Goal: Task Accomplishment & Management: Manage account settings

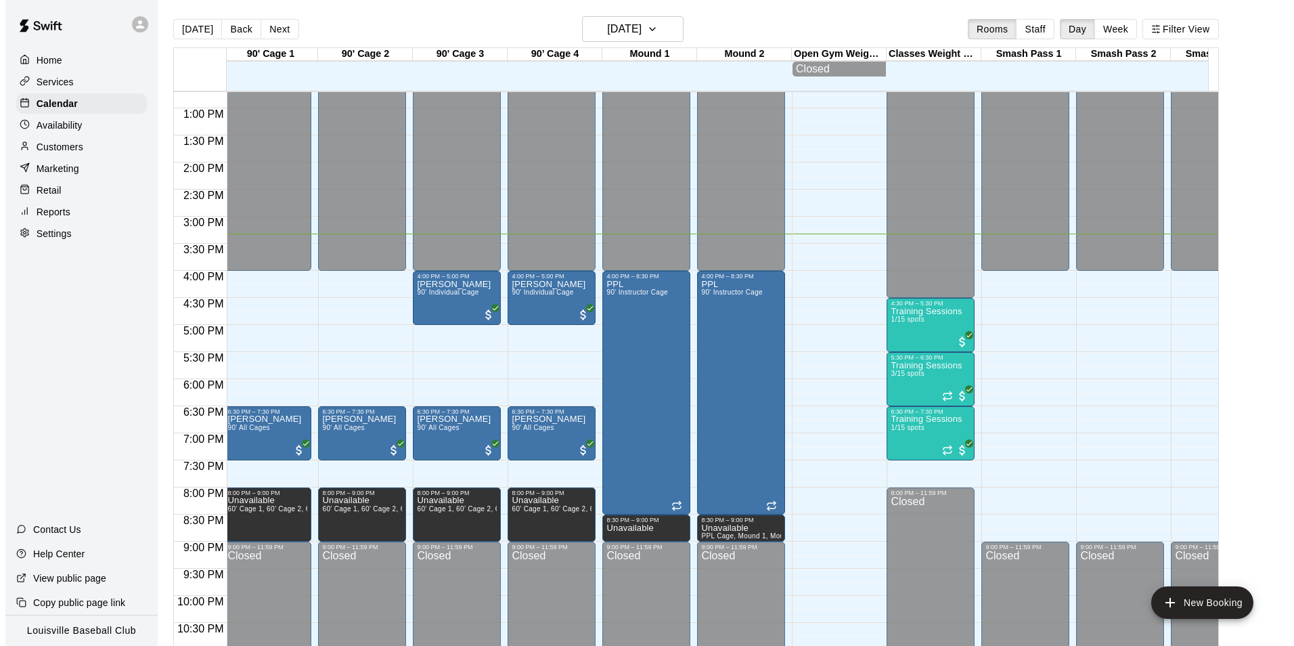
scroll to position [0, 668]
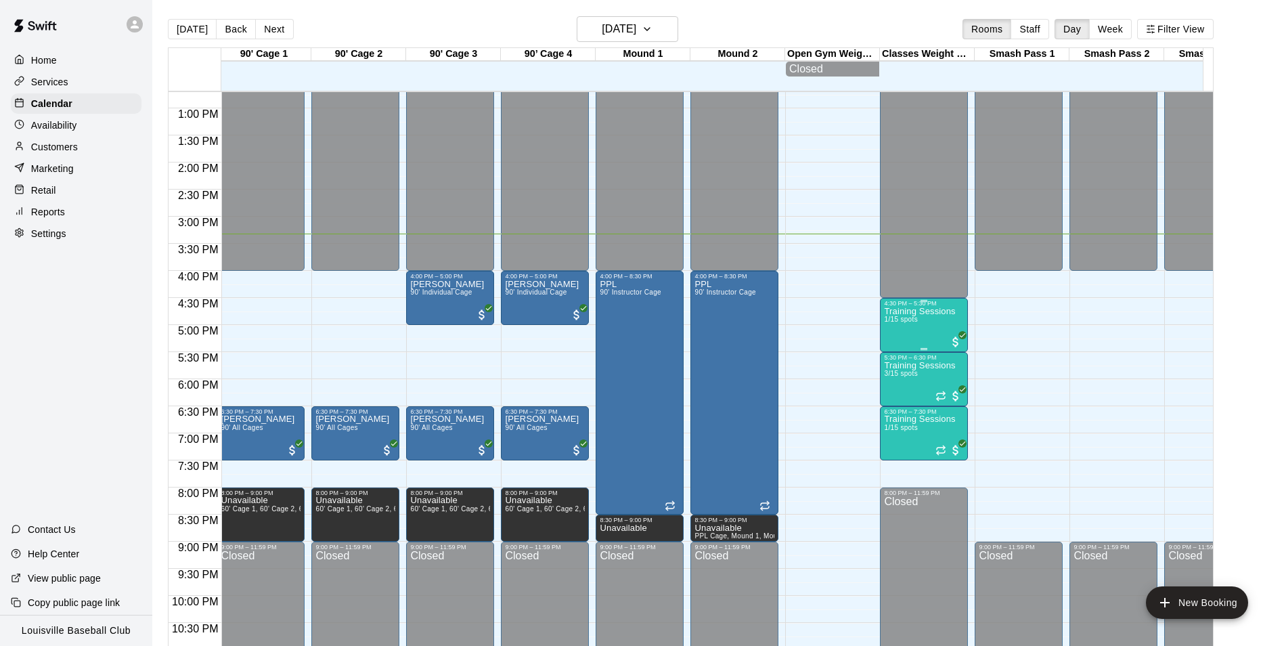
click at [920, 340] on div "Training Sessions 1/15 spots" at bounding box center [919, 630] width 71 height 646
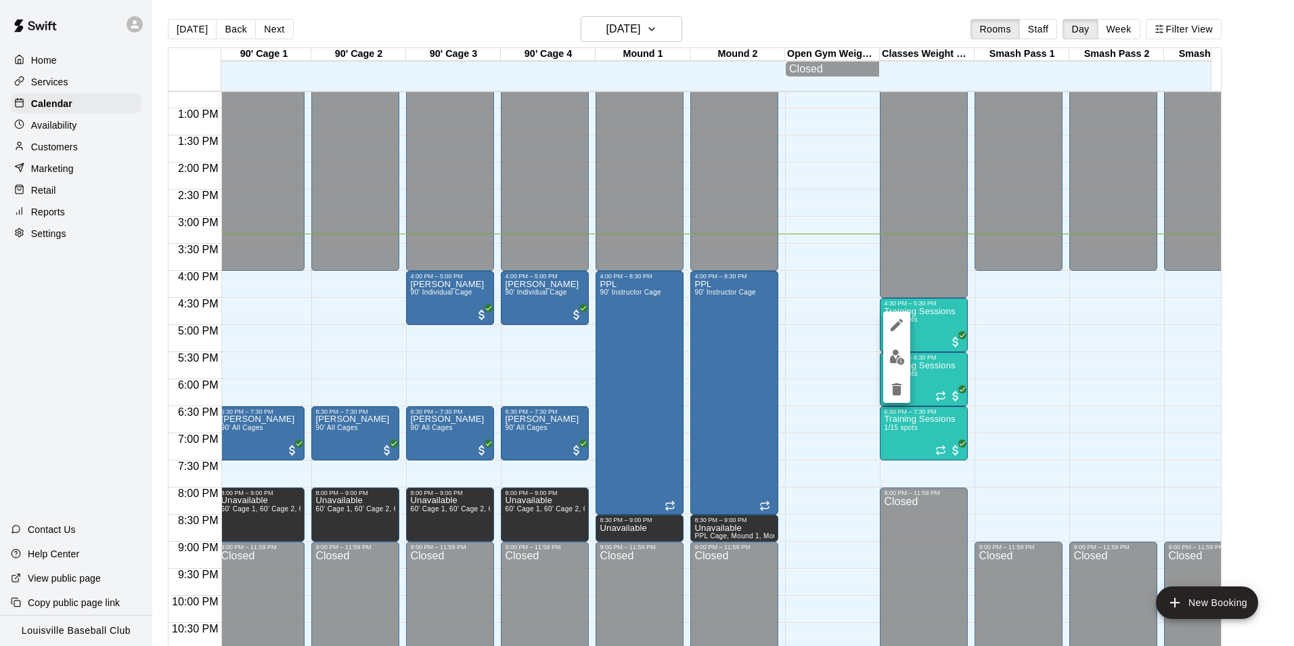
click at [897, 360] on img "edit" at bounding box center [897, 357] width 16 height 16
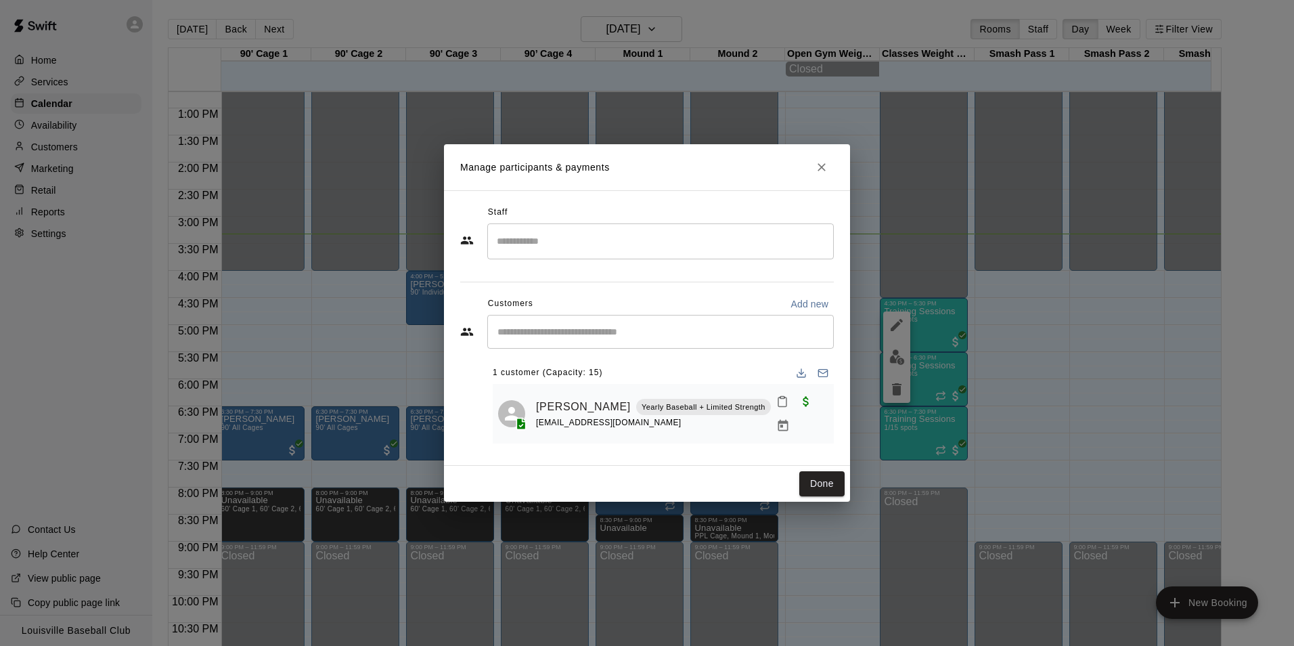
click at [822, 169] on icon "Close" at bounding box center [821, 167] width 8 height 8
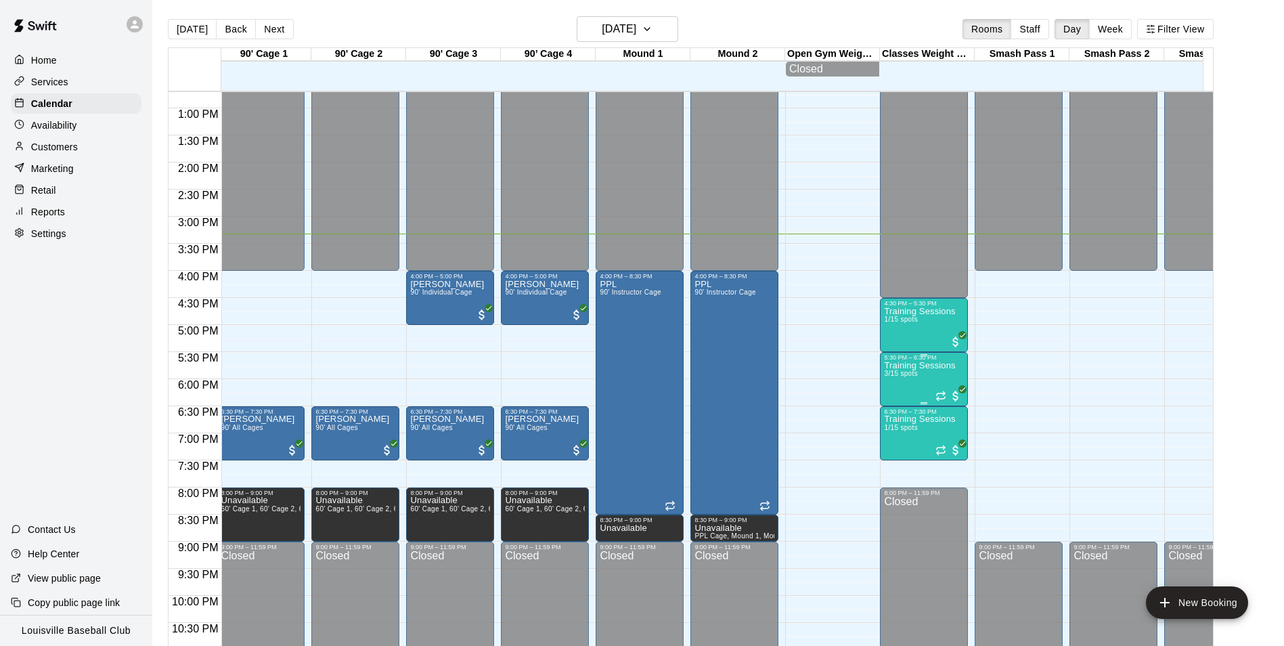
click at [903, 377] on span "3/15 spots" at bounding box center [900, 372] width 33 height 7
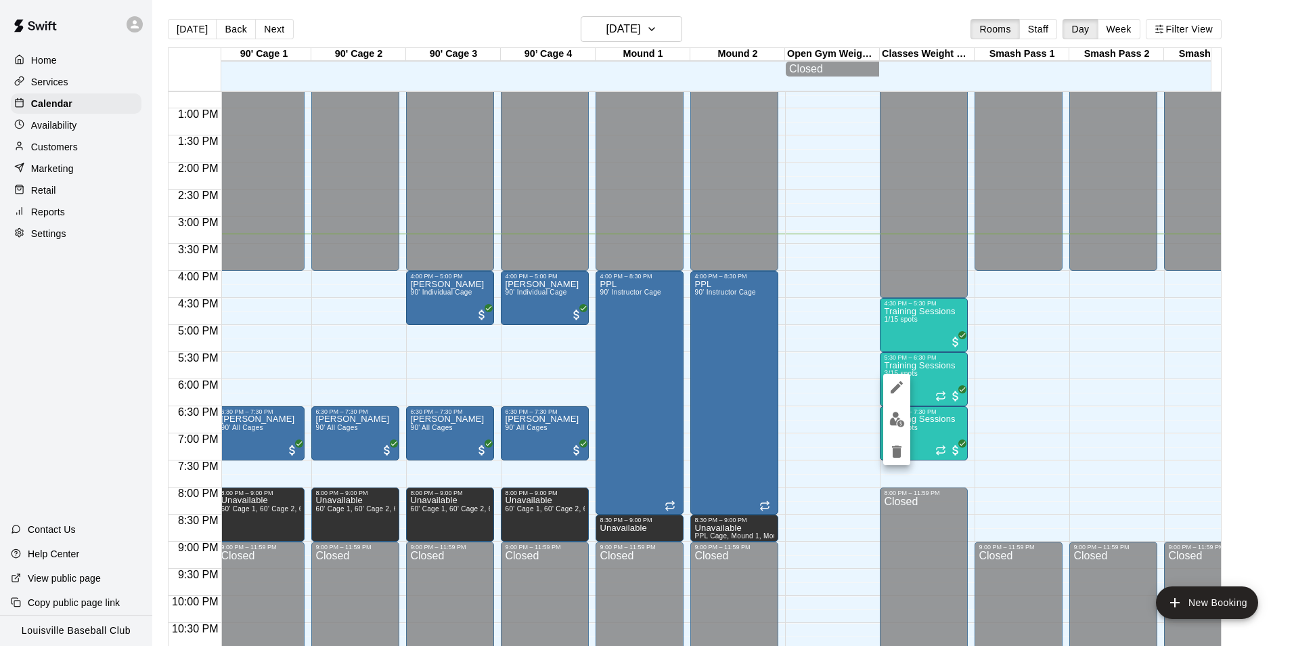
click at [898, 427] on button "edit" at bounding box center [896, 419] width 27 height 26
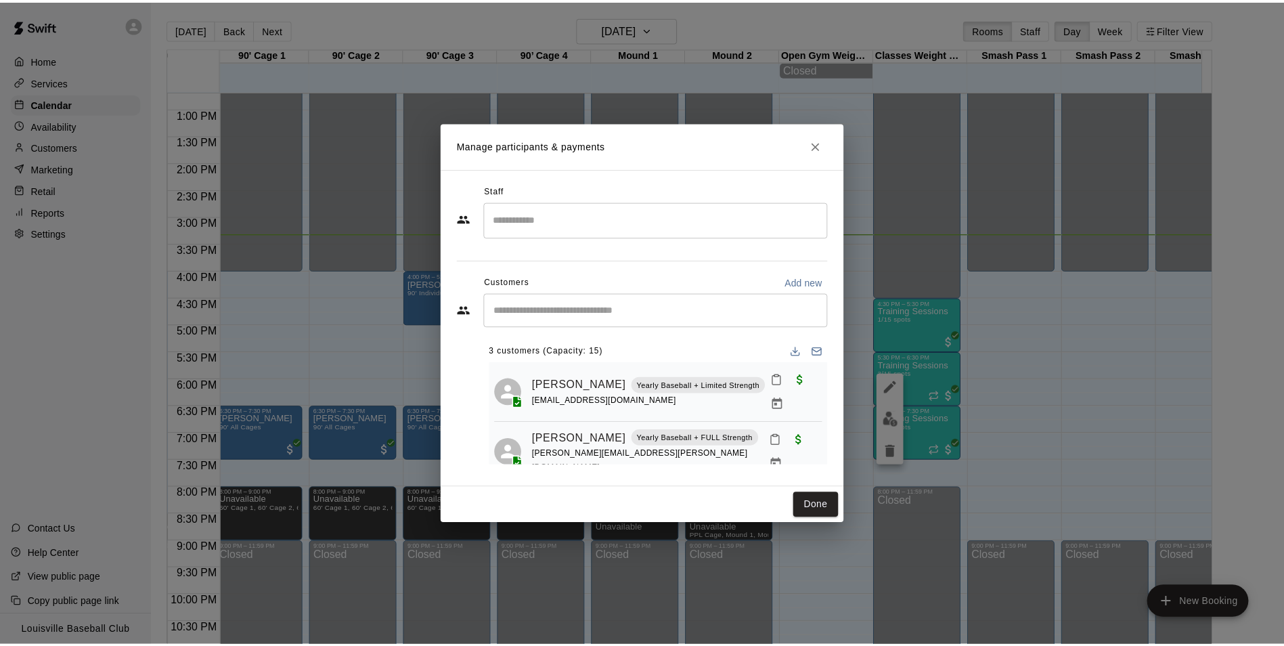
scroll to position [38, 0]
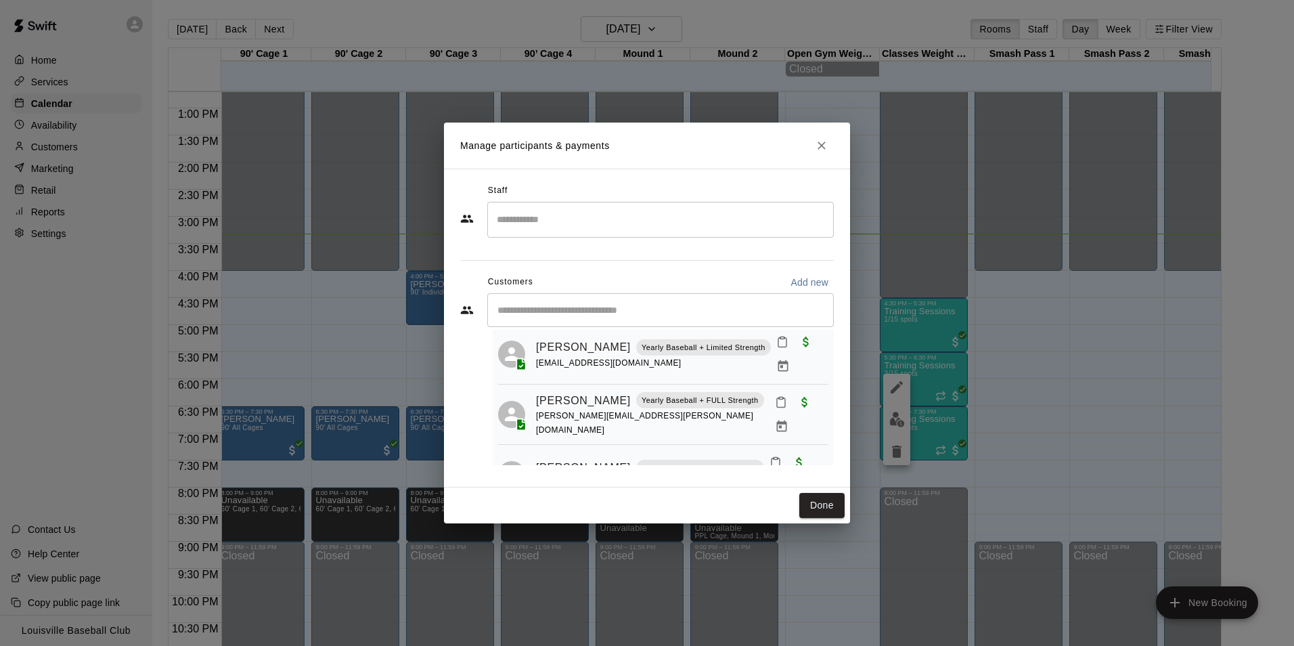
click at [820, 155] on button "Close" at bounding box center [821, 145] width 24 height 24
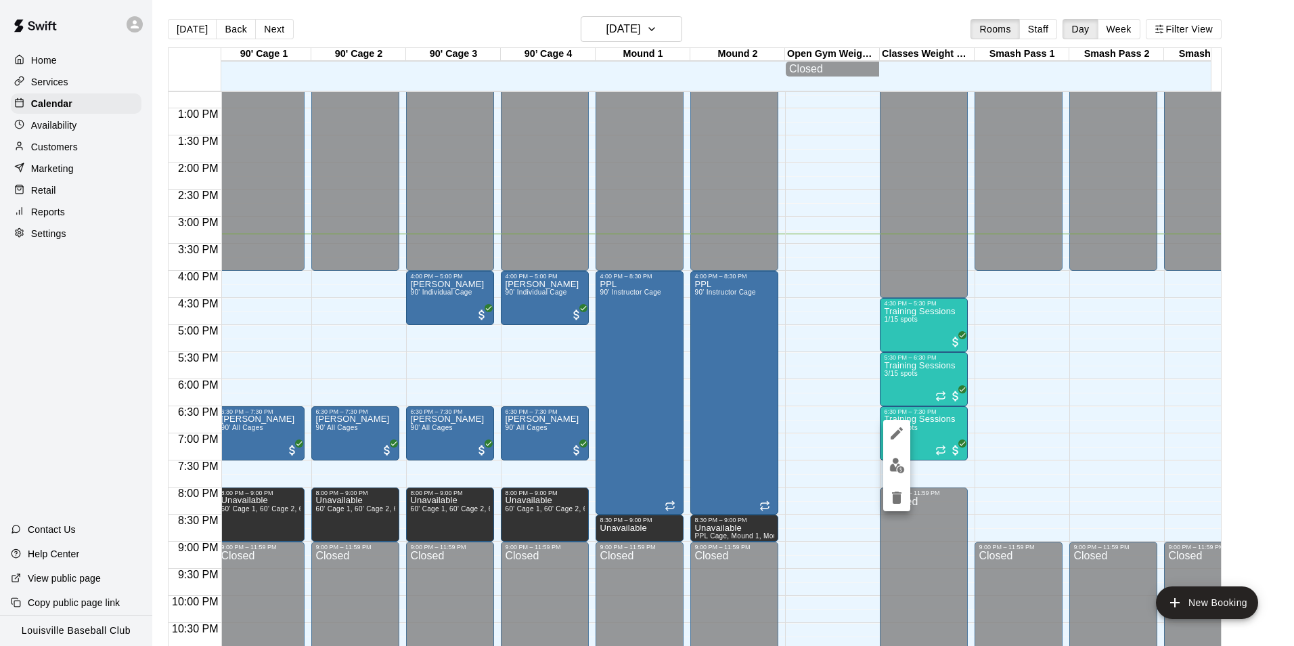
click at [891, 466] on img "edit" at bounding box center [897, 465] width 16 height 16
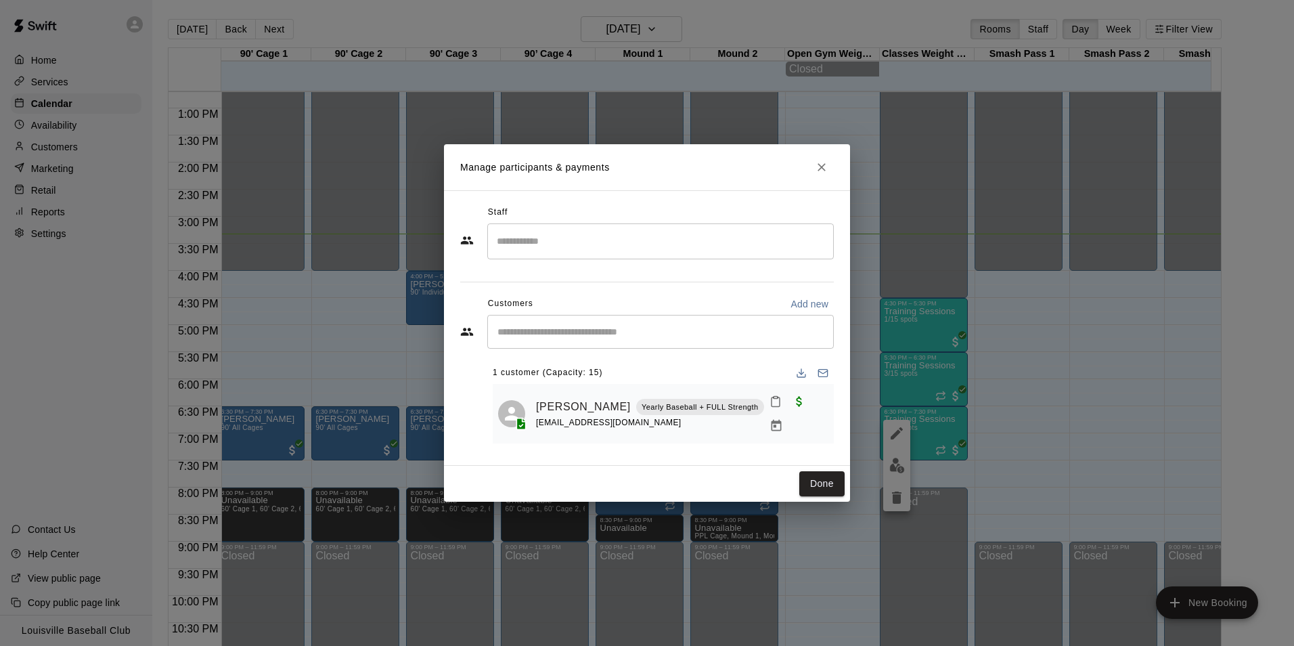
click at [813, 167] on button "Close" at bounding box center [821, 167] width 24 height 24
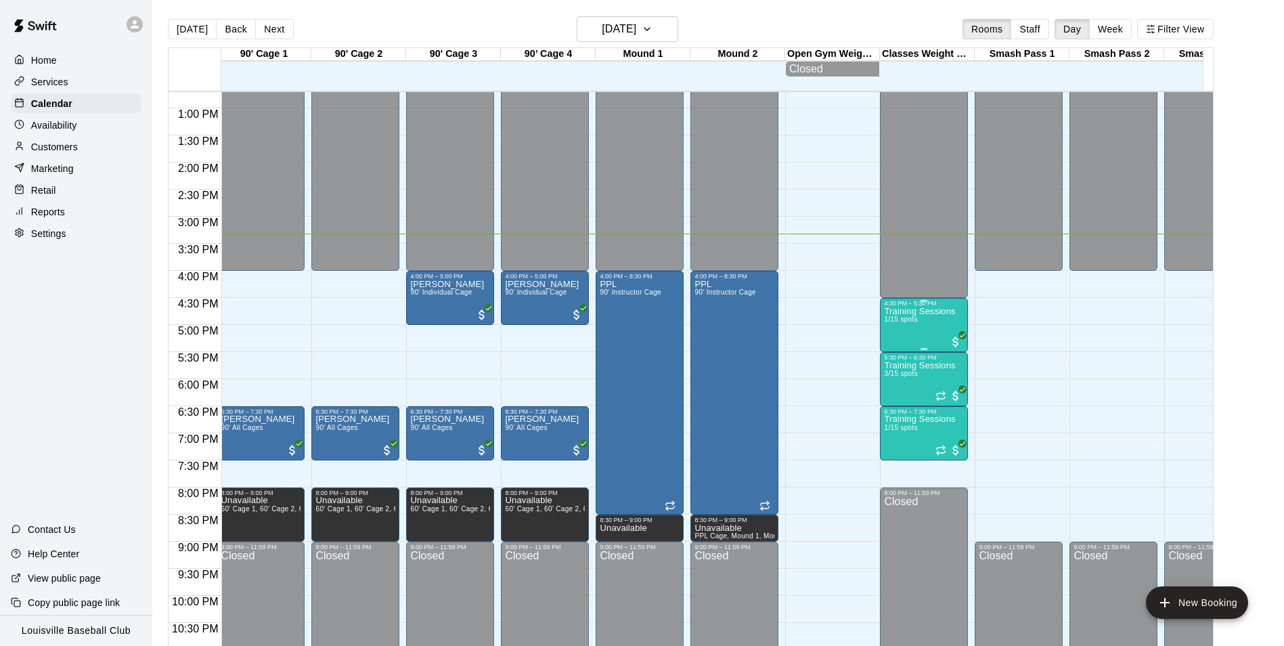
click at [904, 336] on div "Training Sessions 1/15 spots" at bounding box center [919, 630] width 71 height 646
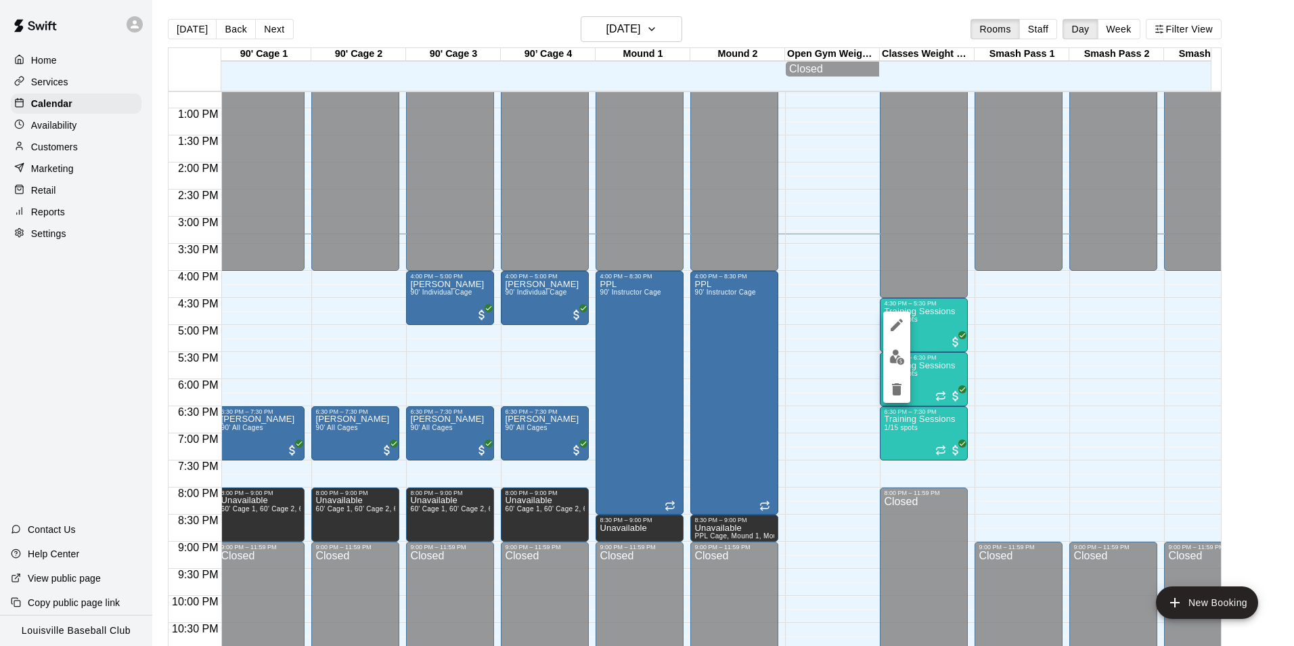
click at [888, 365] on button "edit" at bounding box center [896, 357] width 27 height 26
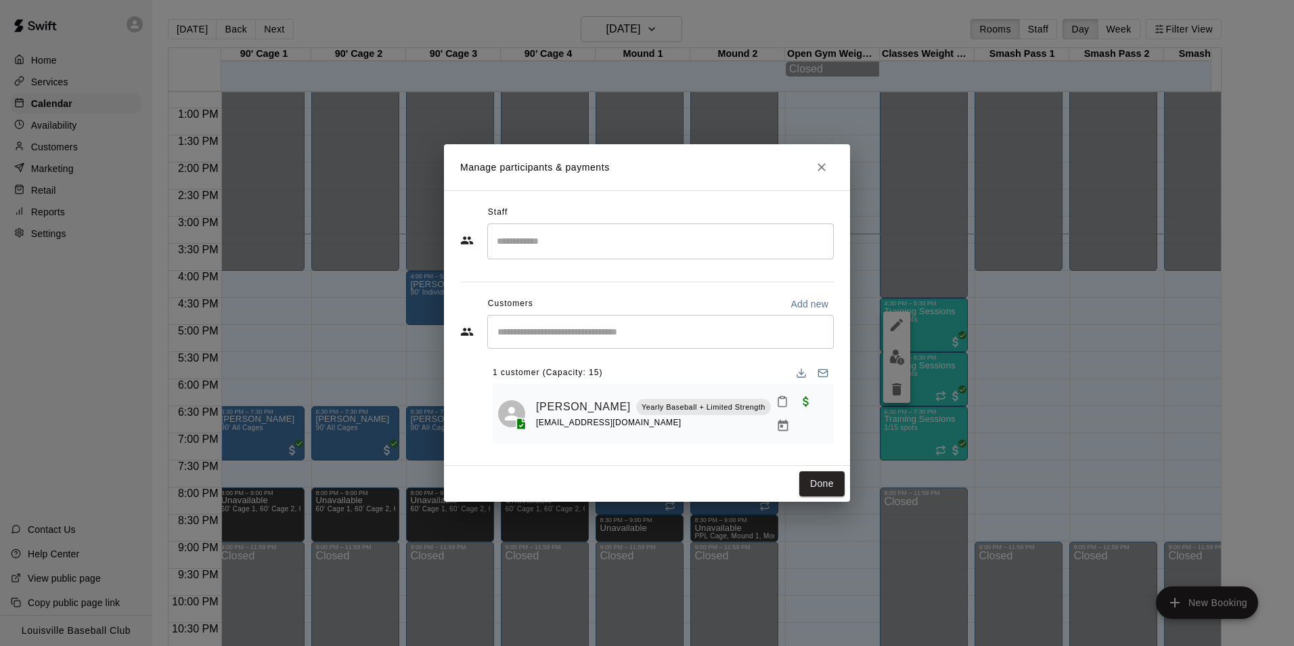
click at [647, 338] on input "Start typing to search customers..." at bounding box center [660, 332] width 334 height 14
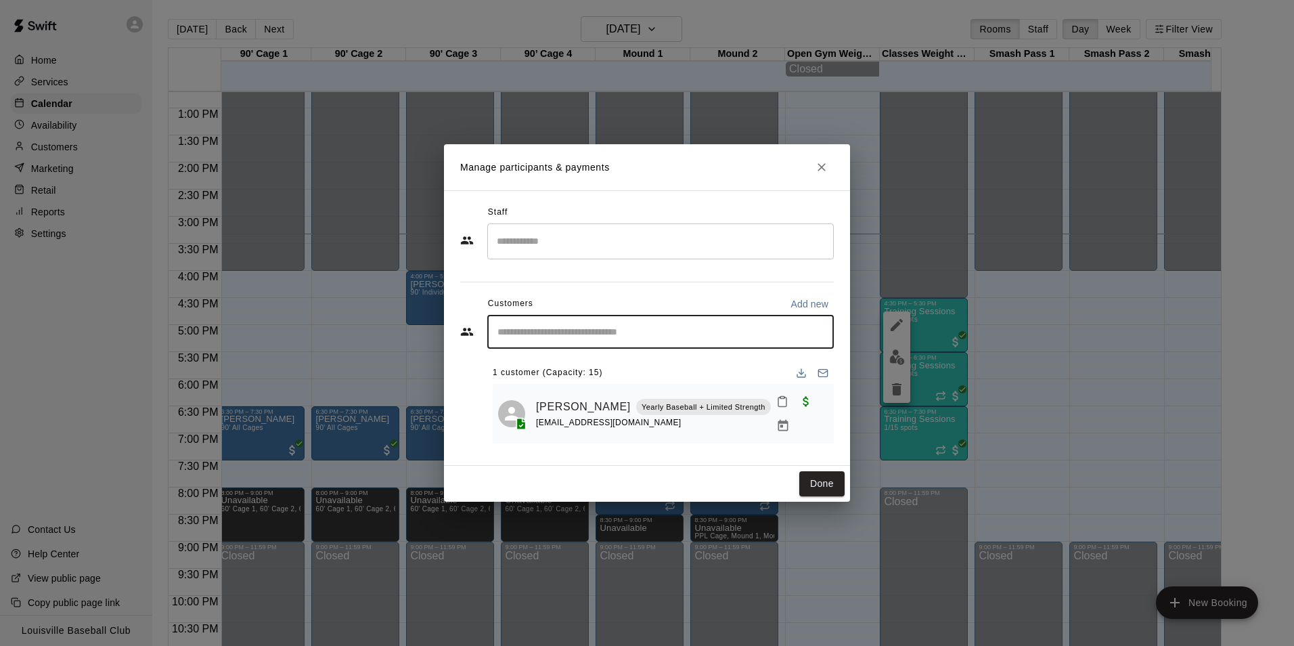
type input "*"
type input "***"
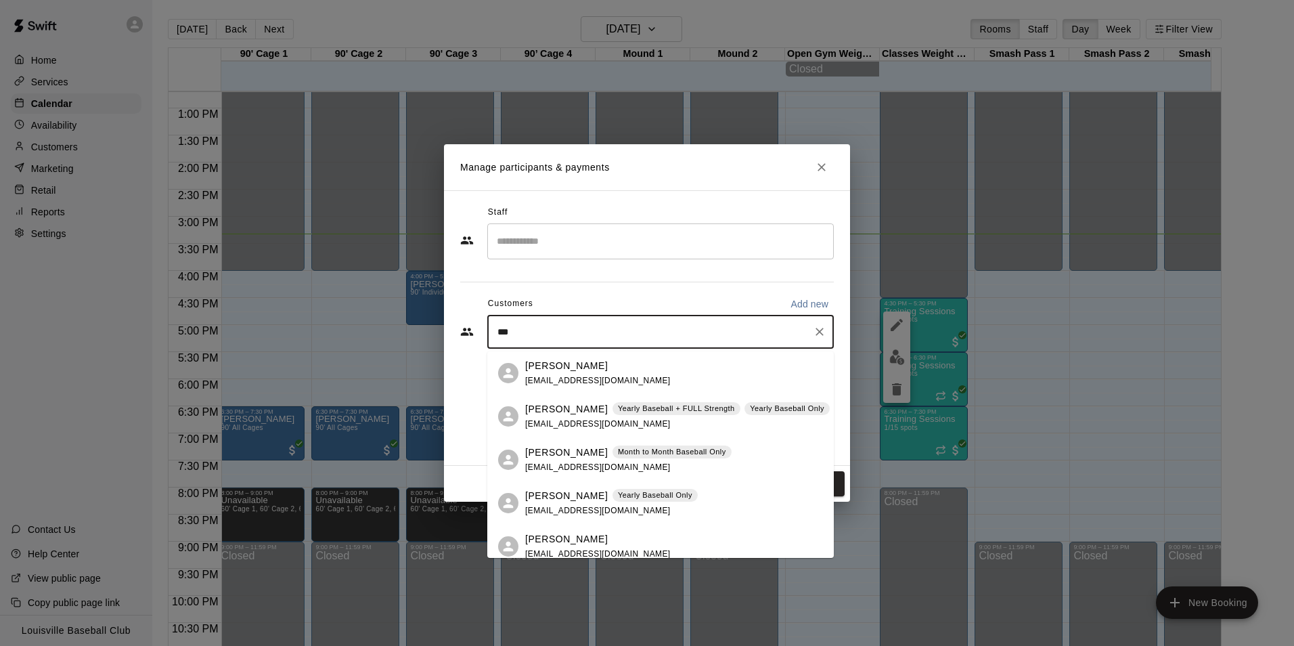
click at [556, 422] on span "cjcourtney@gmail.com" at bounding box center [597, 423] width 145 height 9
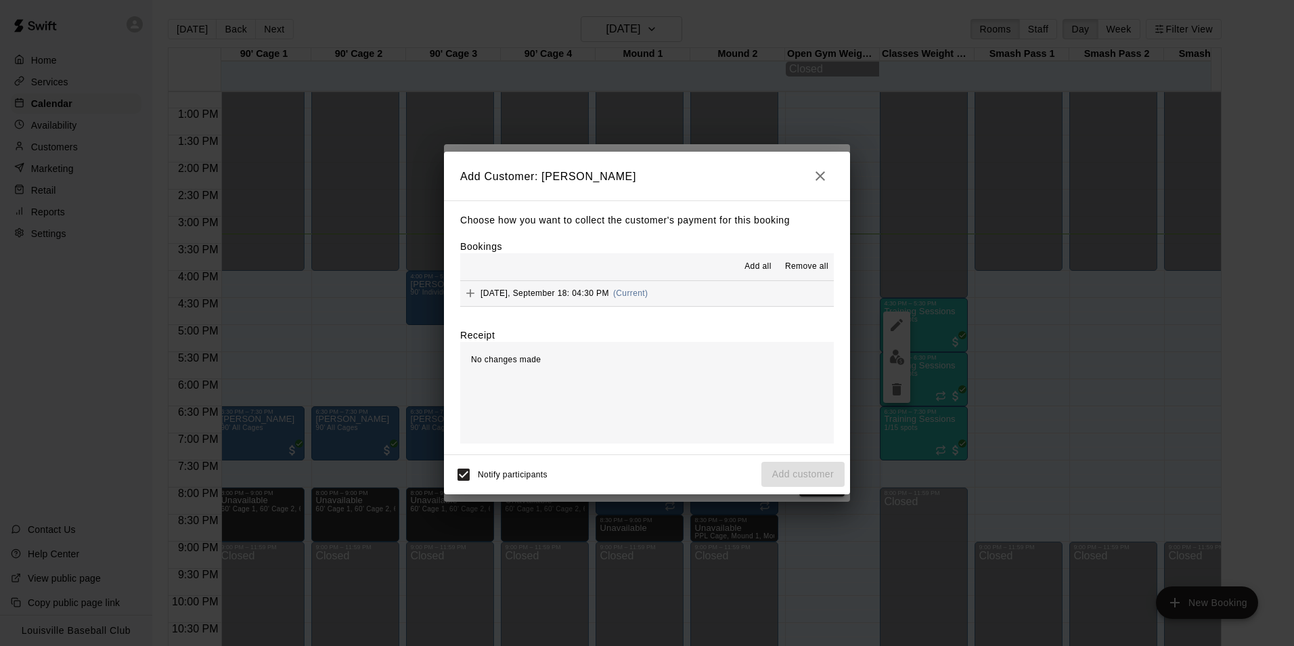
click at [648, 286] on div "Thursday, September 18: 04:30 PM (Current)" at bounding box center [553, 293] width 187 height 20
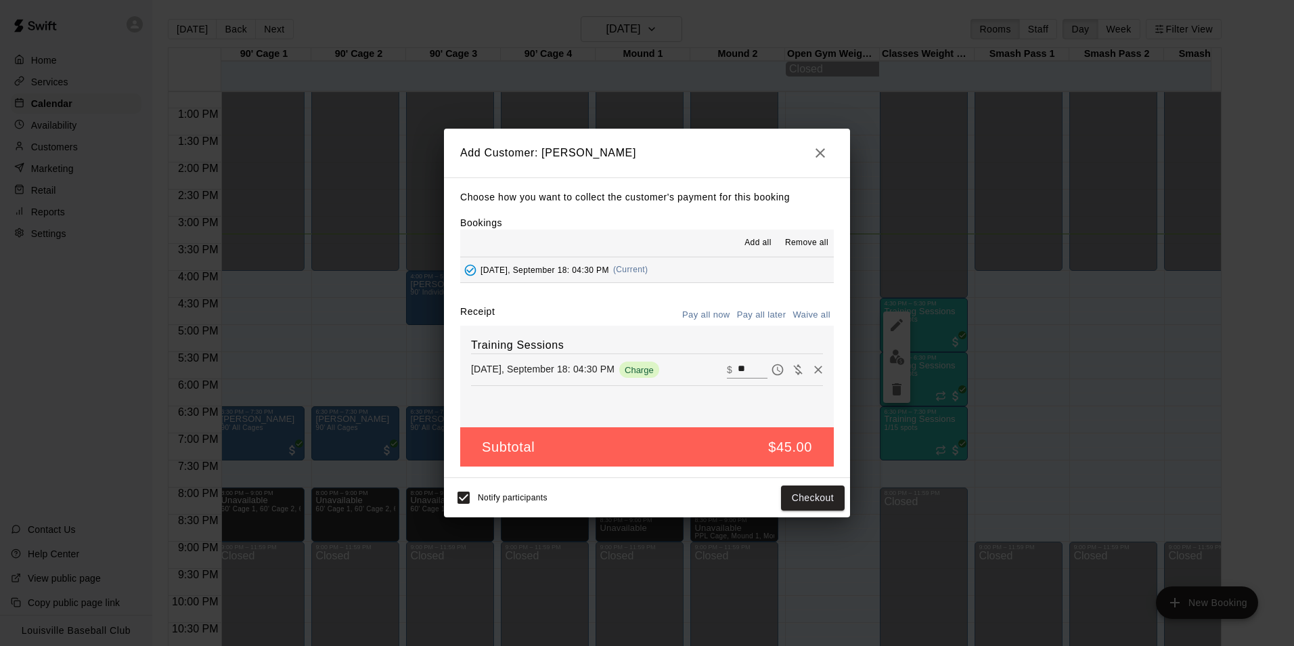
click at [748, 372] on input "**" at bounding box center [753, 370] width 30 height 18
type input "*"
click at [820, 501] on button "Add customer" at bounding box center [802, 497] width 83 height 25
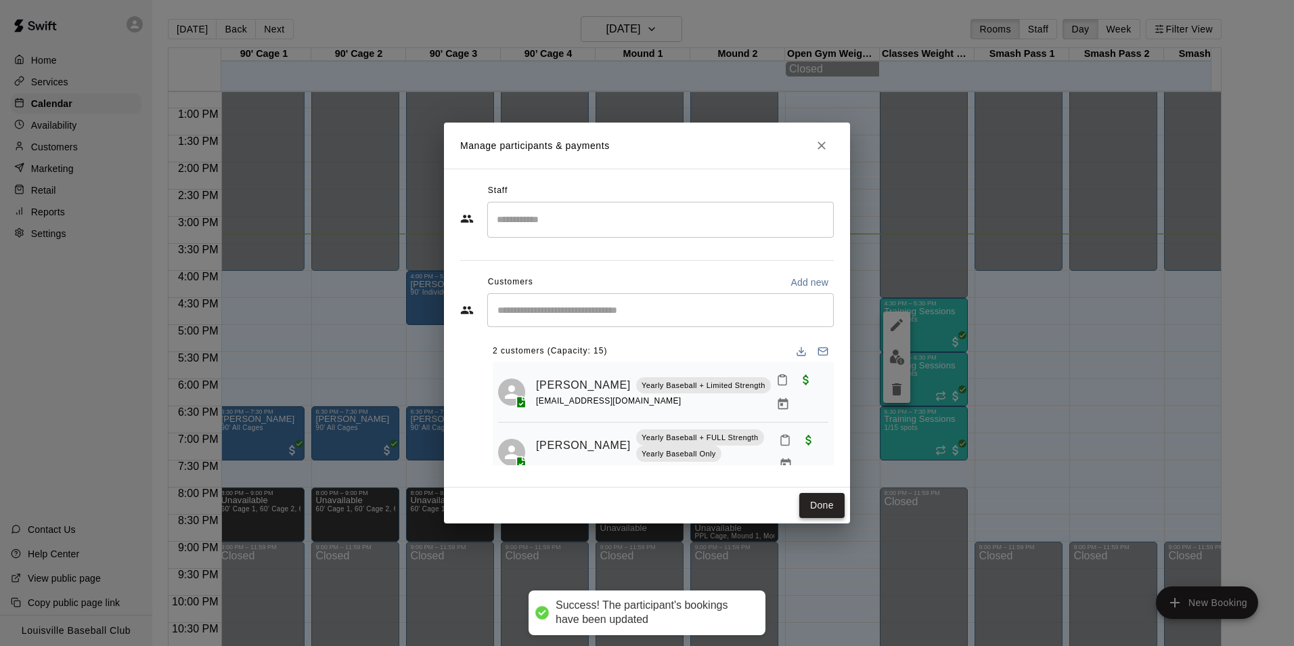
click at [834, 508] on button "Done" at bounding box center [821, 505] width 45 height 25
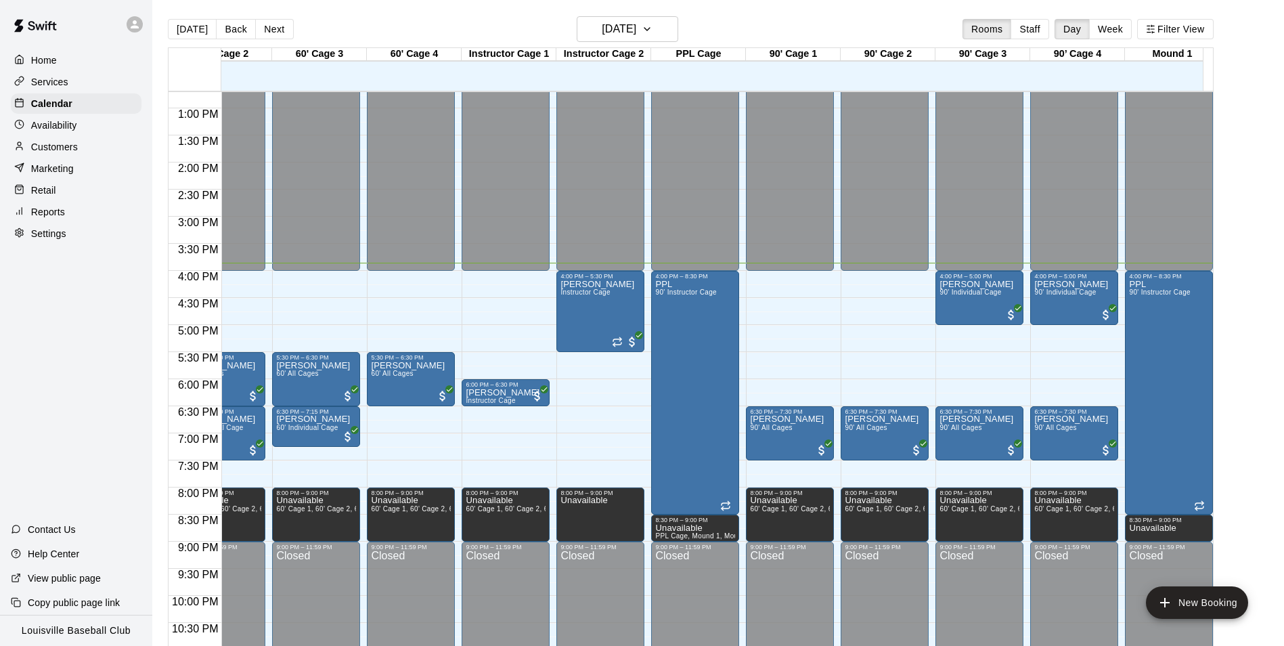
scroll to position [0, 0]
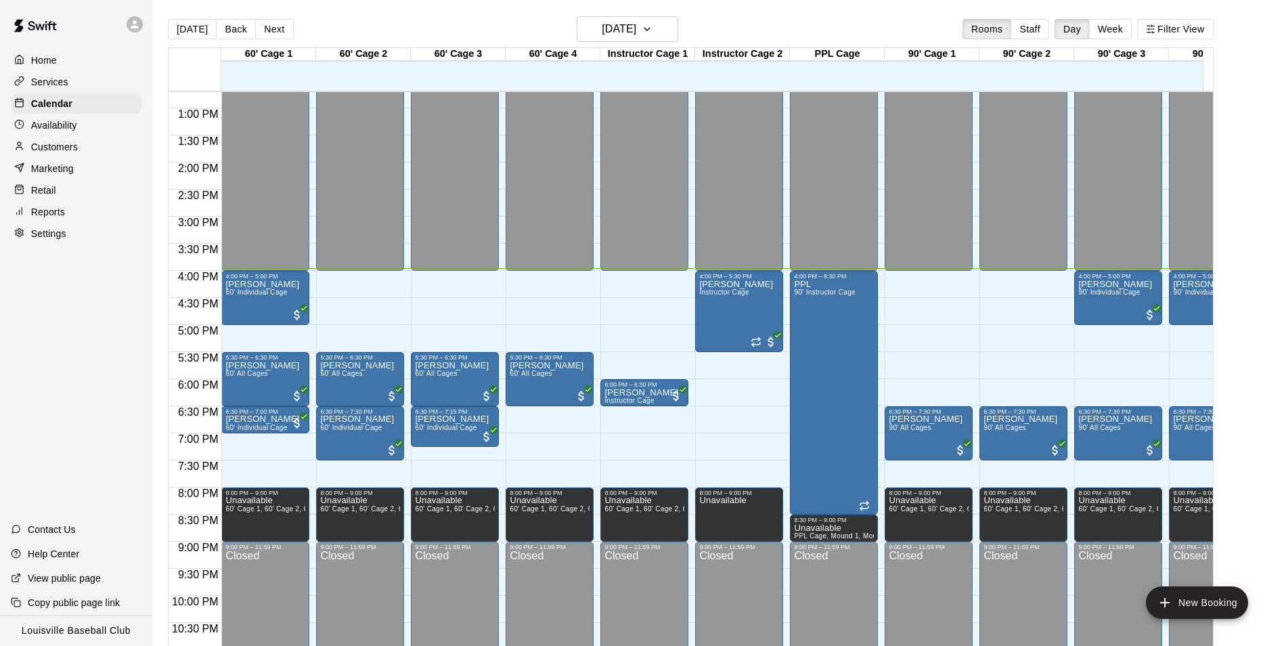
click at [27, 149] on div at bounding box center [22, 147] width 17 height 13
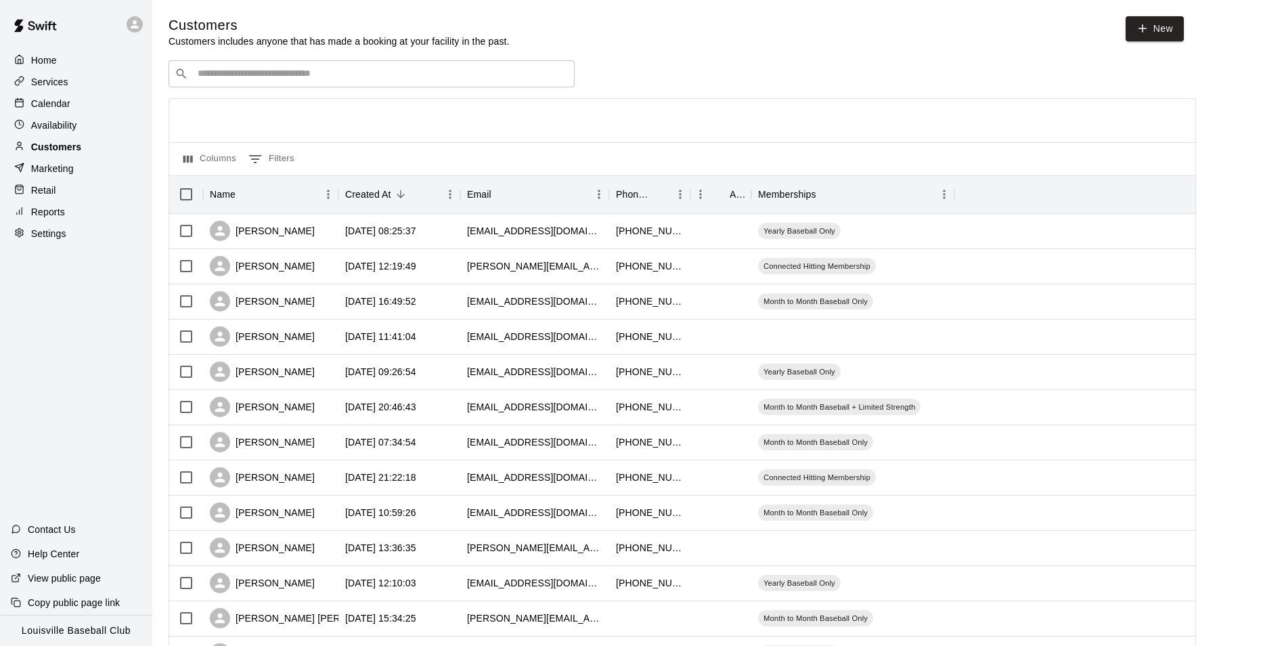
click at [210, 64] on div "​ ​" at bounding box center [371, 73] width 406 height 27
click at [214, 73] on input "Search customers by name or email" at bounding box center [381, 74] width 375 height 14
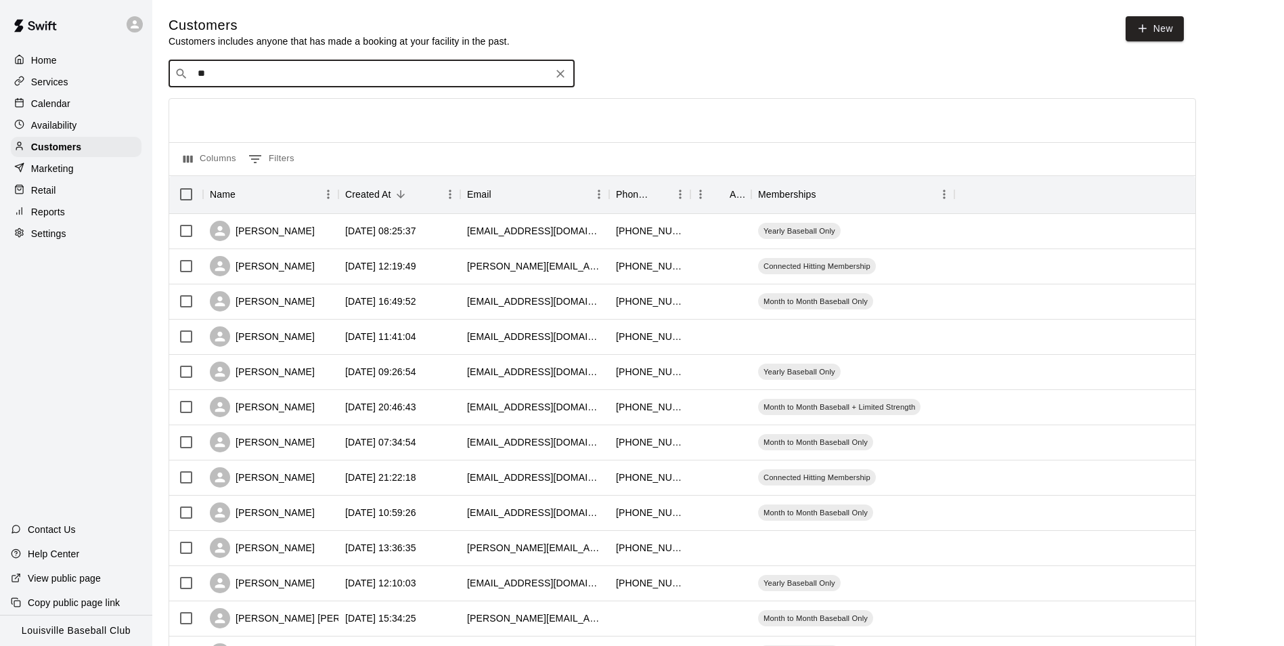
type input "***"
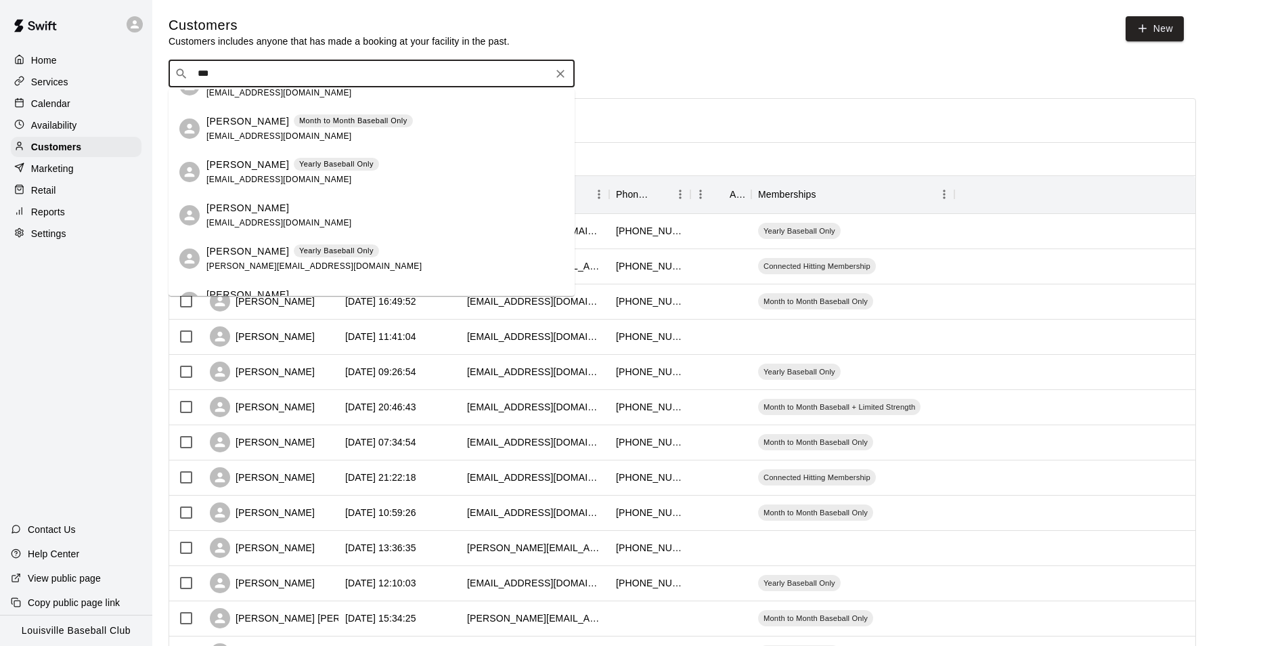
scroll to position [28, 0]
click at [436, 129] on div "Carin Schetler Month to Month Baseball Only carinschetler@gmail.com" at bounding box center [384, 126] width 357 height 29
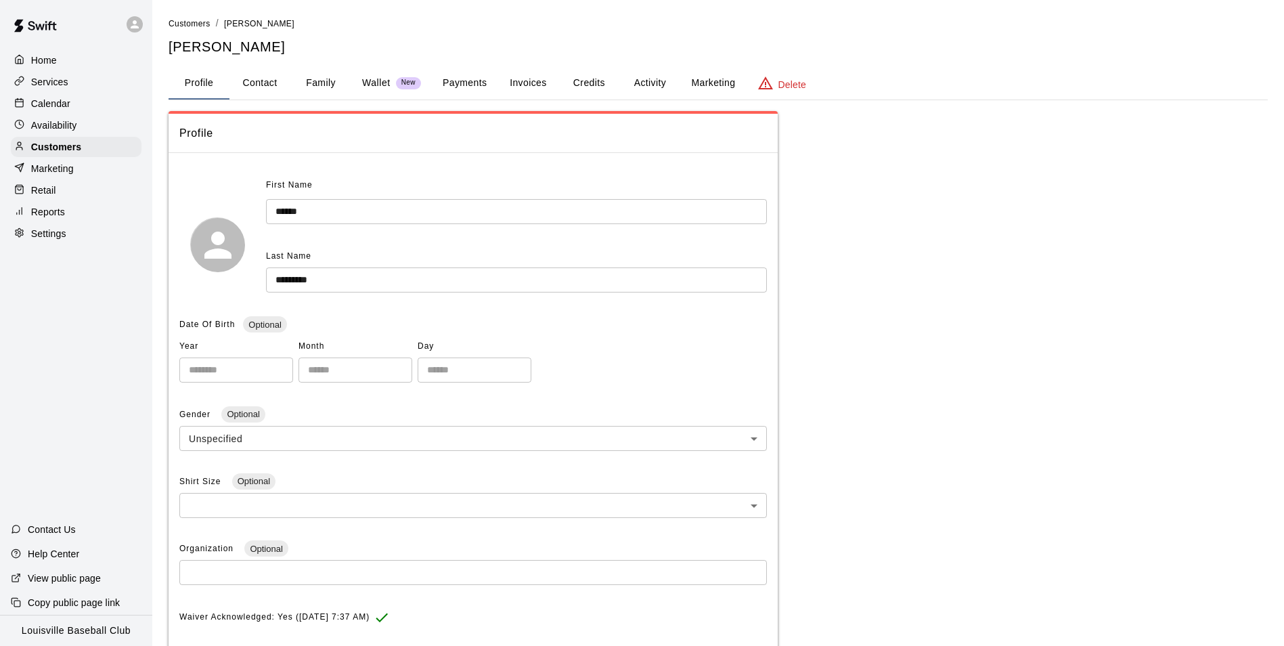
click at [268, 78] on button "Contact" at bounding box center [259, 83] width 61 height 32
select select "**"
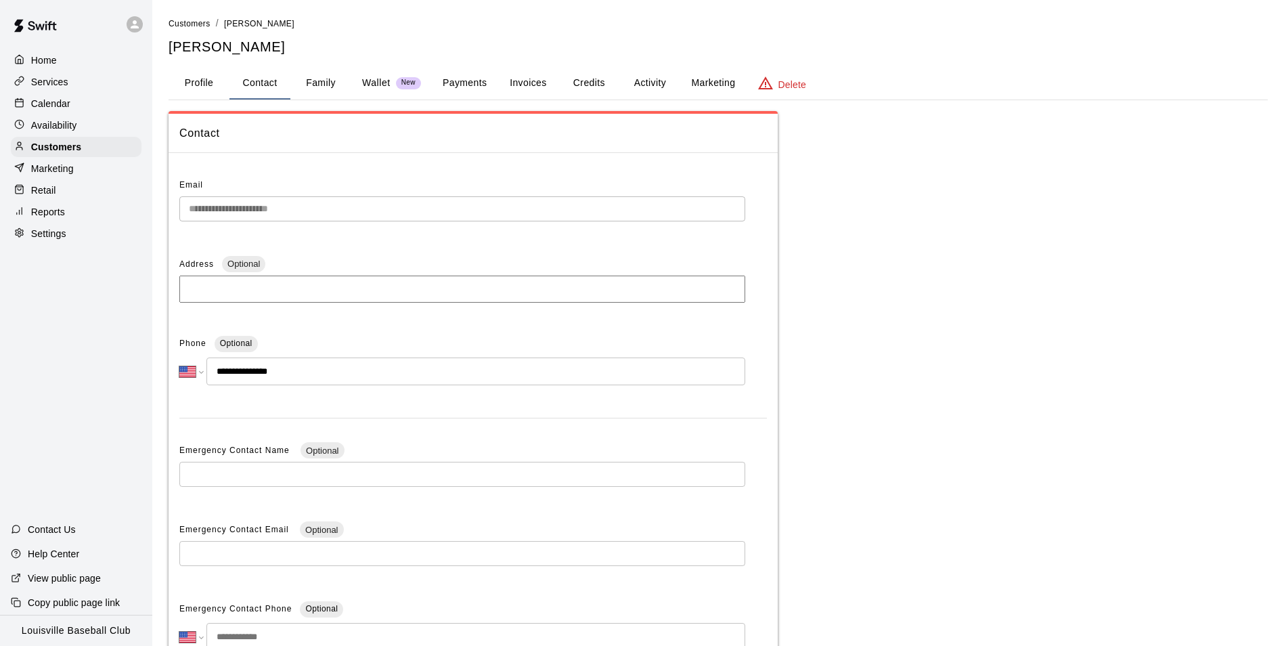
click at [336, 78] on button "Family" at bounding box center [320, 83] width 61 height 32
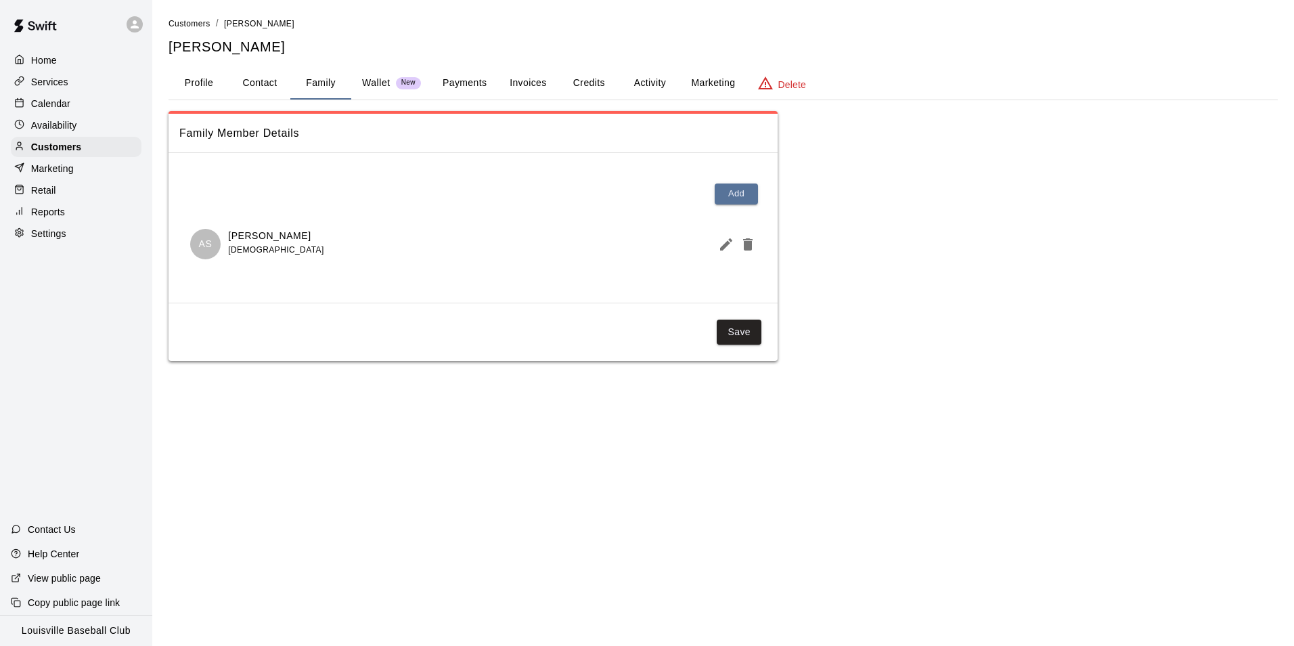
click at [584, 89] on button "Credits" at bounding box center [588, 83] width 61 height 32
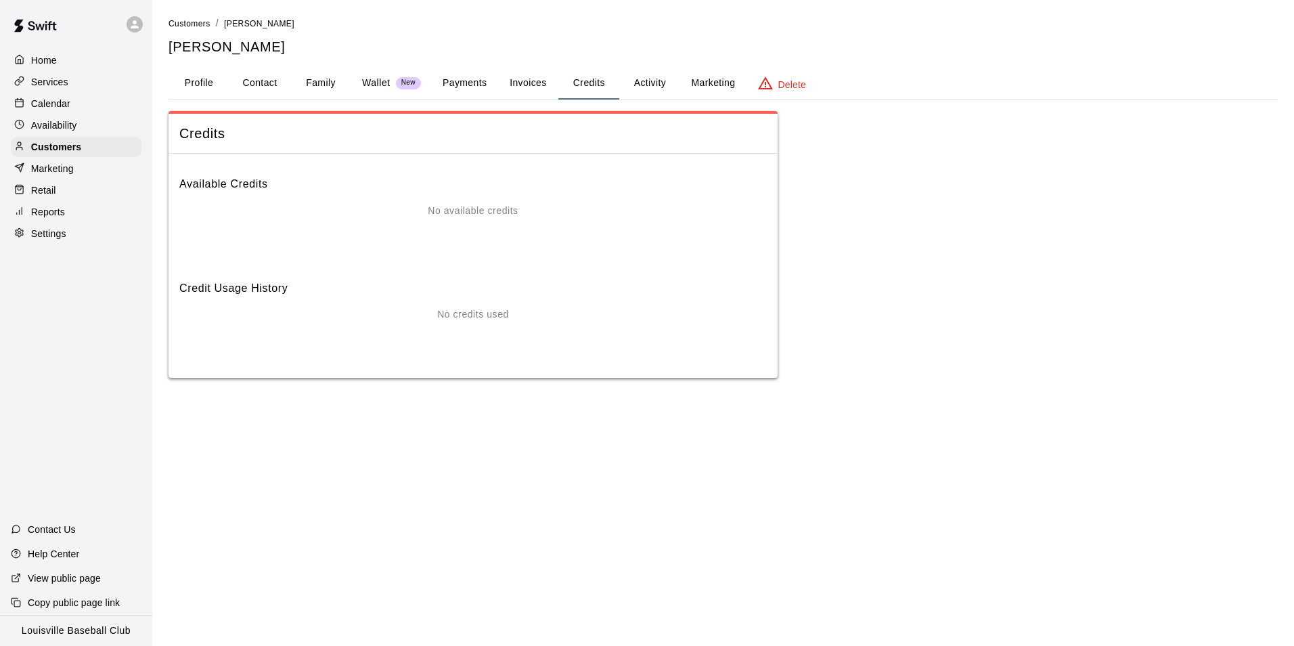
click at [650, 81] on button "Activity" at bounding box center [649, 83] width 61 height 32
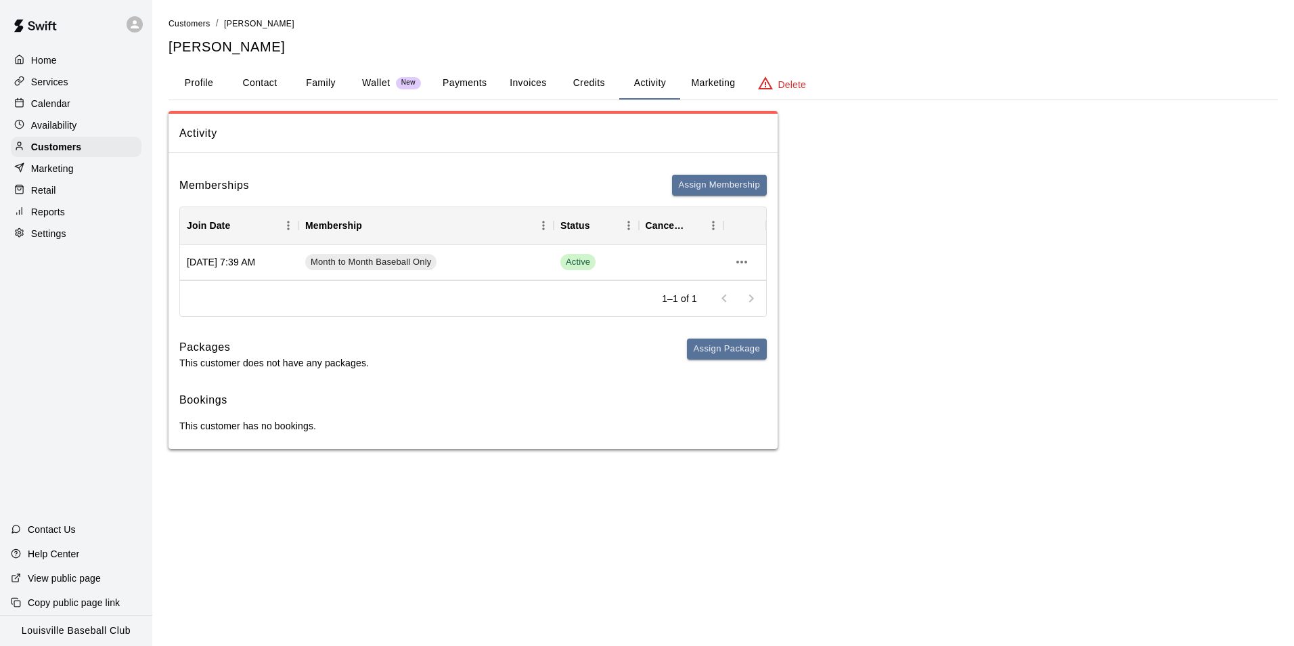
click at [19, 106] on icon at bounding box center [19, 102] width 10 height 10
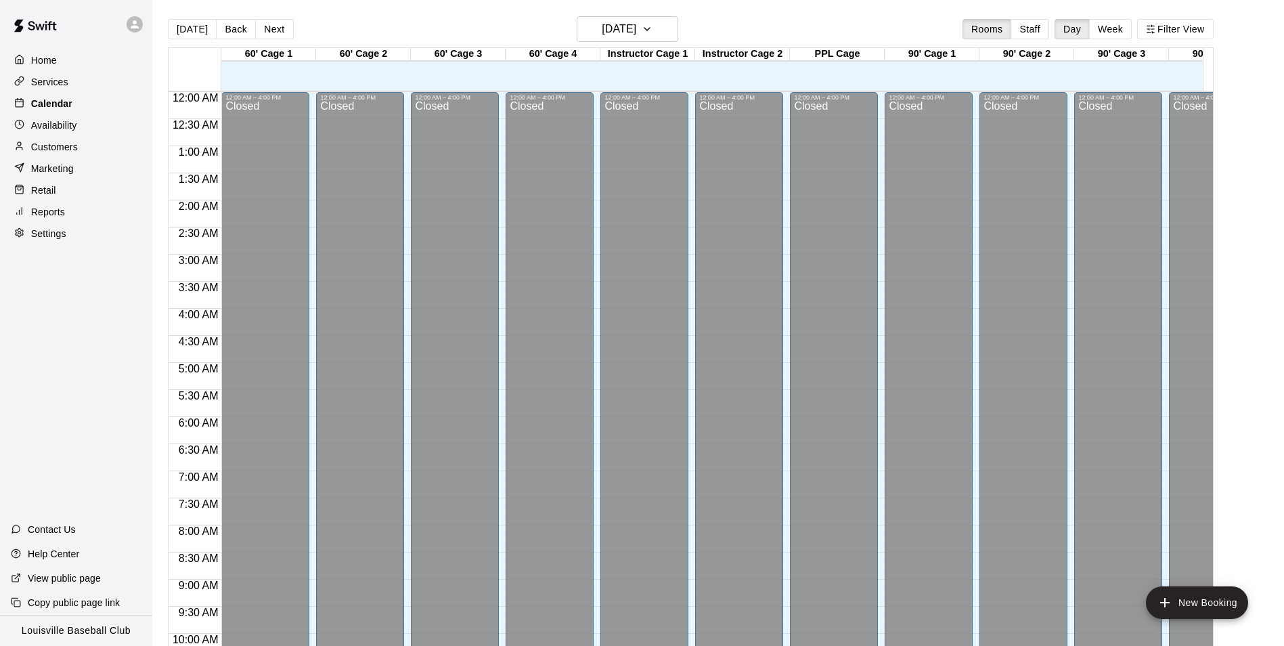
scroll to position [688, 0]
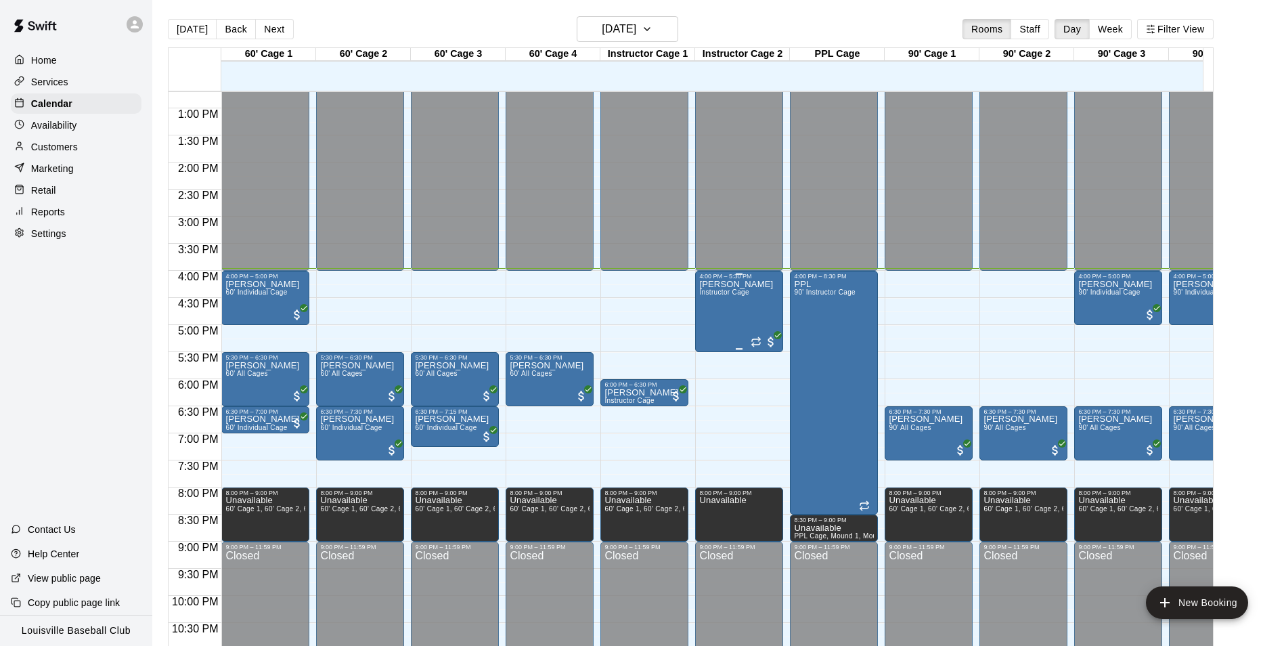
click at [744, 325] on div "Burke Instructor Cage" at bounding box center [736, 602] width 74 height 646
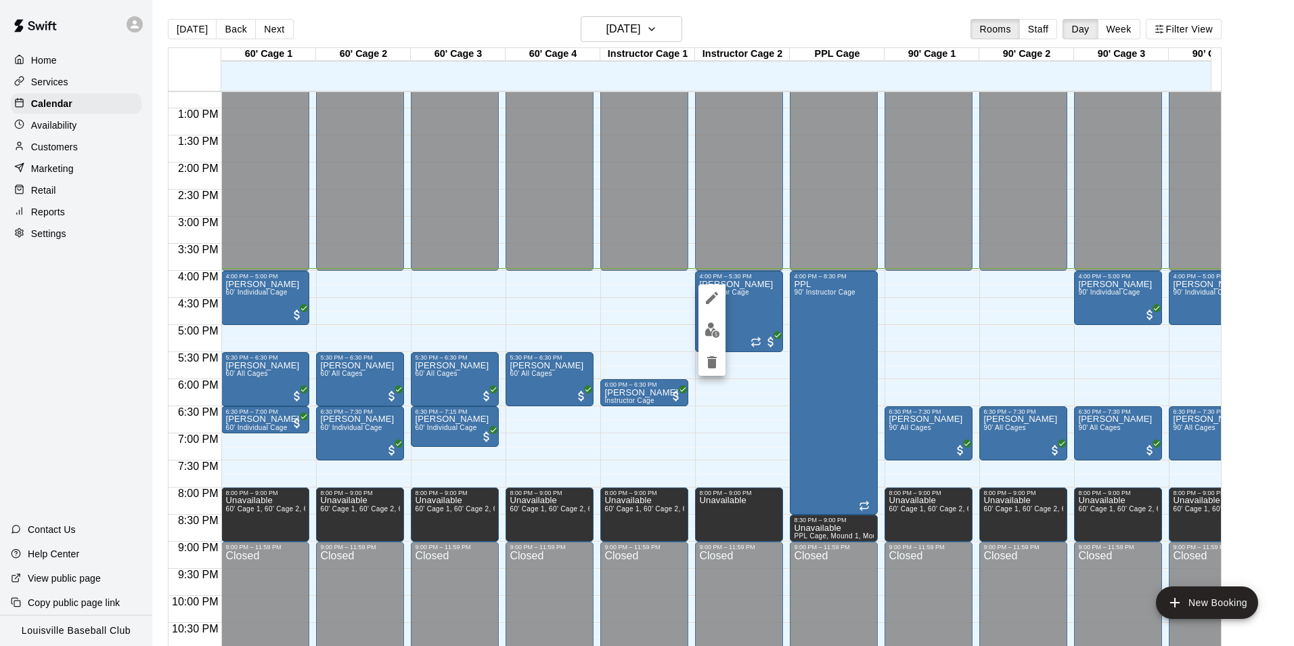
click at [709, 334] on img "edit" at bounding box center [712, 330] width 16 height 16
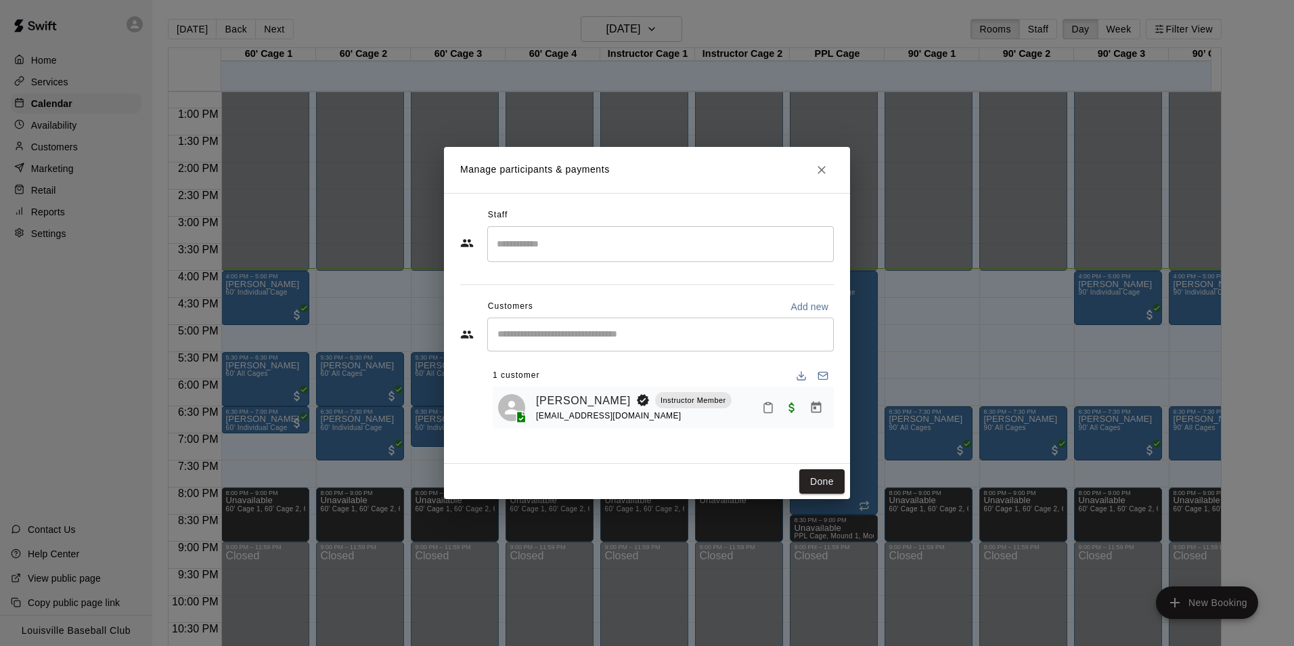
click at [768, 411] on icon "Mark attendance" at bounding box center [768, 407] width 12 height 12
click at [845, 406] on p "Mark attended" at bounding box center [861, 413] width 120 height 14
click at [819, 485] on button "Done" at bounding box center [821, 481] width 45 height 25
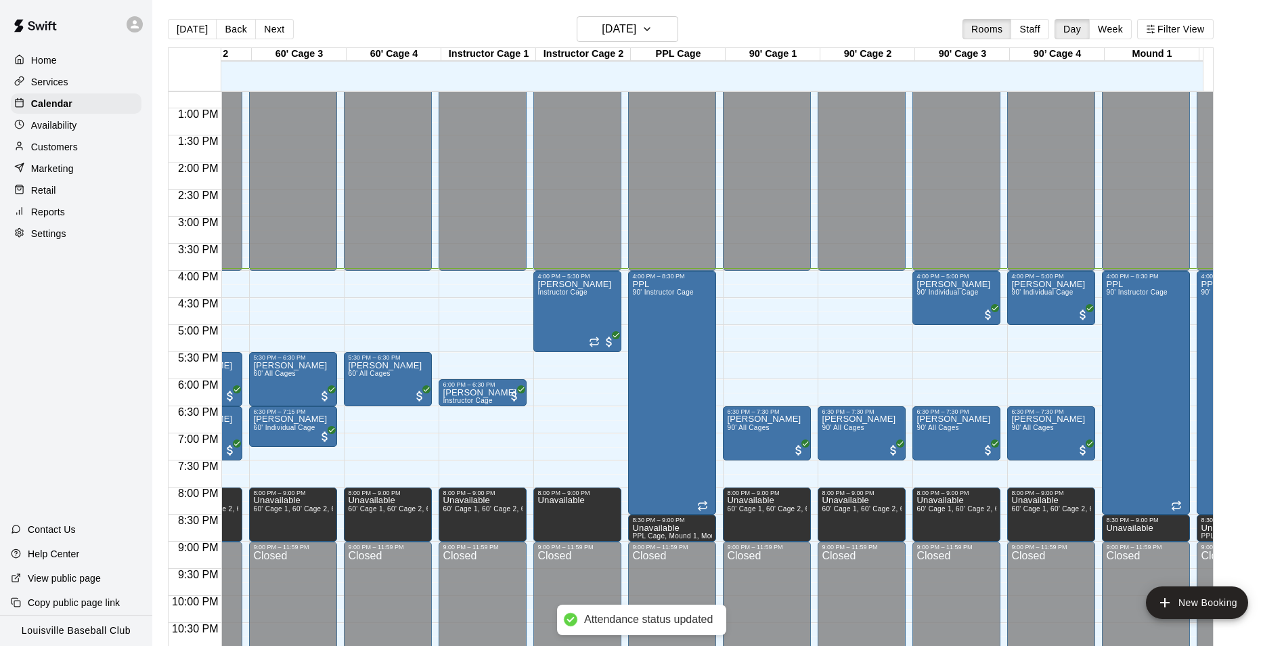
scroll to position [0, 162]
click at [948, 305] on div "Todd Sheehan 90' Individual Cage" at bounding box center [953, 602] width 74 height 646
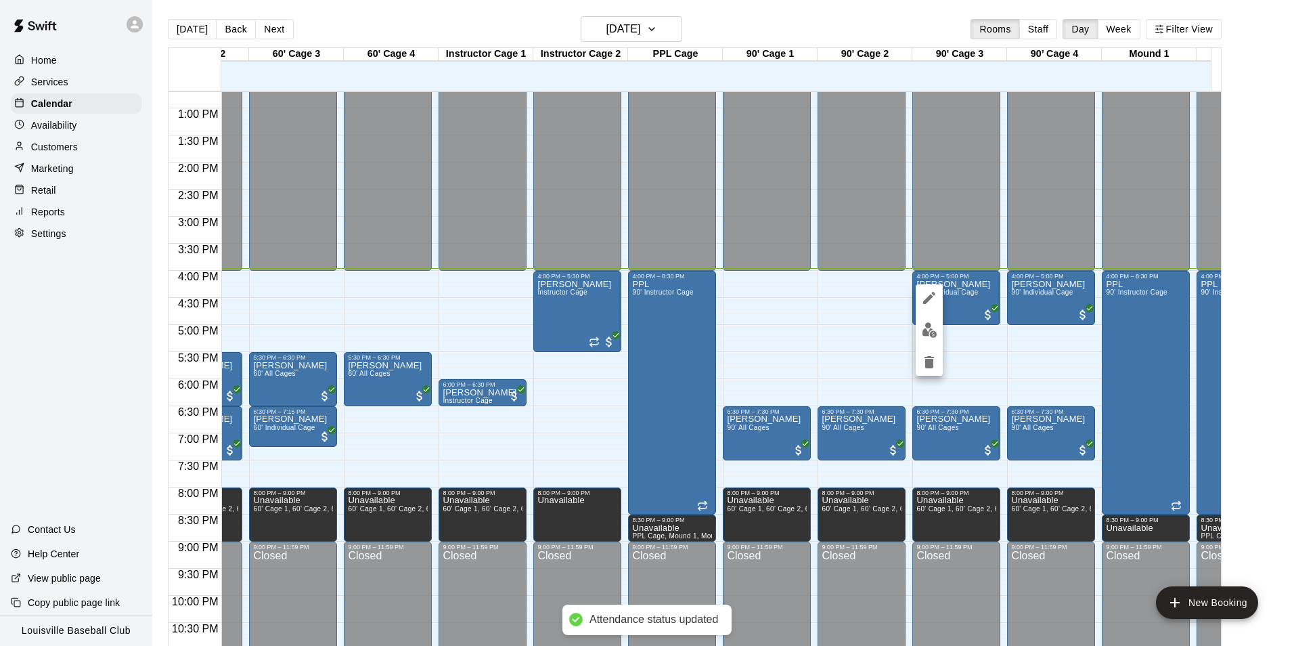
click at [935, 330] on img "edit" at bounding box center [930, 330] width 16 height 16
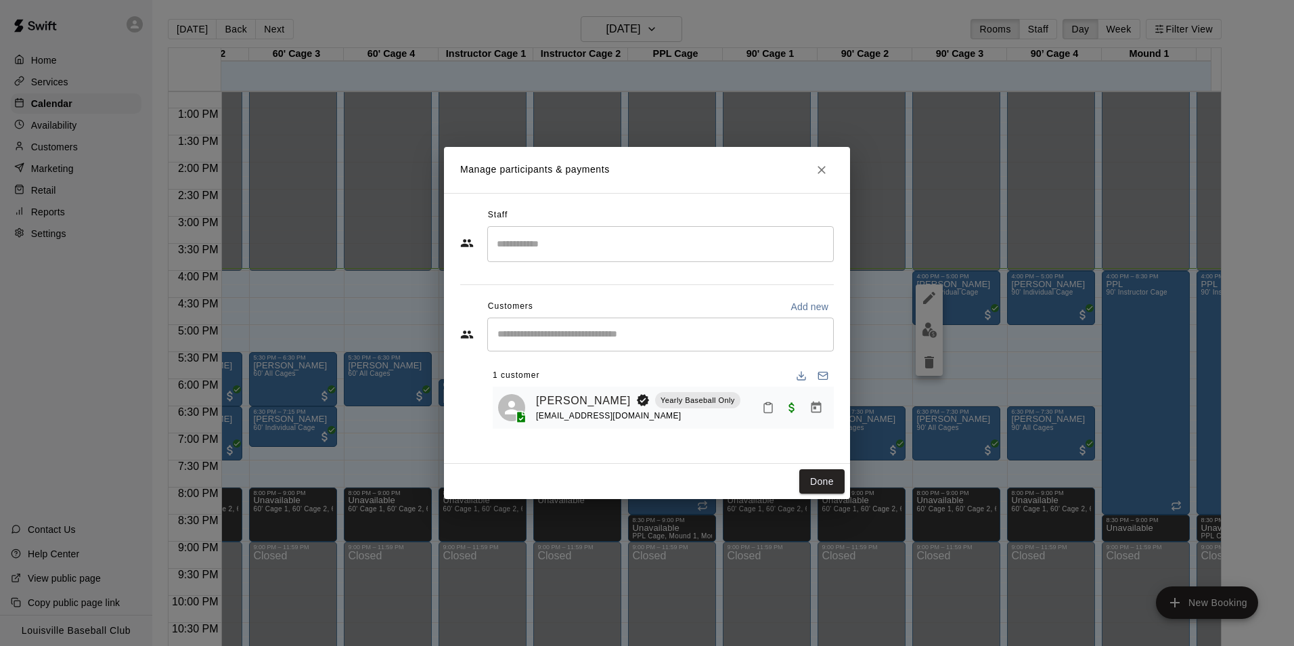
click at [768, 404] on icon "Mark attendance" at bounding box center [768, 407] width 12 height 12
click at [845, 411] on p "Mark attended" at bounding box center [861, 413] width 120 height 14
click at [823, 479] on button "Done" at bounding box center [821, 481] width 45 height 25
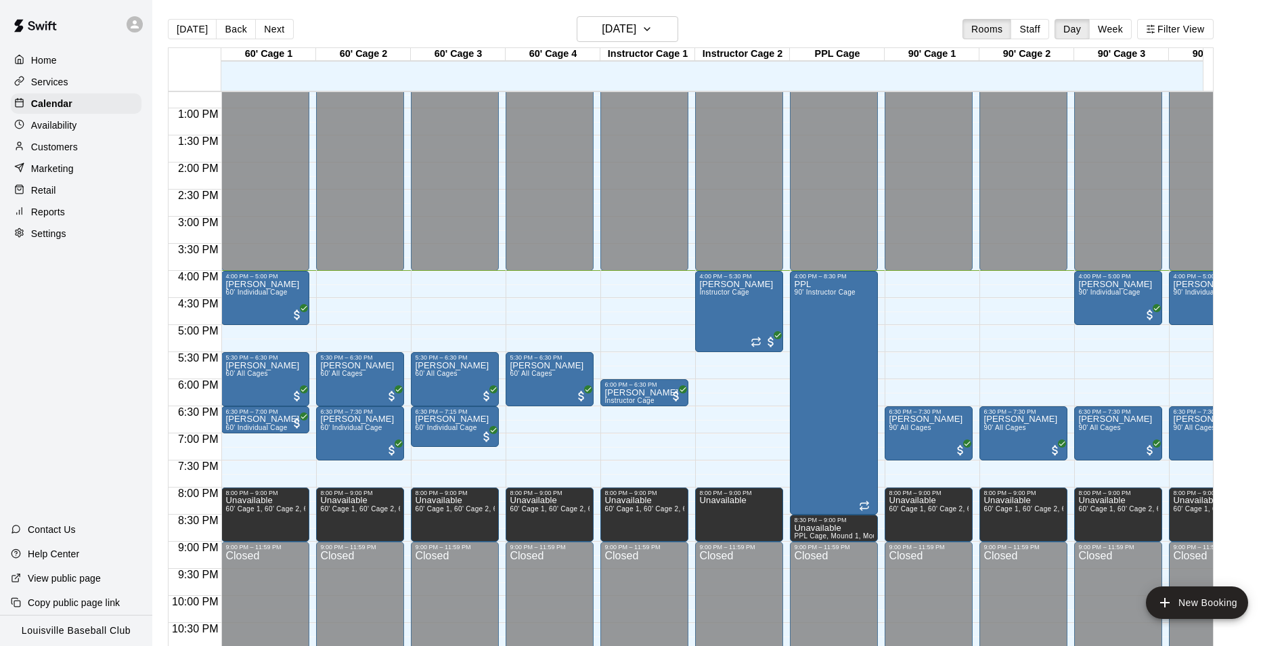
scroll to position [0, 3]
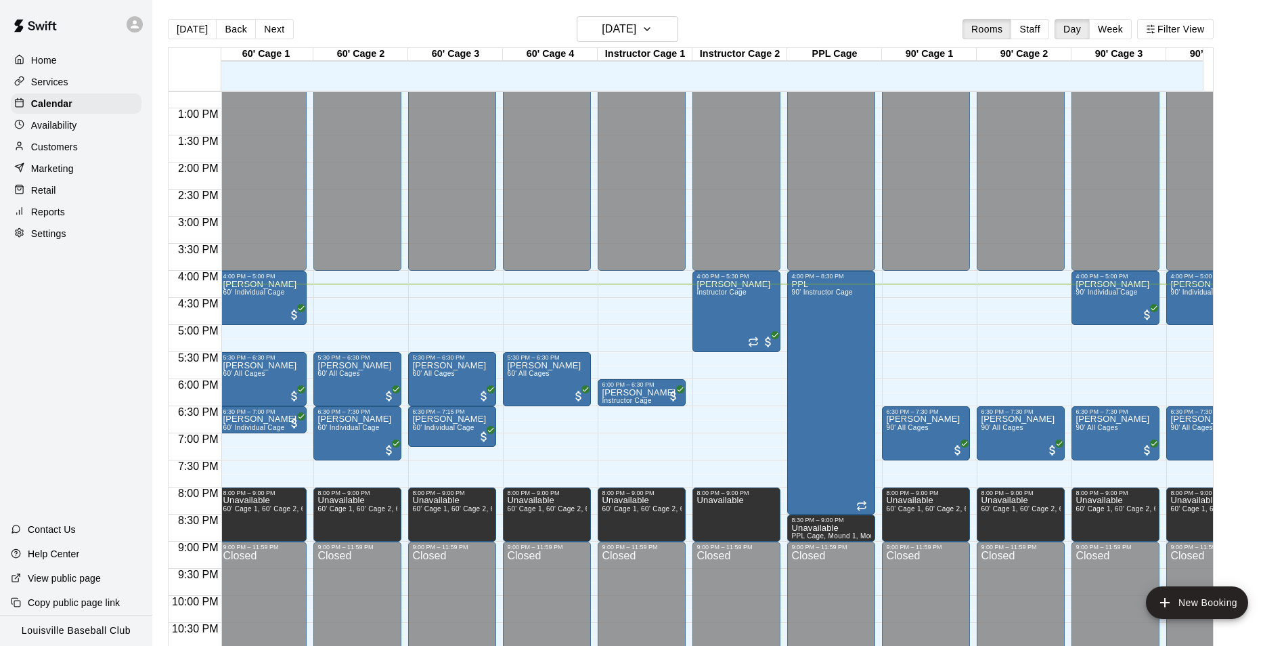
click at [30, 151] on div at bounding box center [22, 147] width 17 height 13
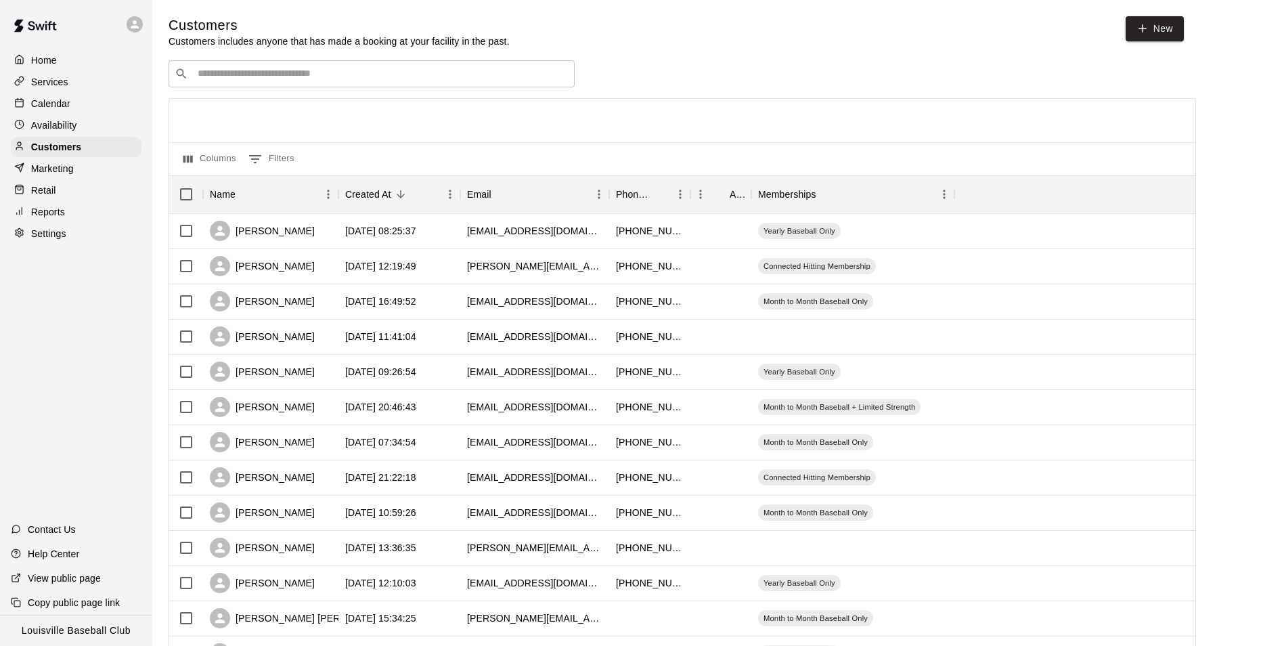
click at [397, 70] on input "Search customers by name or email" at bounding box center [381, 74] width 375 height 14
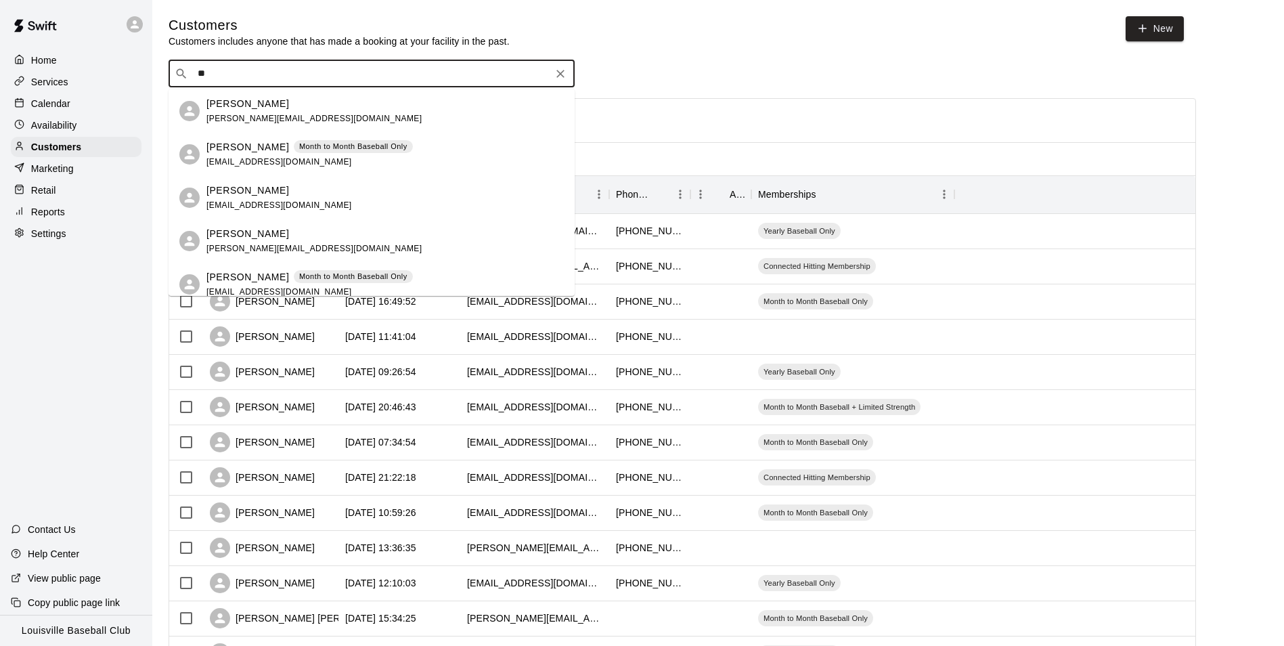
type input "*"
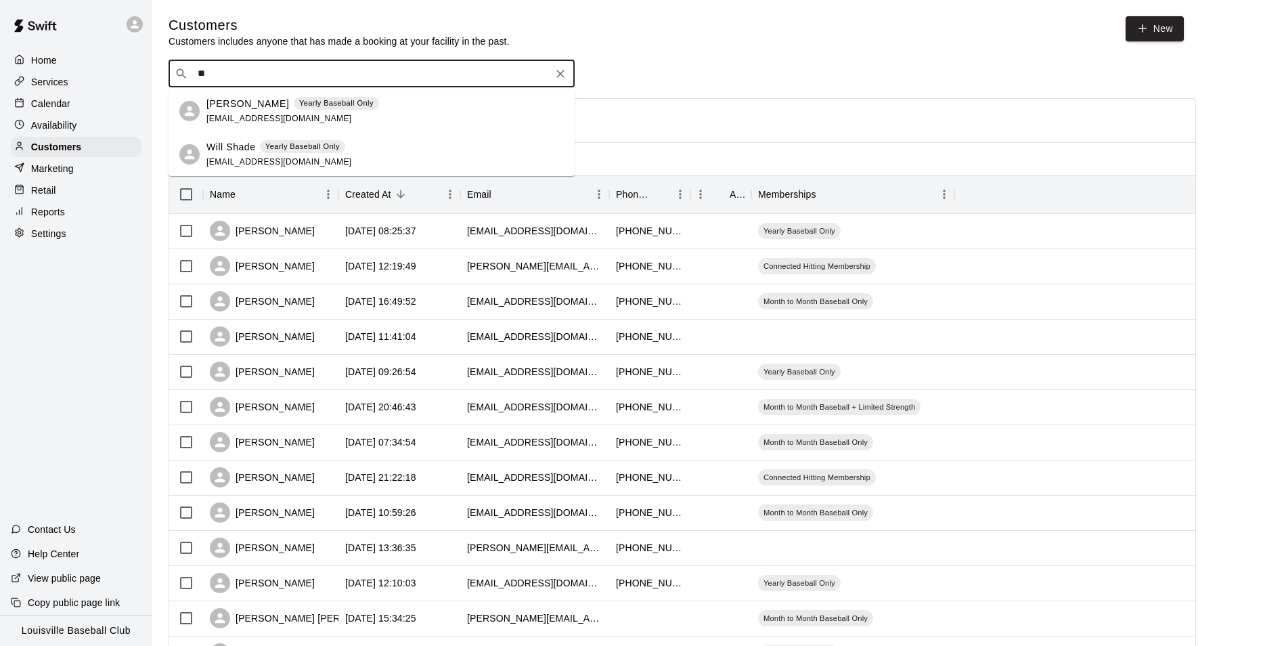
type input "*"
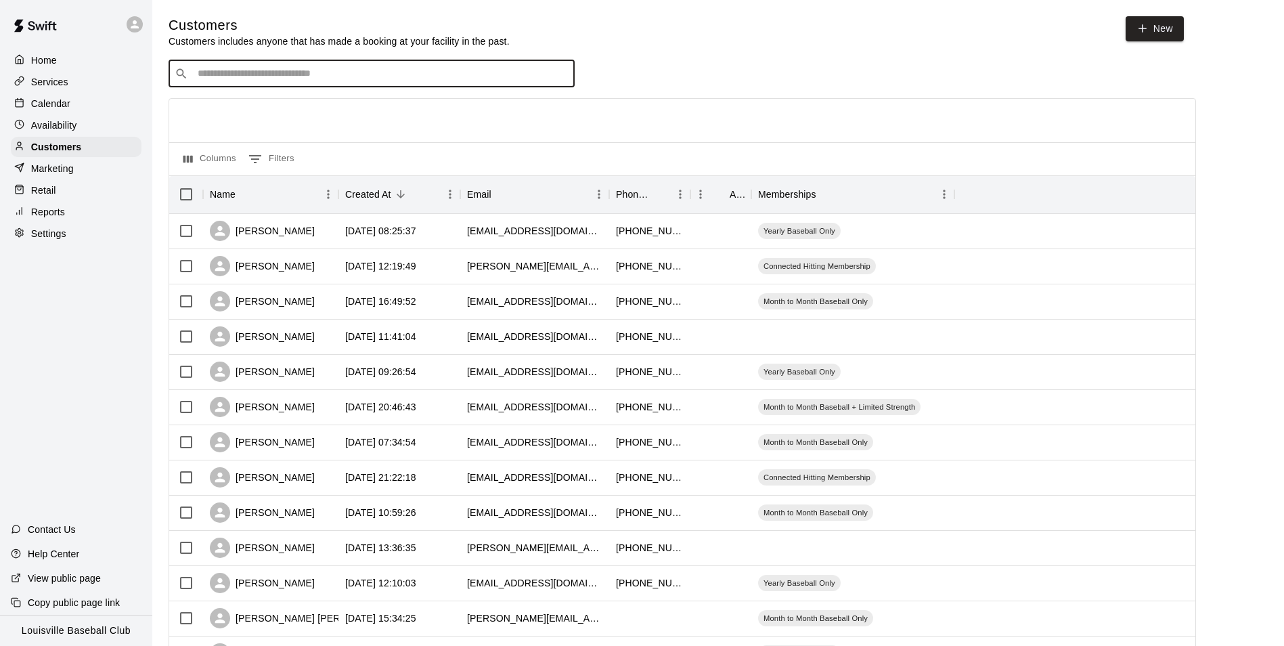
click at [31, 114] on div "Calendar" at bounding box center [76, 103] width 131 height 20
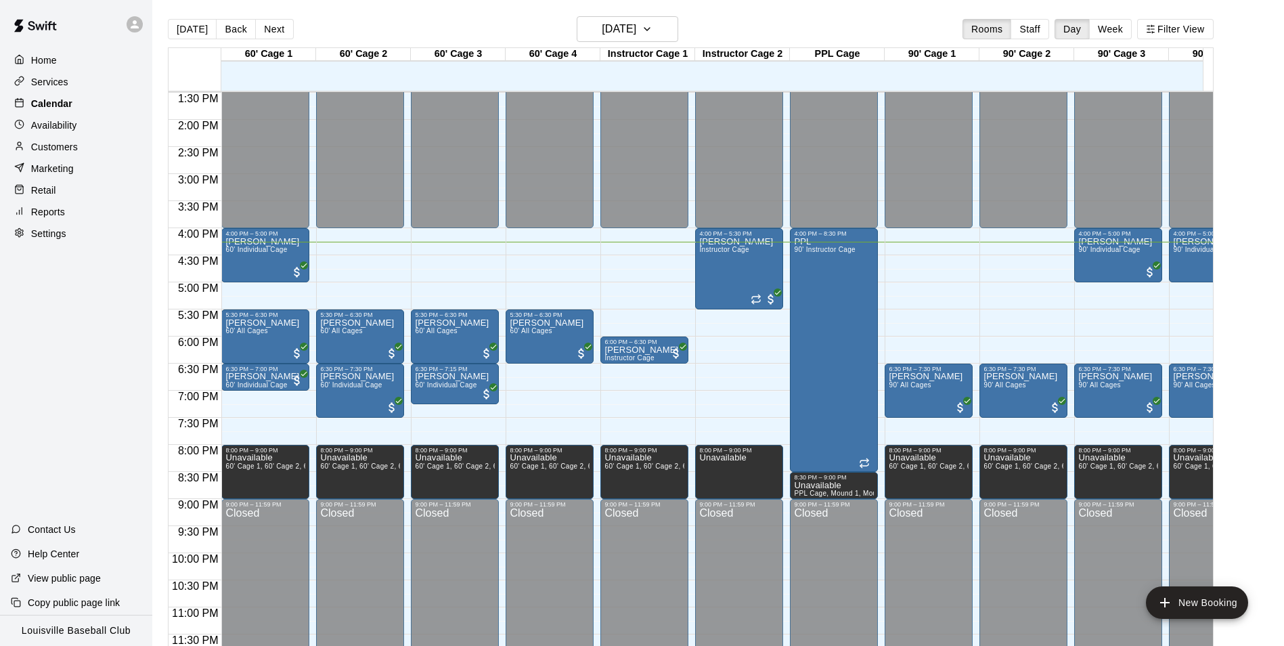
scroll to position [743, 0]
click at [636, 33] on h6 "[DATE]" at bounding box center [619, 29] width 35 height 19
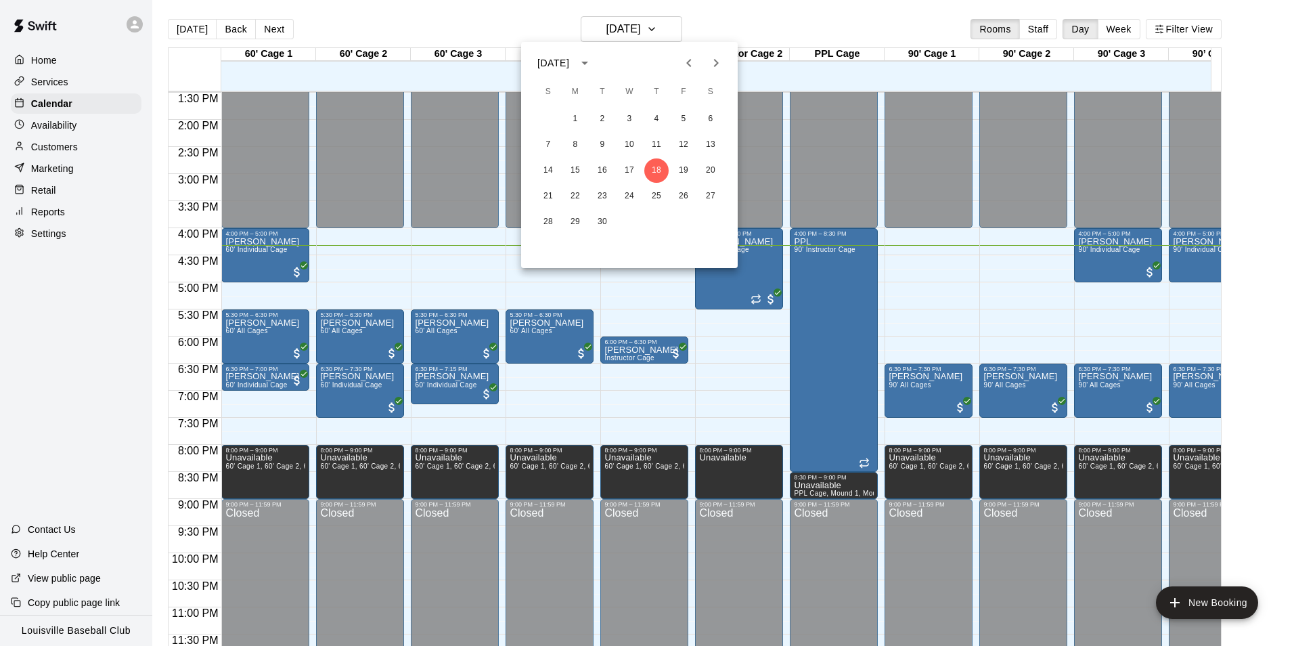
click at [95, 157] on div at bounding box center [647, 323] width 1294 height 646
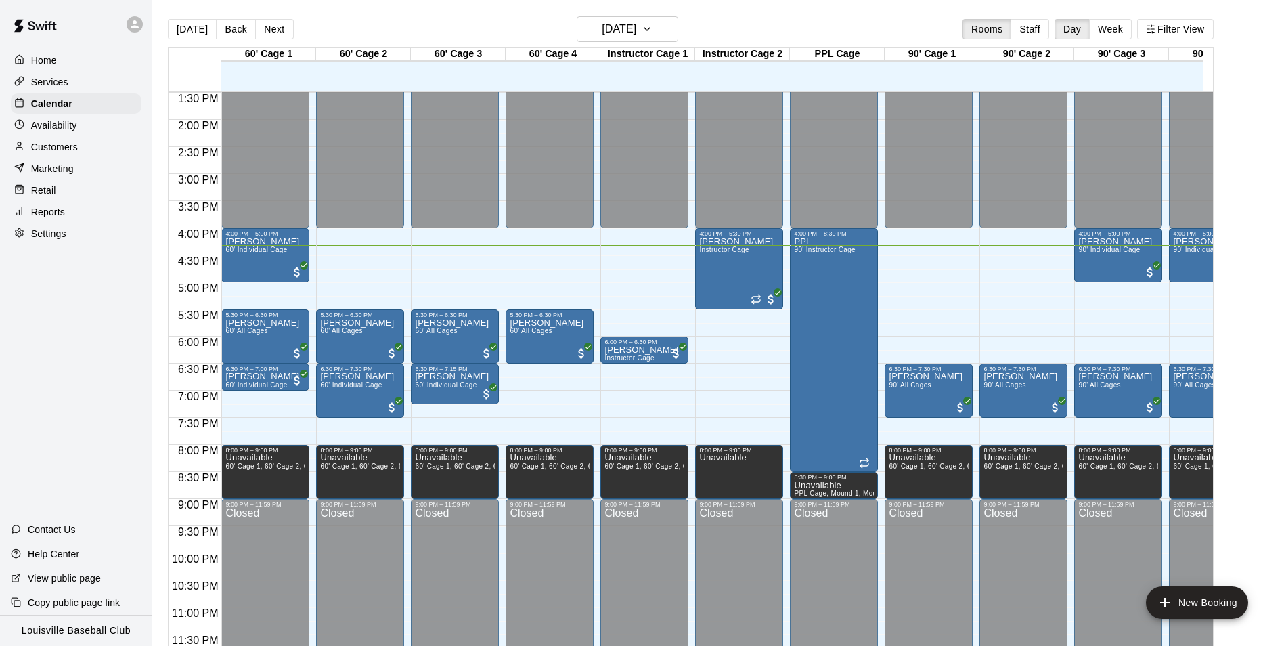
click at [87, 162] on div "Marketing" at bounding box center [76, 168] width 131 height 20
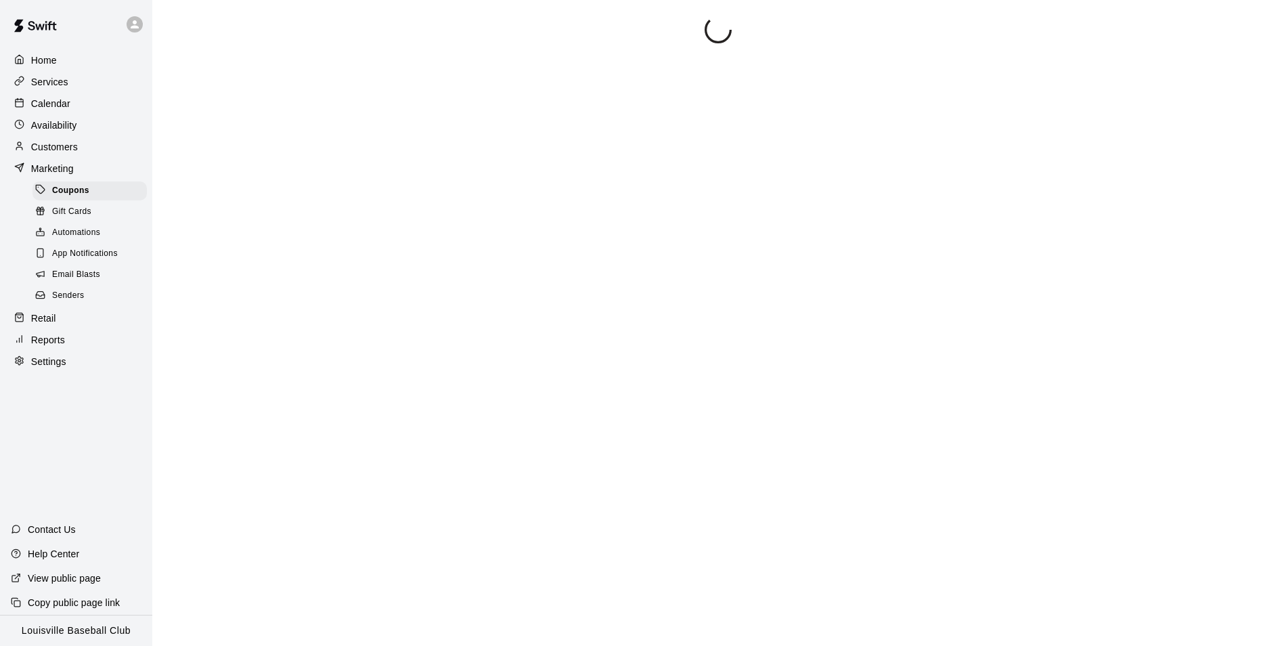
click at [106, 148] on div "Customers" at bounding box center [76, 147] width 131 height 20
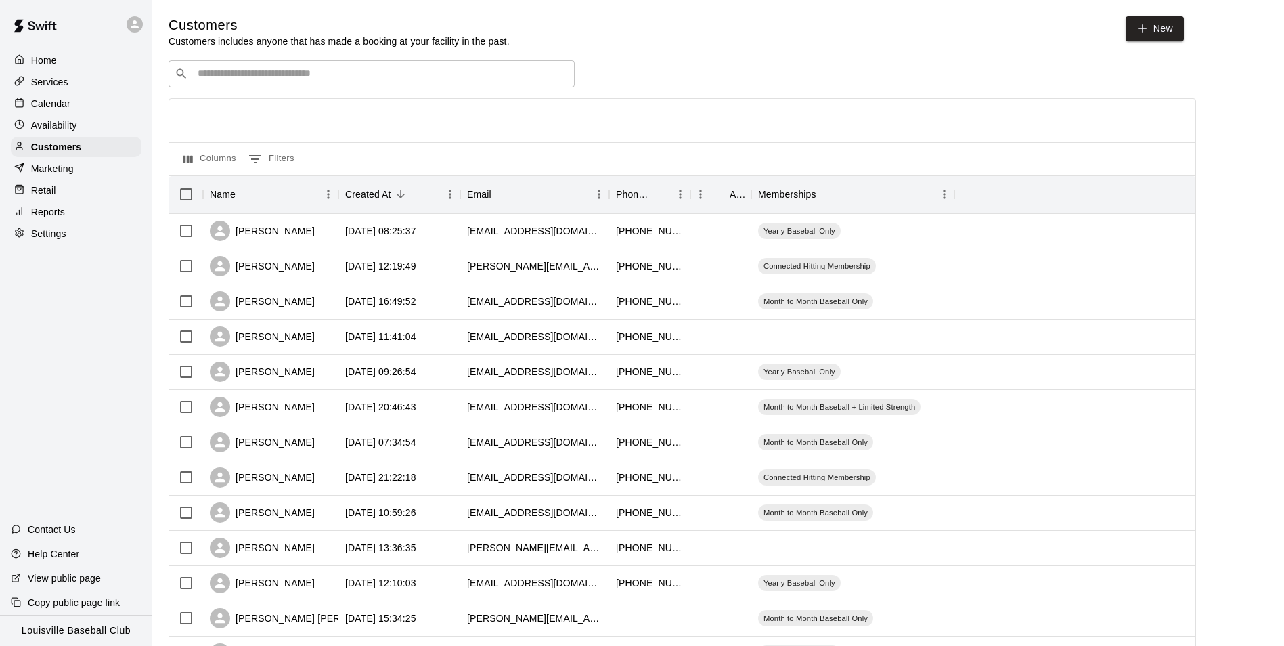
click at [388, 78] on input "Search customers by name or email" at bounding box center [381, 74] width 375 height 14
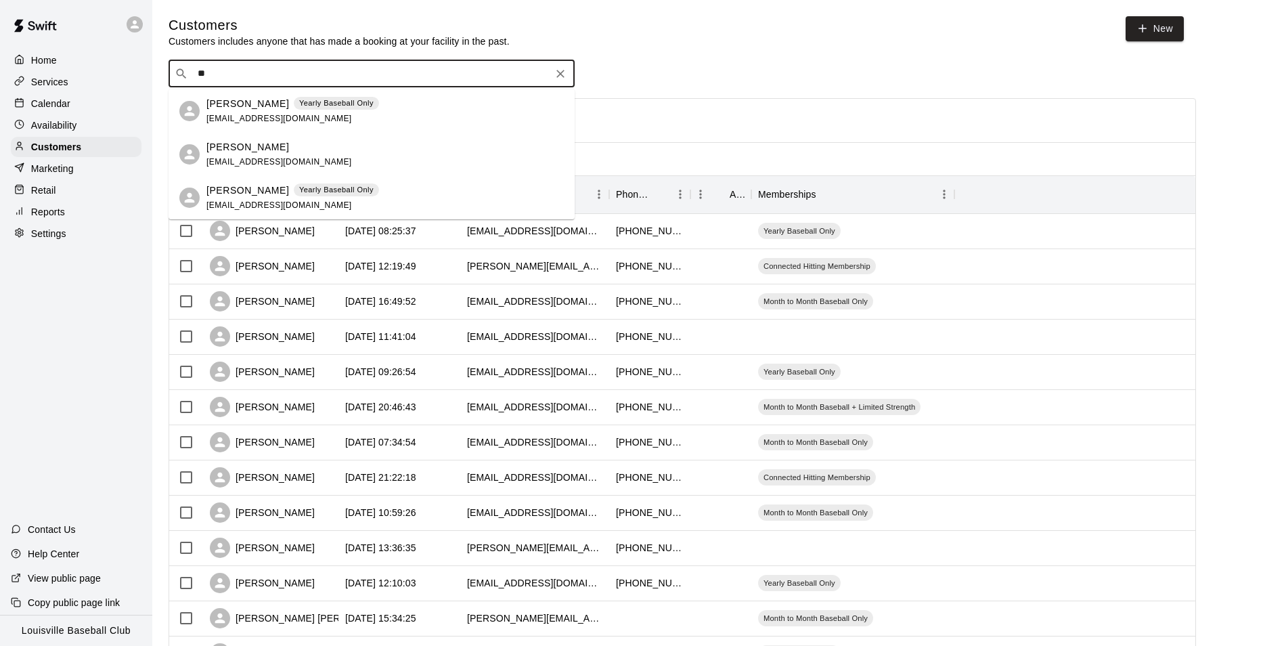
type input "*"
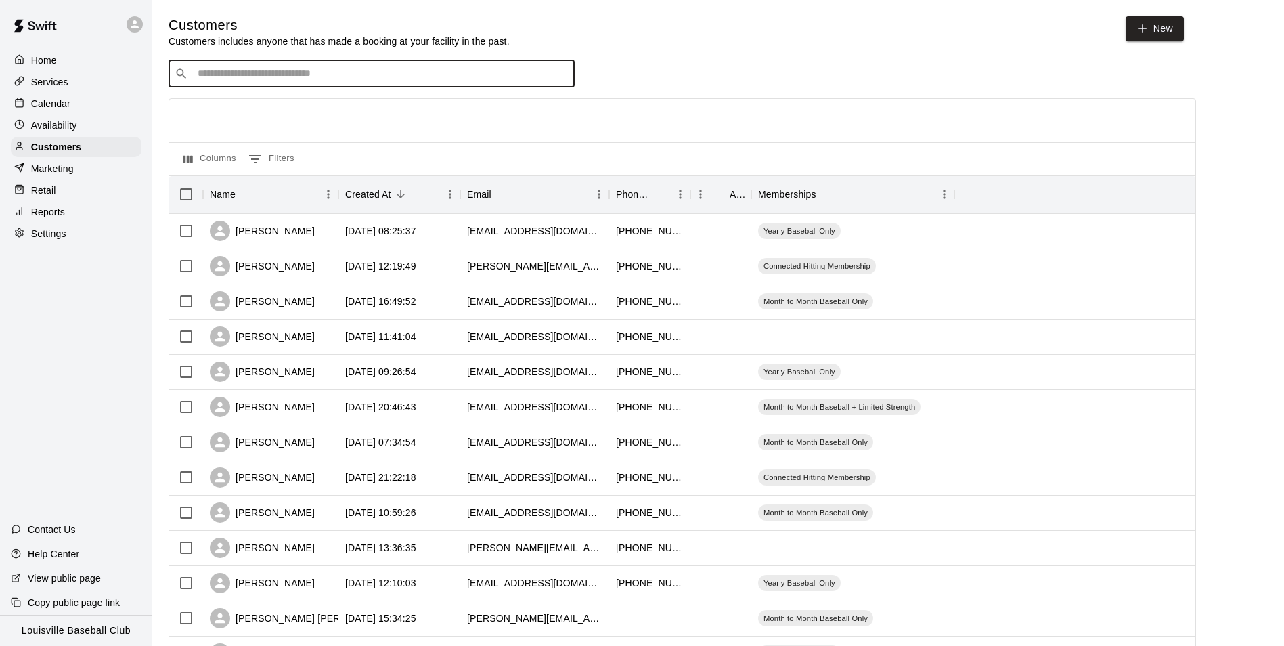
click at [82, 106] on div "Calendar" at bounding box center [76, 103] width 131 height 20
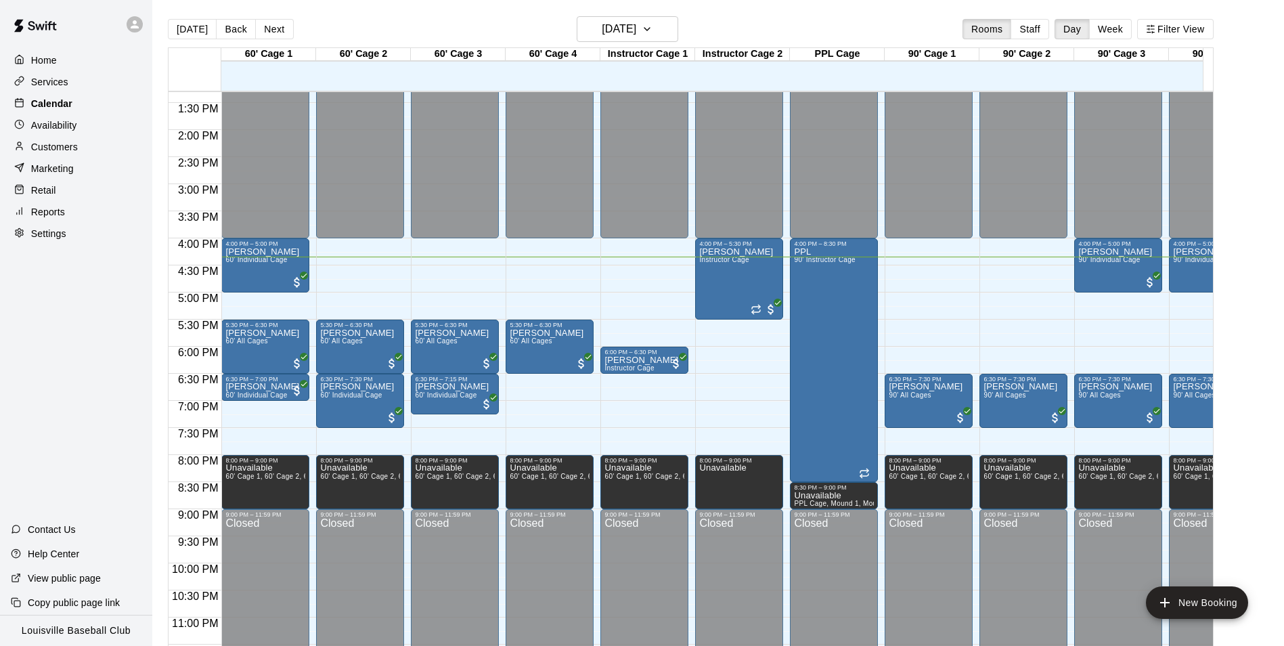
scroll to position [722, 0]
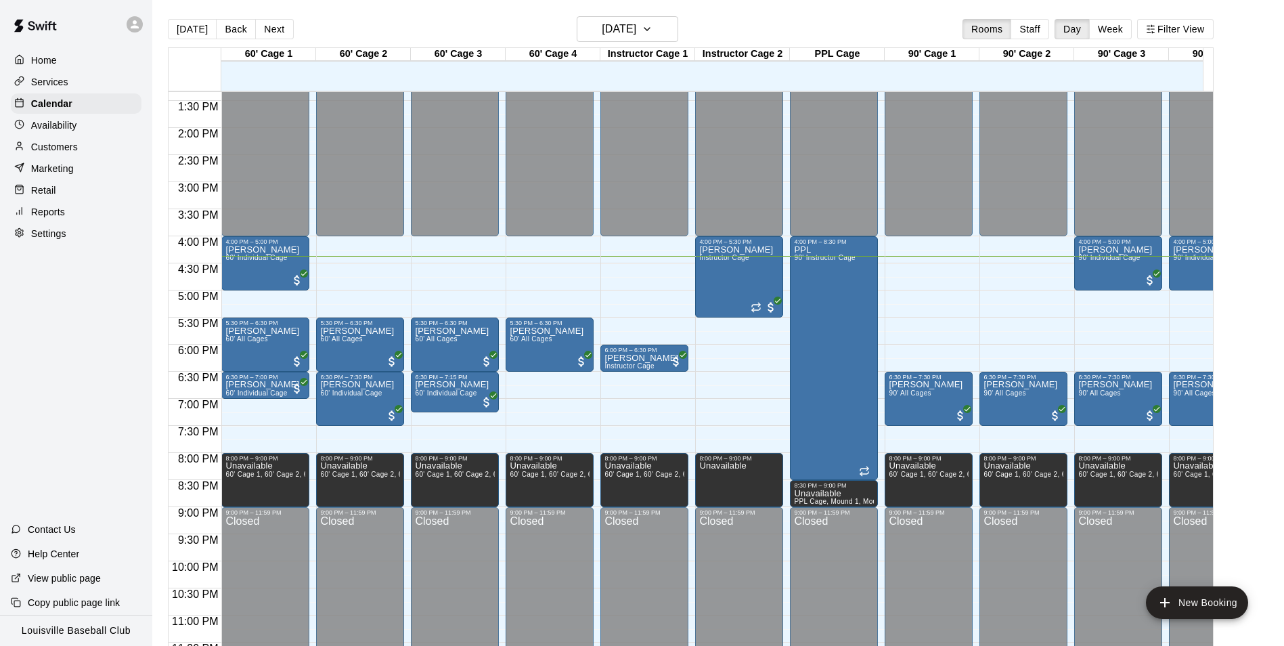
click at [97, 143] on div "Customers" at bounding box center [76, 147] width 131 height 20
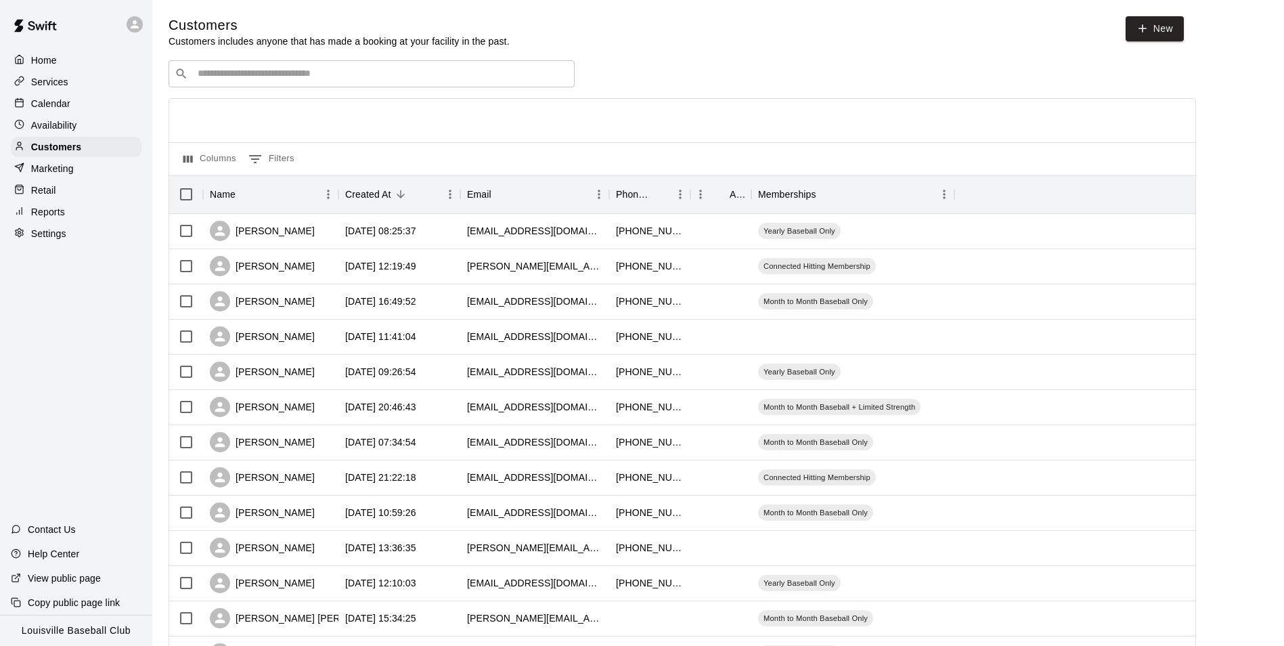
click at [242, 74] on input "Search customers by name or email" at bounding box center [381, 74] width 375 height 14
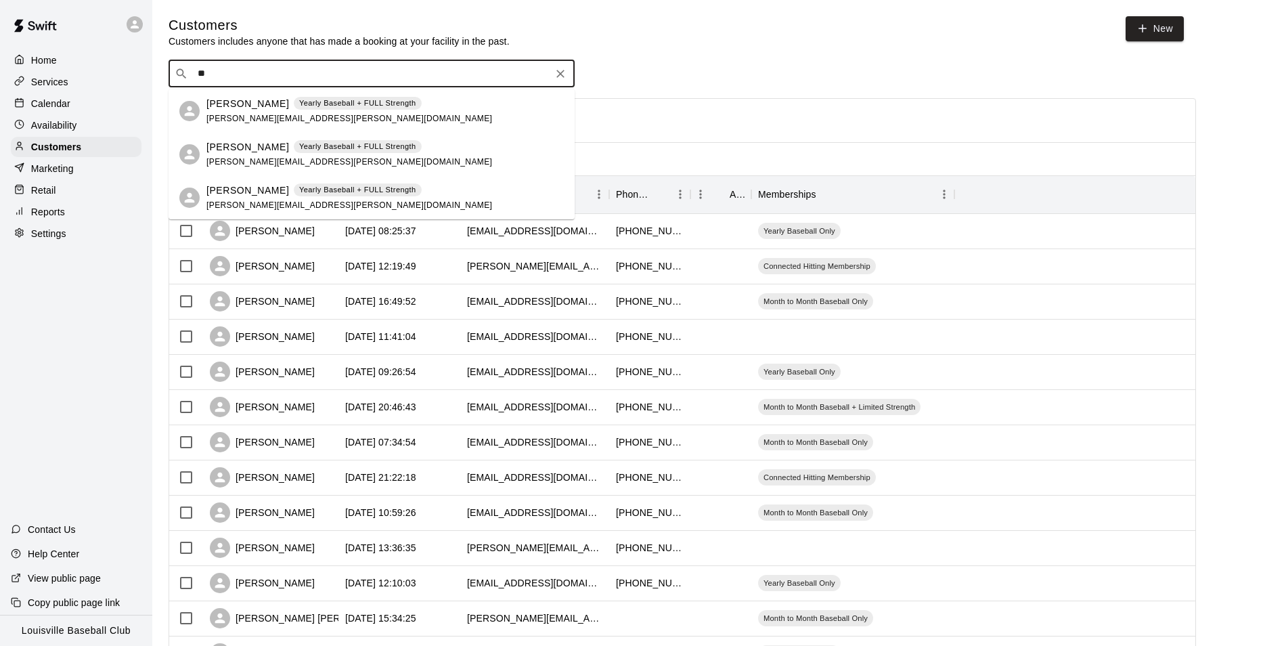
type input "*"
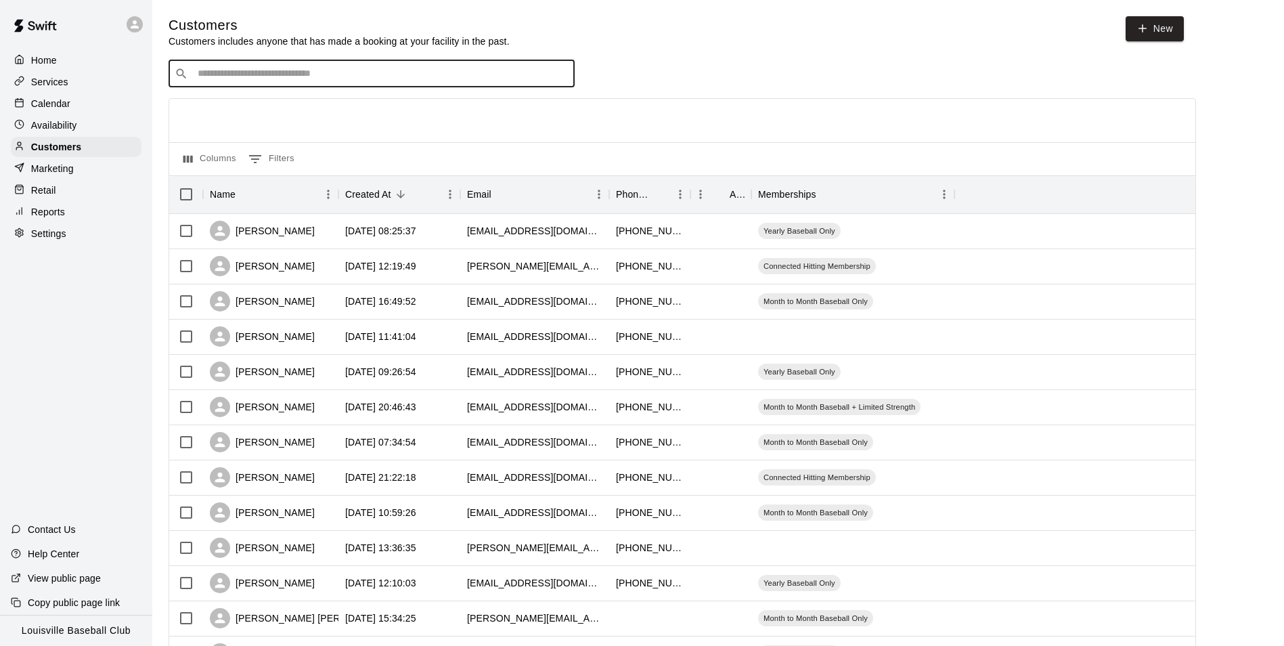
click at [41, 106] on p "Calendar" at bounding box center [50, 104] width 39 height 14
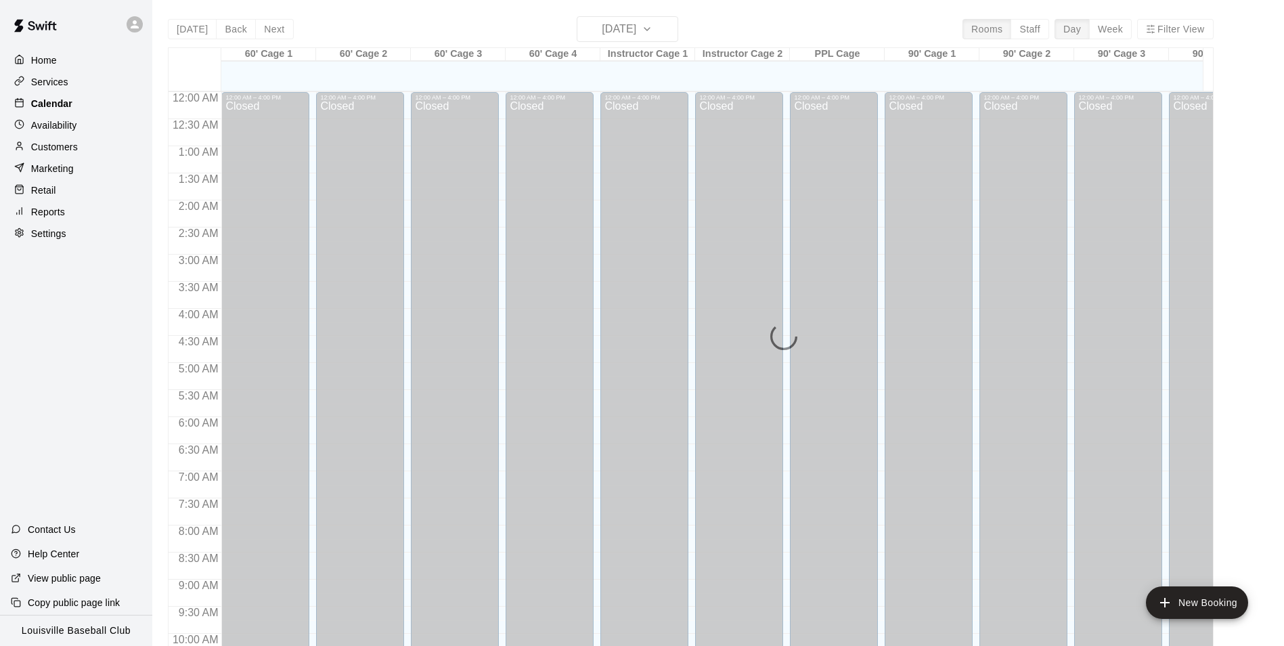
scroll to position [688, 0]
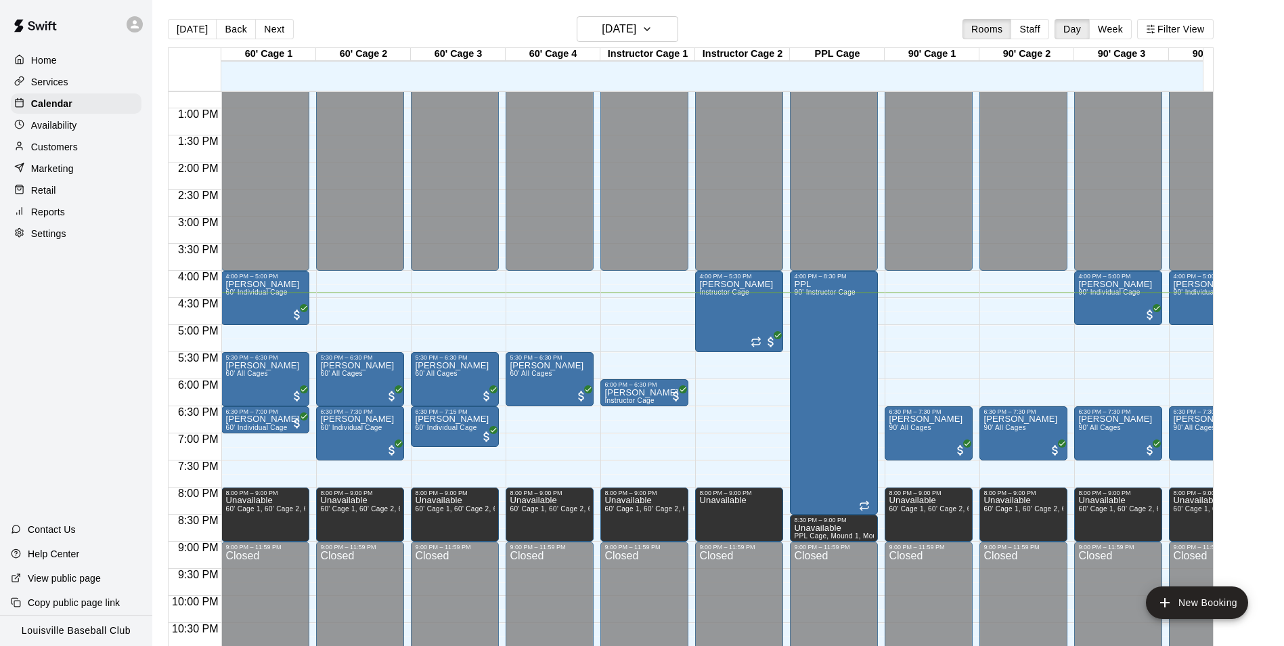
click at [43, 170] on p "Marketing" at bounding box center [52, 169] width 43 height 14
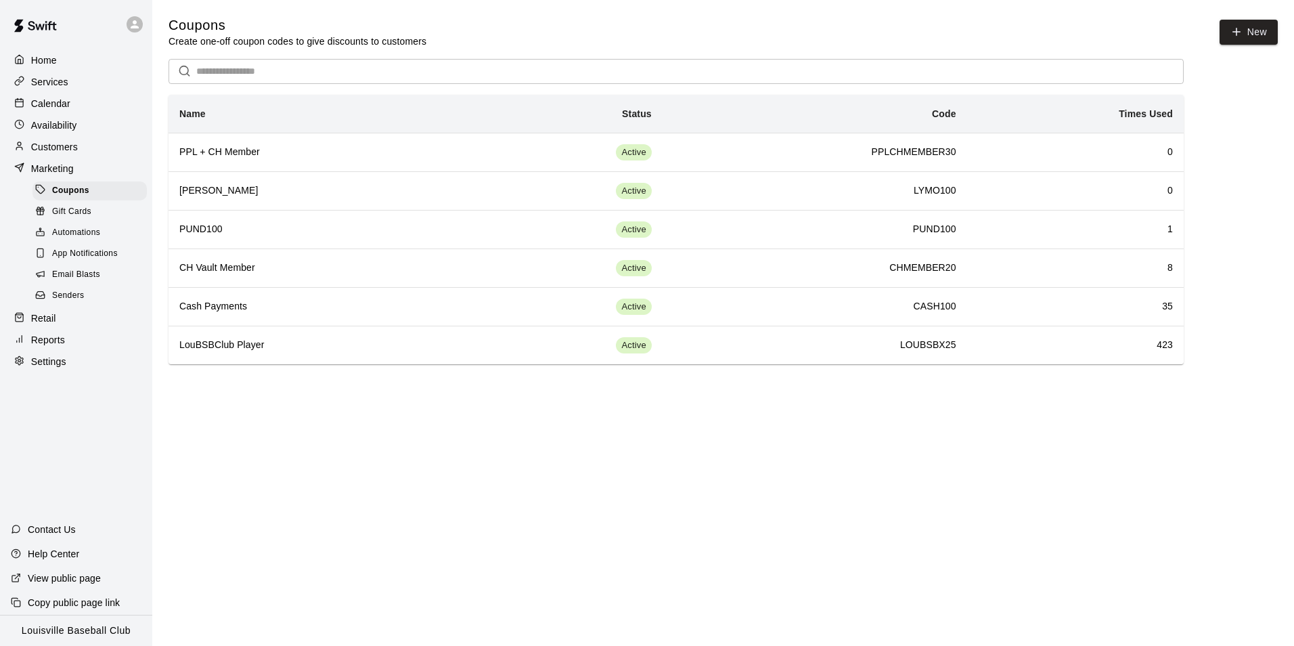
click at [61, 153] on p "Customers" at bounding box center [54, 147] width 47 height 14
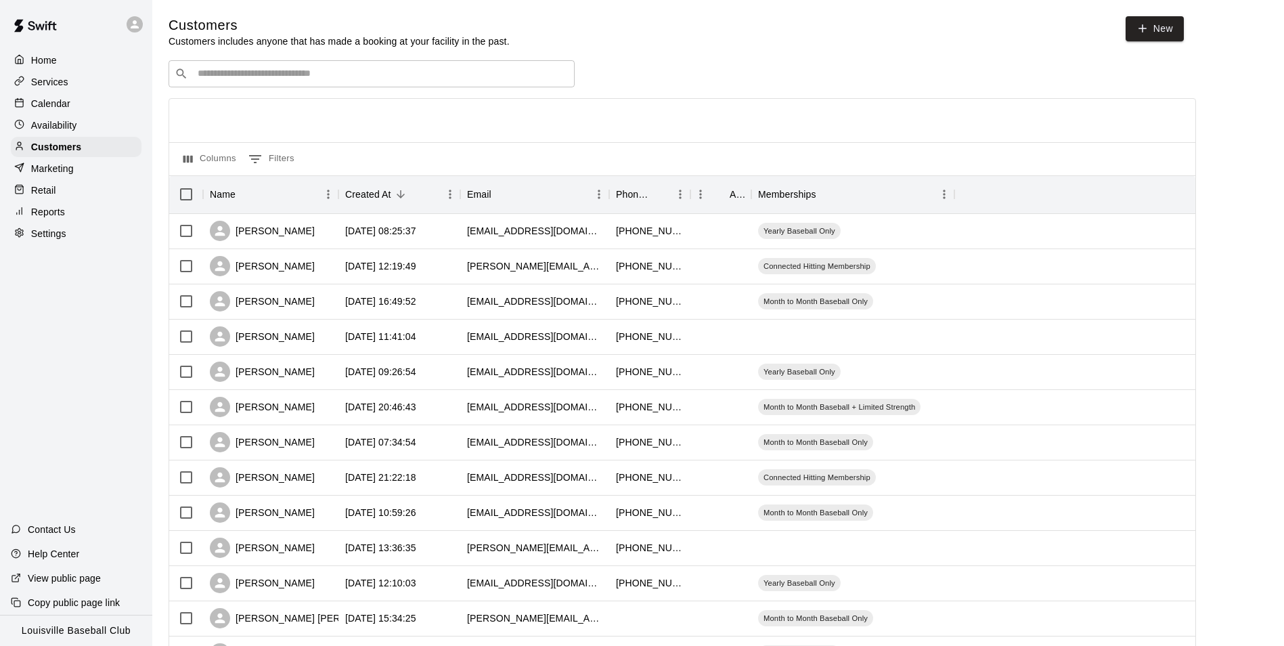
click at [238, 76] on input "Search customers by name or email" at bounding box center [381, 74] width 375 height 14
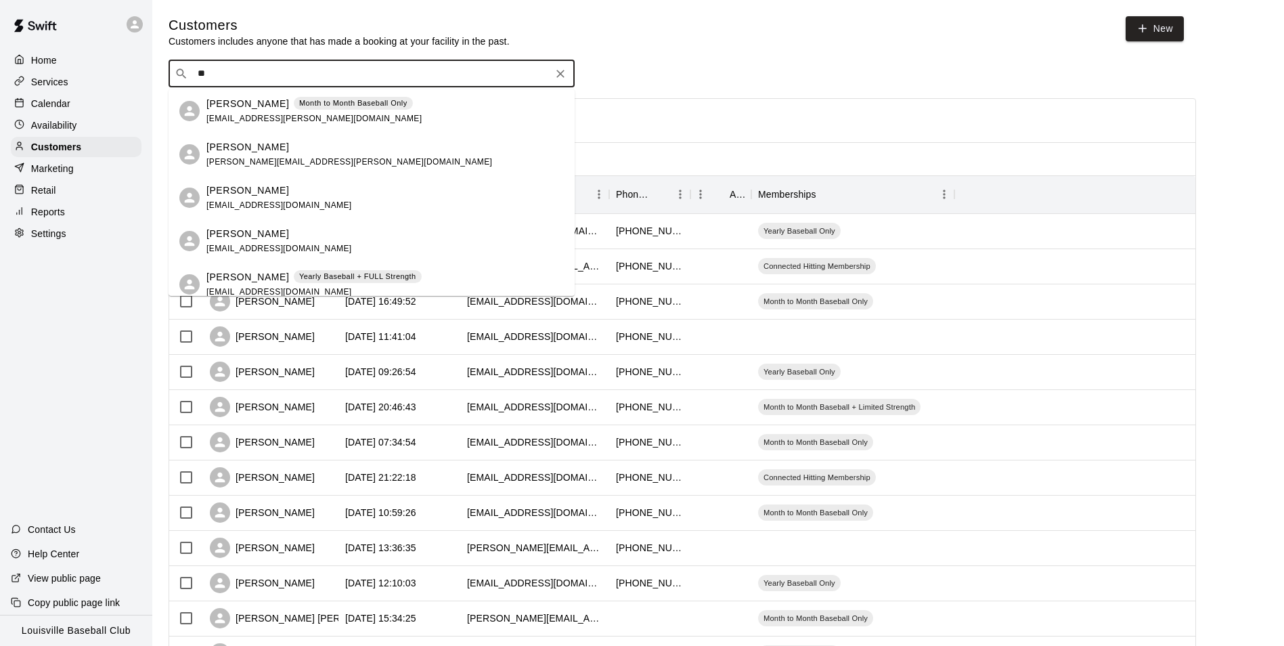
type input "*"
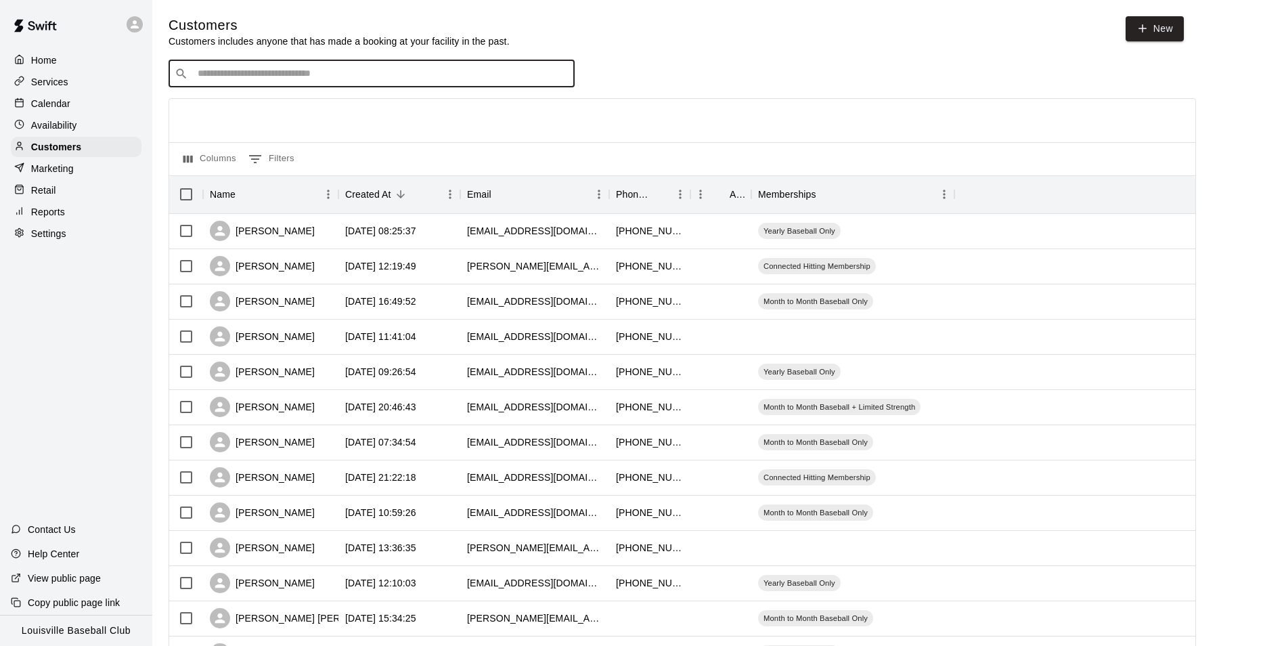
click at [76, 102] on div "Calendar" at bounding box center [76, 103] width 131 height 20
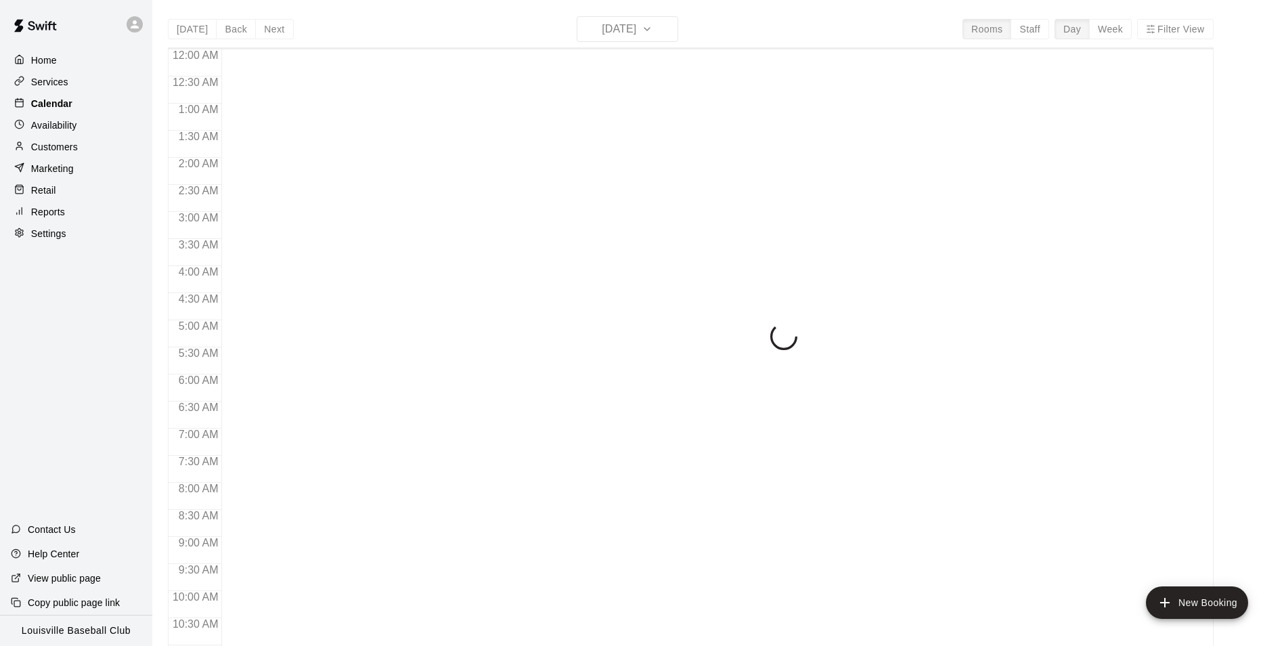
scroll to position [688, 0]
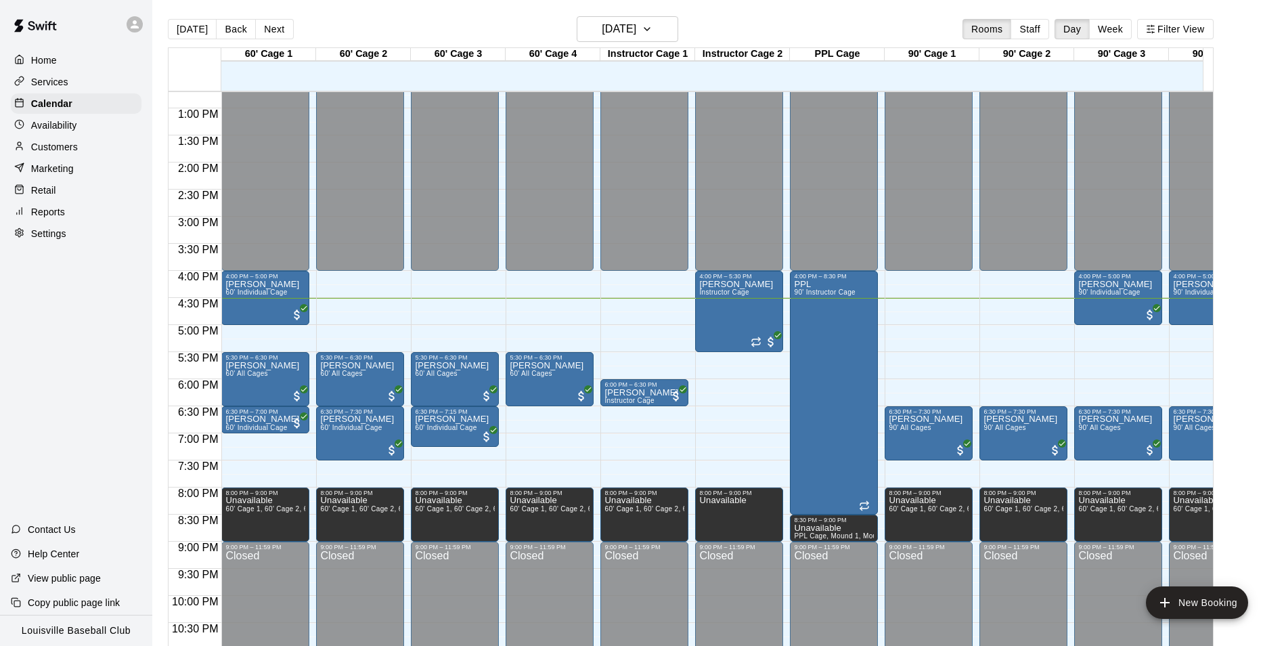
click at [38, 154] on p "Customers" at bounding box center [54, 147] width 47 height 14
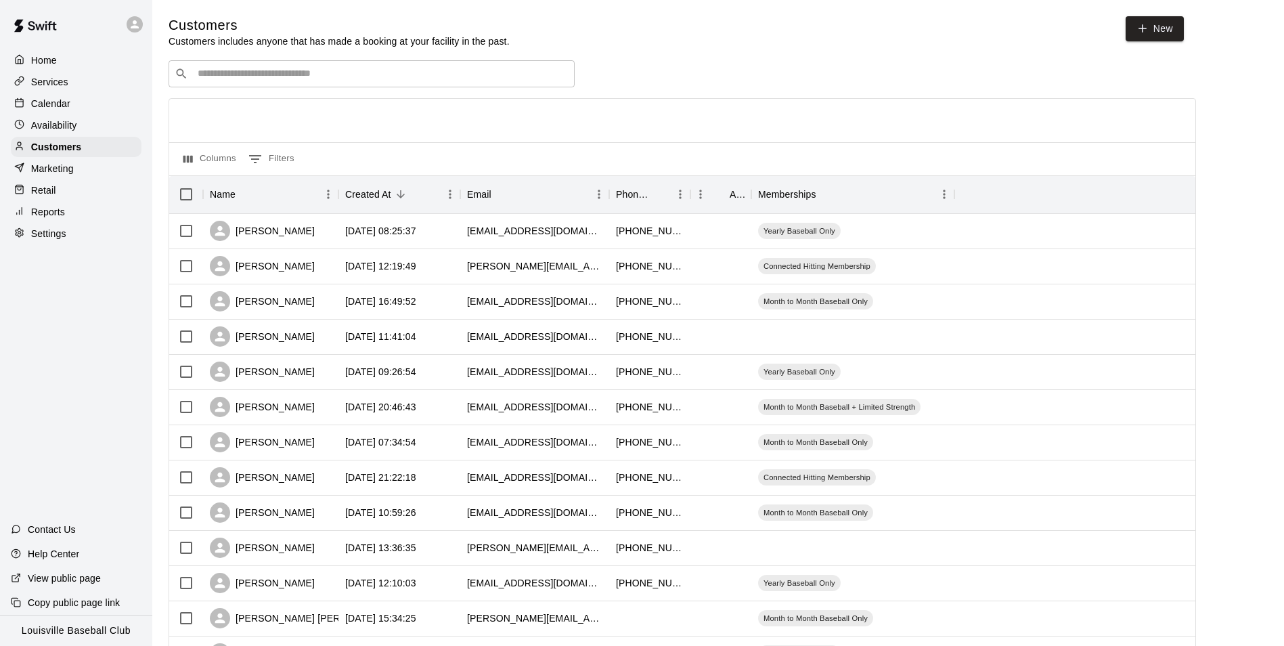
click at [228, 77] on input "Search customers by name or email" at bounding box center [381, 74] width 375 height 14
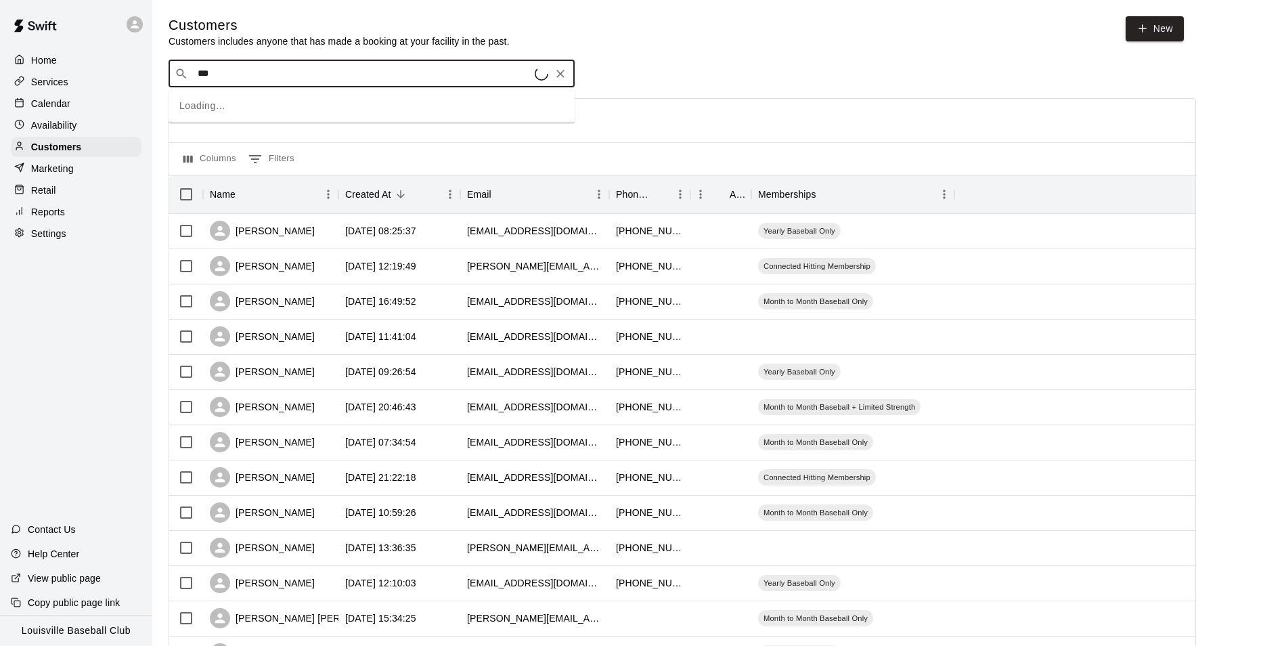
type input "****"
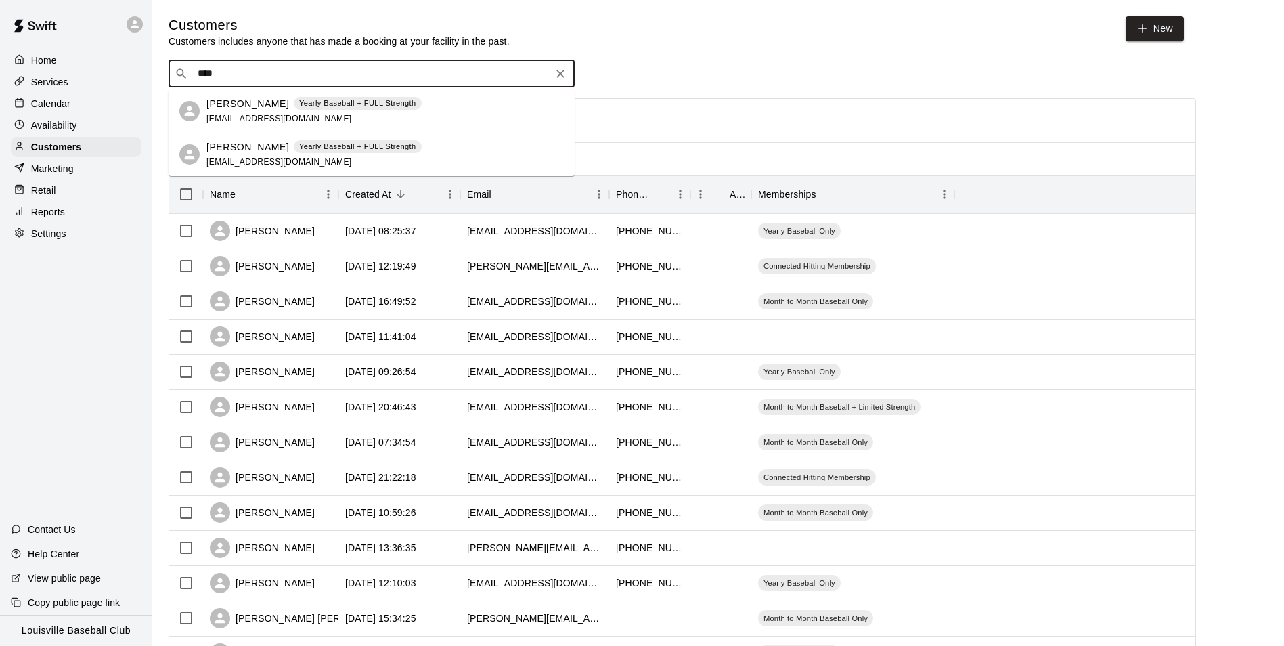
click at [523, 162] on div "Levi Kennedy Yearly Baseball + FULL Strength lekenn14@gmail.com" at bounding box center [384, 154] width 357 height 29
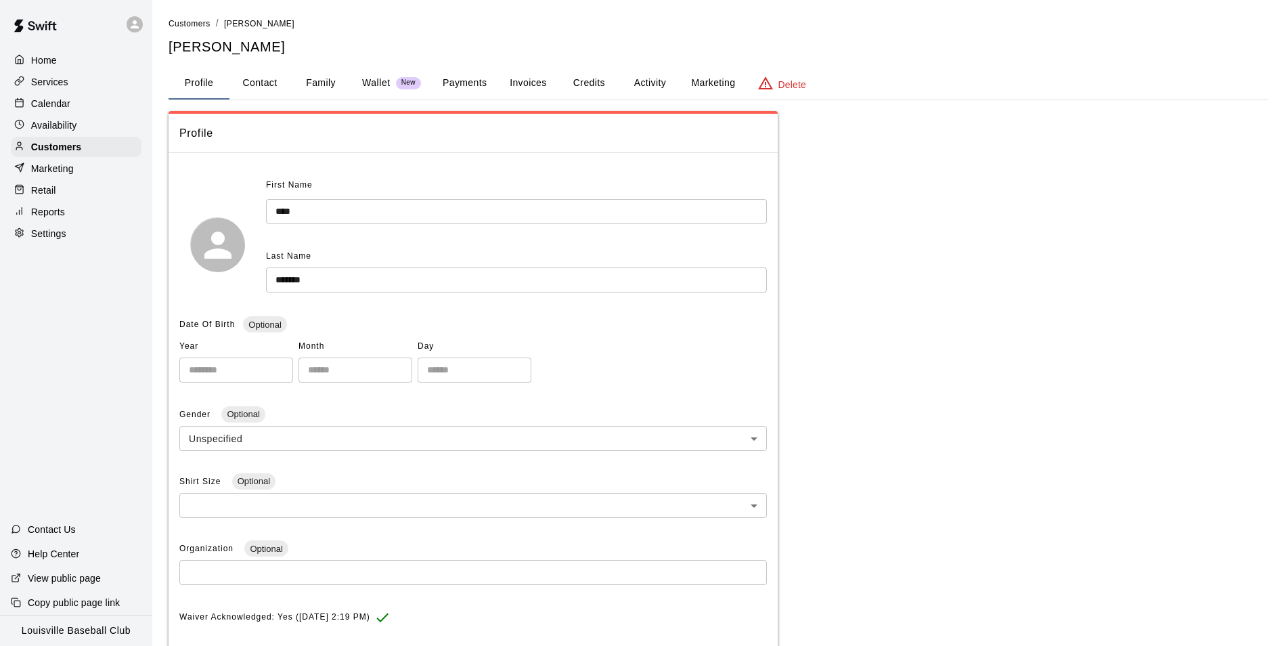
click at [49, 101] on p "Calendar" at bounding box center [50, 104] width 39 height 14
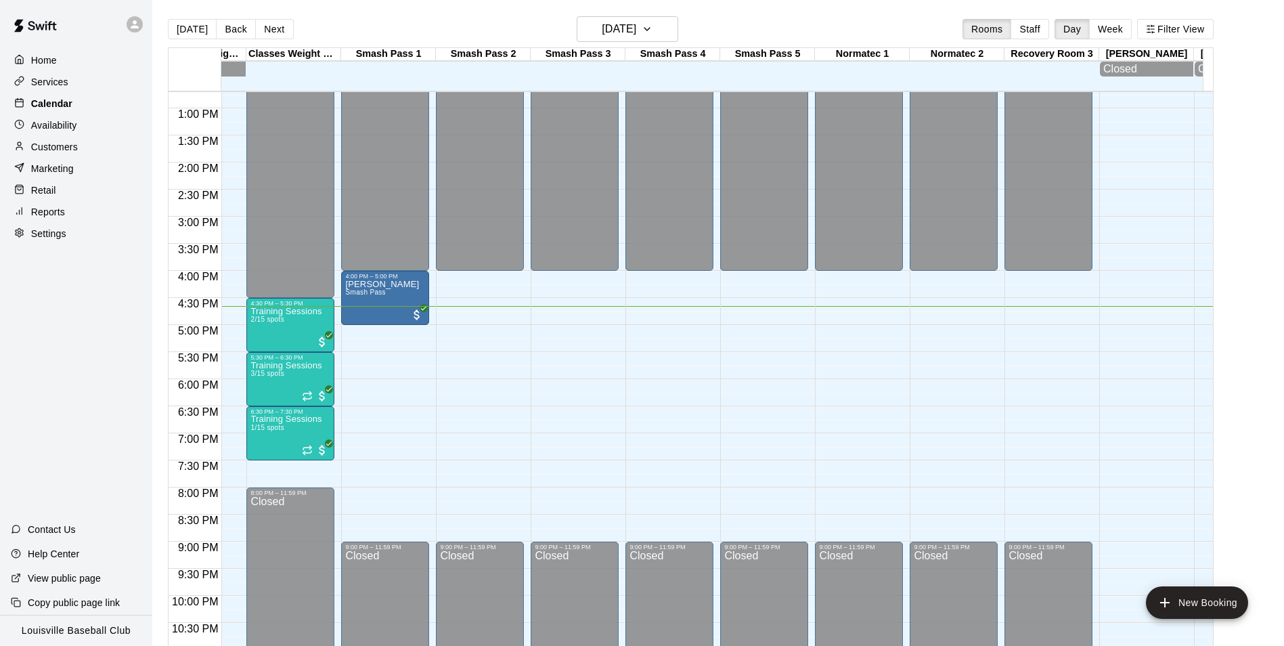
scroll to position [0, 1269]
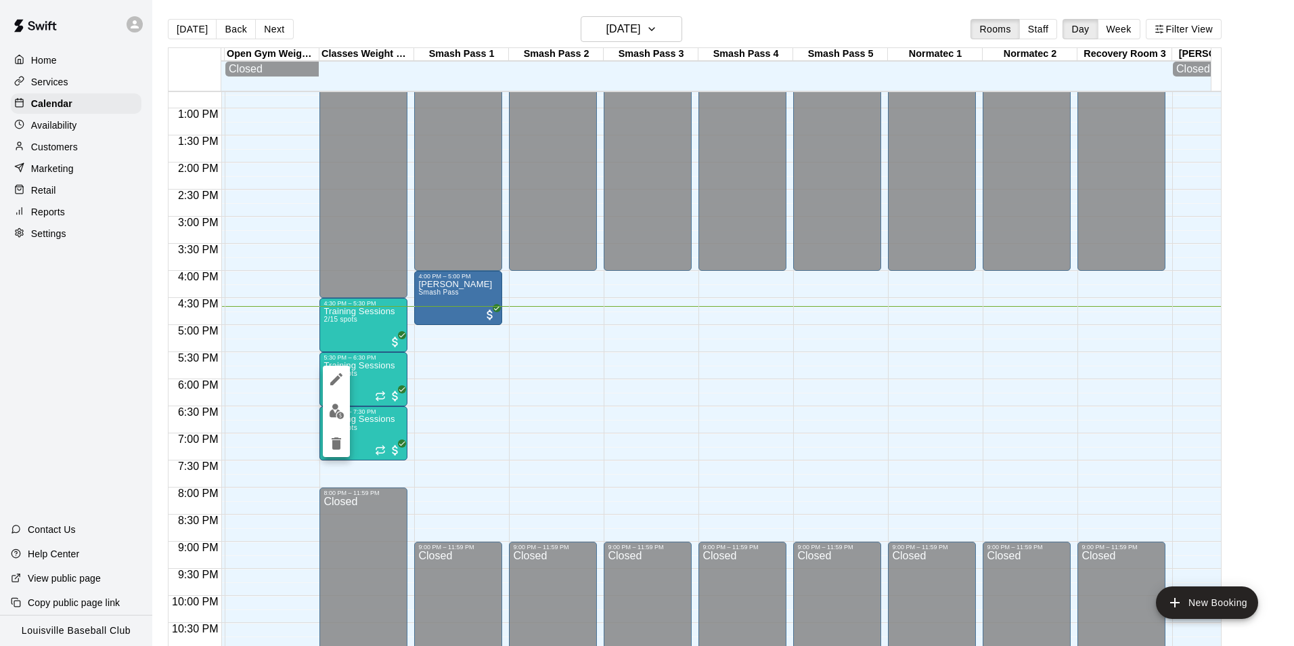
click at [329, 418] on img "edit" at bounding box center [337, 411] width 16 height 16
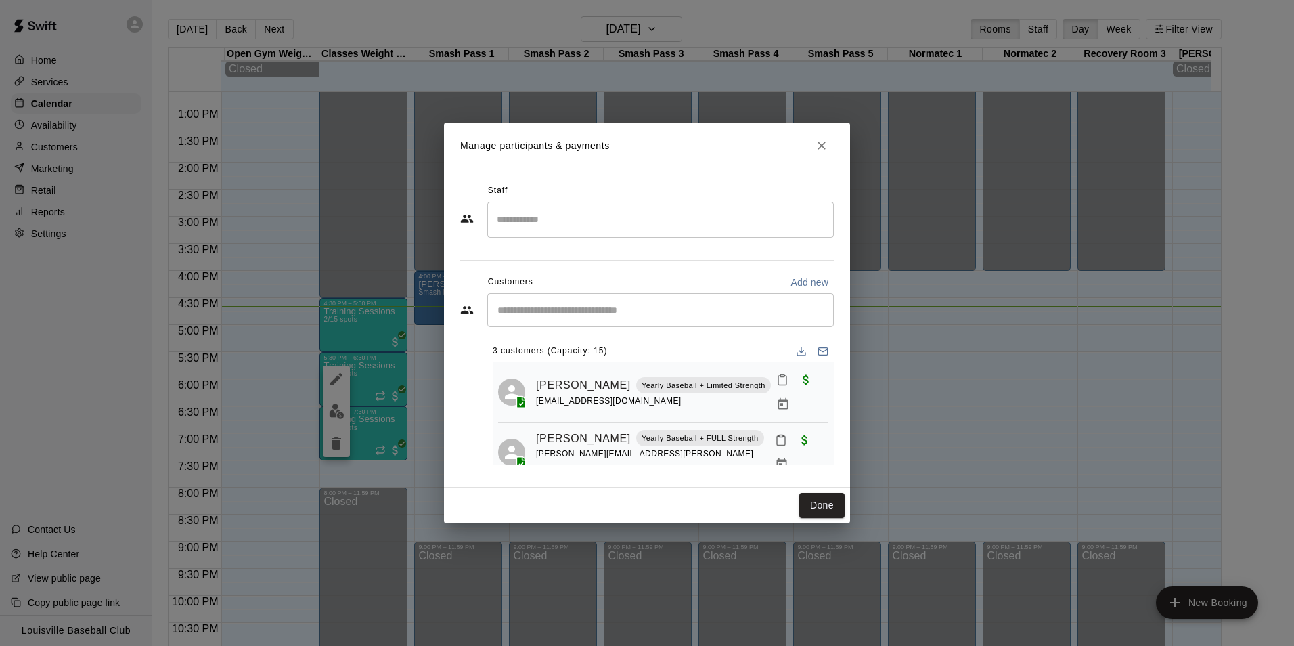
click at [680, 311] on input "Start typing to search customers..." at bounding box center [660, 310] width 334 height 14
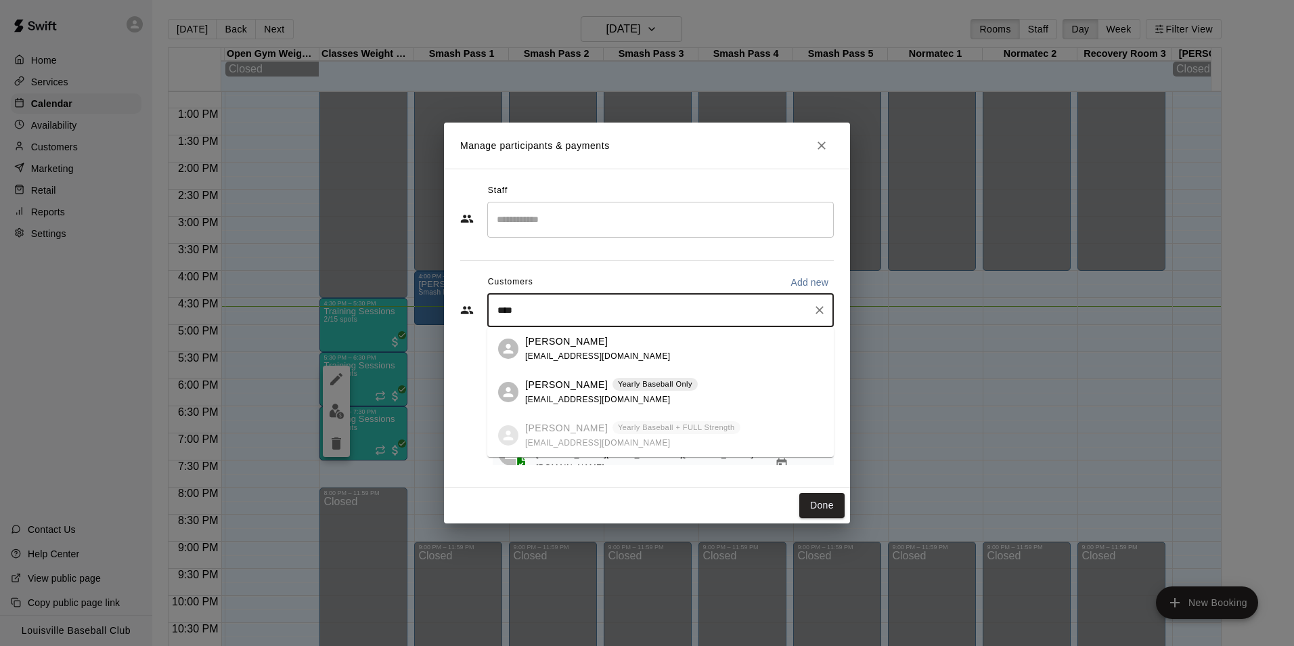
type input "****"
click at [647, 489] on div "Done" at bounding box center [647, 505] width 406 height 36
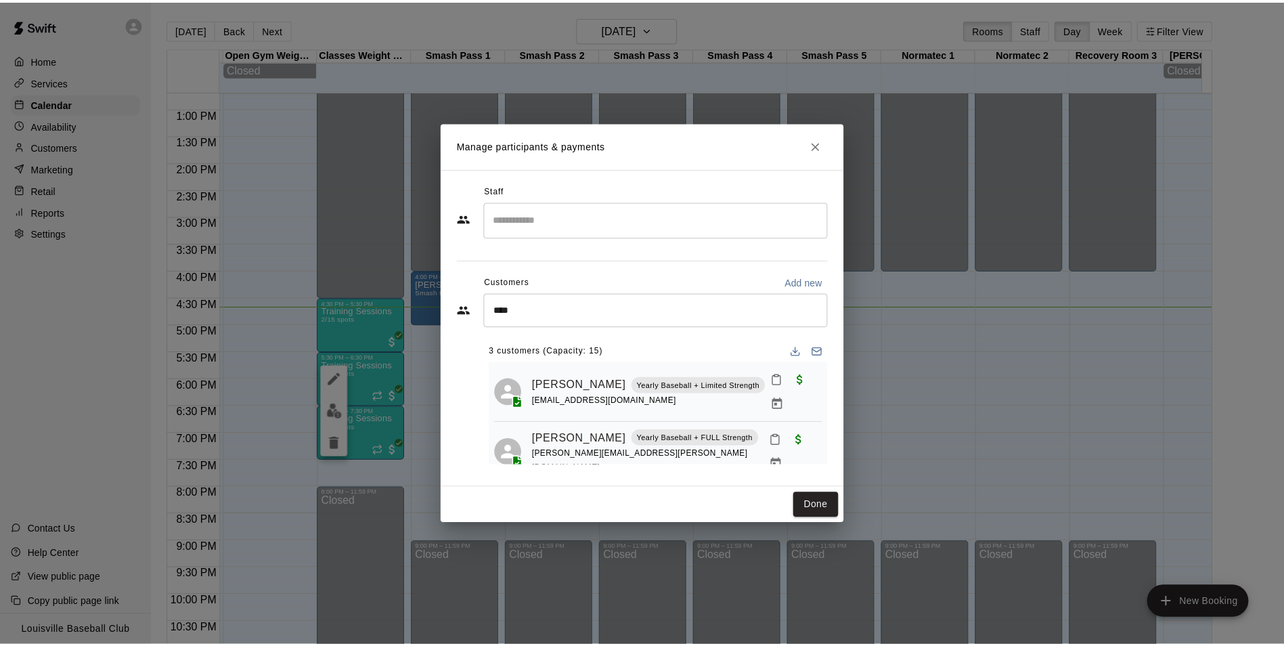
scroll to position [38, 0]
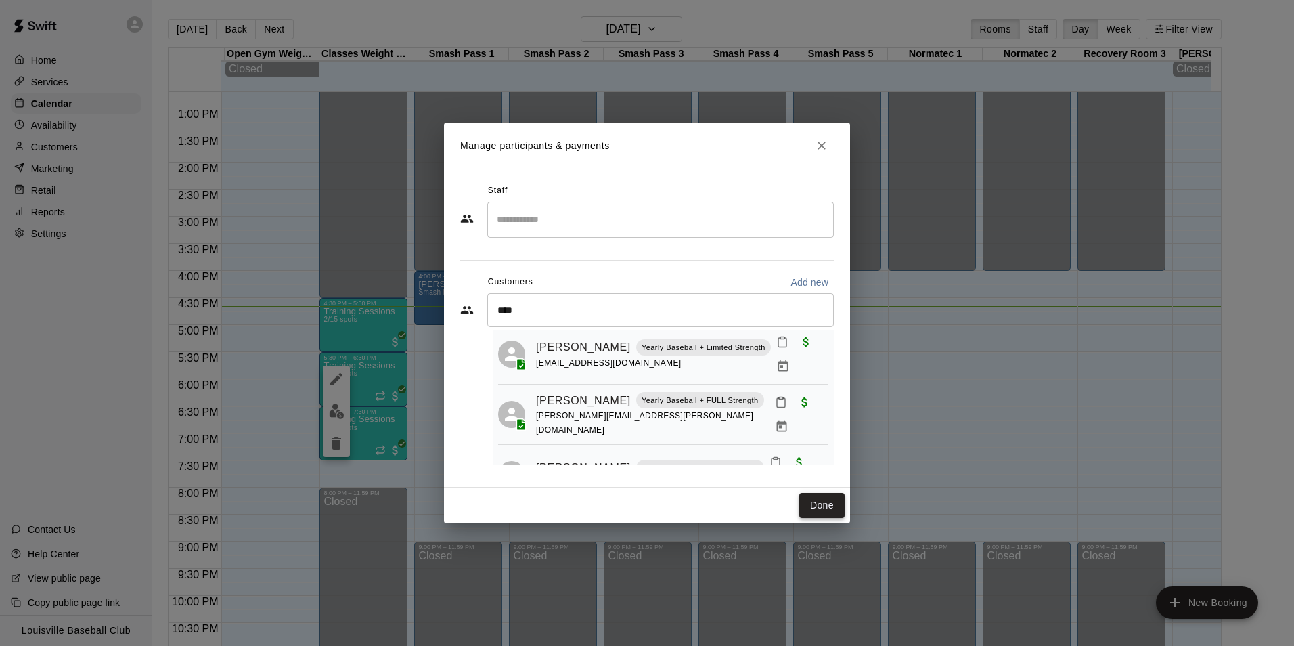
click at [805, 505] on button "Done" at bounding box center [821, 505] width 45 height 25
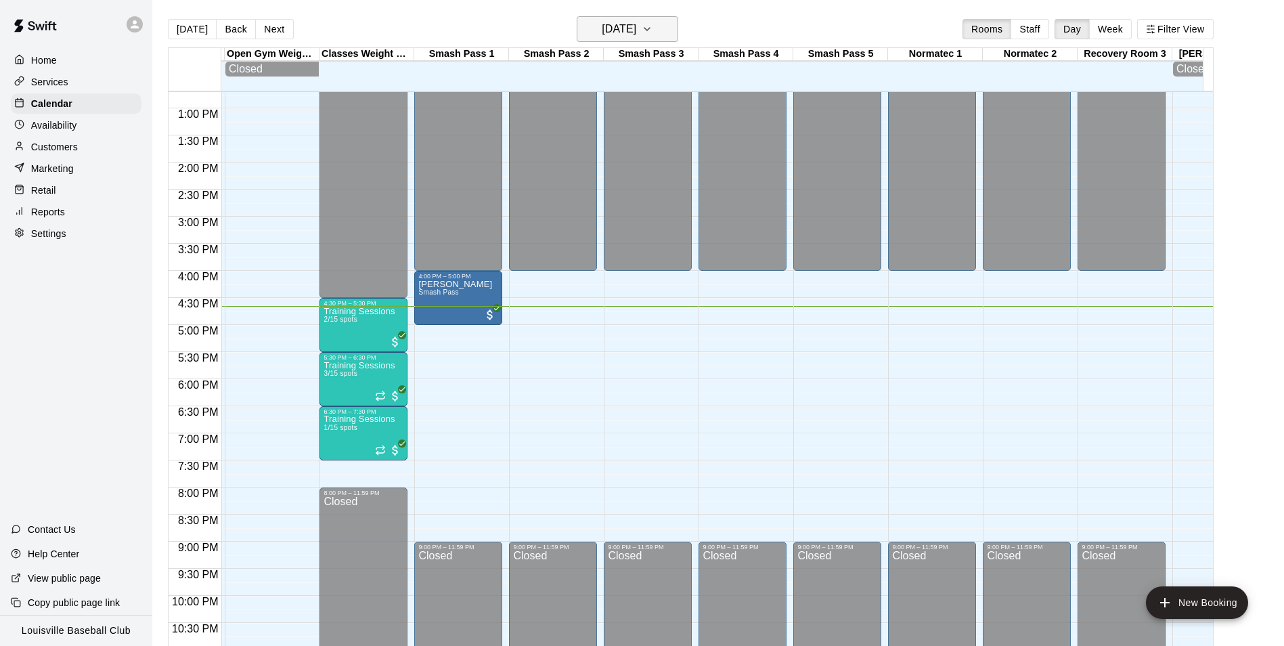
click at [663, 19] on button "[DATE]" at bounding box center [628, 29] width 102 height 26
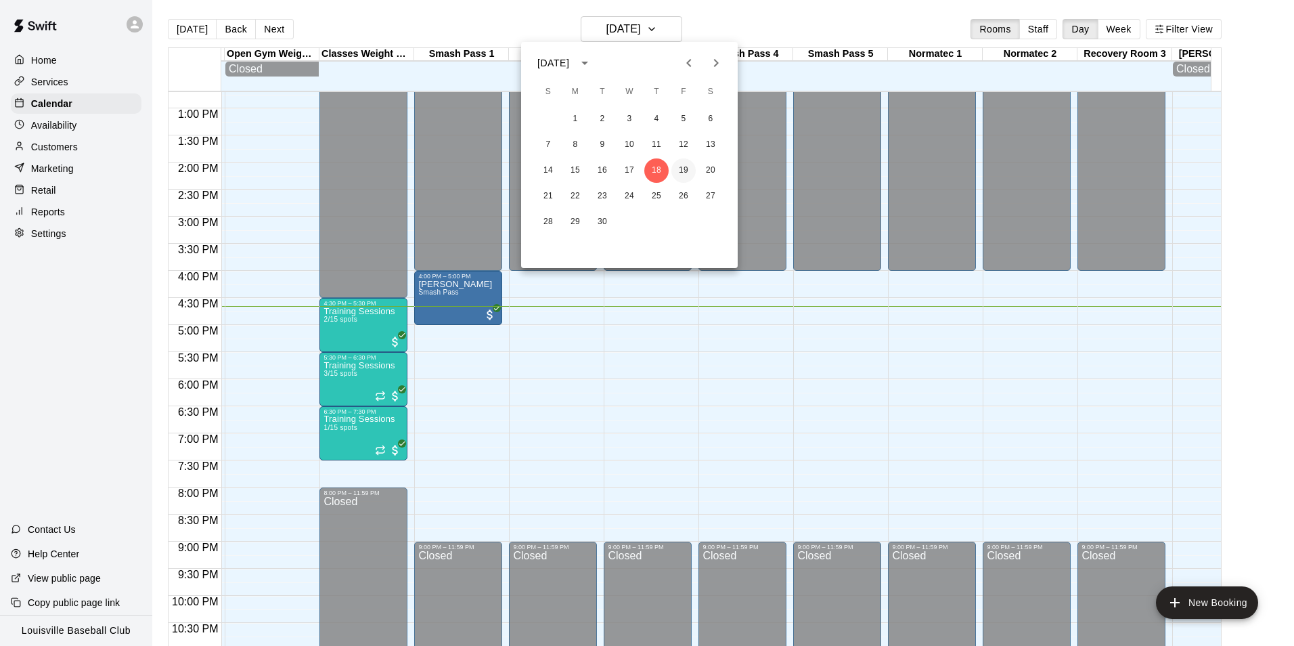
click at [683, 165] on button "19" at bounding box center [683, 170] width 24 height 24
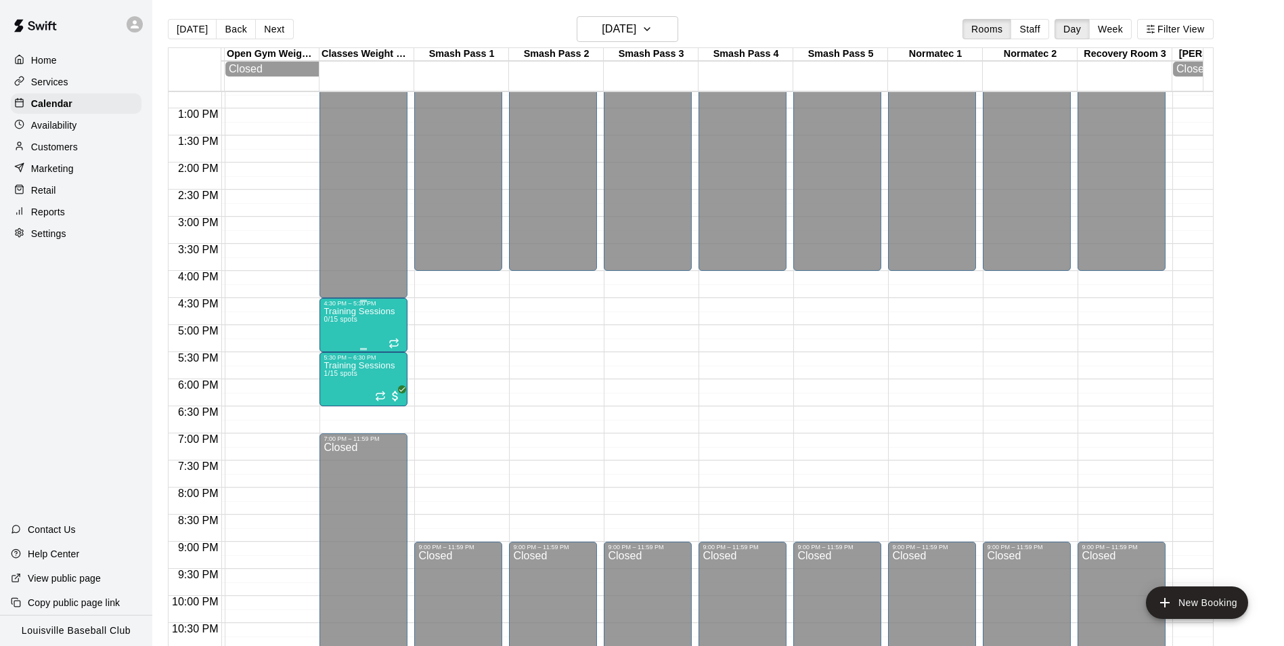
click at [359, 331] on div "Training Sessions 0/15 spots" at bounding box center [358, 630] width 71 height 646
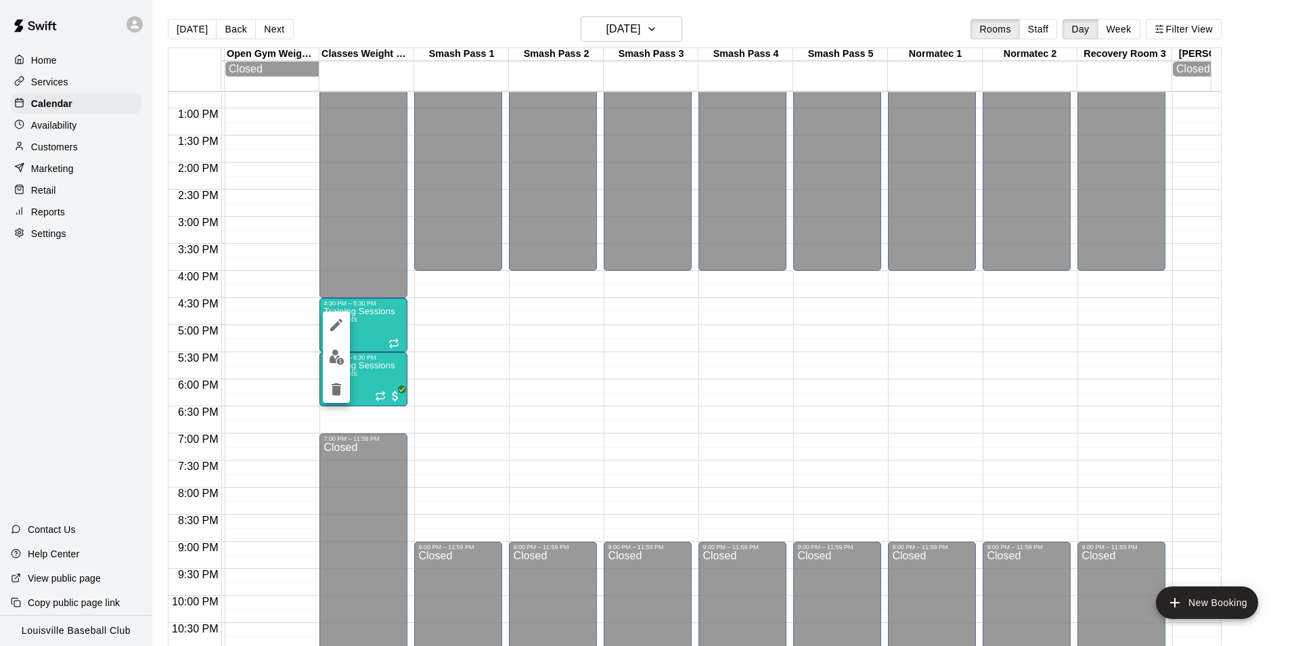
click at [329, 355] on img "edit" at bounding box center [337, 357] width 16 height 16
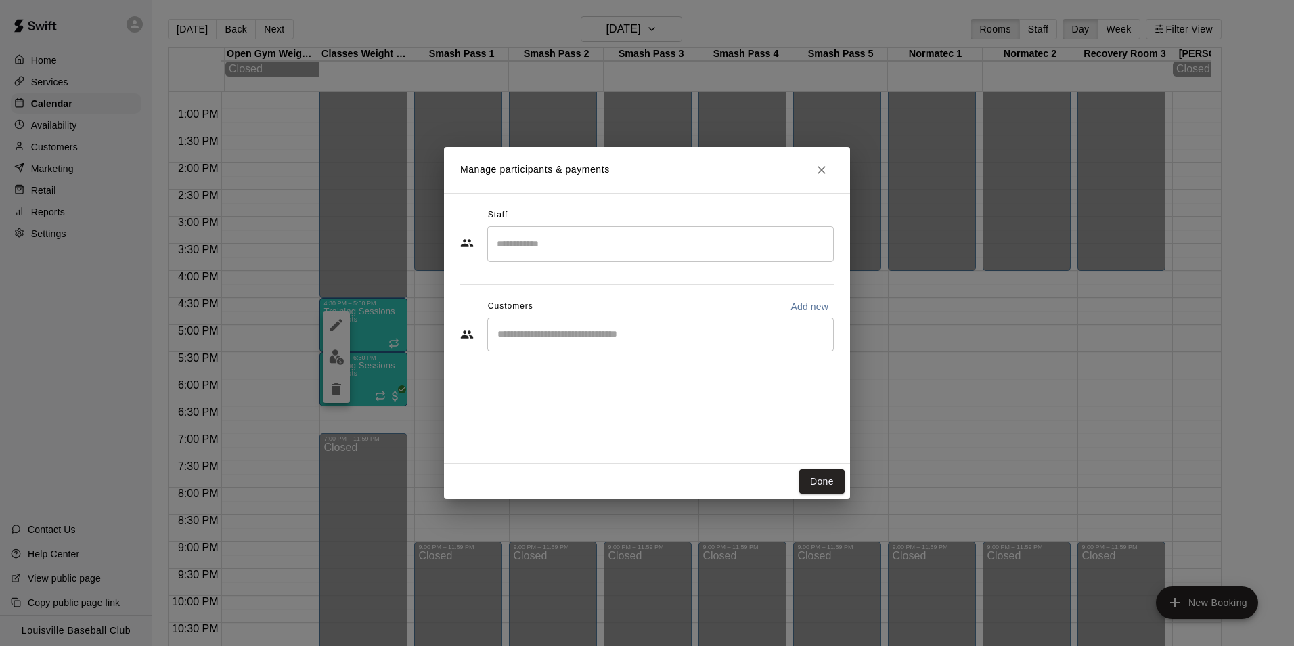
click at [669, 336] on input "Start typing to search customers..." at bounding box center [660, 335] width 334 height 14
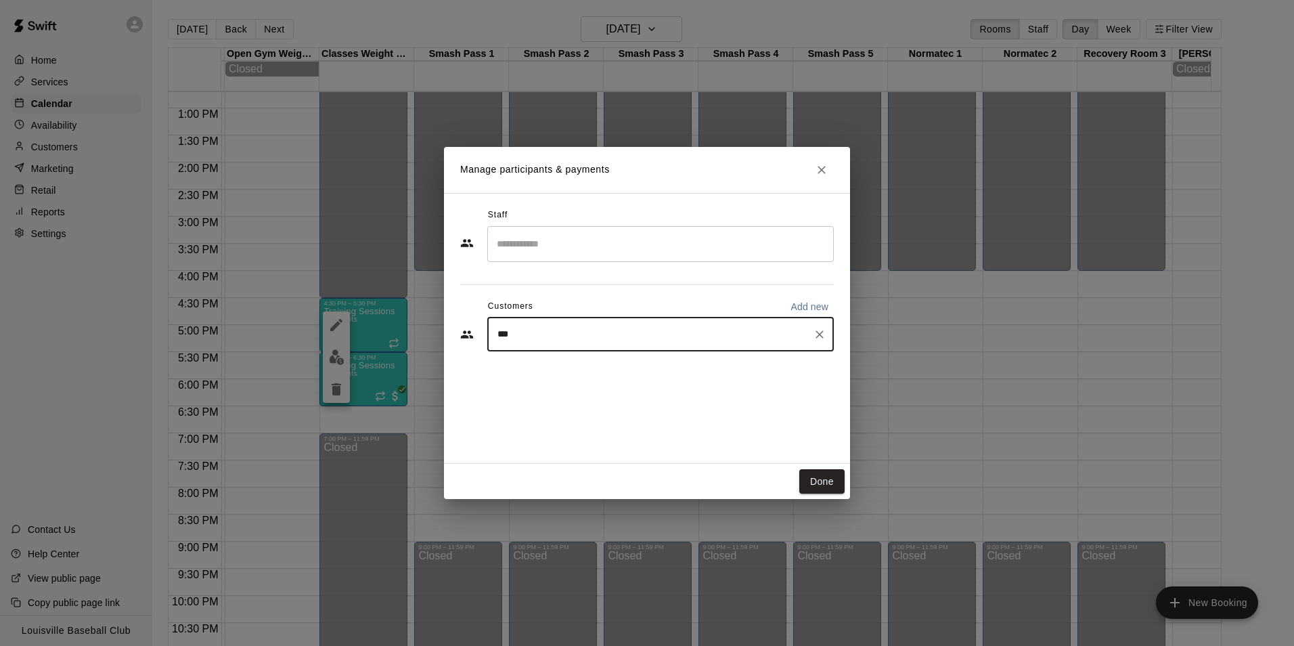
type input "****"
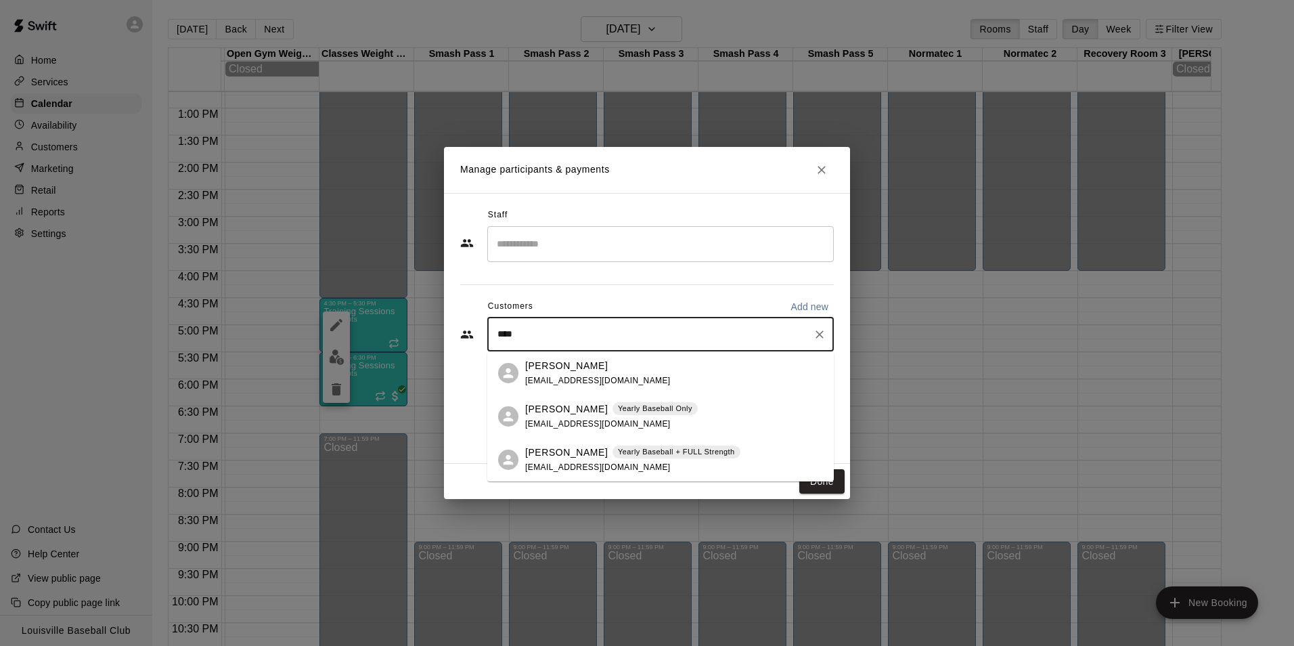
click at [577, 459] on div "Levi Kennedy Yearly Baseball + FULL Strength lekenn14@gmail.com" at bounding box center [632, 459] width 215 height 29
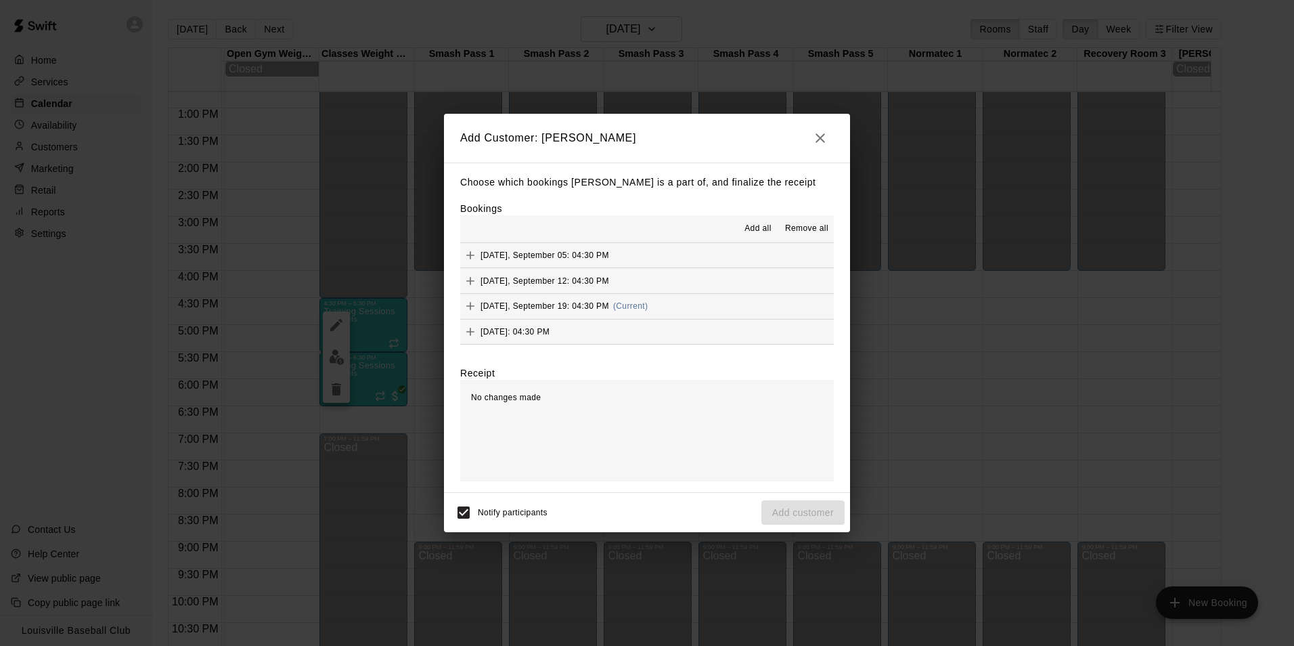
click at [665, 304] on button "Friday, September 19: 04:30 PM (Current)" at bounding box center [647, 306] width 374 height 25
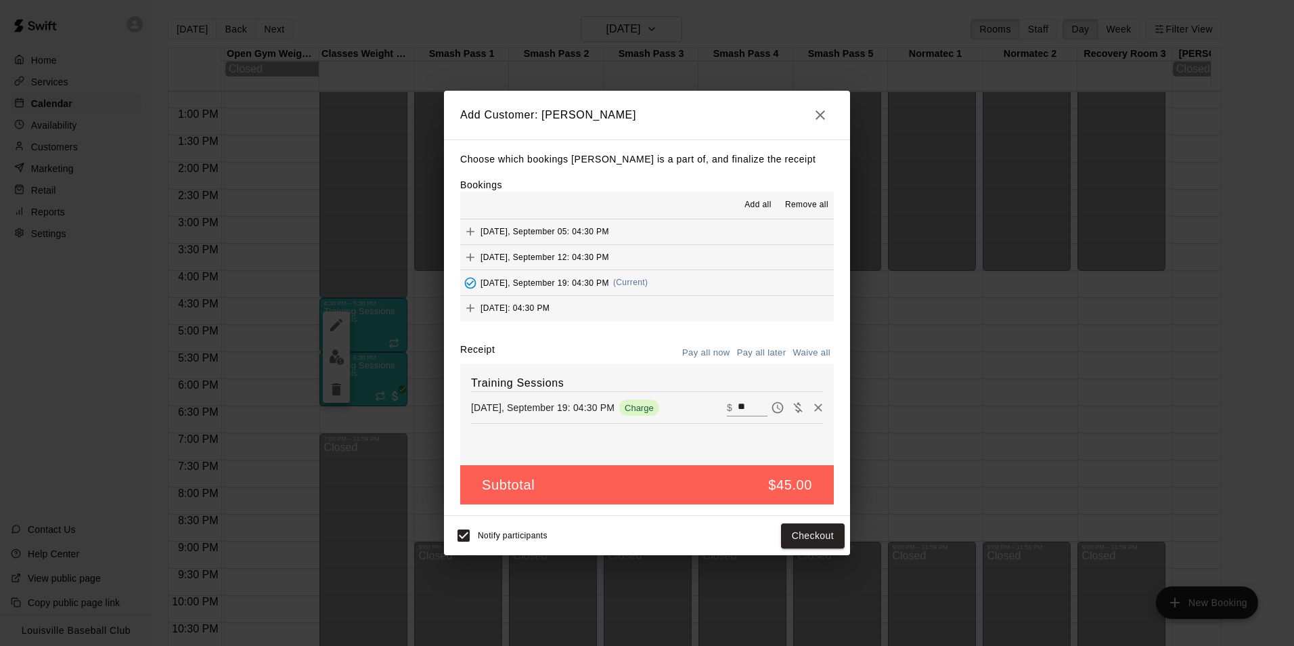
click at [741, 405] on input "**" at bounding box center [753, 408] width 30 height 18
type input "*"
click at [790, 534] on button "Add customer" at bounding box center [802, 535] width 83 height 25
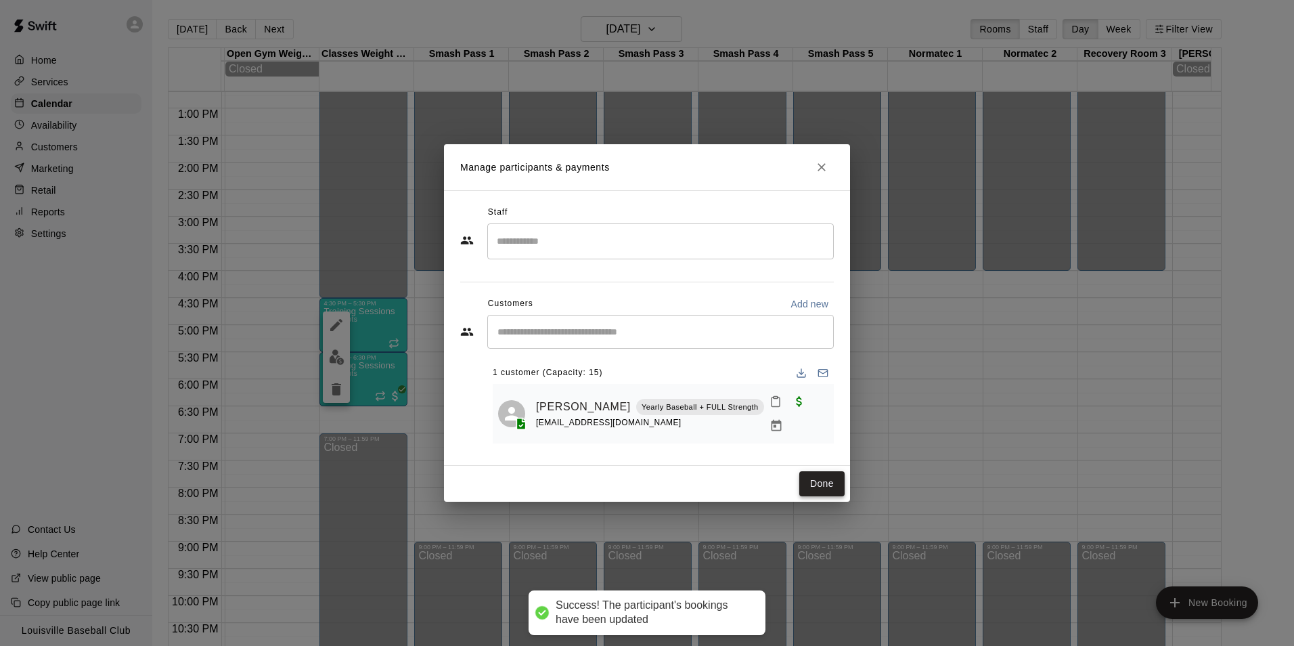
click at [824, 493] on button "Done" at bounding box center [821, 483] width 45 height 25
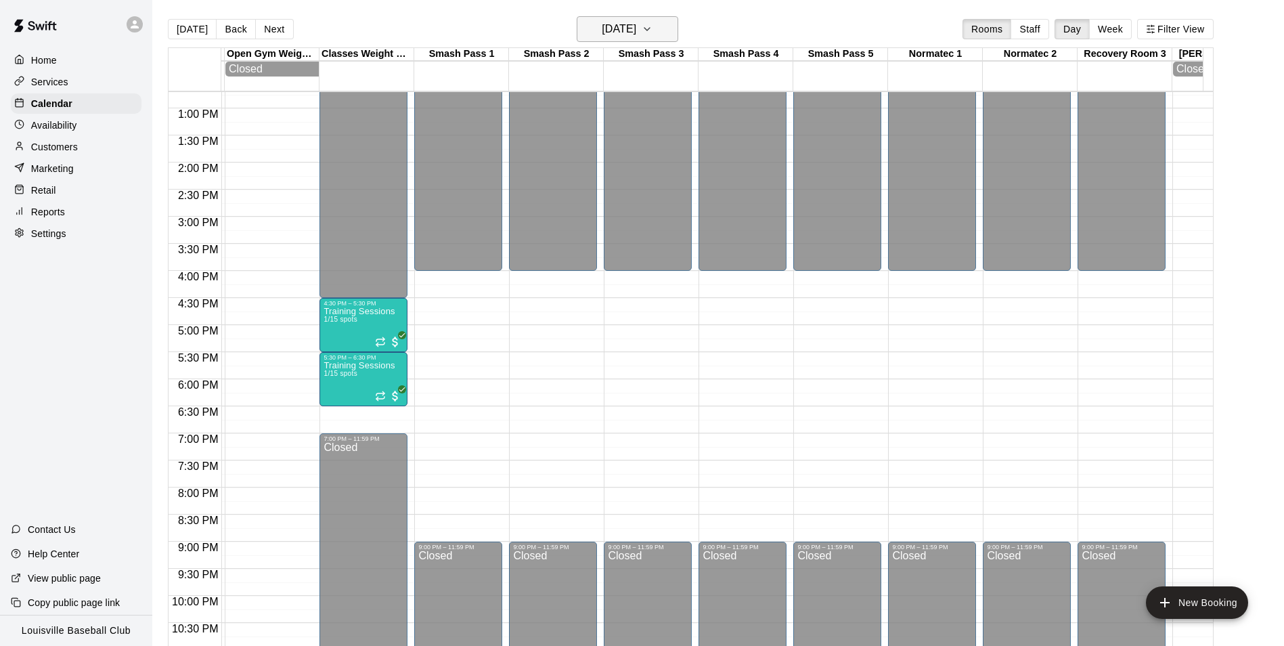
click at [636, 28] on h6 "Friday Sep 19" at bounding box center [619, 29] width 35 height 19
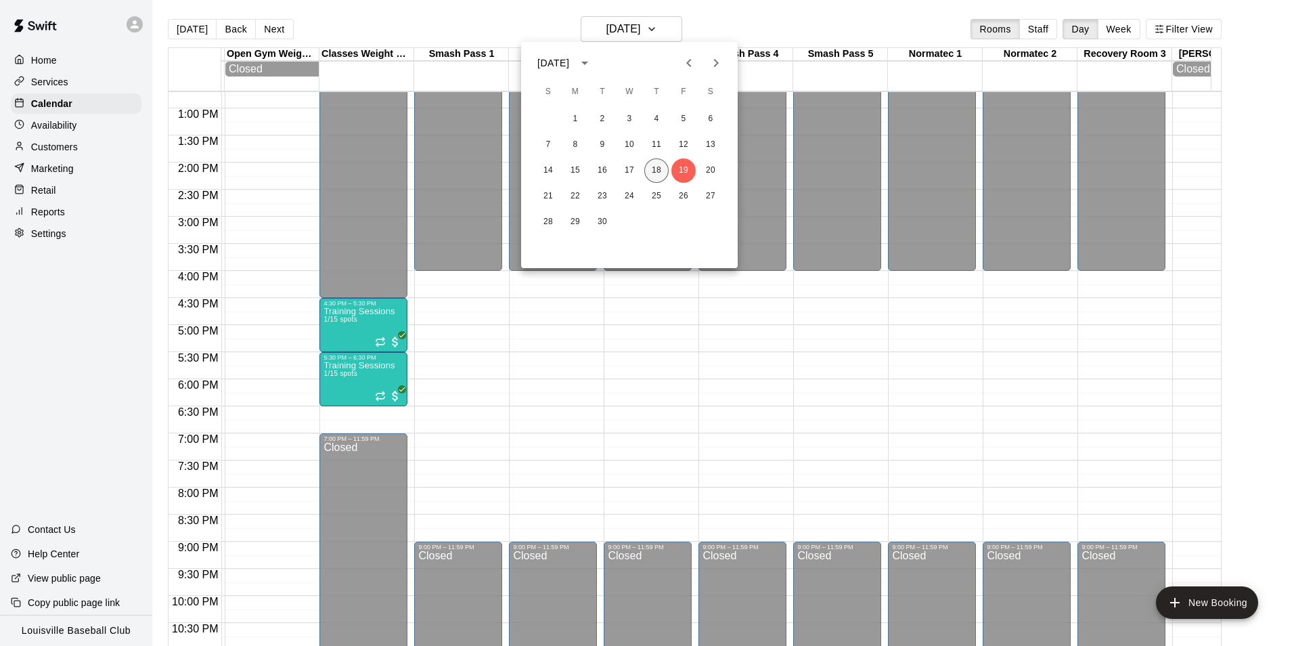
click at [658, 172] on button "18" at bounding box center [656, 170] width 24 height 24
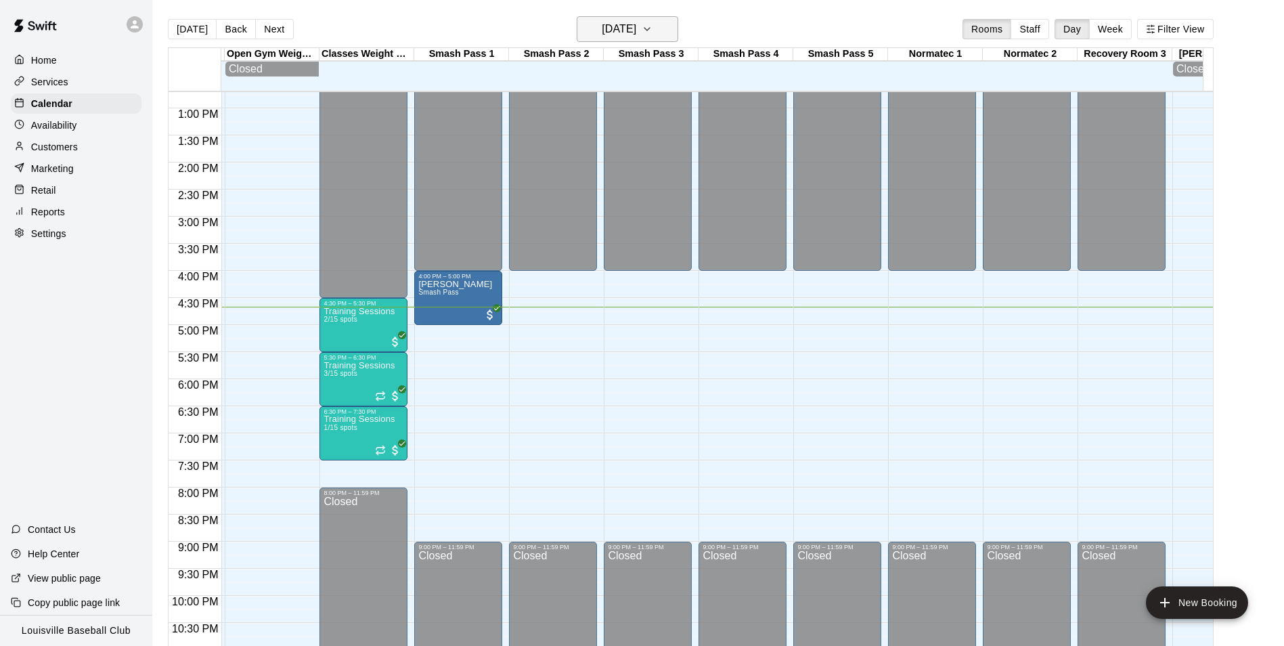
click at [652, 29] on icon "button" at bounding box center [647, 29] width 11 height 16
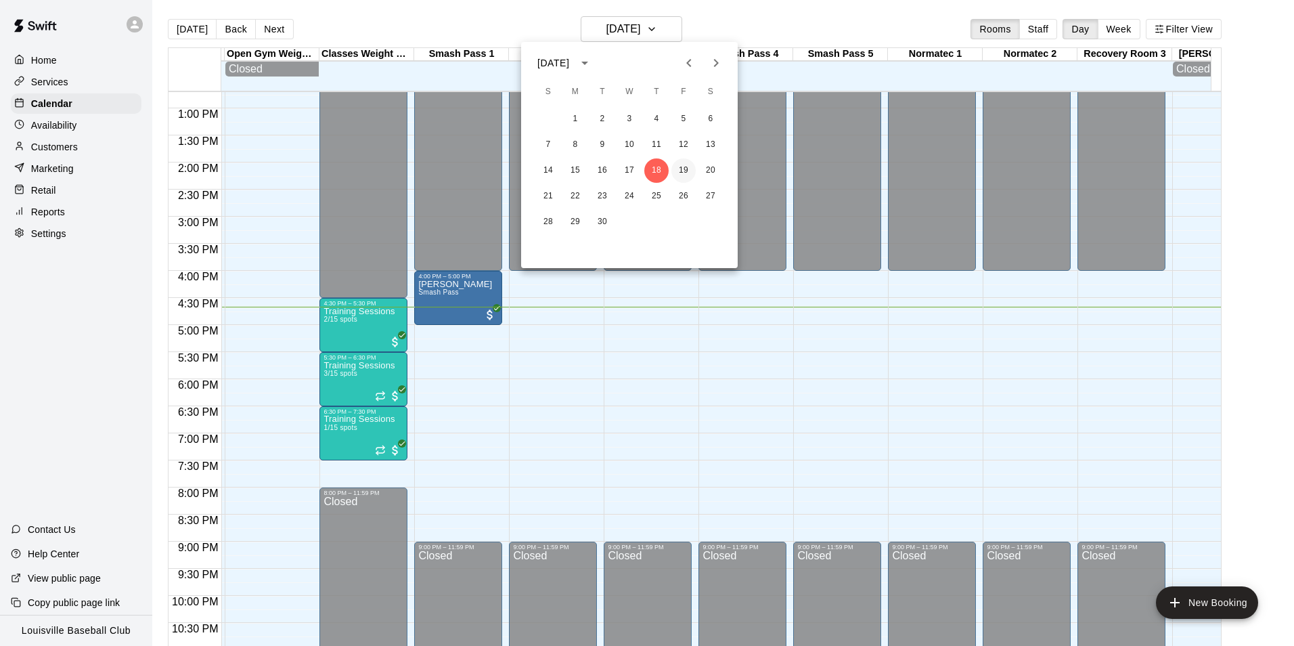
click at [683, 171] on button "19" at bounding box center [683, 170] width 24 height 24
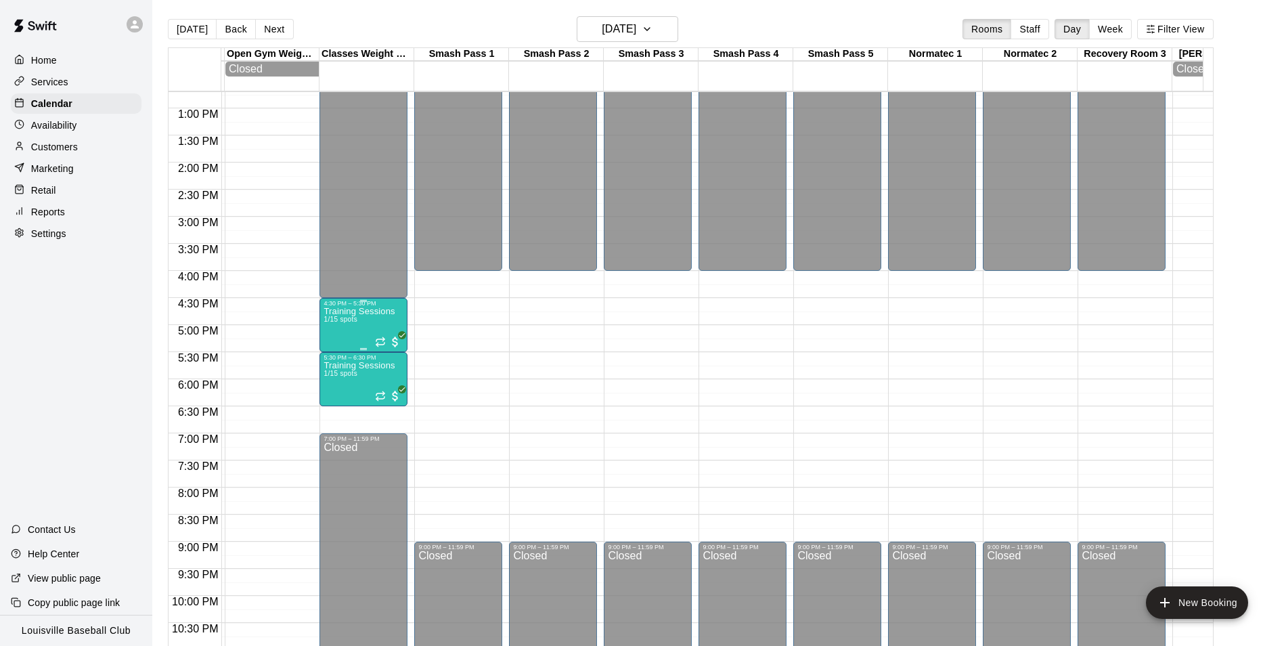
click at [372, 328] on div "Training Sessions 1/15 spots" at bounding box center [358, 630] width 71 height 646
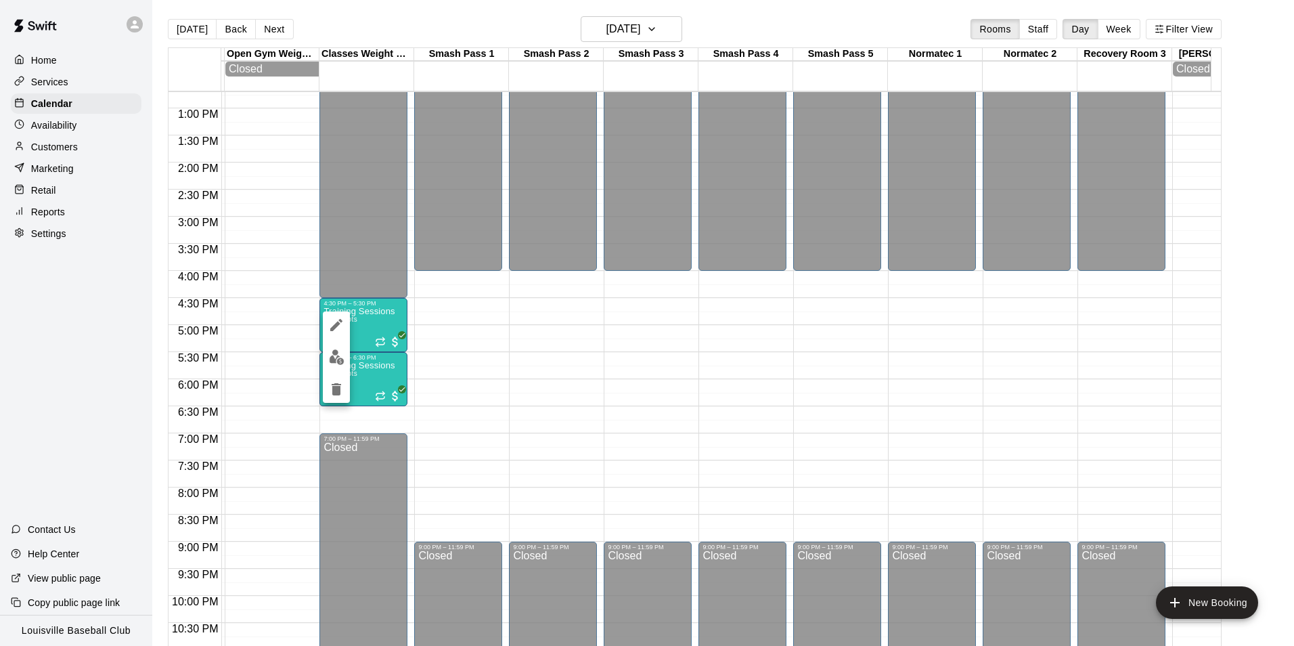
click at [328, 362] on button "edit" at bounding box center [336, 357] width 27 height 26
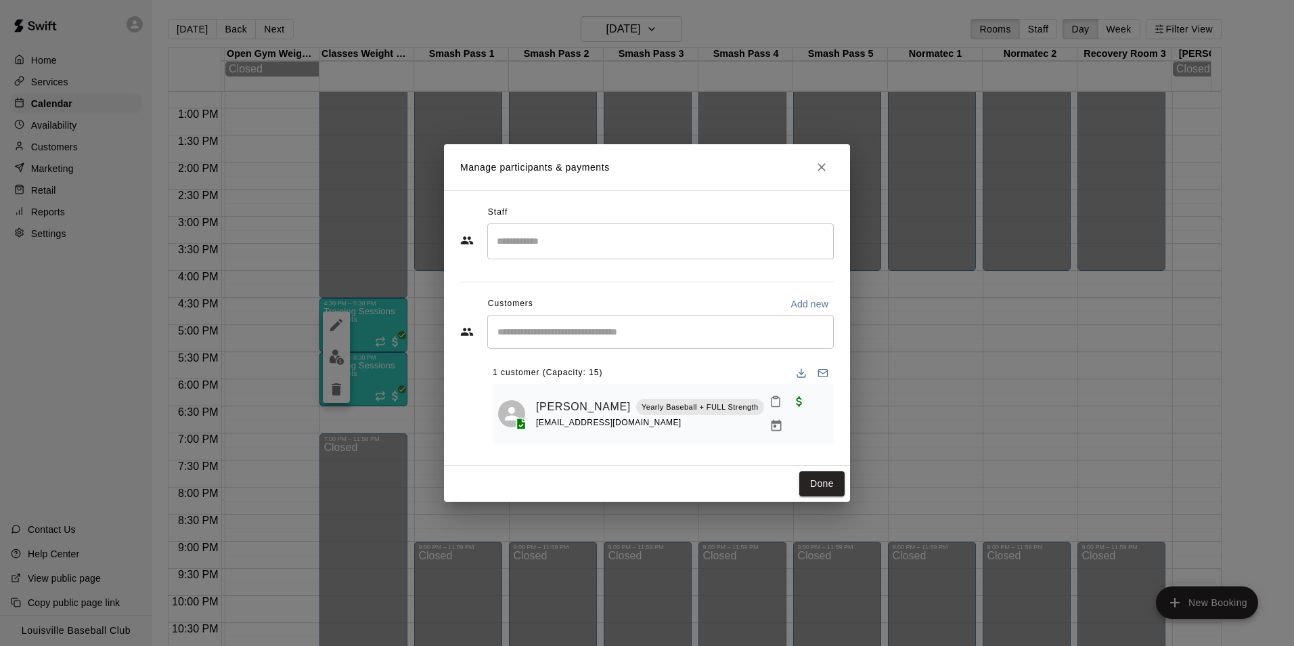
click at [623, 330] on input "Start typing to search customers..." at bounding box center [660, 332] width 334 height 14
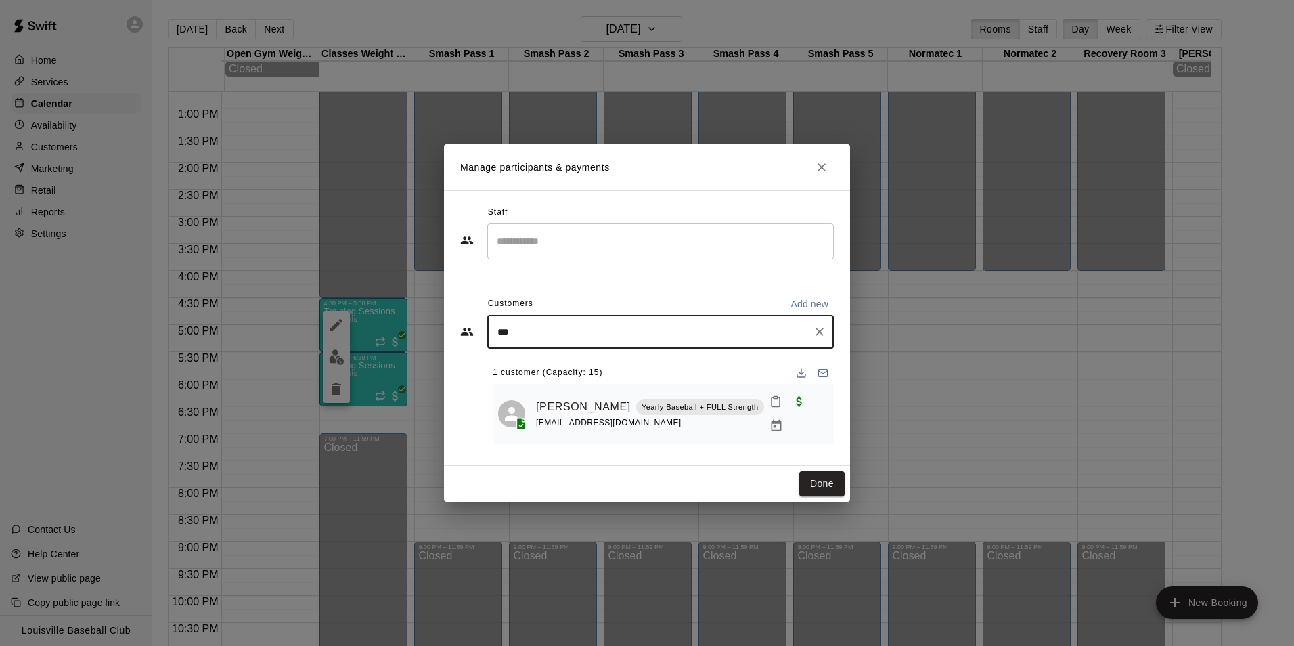
type input "****"
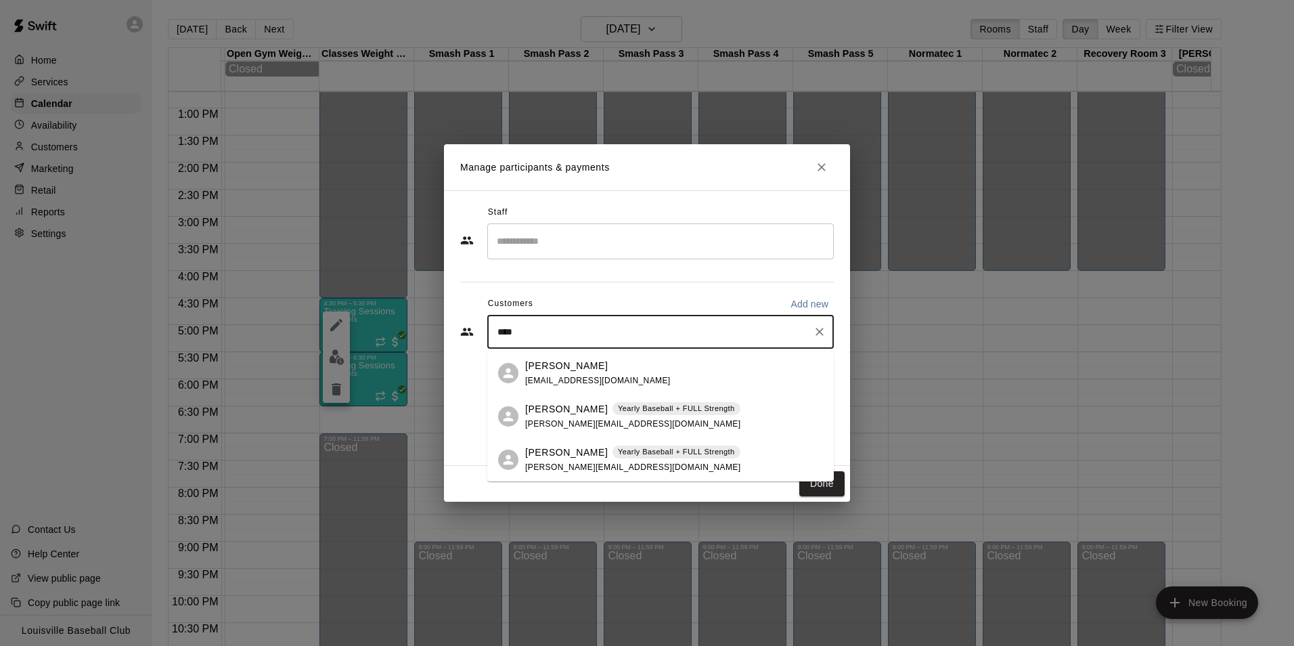
click at [567, 420] on span "kevin.reed78@gmail.com" at bounding box center [632, 423] width 215 height 9
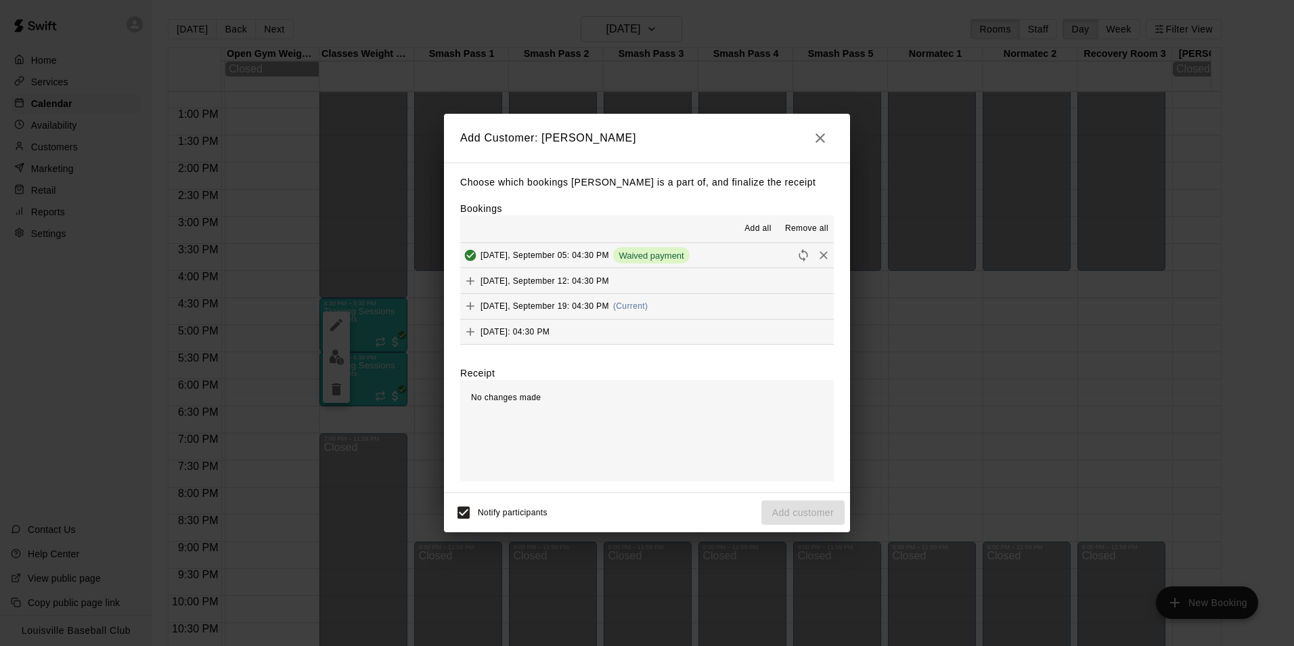
click at [729, 304] on button "Friday, September 19: 04:30 PM (Current)" at bounding box center [647, 306] width 374 height 25
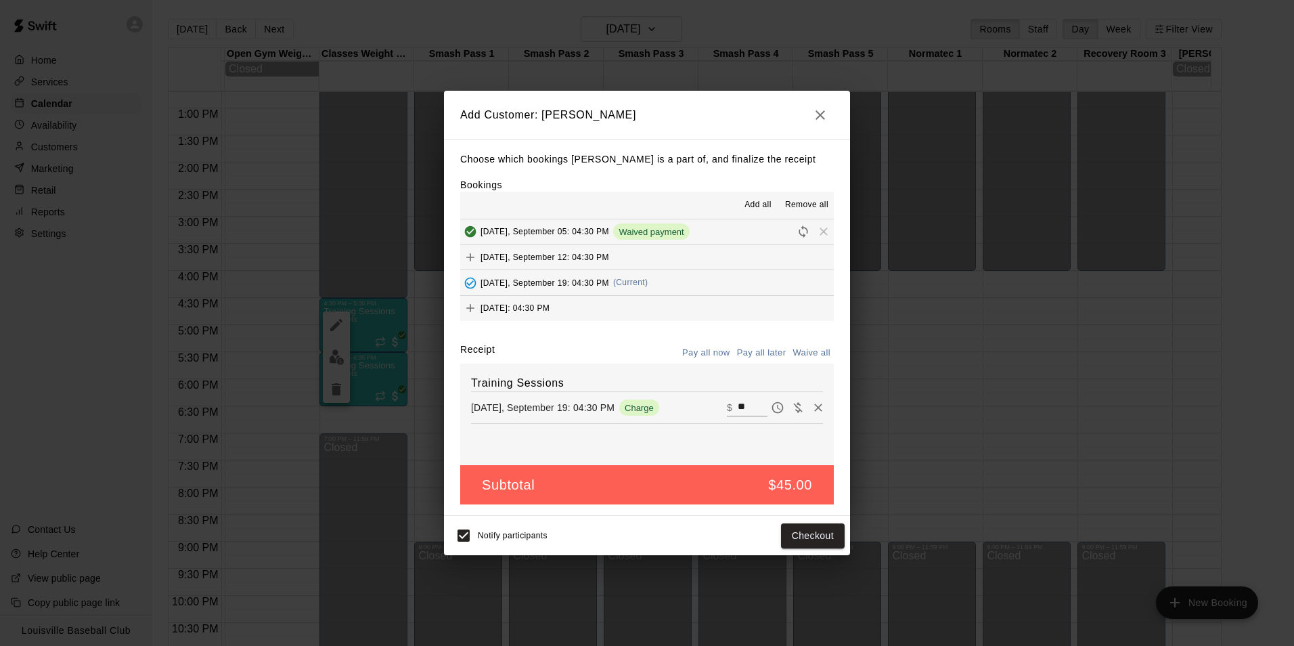
click at [740, 406] on input "**" at bounding box center [753, 408] width 30 height 18
type input "*"
click at [793, 541] on button "Add customer" at bounding box center [802, 535] width 83 height 25
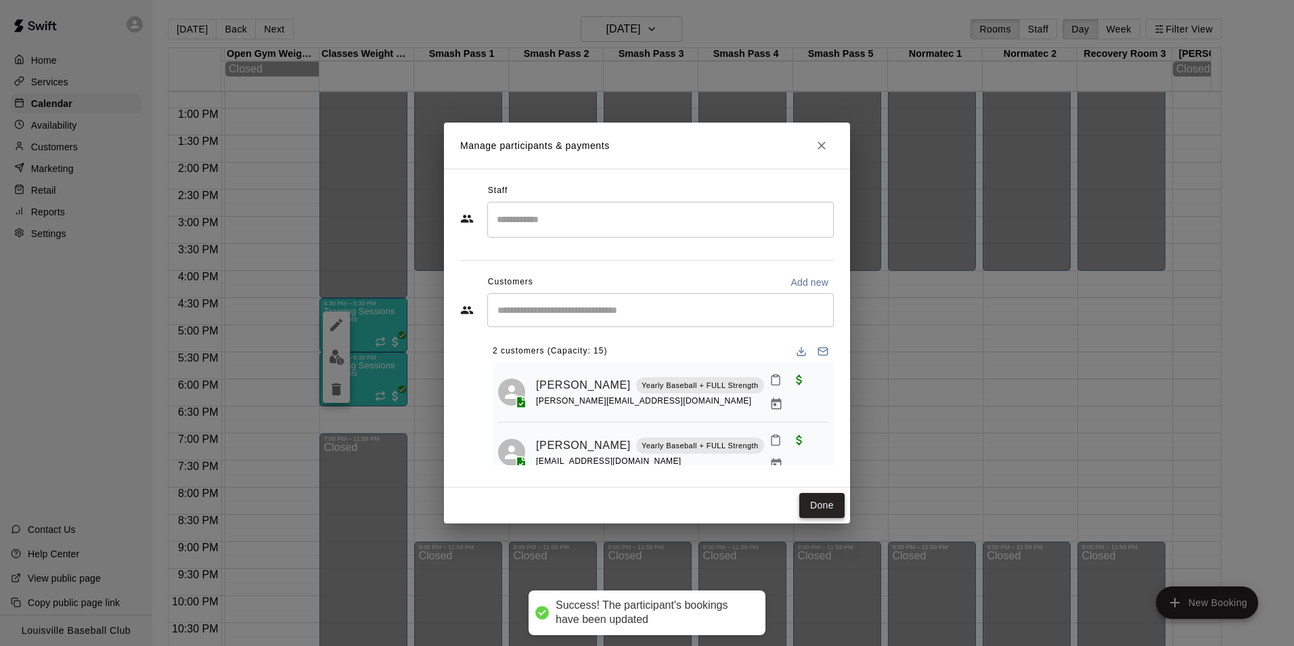
click at [821, 503] on button "Done" at bounding box center [821, 505] width 45 height 25
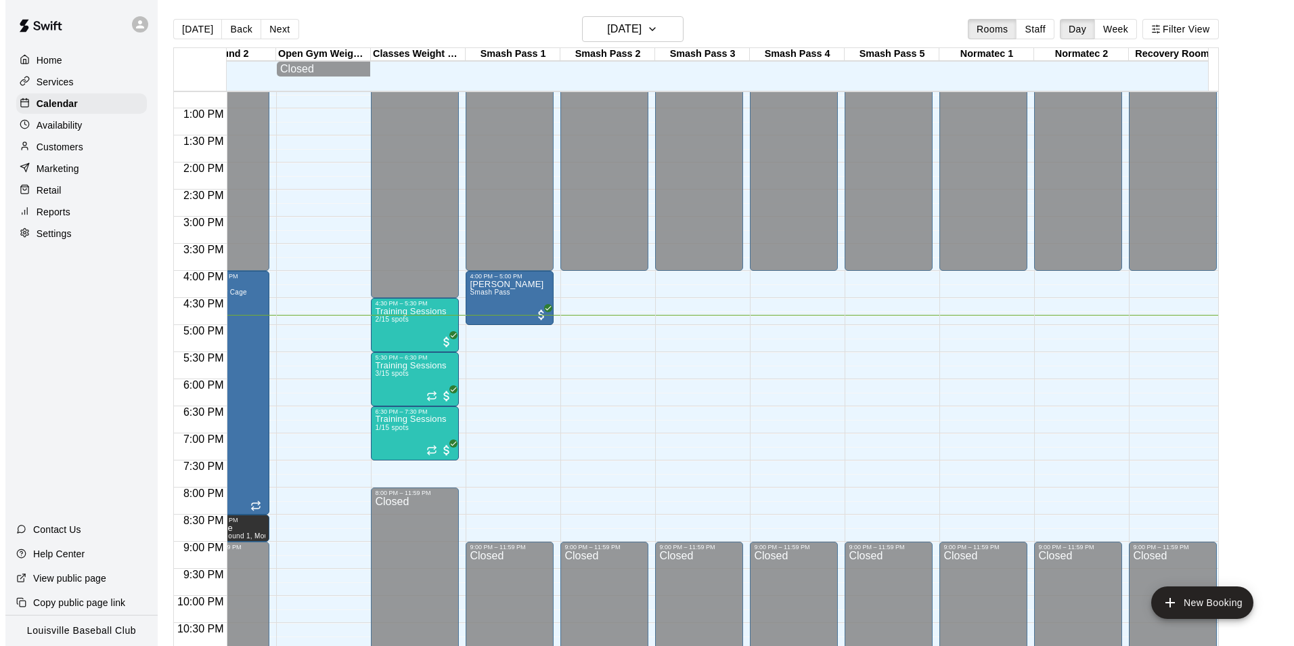
scroll to position [0, 1185]
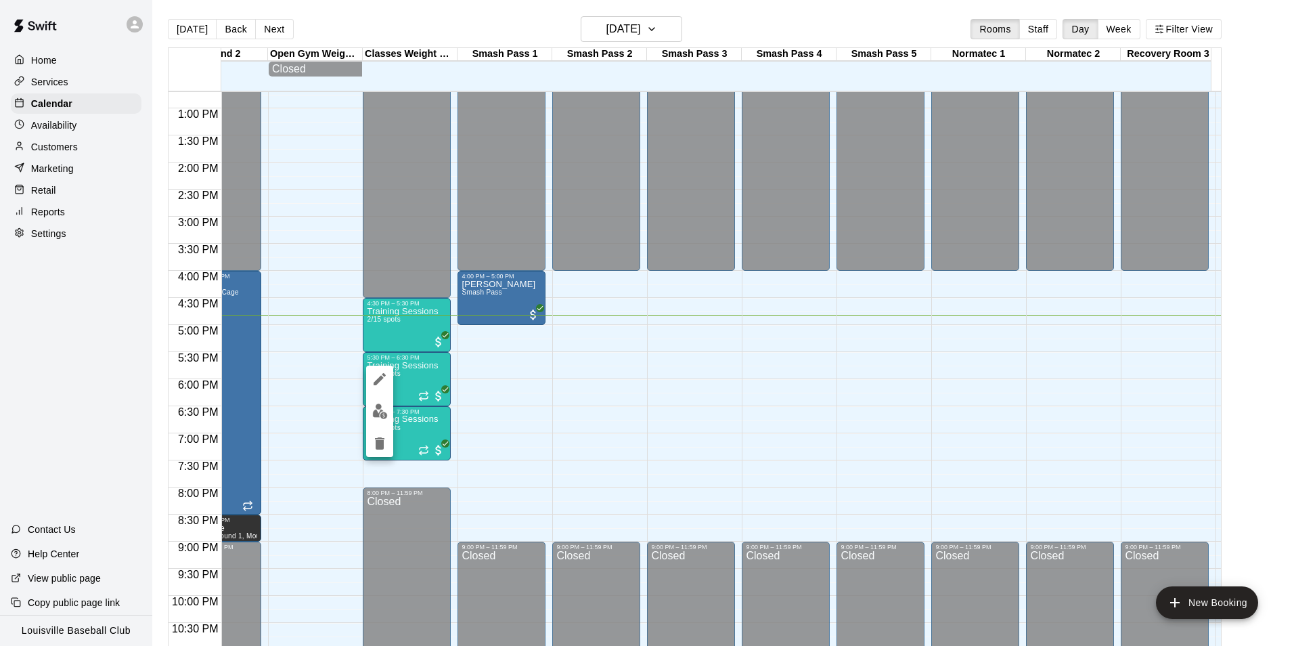
click at [383, 412] on img "edit" at bounding box center [380, 411] width 16 height 16
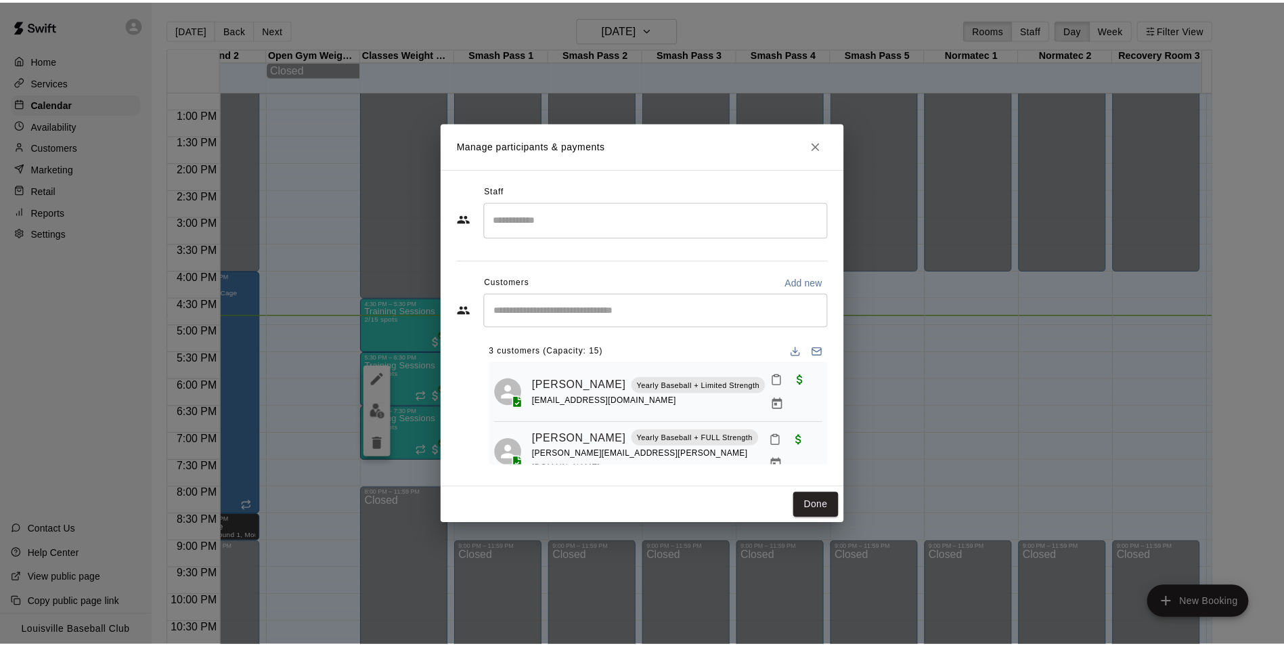
scroll to position [38, 0]
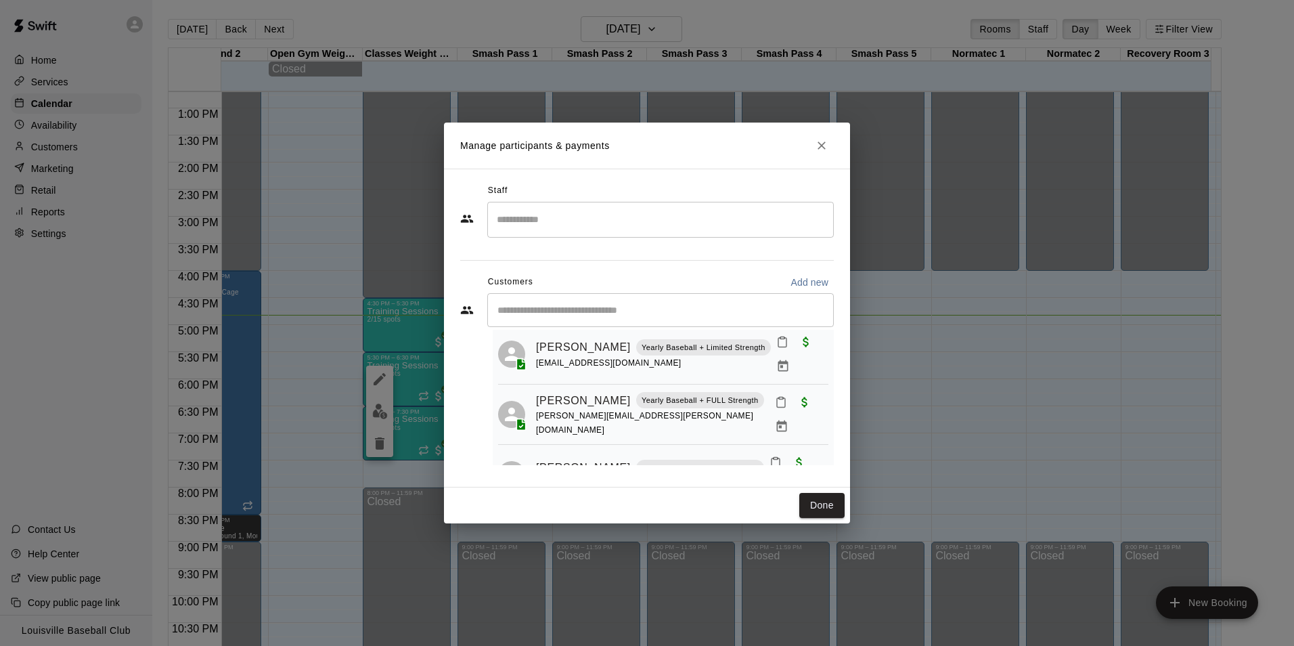
click at [680, 308] on input "Start typing to search customers..." at bounding box center [660, 310] width 334 height 14
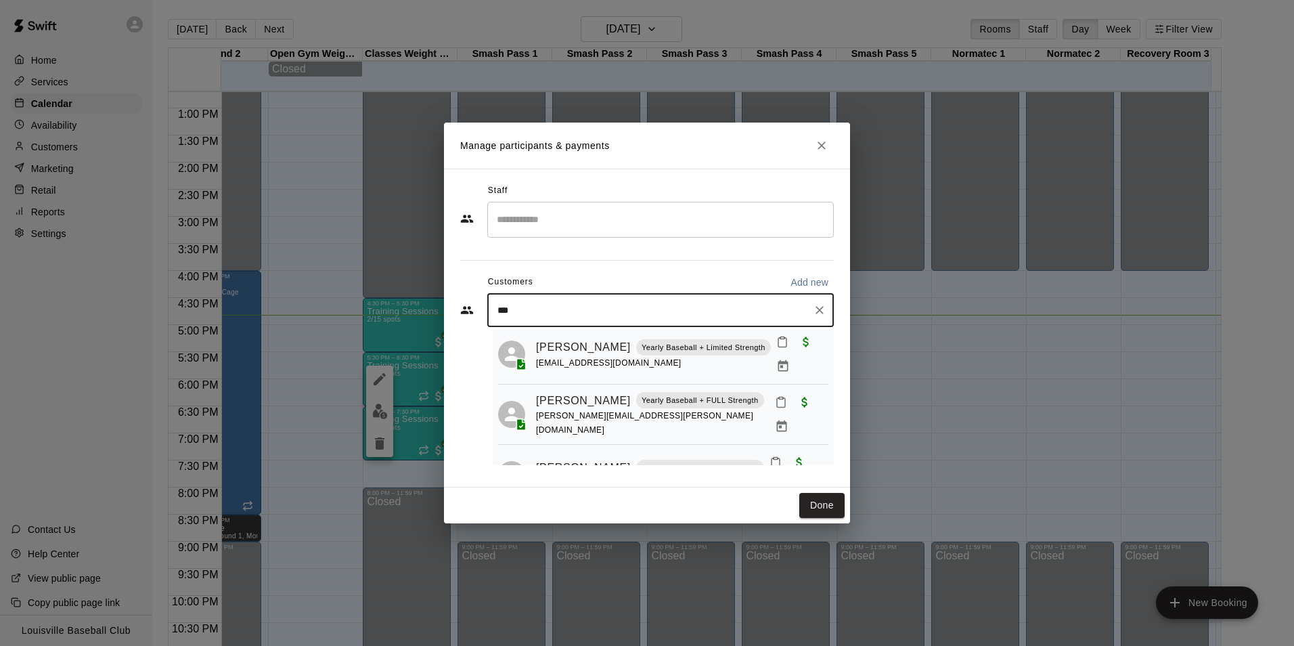
type input "****"
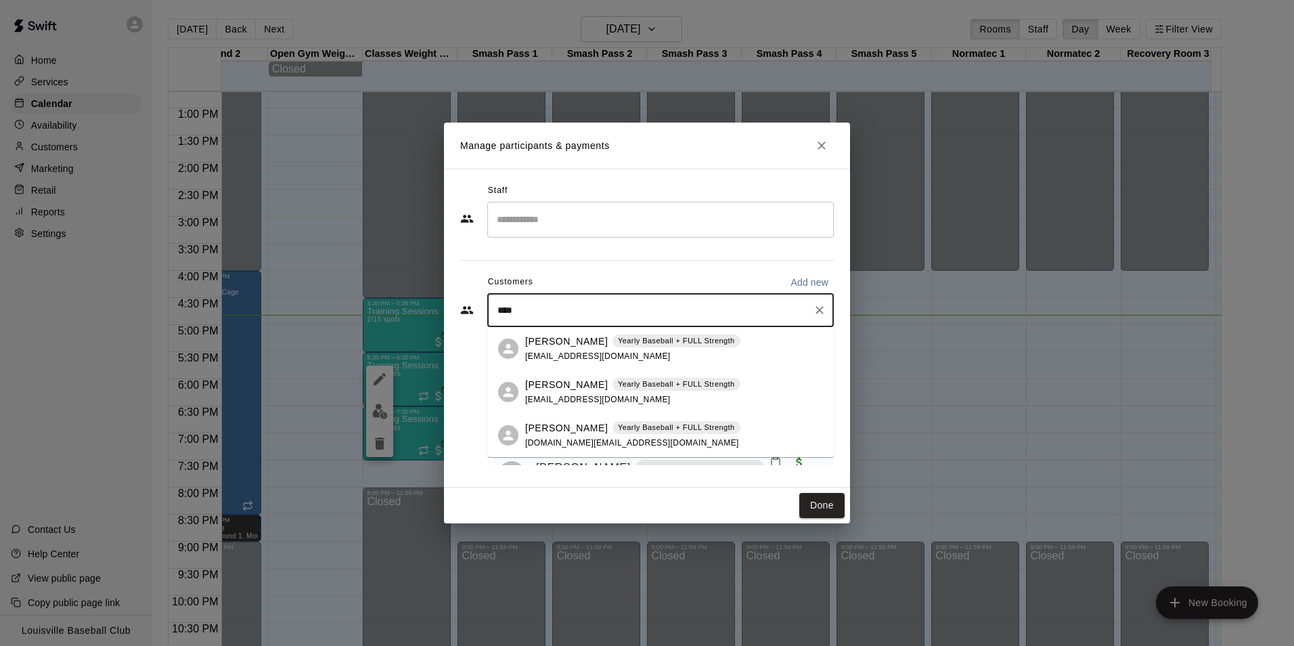
click at [618, 427] on p "Yearly Baseball + FULL Strength" at bounding box center [676, 428] width 117 height 12
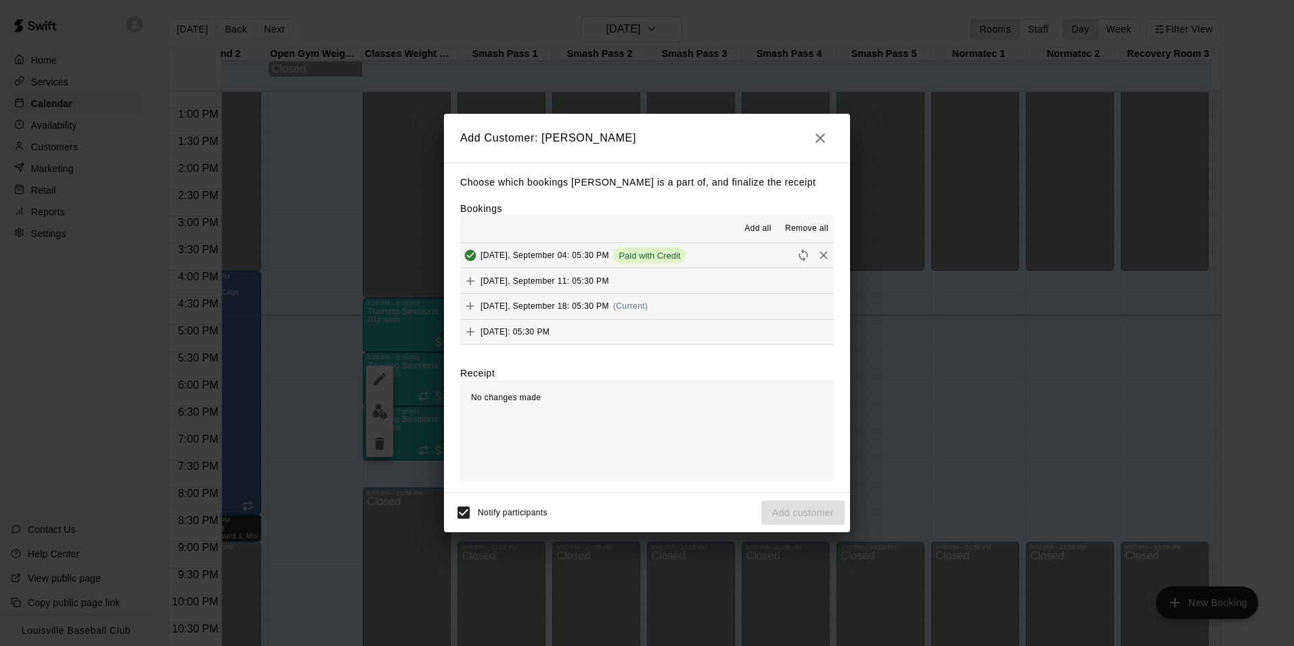
click at [683, 306] on button "Thursday, September 18: 05:30 PM (Current)" at bounding box center [647, 306] width 374 height 25
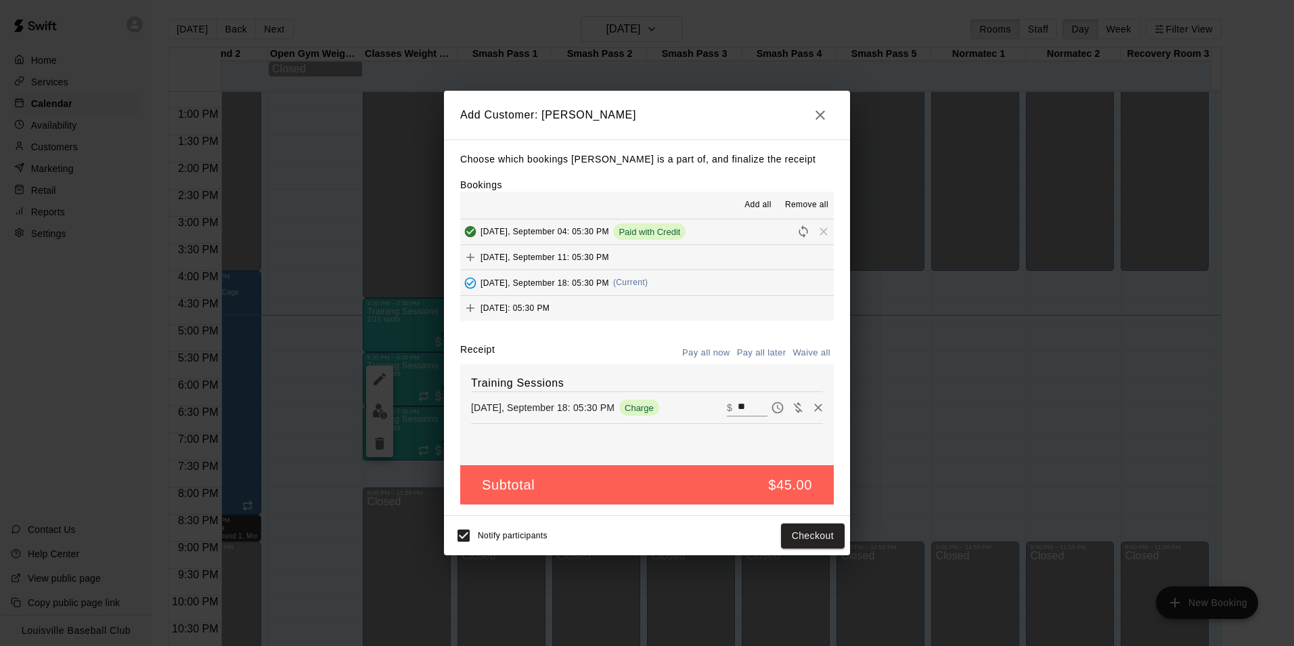
click at [743, 407] on input "**" at bounding box center [753, 408] width 30 height 18
type input "*"
click at [790, 543] on button "Add customer" at bounding box center [802, 535] width 83 height 25
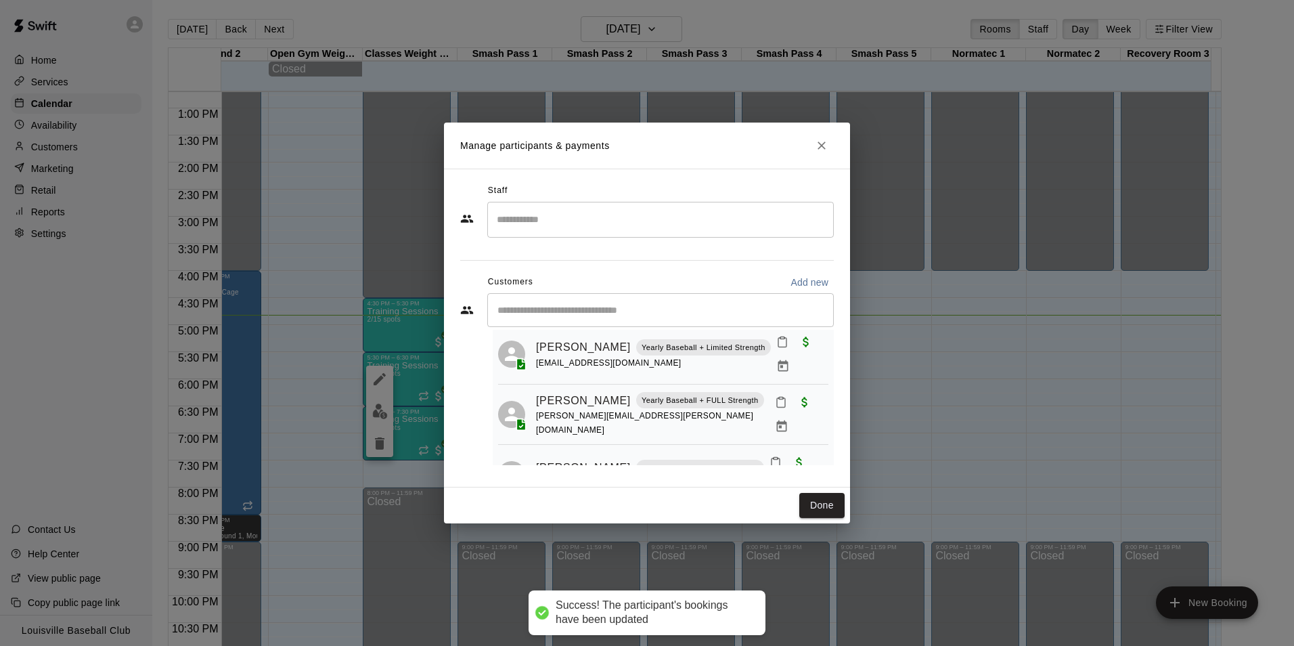
click at [832, 149] on button "Close" at bounding box center [821, 145] width 24 height 24
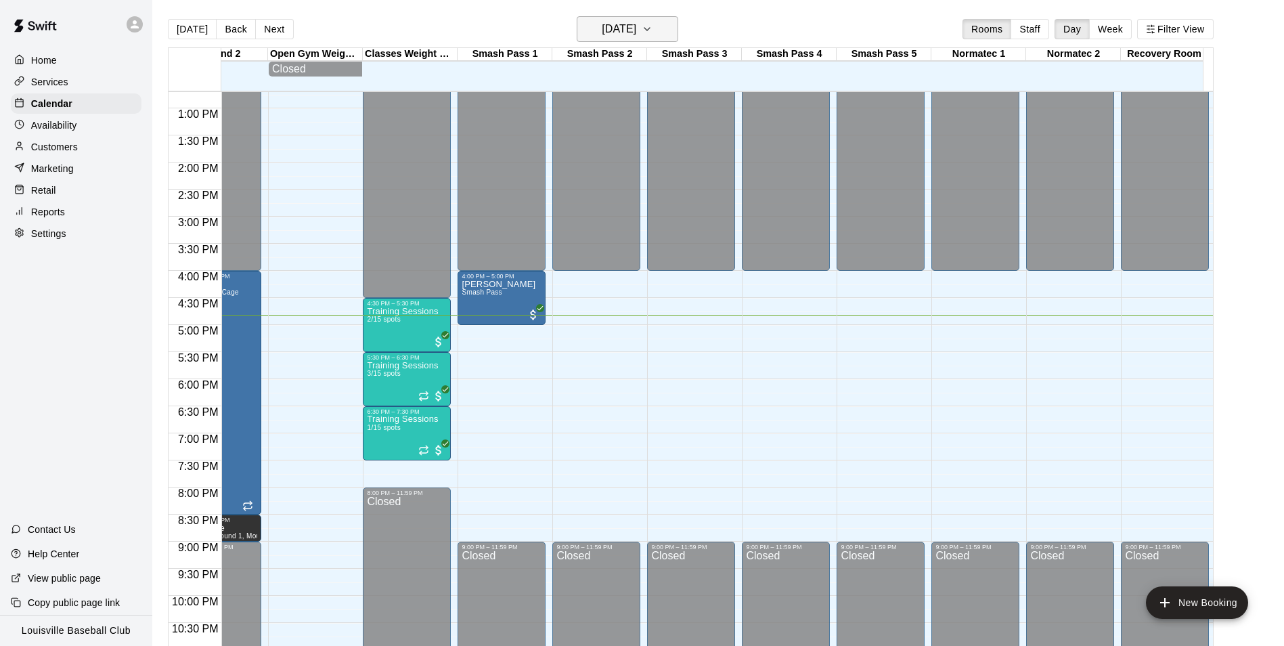
click at [636, 37] on h6 "[DATE]" at bounding box center [619, 29] width 35 height 19
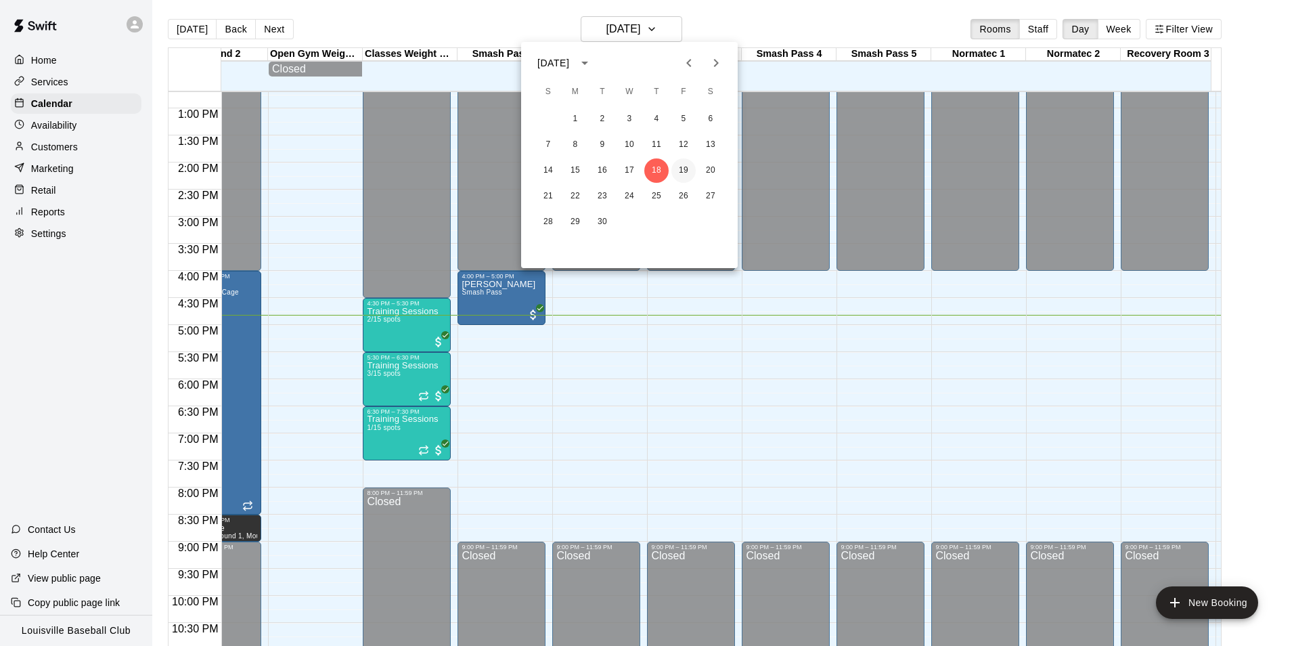
click at [685, 167] on button "19" at bounding box center [683, 170] width 24 height 24
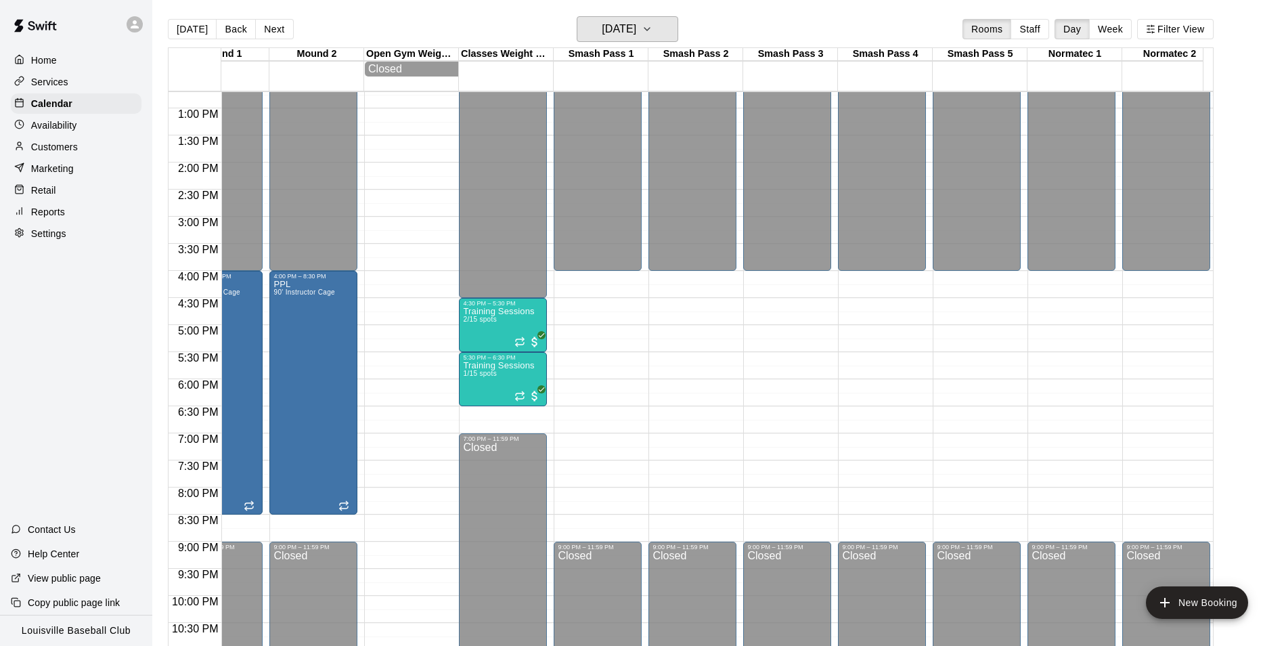
scroll to position [688, 1041]
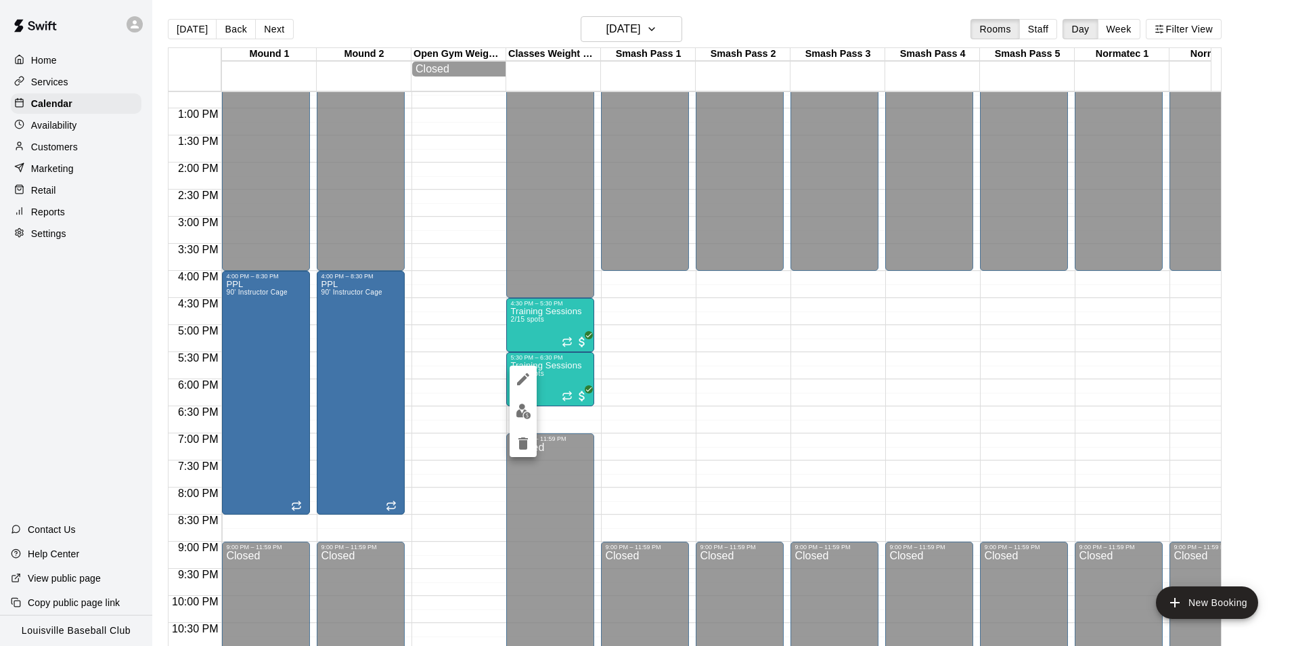
click at [519, 417] on img "edit" at bounding box center [524, 411] width 16 height 16
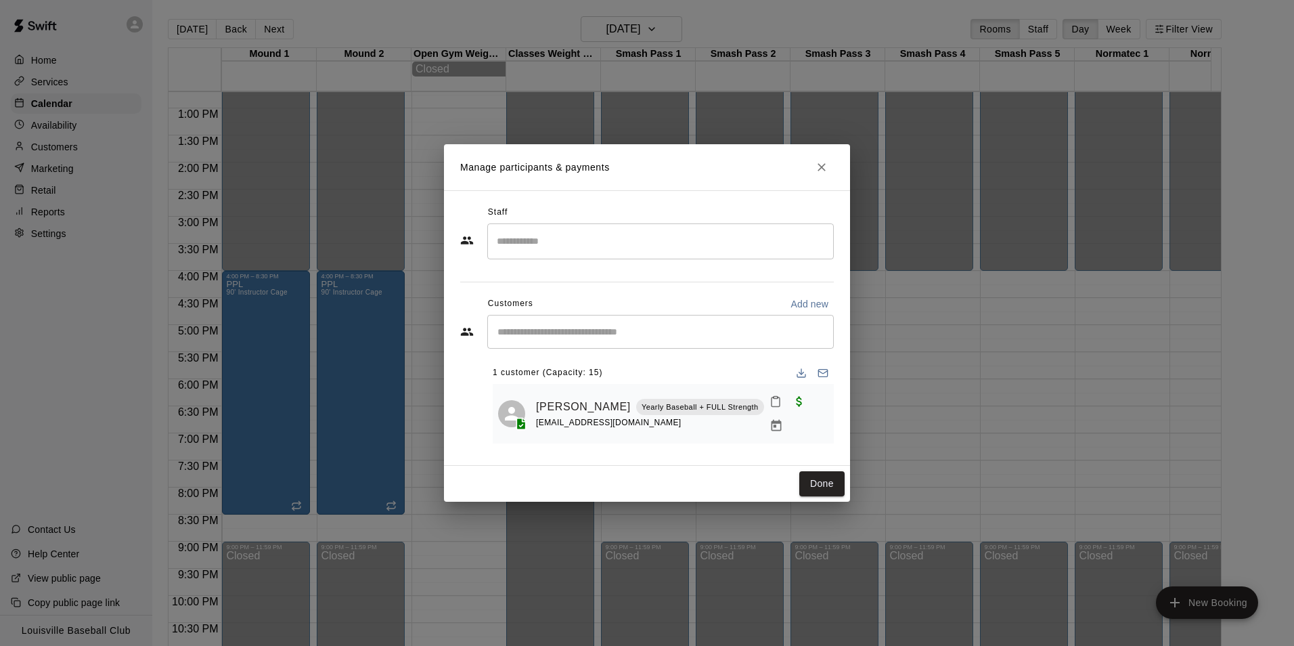
click at [648, 337] on input "Start typing to search customers..." at bounding box center [660, 332] width 334 height 14
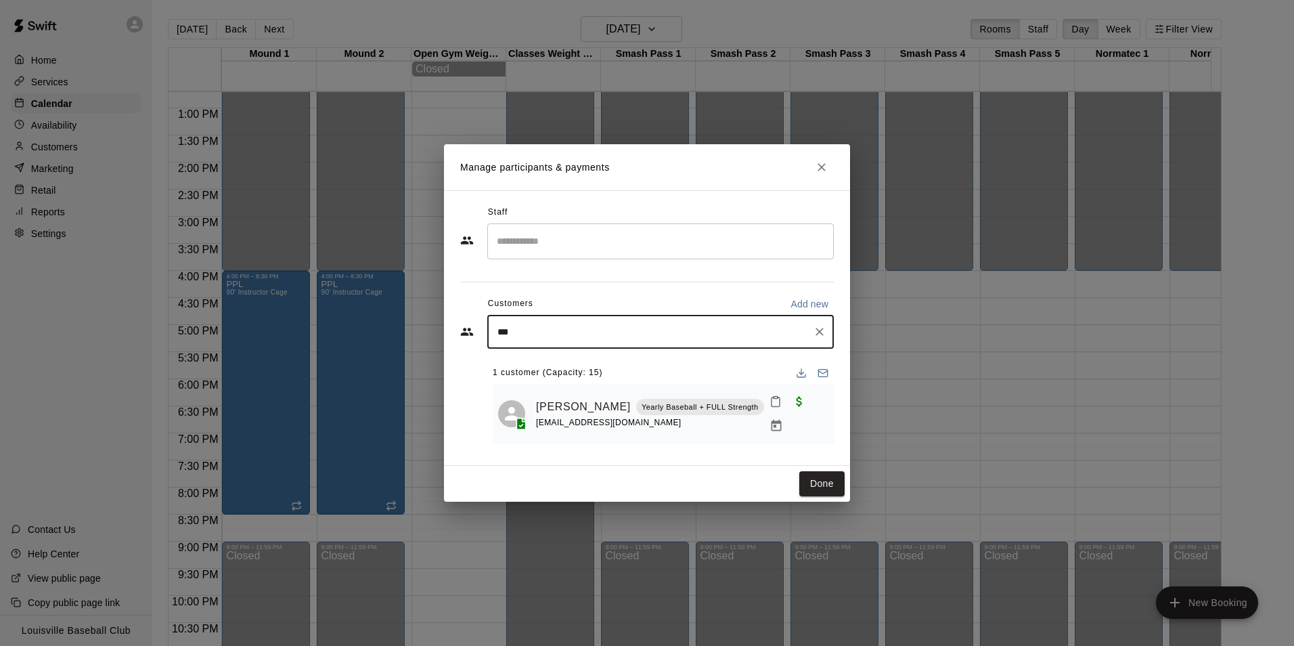
type input "****"
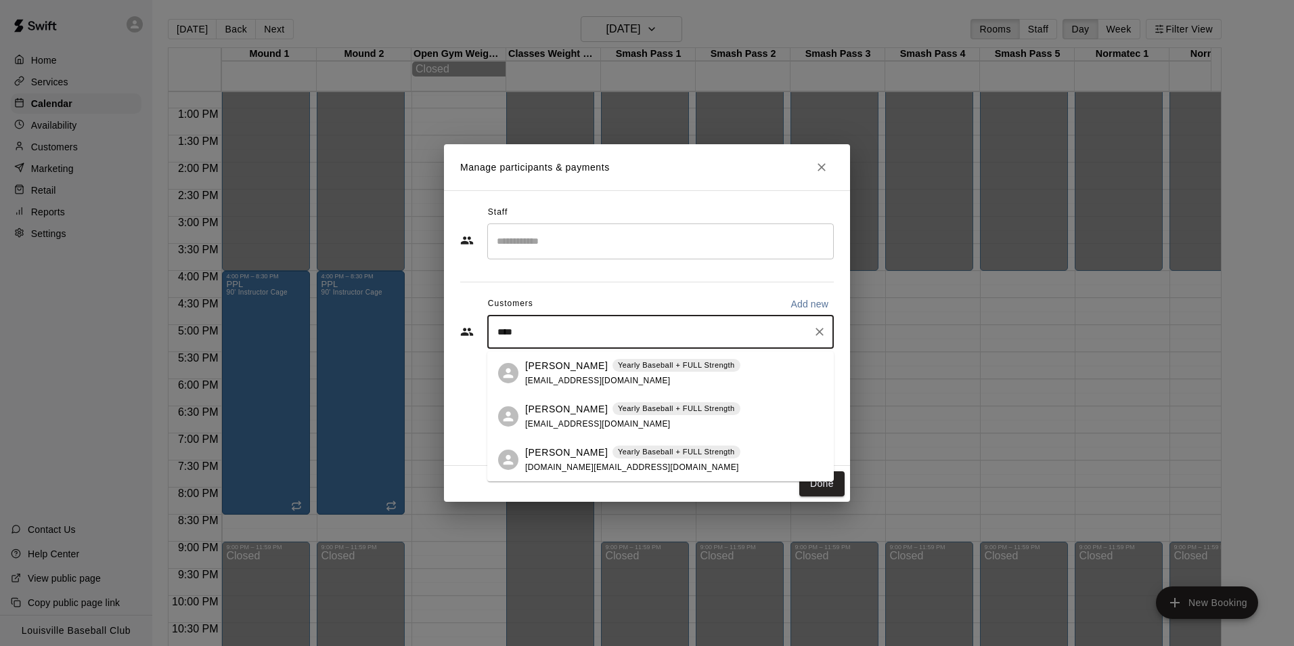
click at [592, 452] on div "Gabe Donnelly Yearly Baseball + FULL Strength" at bounding box center [632, 452] width 215 height 14
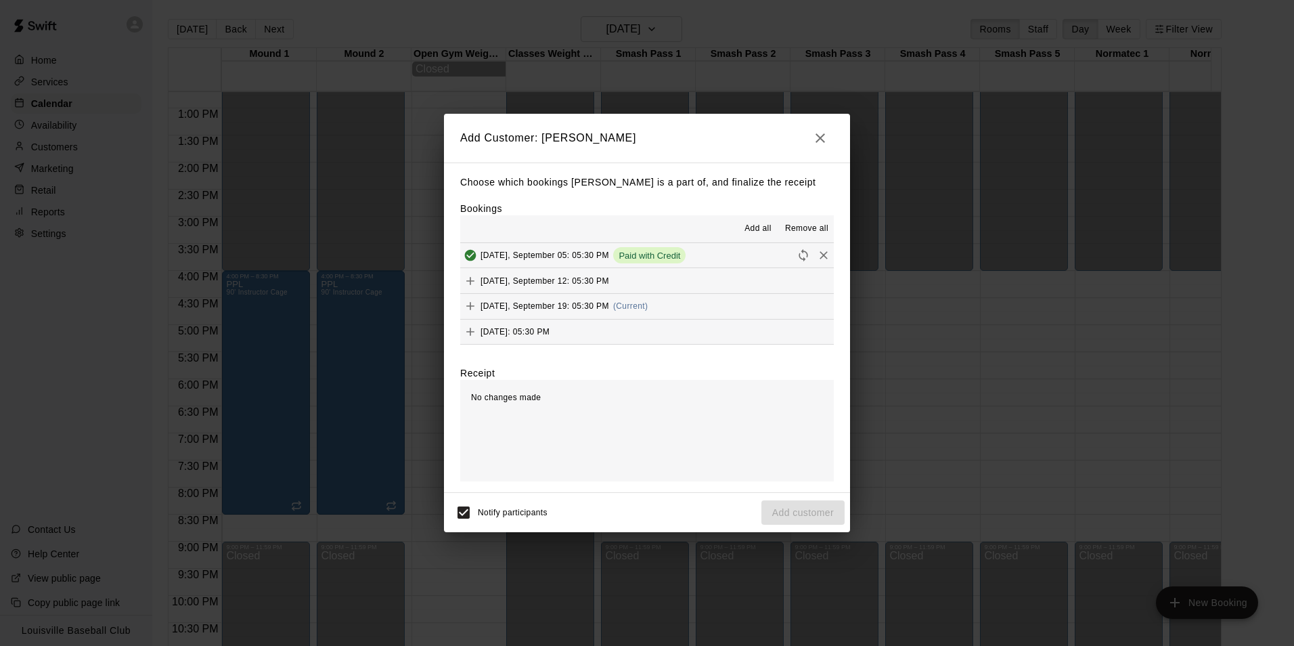
click at [692, 314] on button "Friday, September 19: 05:30 PM (Current)" at bounding box center [647, 306] width 374 height 25
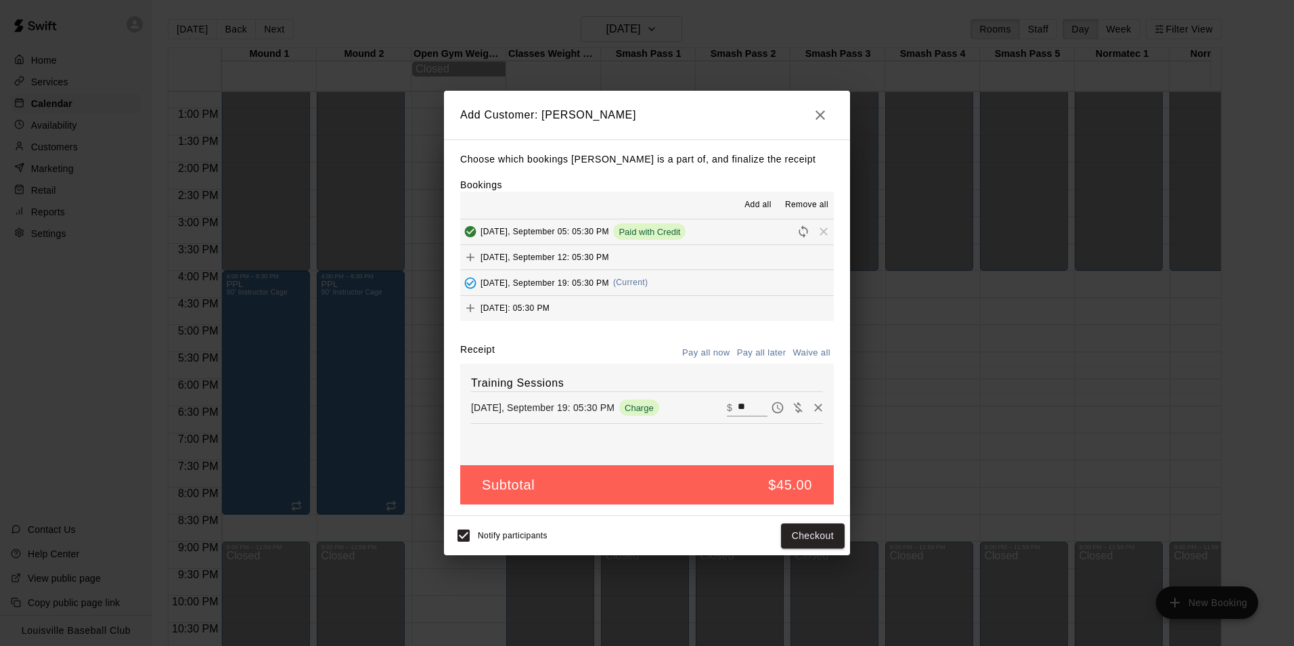
click at [746, 406] on input "**" at bounding box center [753, 408] width 30 height 18
type input "*"
click at [799, 533] on button "Add customer" at bounding box center [802, 535] width 83 height 25
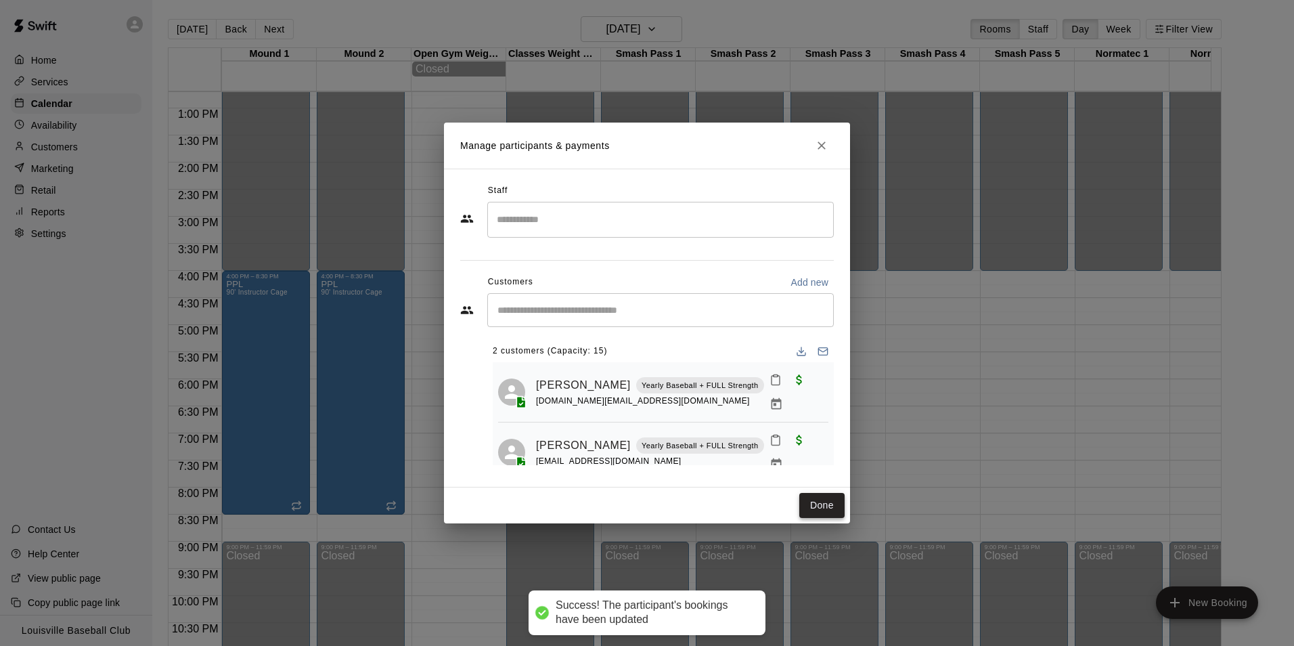
click at [838, 509] on button "Done" at bounding box center [821, 505] width 45 height 25
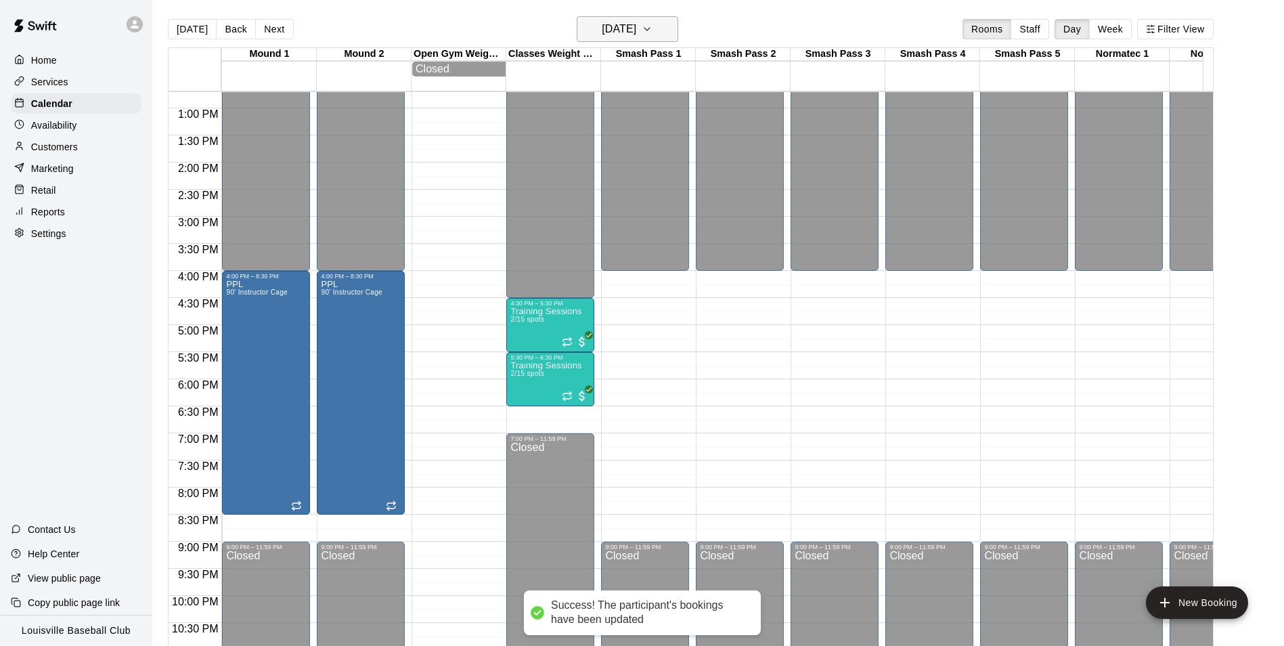
click at [616, 28] on h6 "Friday Sep 19" at bounding box center [619, 29] width 35 height 19
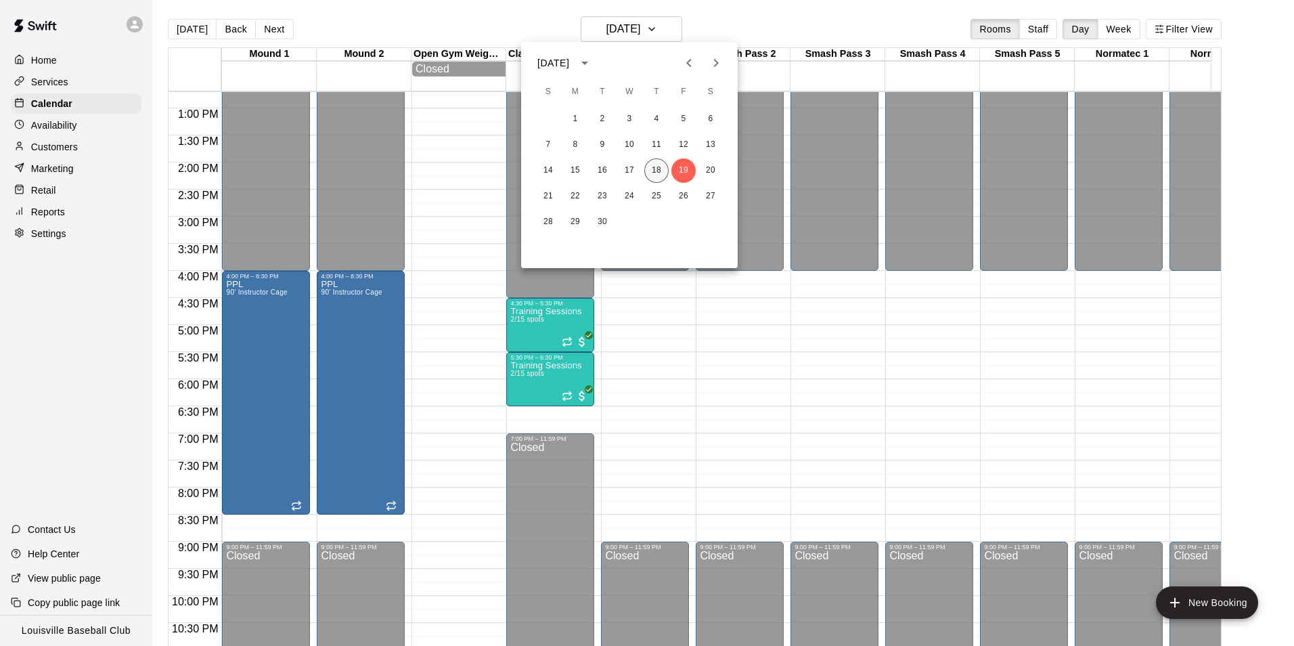
click at [656, 170] on button "18" at bounding box center [656, 170] width 24 height 24
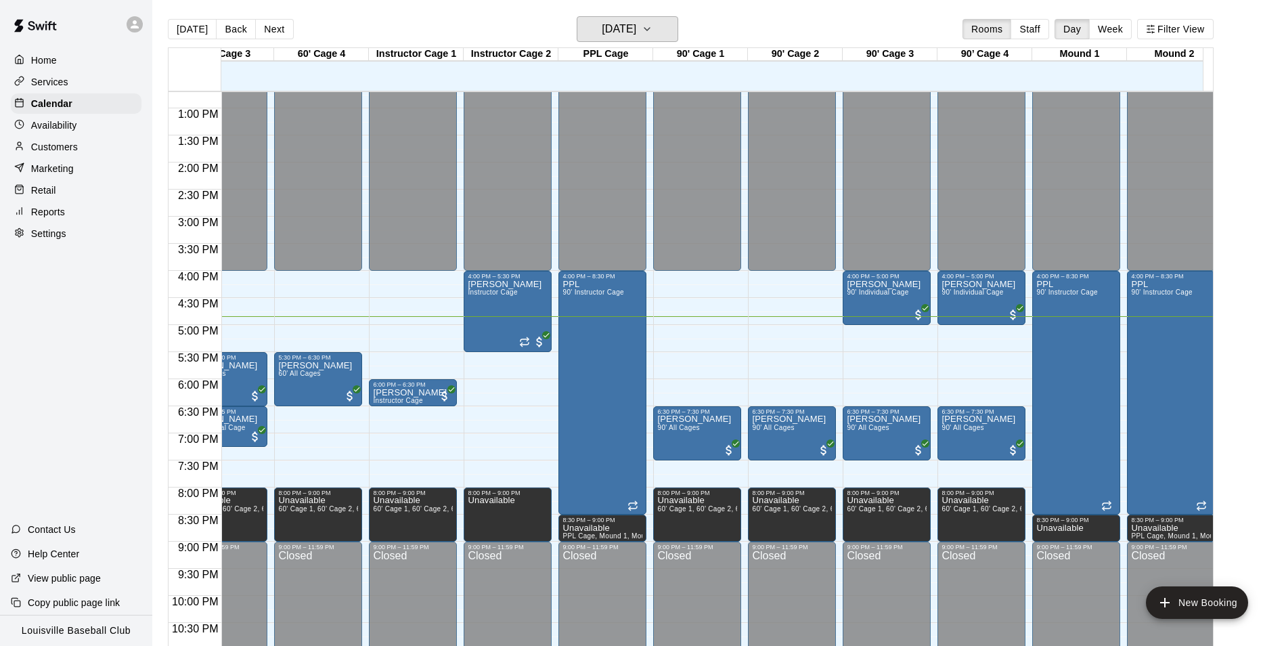
scroll to position [0, 0]
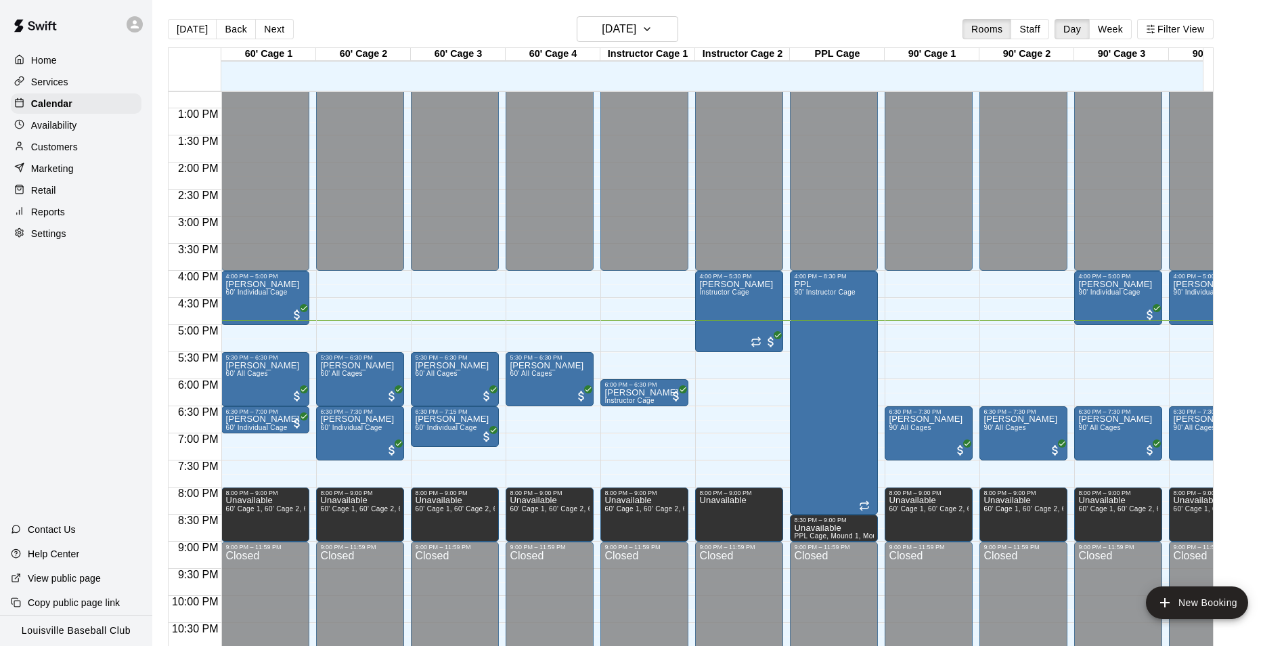
click at [74, 143] on p "Customers" at bounding box center [54, 147] width 47 height 14
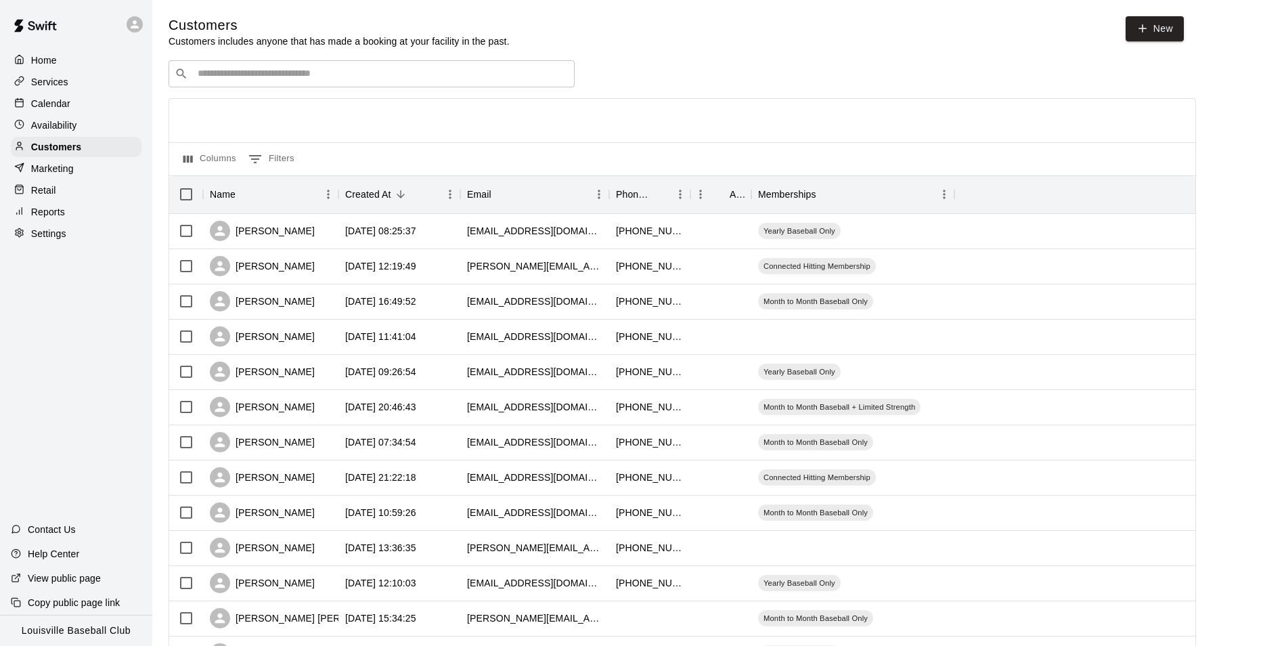
click at [412, 78] on input "Search customers by name or email" at bounding box center [381, 74] width 375 height 14
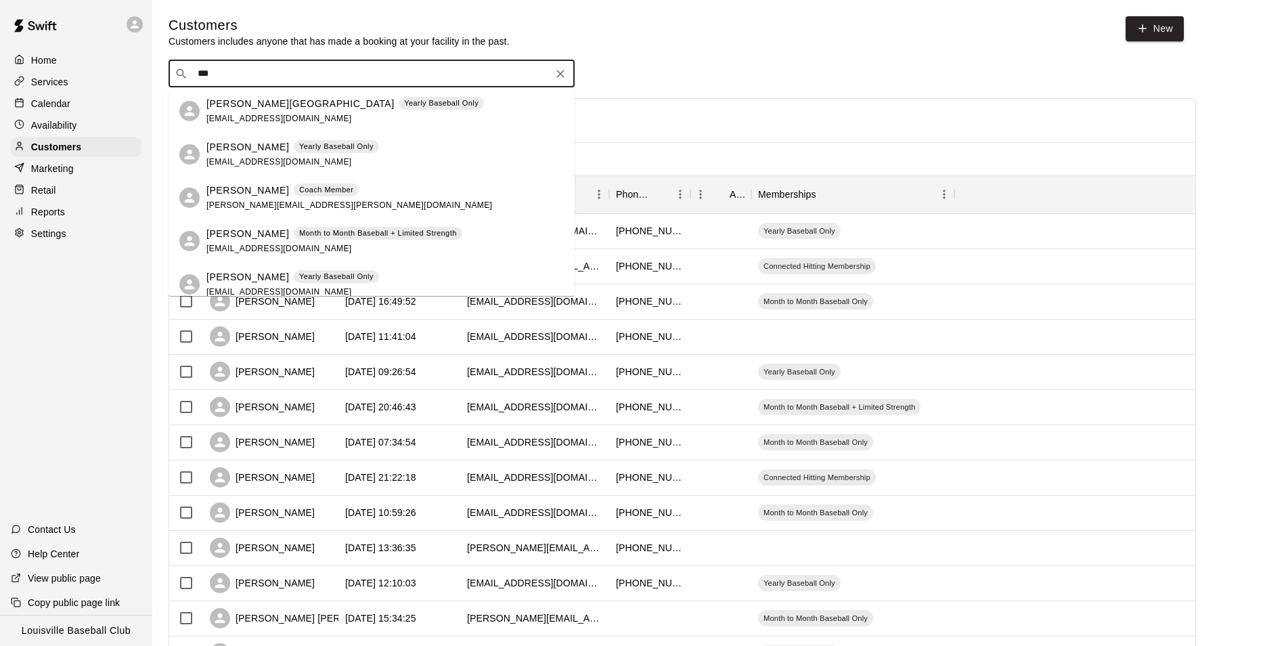
type input "****"
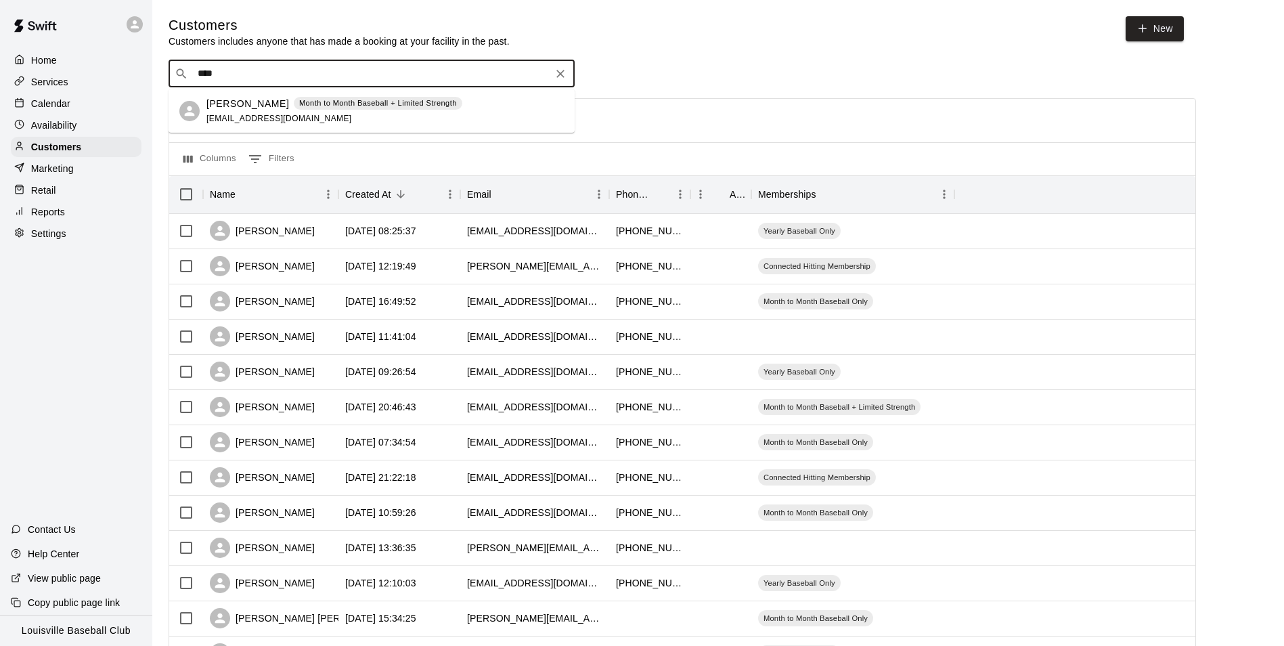
click at [376, 110] on div "Month to Month Baseball + Limited Strength" at bounding box center [378, 104] width 168 height 14
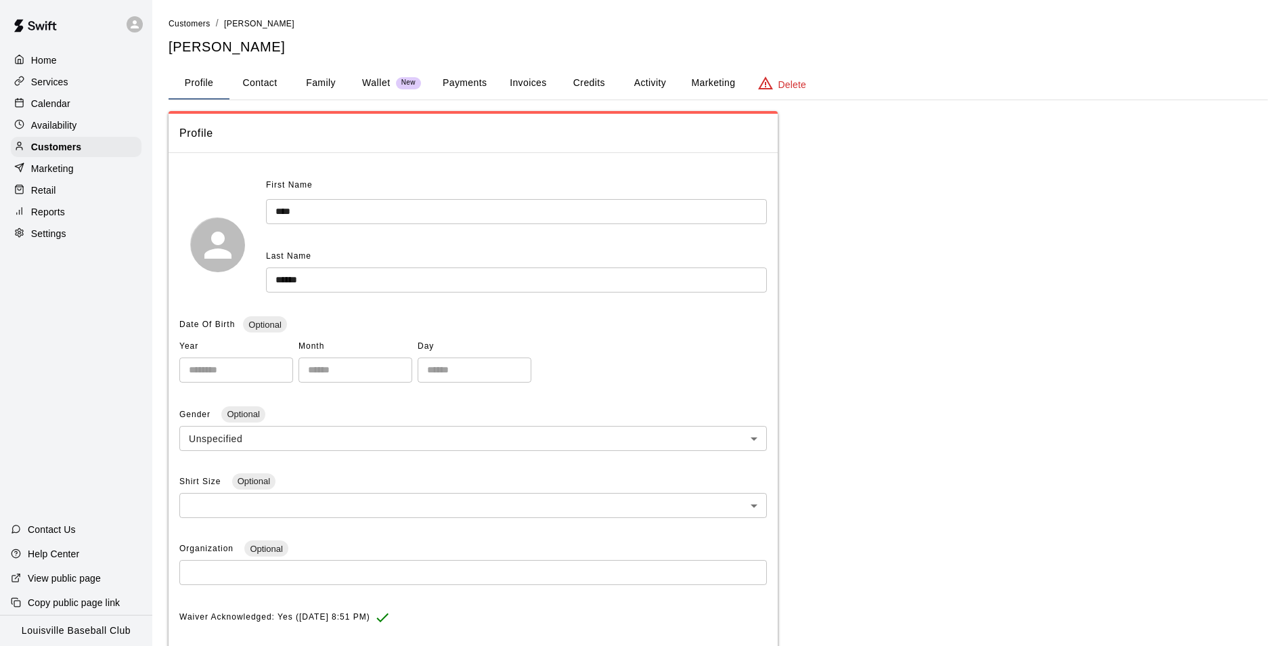
click at [631, 88] on button "Activity" at bounding box center [649, 83] width 61 height 32
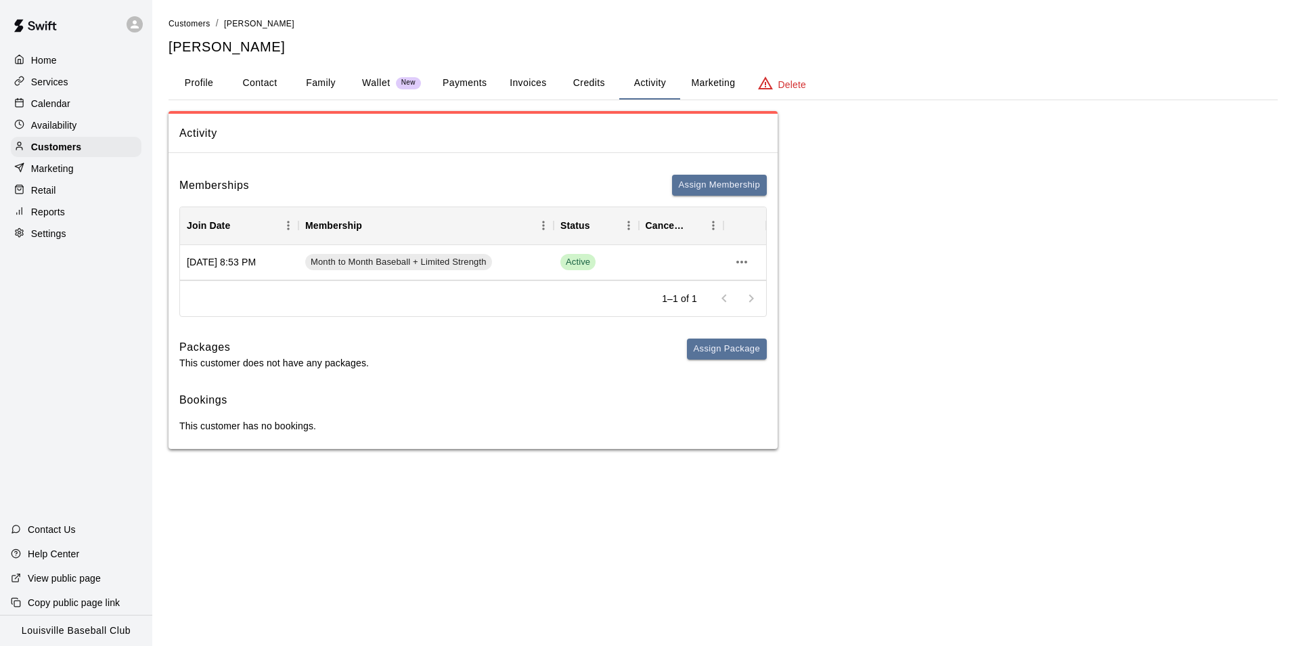
click at [81, 102] on div "Calendar" at bounding box center [76, 103] width 131 height 20
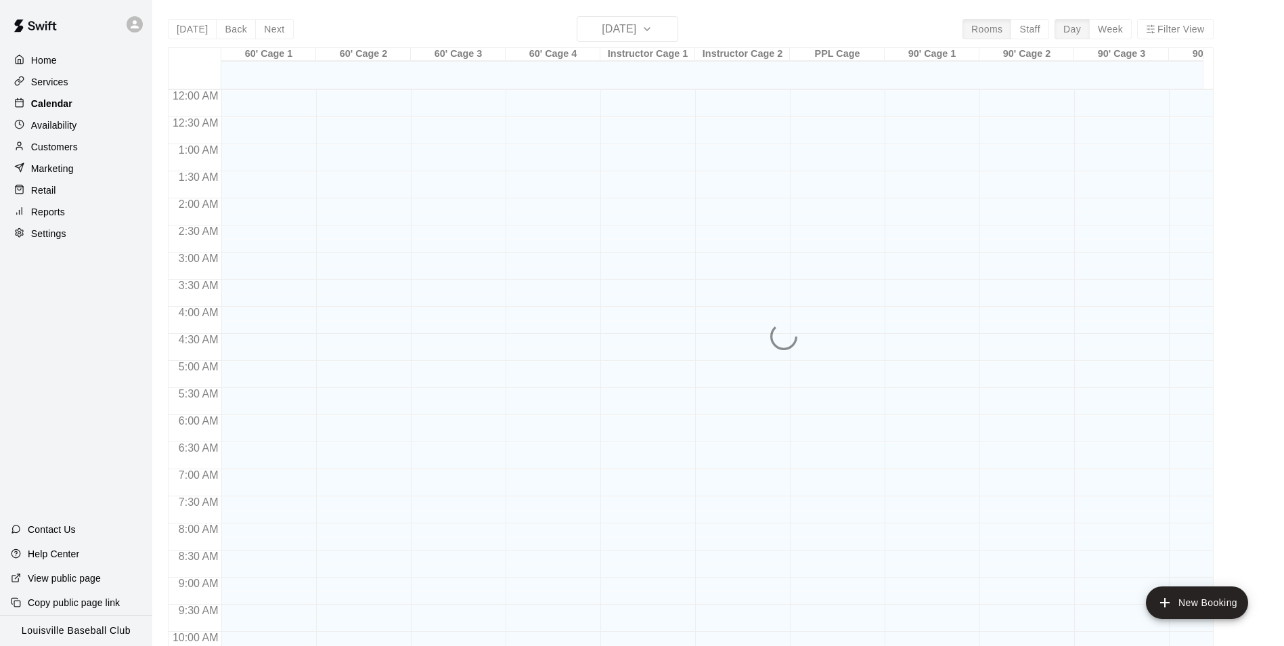
scroll to position [688, 0]
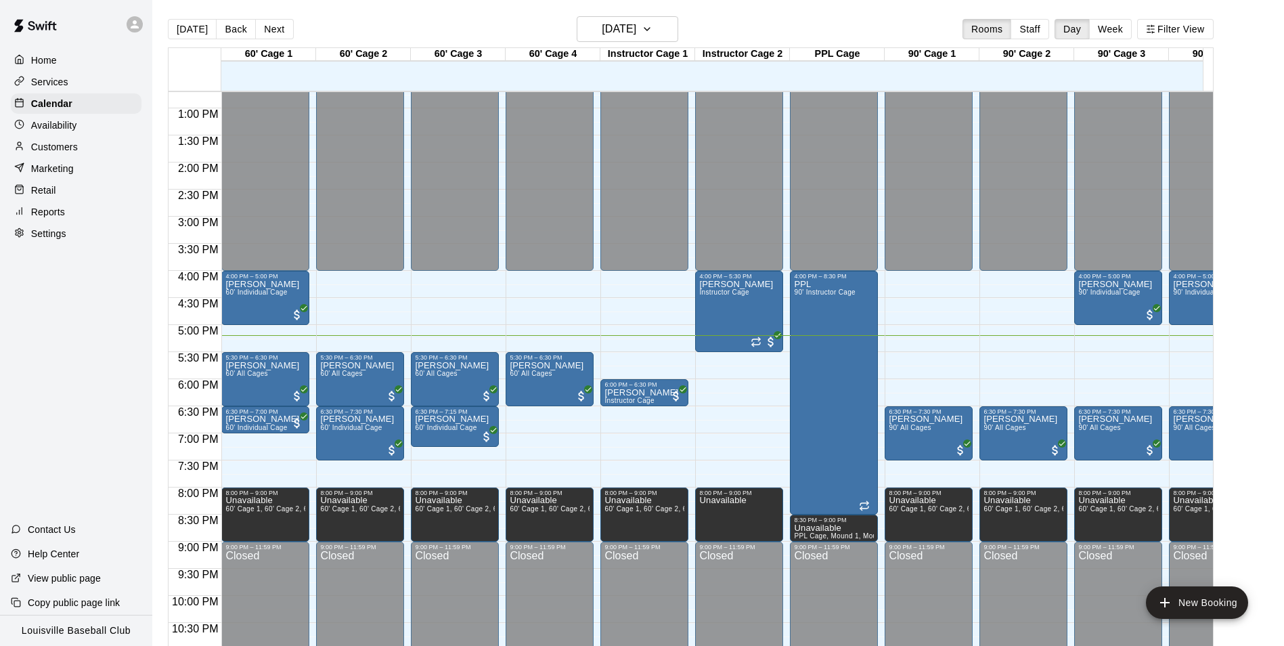
click at [86, 141] on div "Customers" at bounding box center [76, 147] width 131 height 20
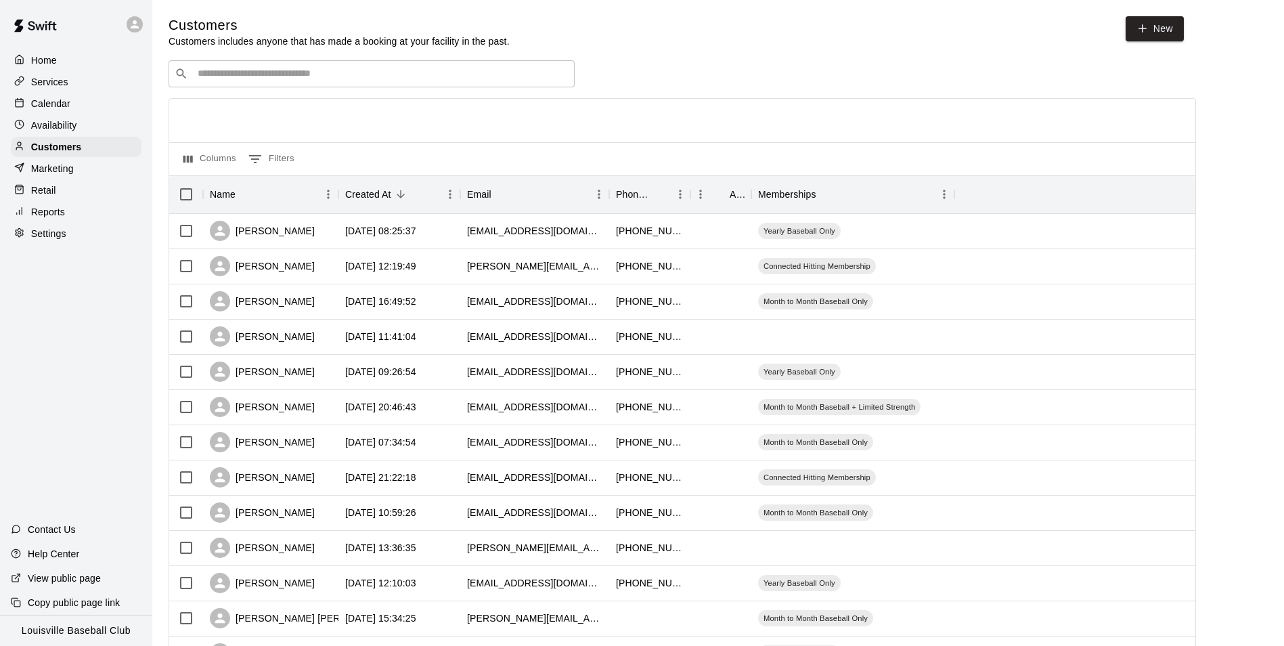
click at [321, 76] on input "Search customers by name or email" at bounding box center [381, 74] width 375 height 14
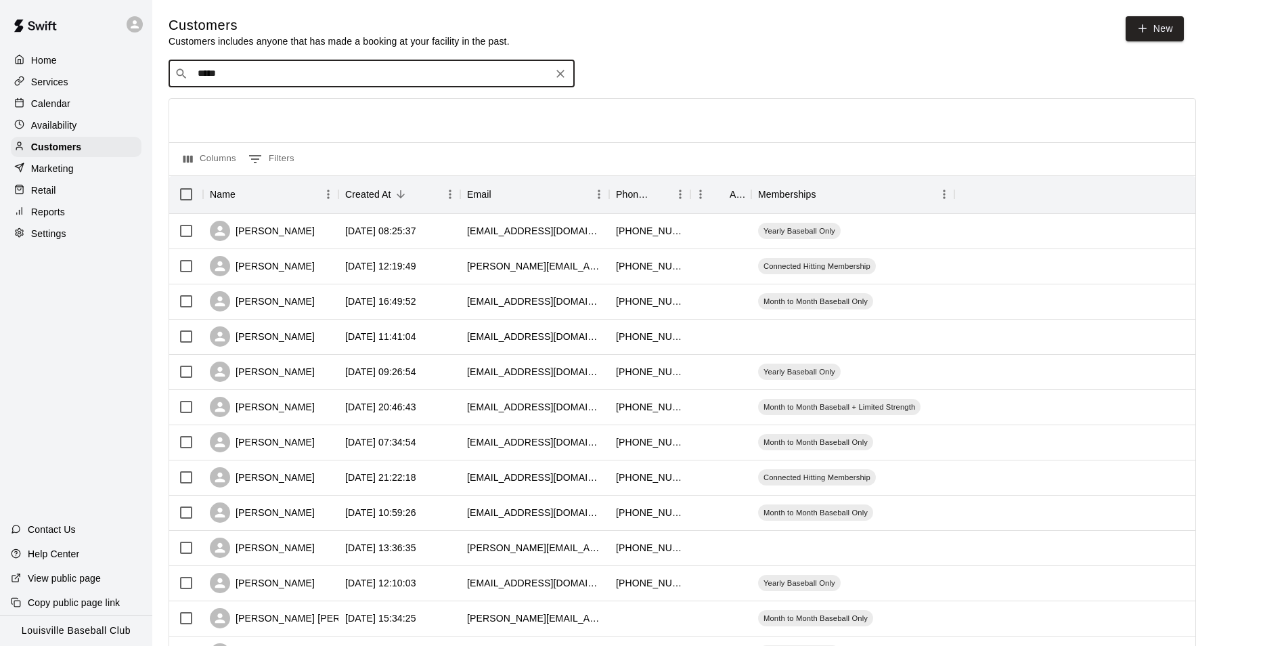
type input "******"
click at [62, 105] on p "Calendar" at bounding box center [50, 104] width 39 height 14
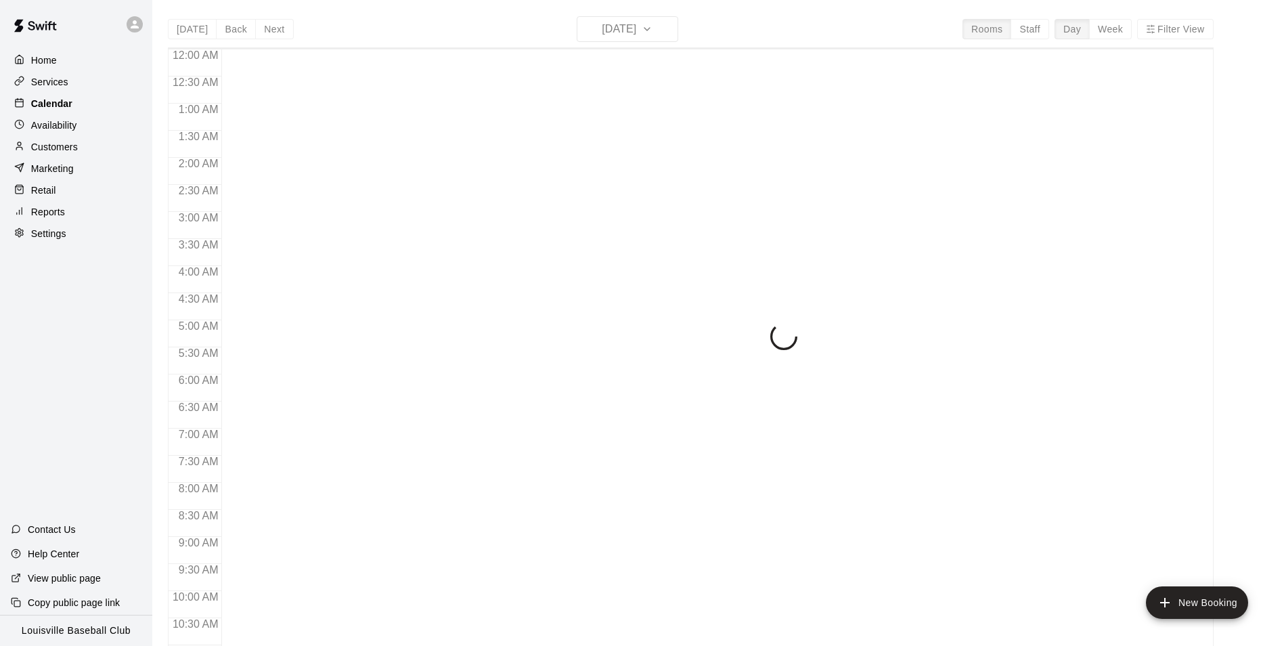
scroll to position [688, 0]
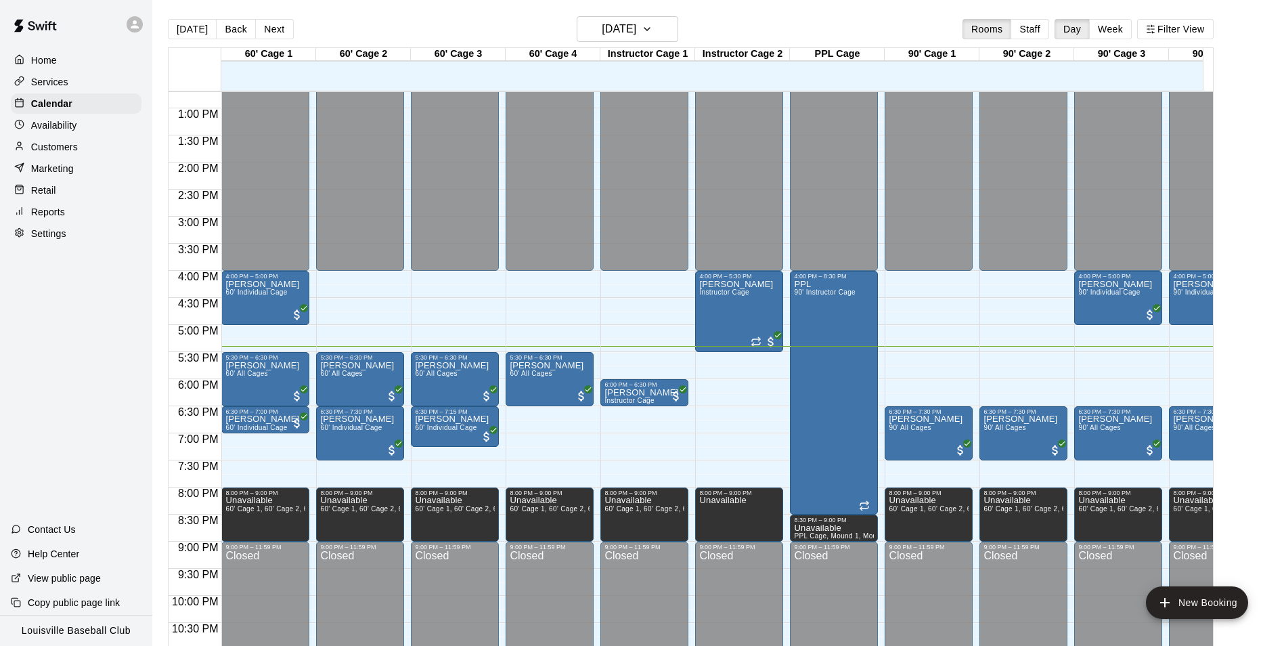
click at [85, 148] on div "Customers" at bounding box center [76, 147] width 131 height 20
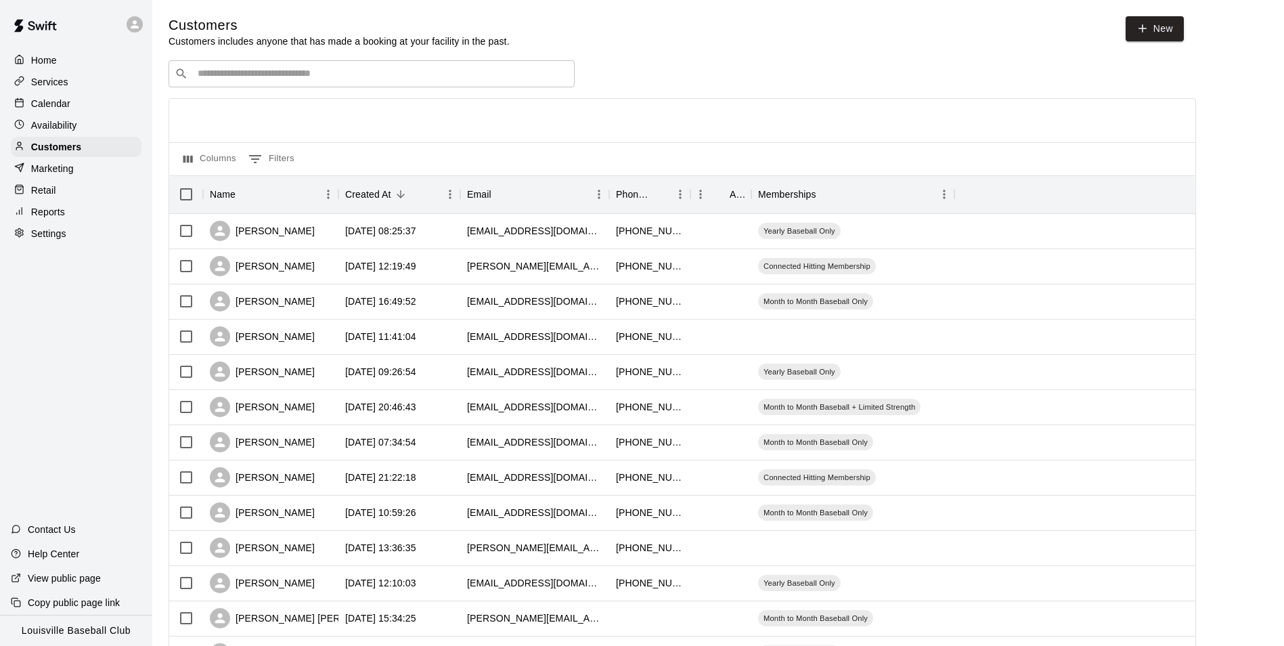
click at [439, 78] on input "Search customers by name or email" at bounding box center [381, 74] width 375 height 14
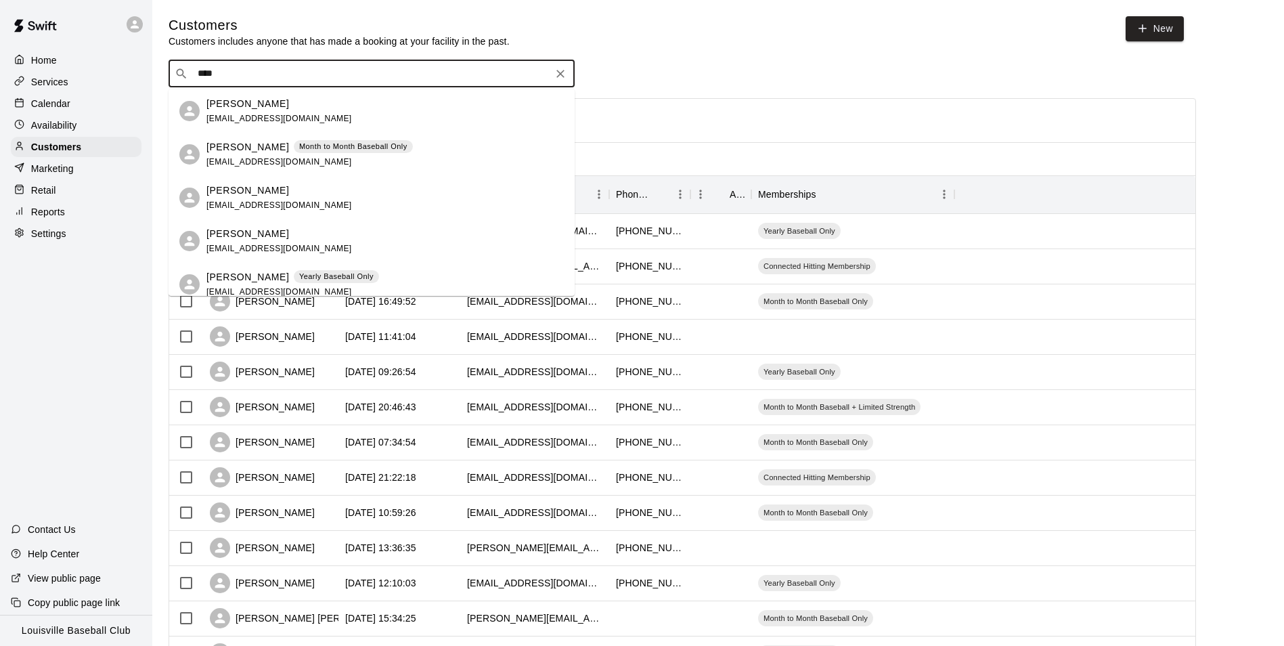
type input "*****"
click at [361, 114] on div "Kevin Whitenack 20kevwhite@gmail.com" at bounding box center [384, 111] width 357 height 29
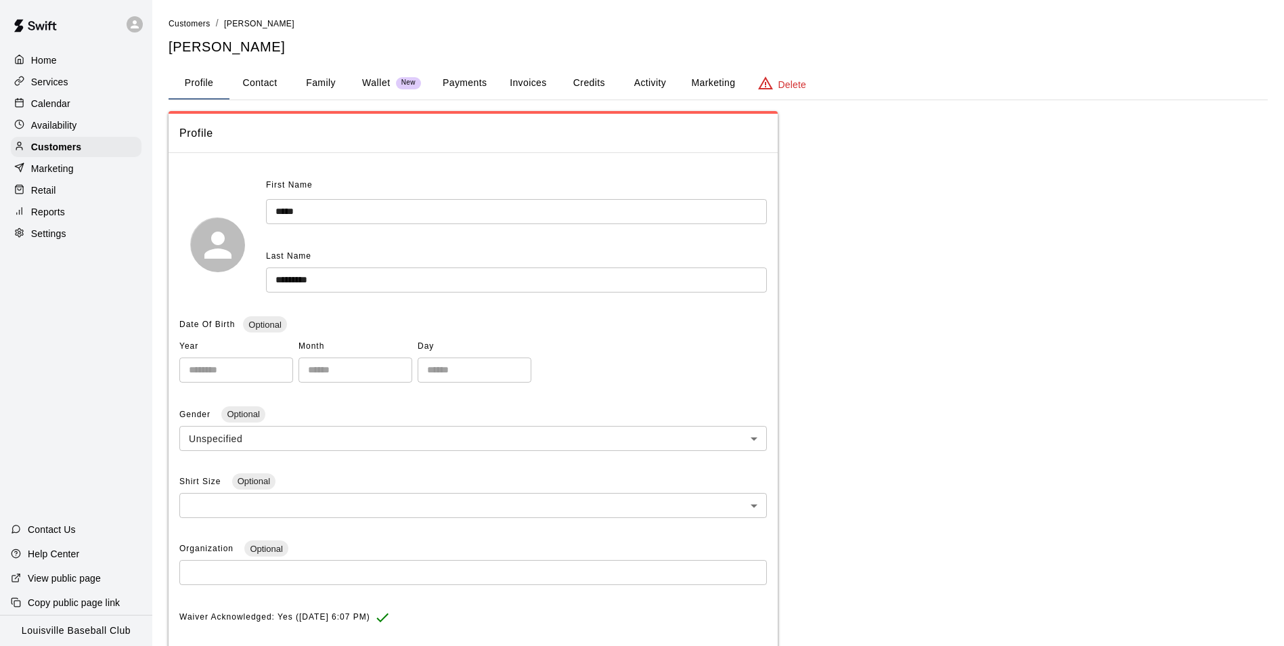
click at [268, 80] on button "Contact" at bounding box center [259, 83] width 61 height 32
select select "**"
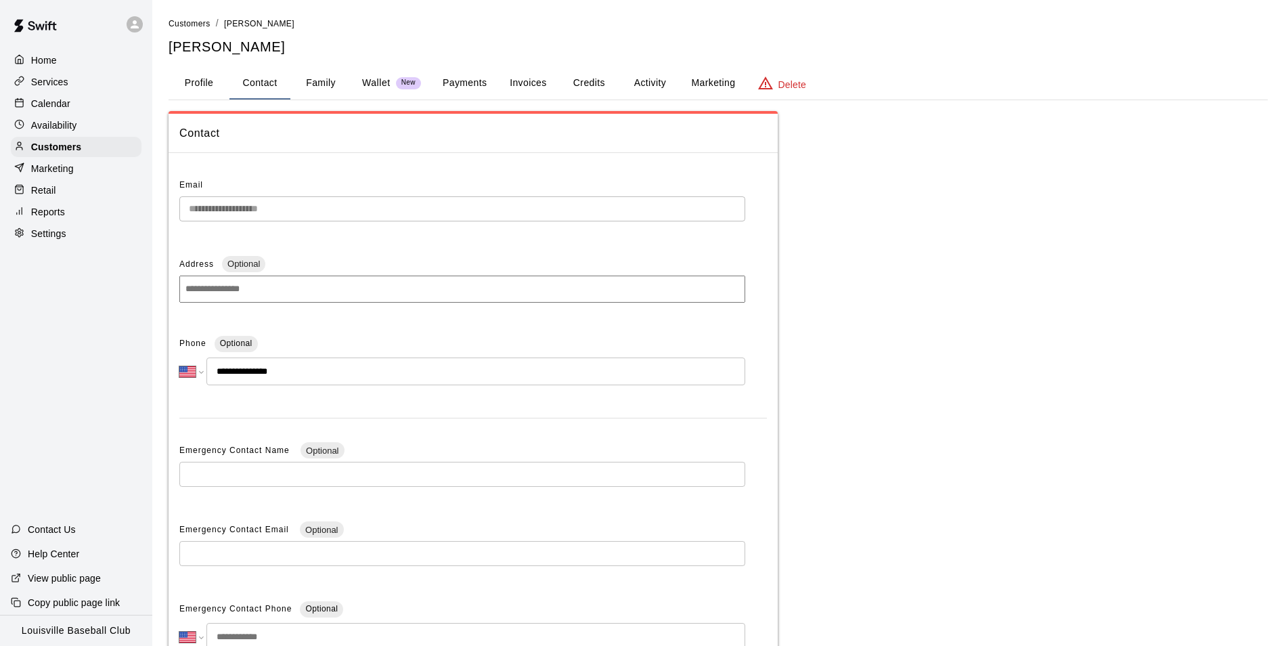
click at [302, 95] on button "Family" at bounding box center [320, 83] width 61 height 32
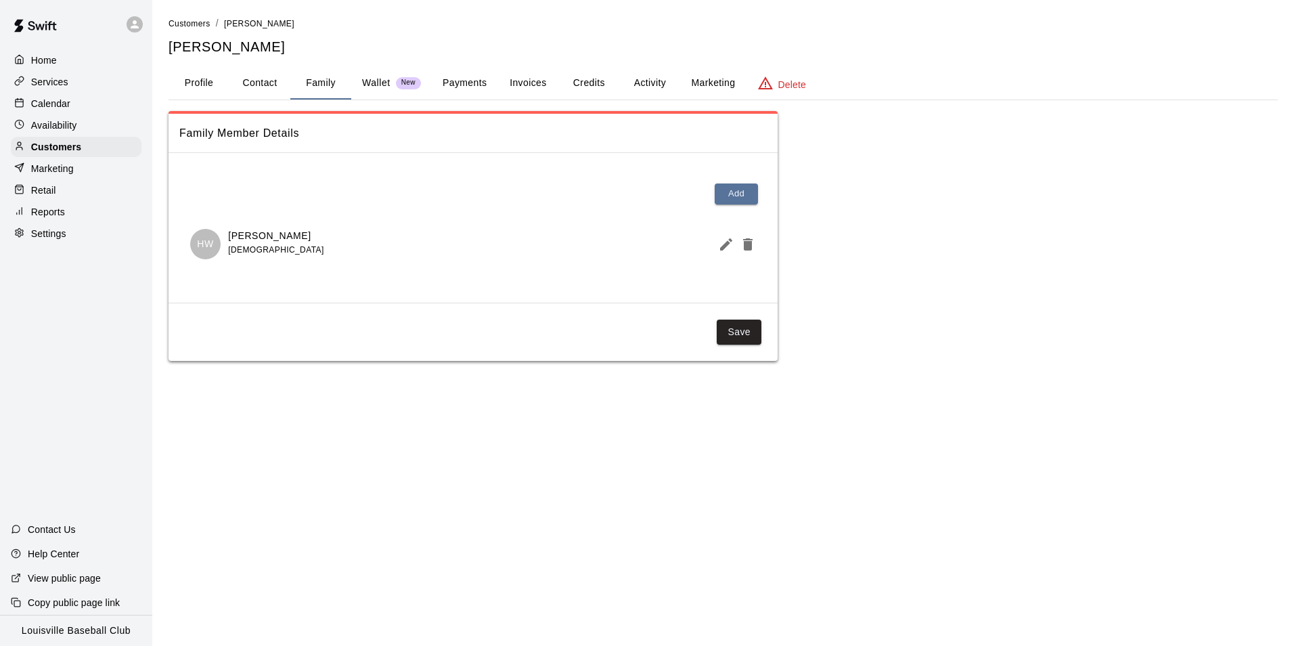
click at [640, 82] on button "Activity" at bounding box center [649, 83] width 61 height 32
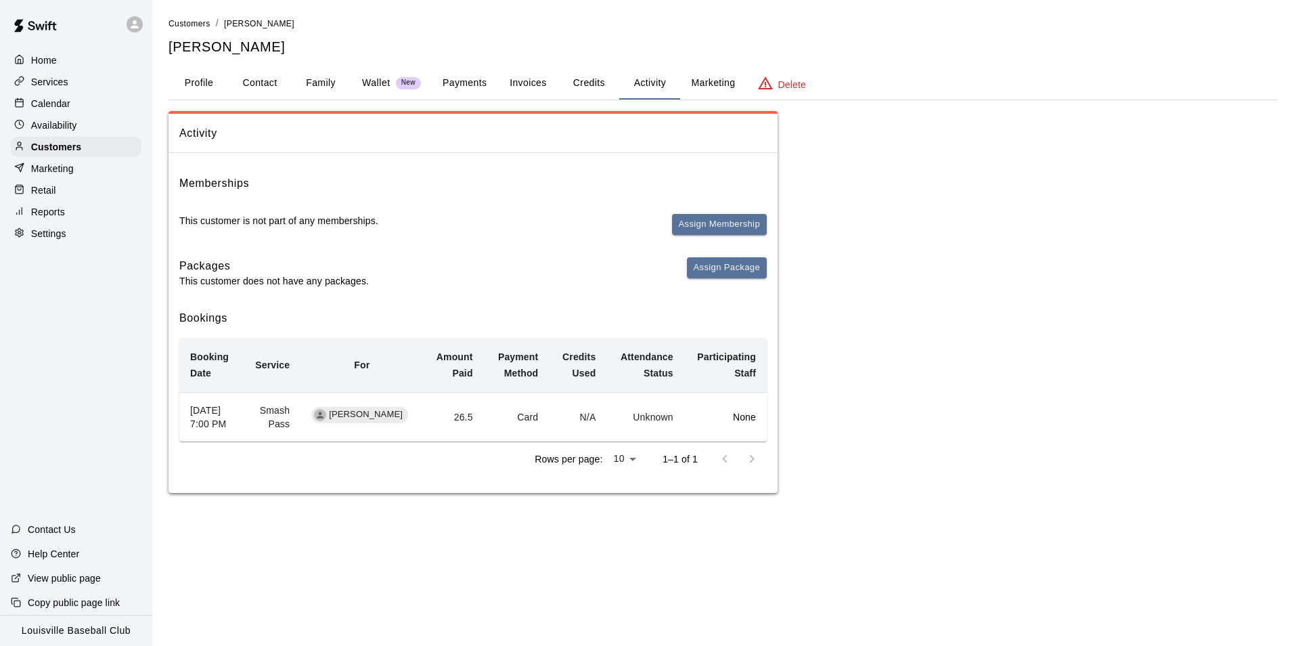
click at [467, 74] on button "Payments" at bounding box center [465, 83] width 66 height 32
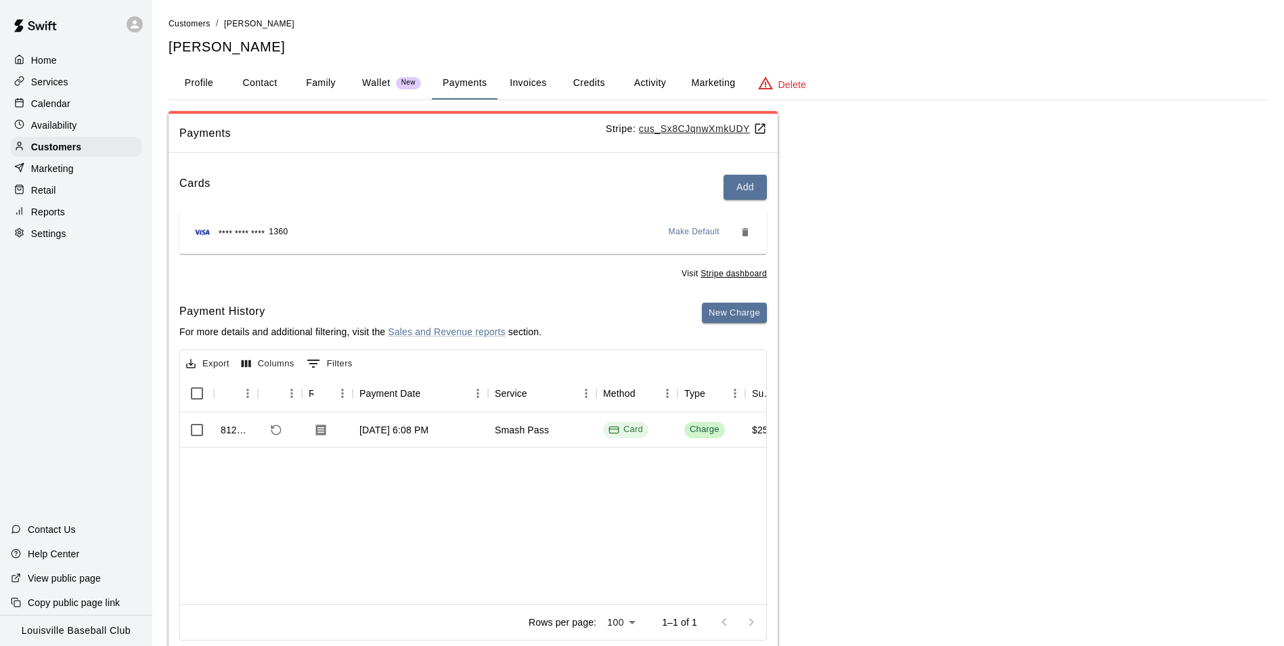
click at [667, 90] on button "Activity" at bounding box center [649, 83] width 61 height 32
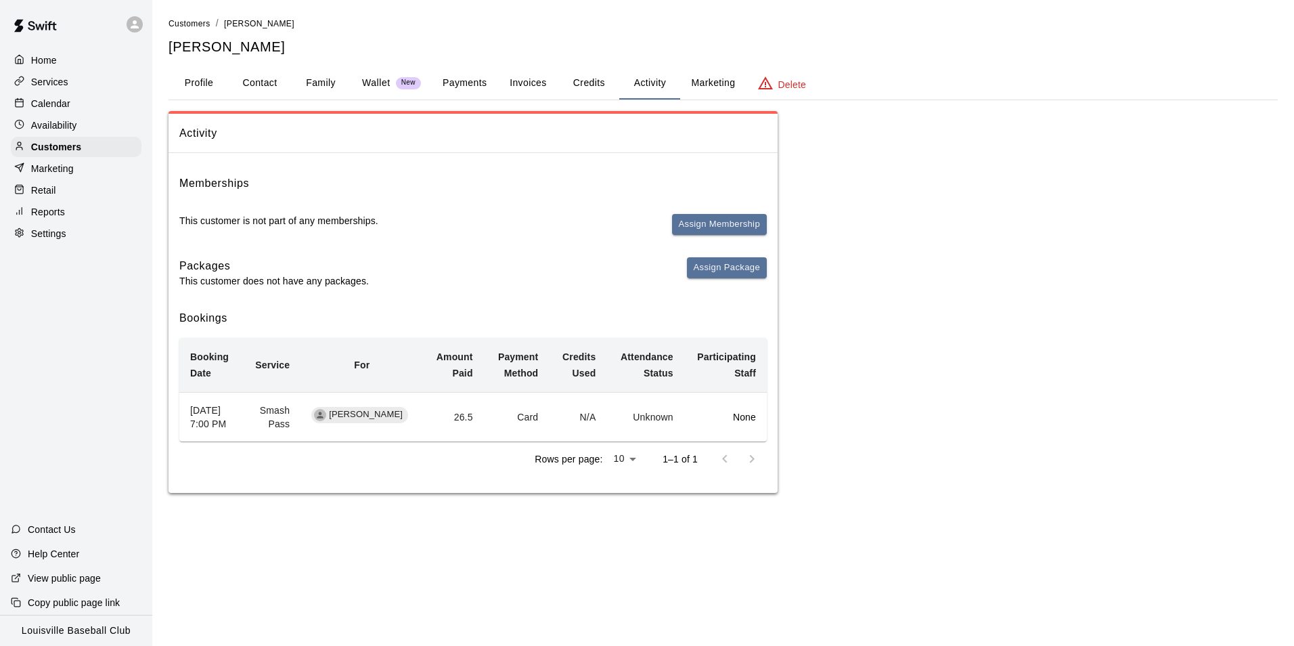
click at [84, 109] on div "Calendar" at bounding box center [76, 103] width 131 height 20
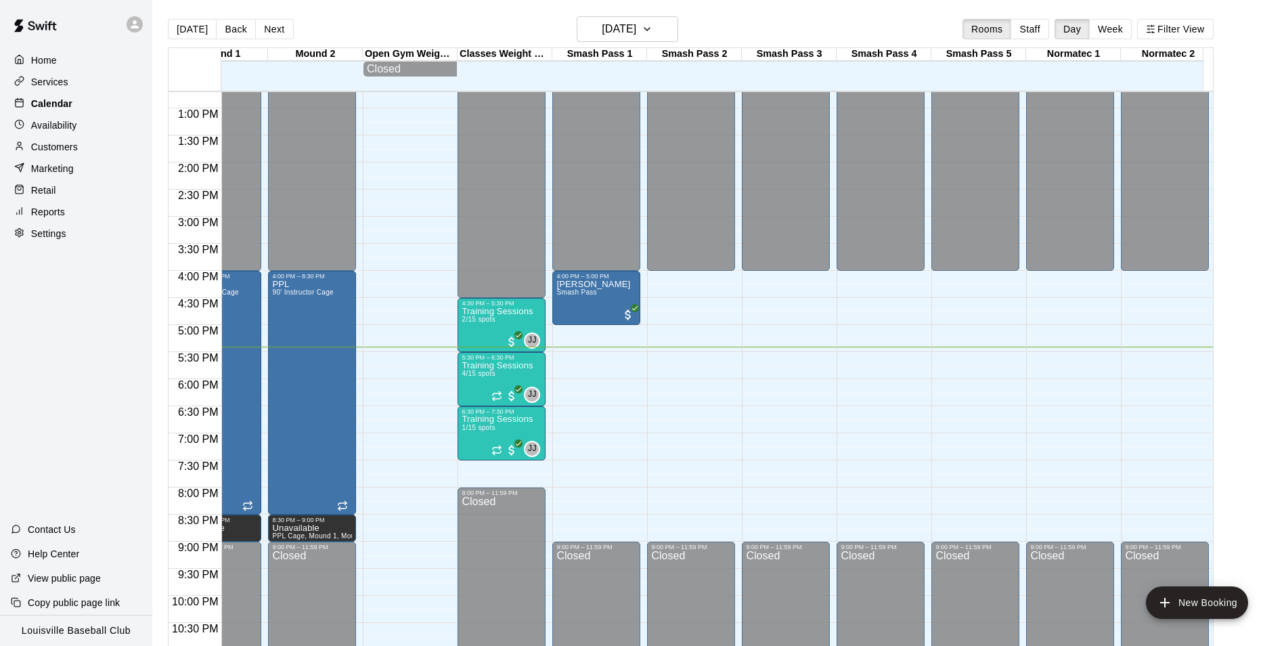
scroll to position [0, 1092]
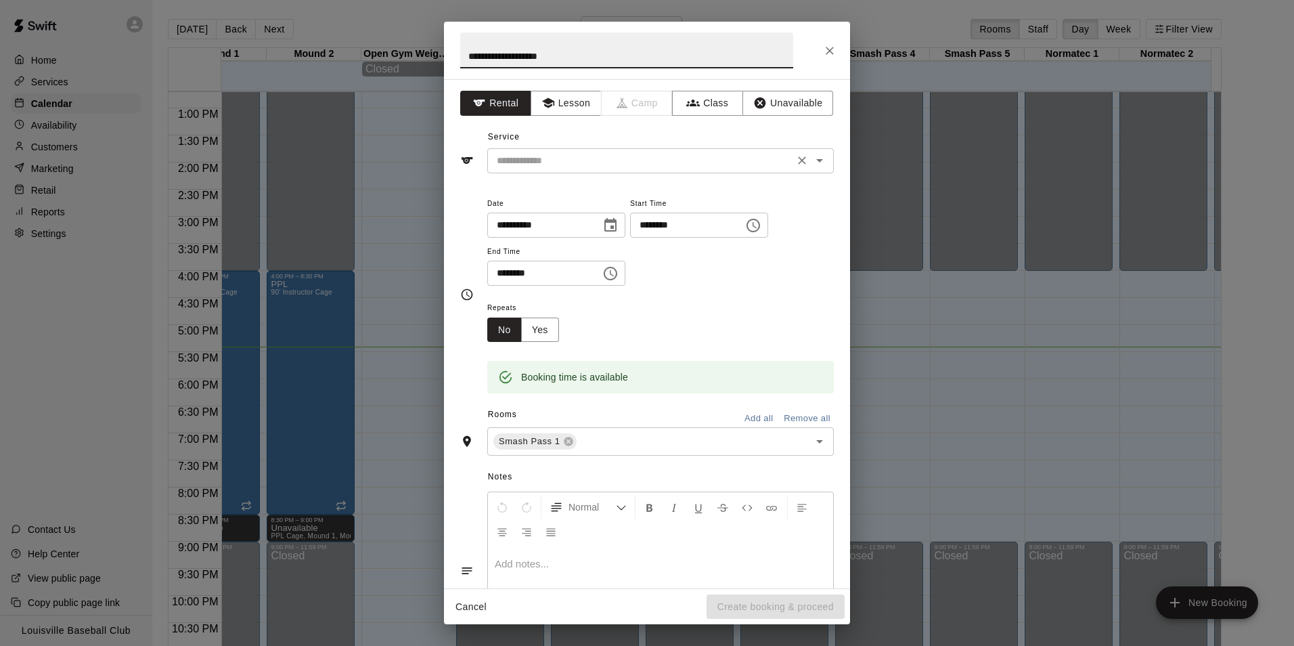
type input "**********"
click at [699, 159] on input "text" at bounding box center [640, 160] width 298 height 17
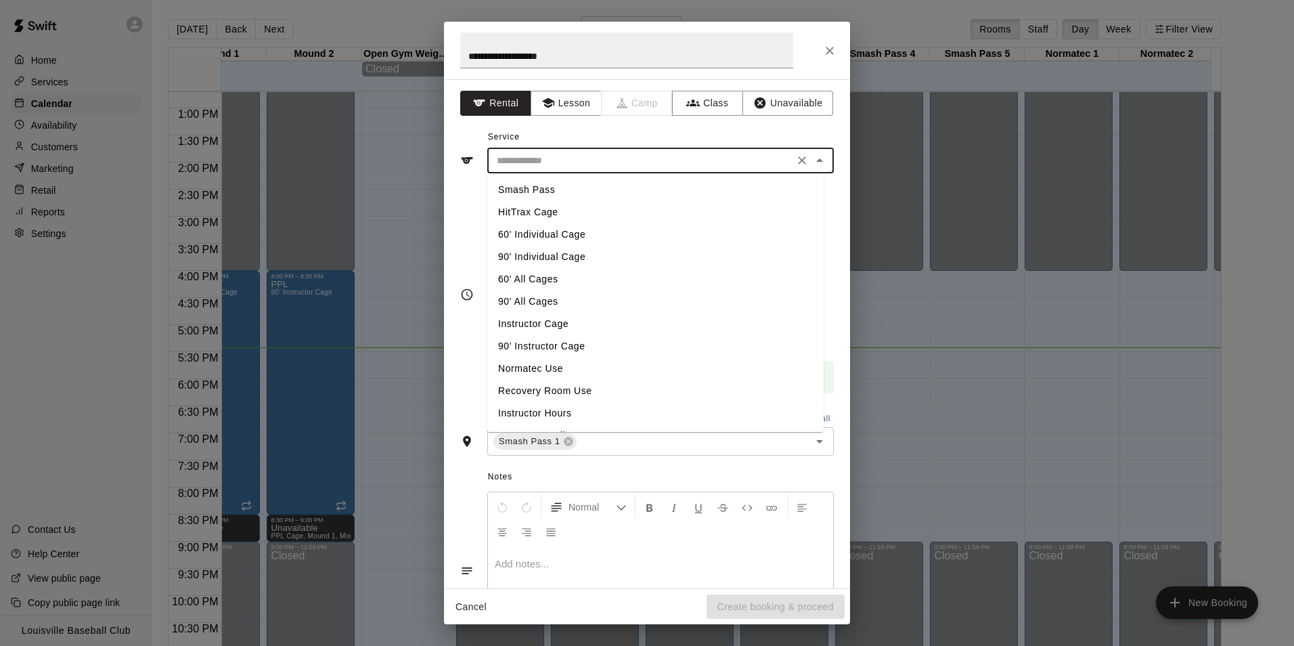
click at [629, 190] on li "Smash Pass" at bounding box center [655, 190] width 336 height 22
type input "**********"
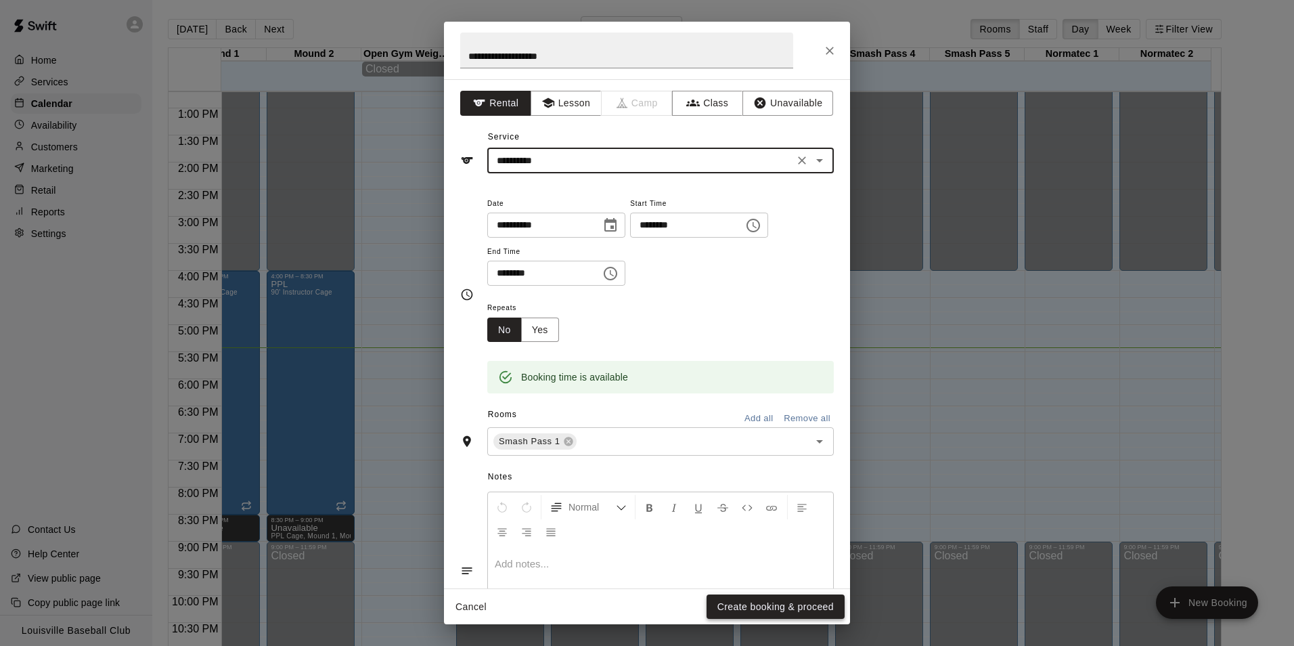
click at [761, 616] on button "Create booking & proceed" at bounding box center [775, 606] width 138 height 25
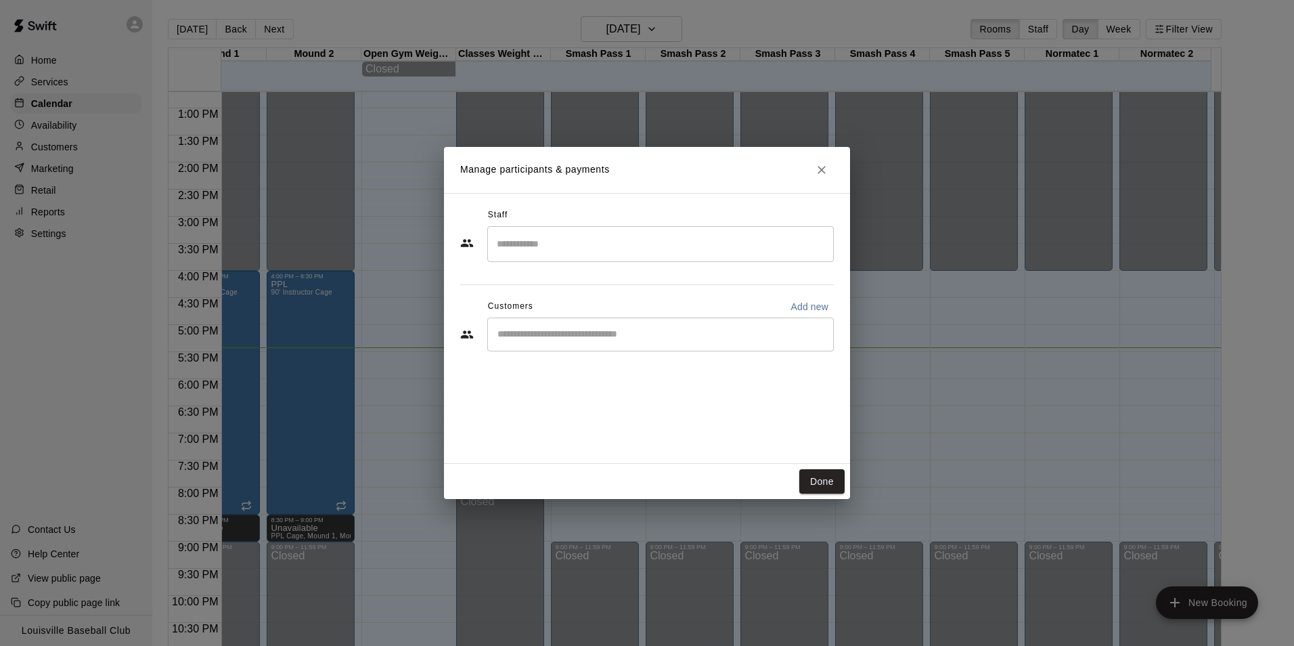
click at [628, 329] on input "Start typing to search customers..." at bounding box center [660, 335] width 334 height 14
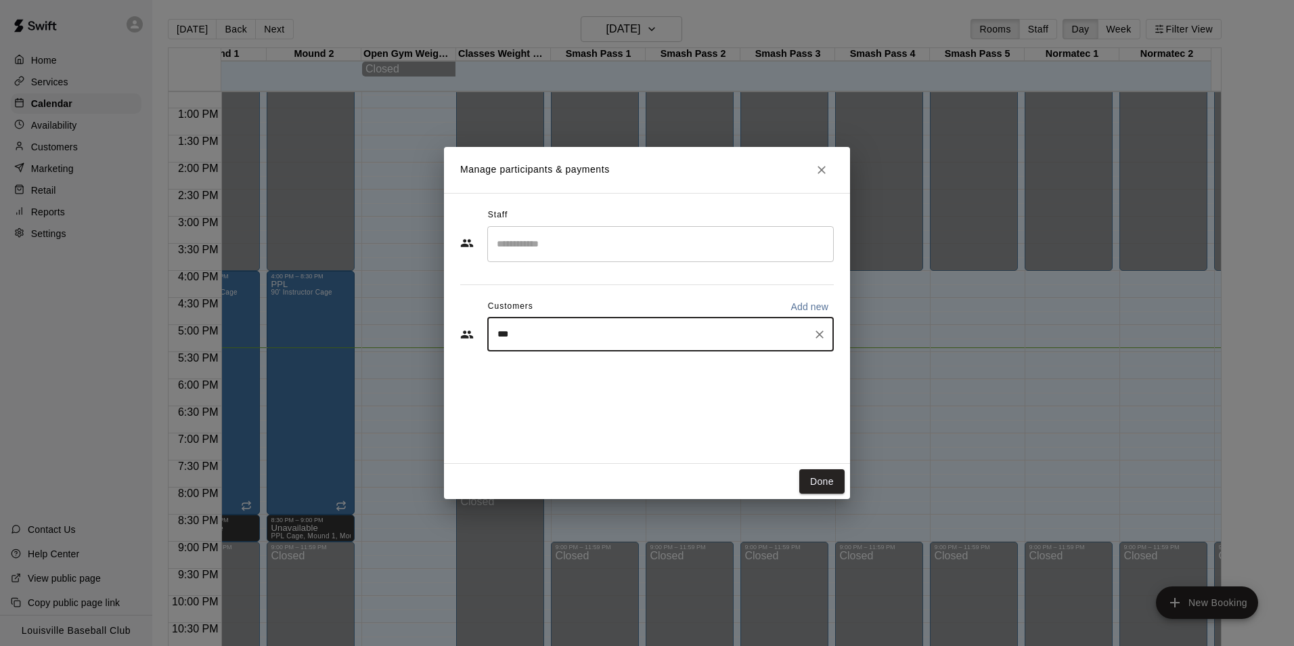
type input "****"
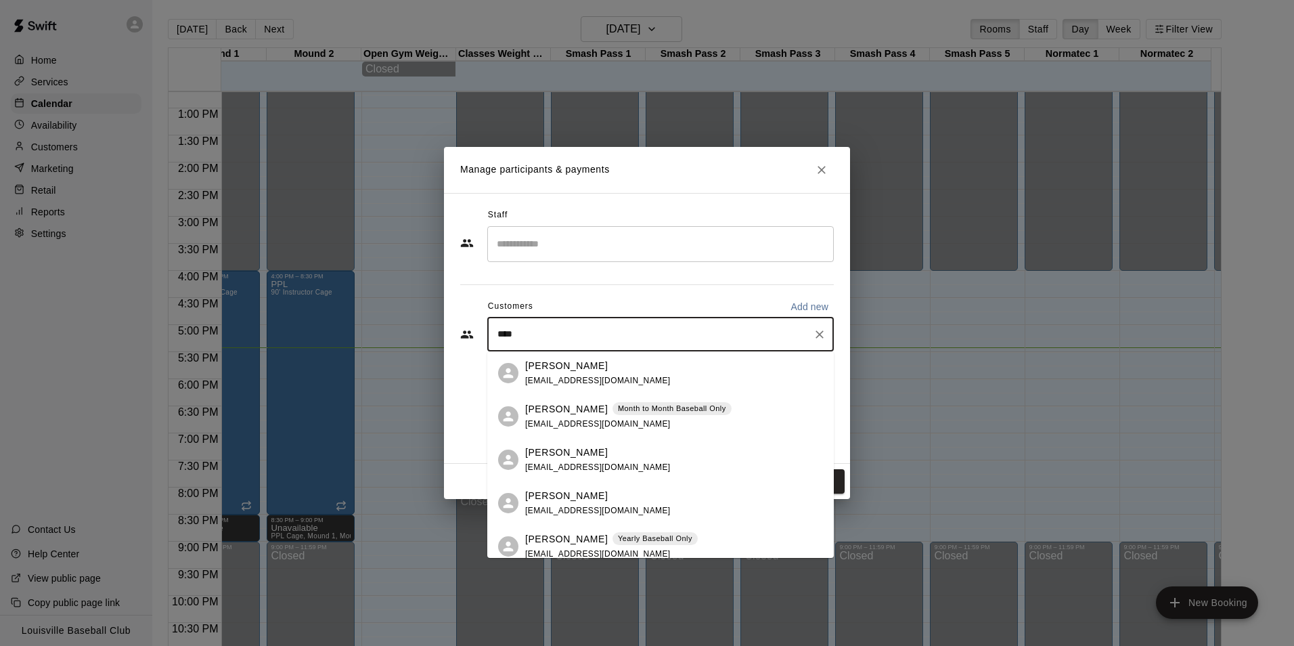
click at [642, 359] on div "Kevin Whitenack 20kevwhite@gmail.com" at bounding box center [674, 373] width 298 height 29
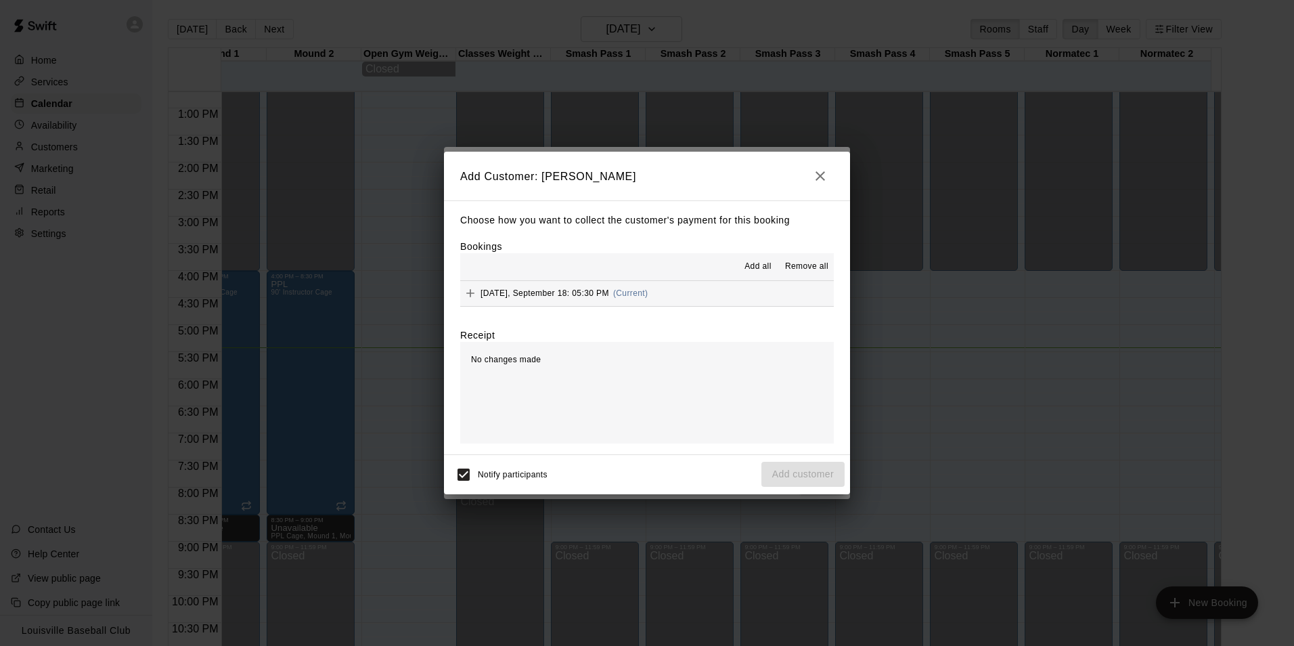
click at [744, 292] on button "Thursday, September 18: 05:30 PM (Current)" at bounding box center [647, 293] width 374 height 25
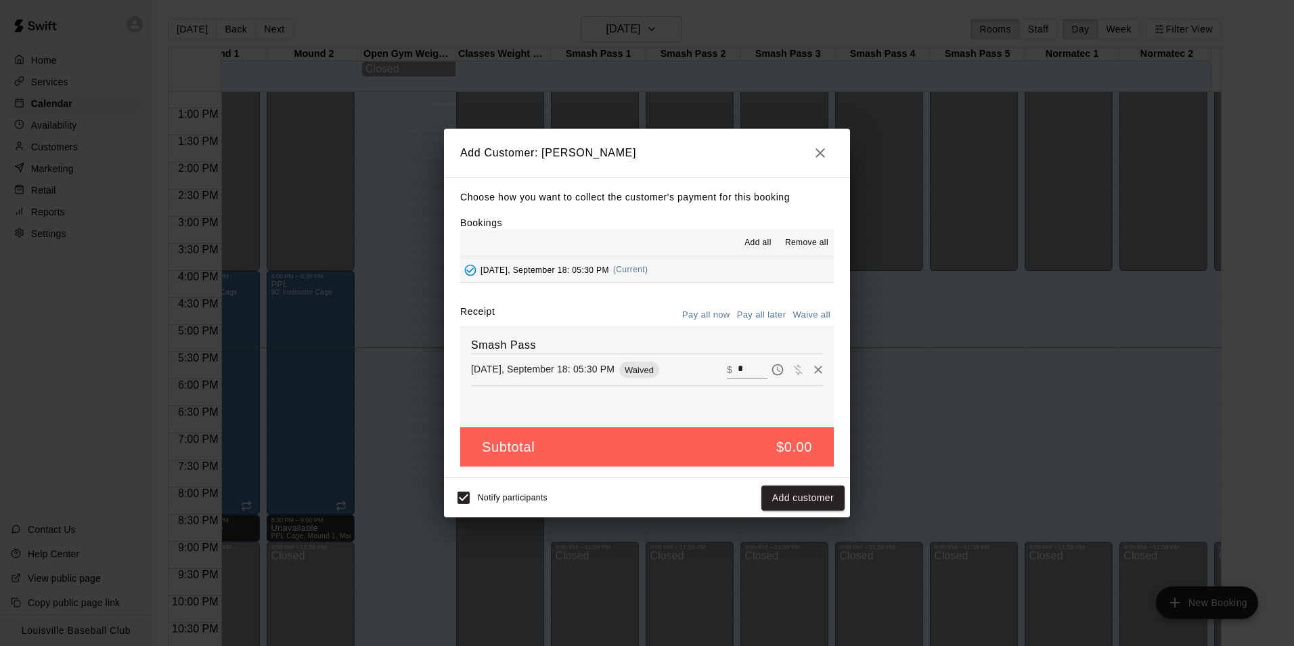
click at [742, 367] on input "*" at bounding box center [753, 370] width 30 height 18
type input "*"
type input "**"
click at [815, 501] on button "Checkout" at bounding box center [813, 497] width 64 height 25
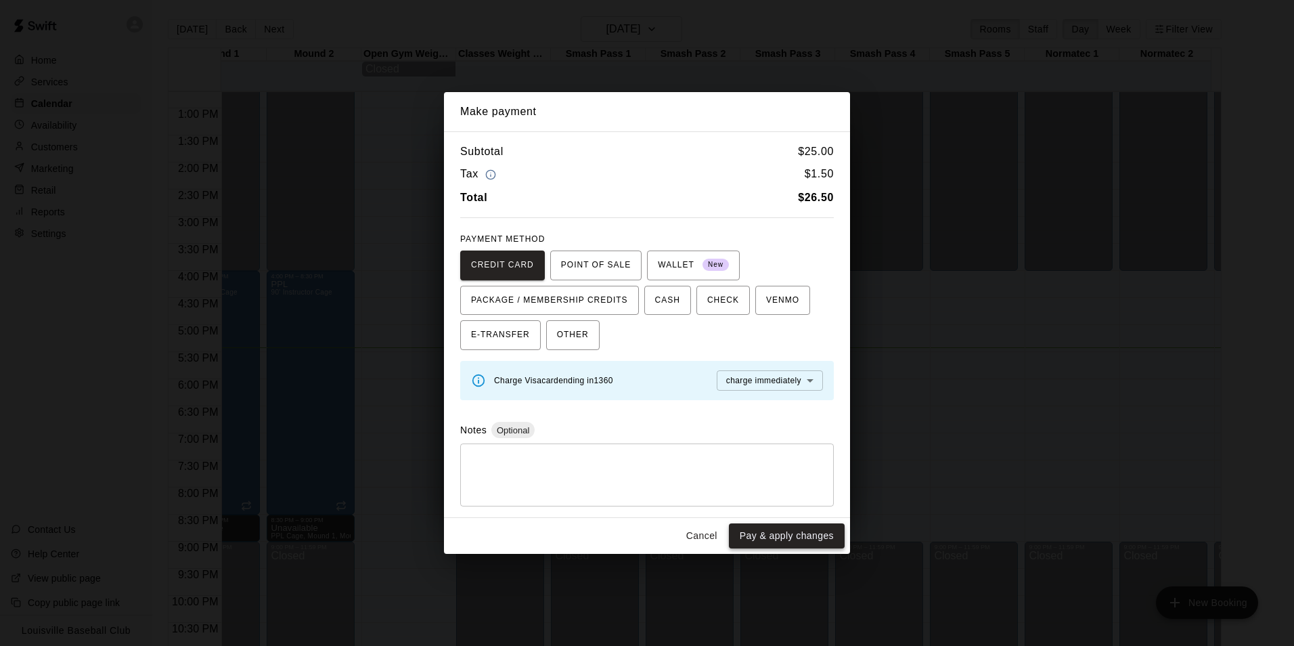
click at [799, 538] on button "Pay & apply changes" at bounding box center [787, 535] width 116 height 25
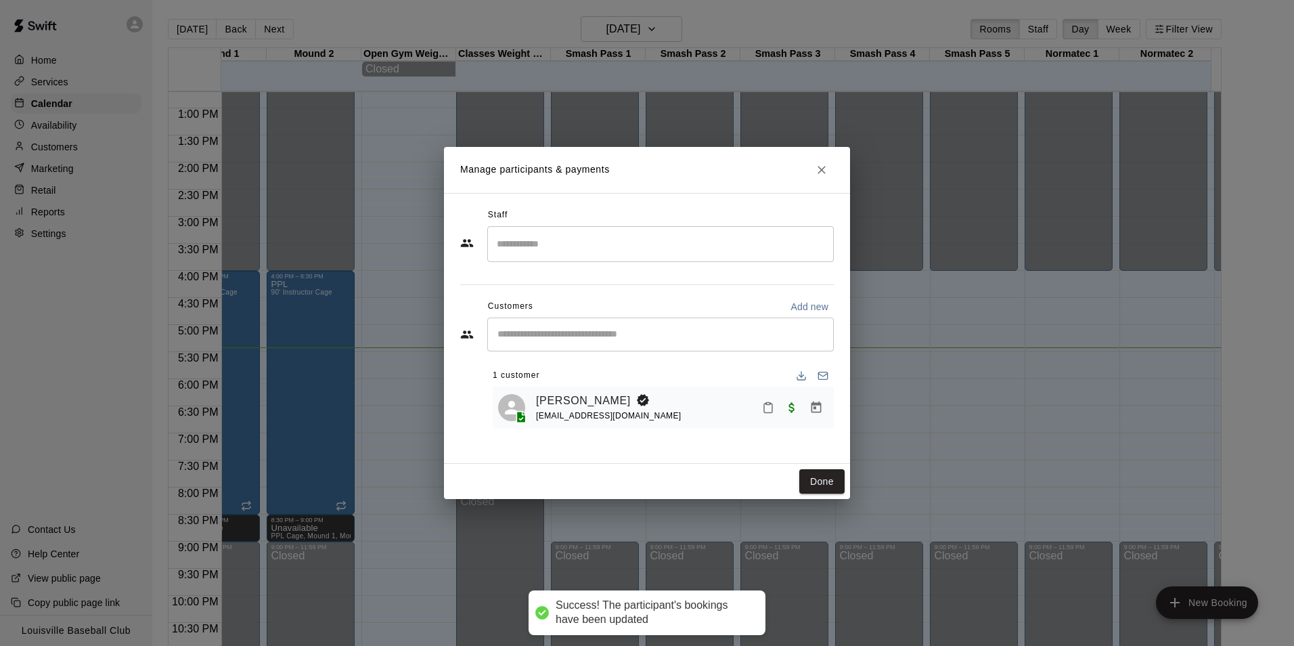
click at [826, 485] on button "Done" at bounding box center [821, 481] width 45 height 25
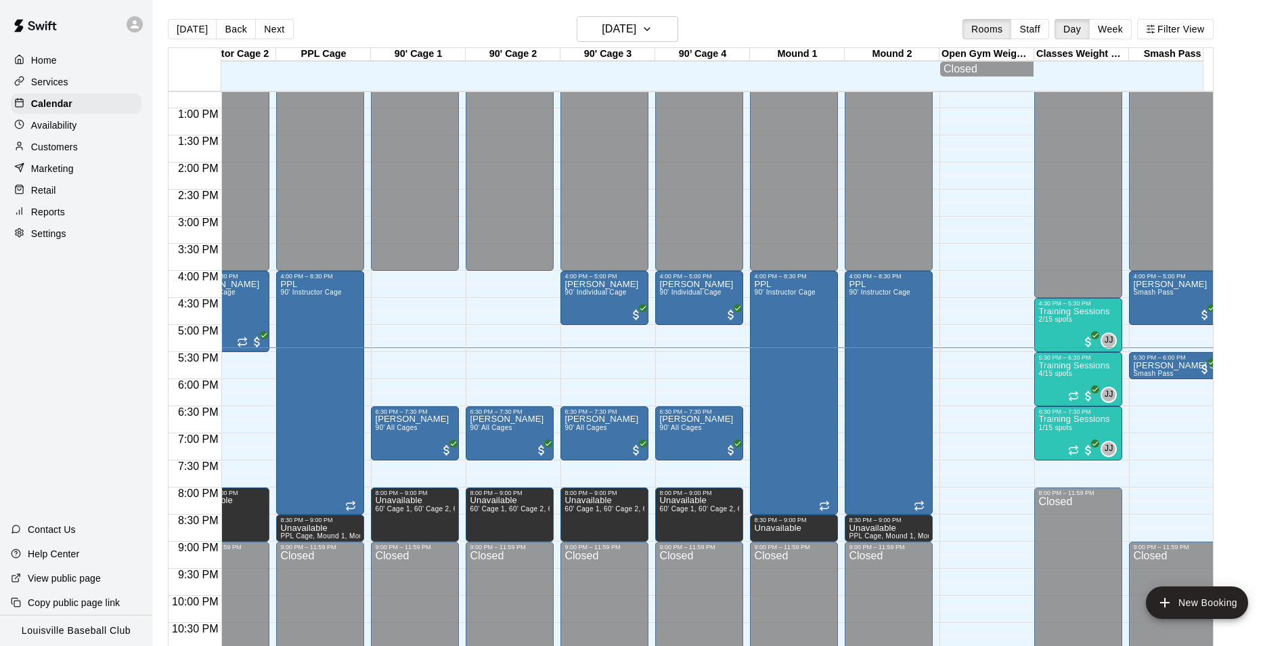
scroll to position [0, 0]
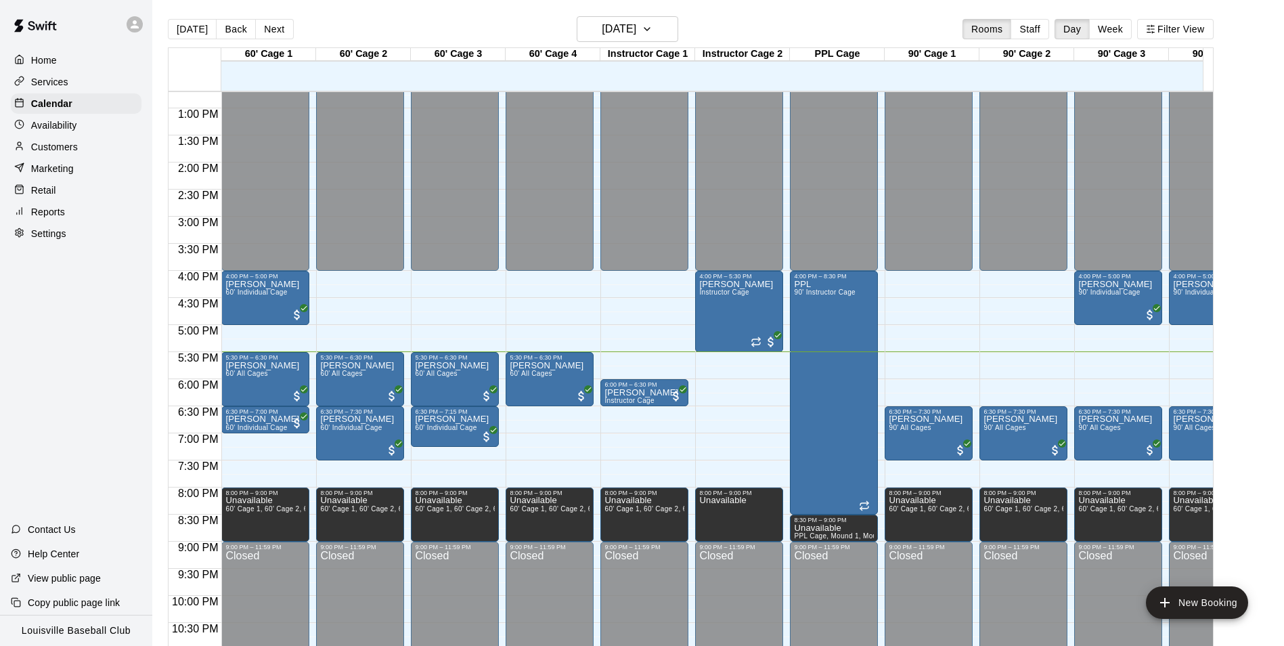
click at [77, 150] on p "Customers" at bounding box center [54, 147] width 47 height 14
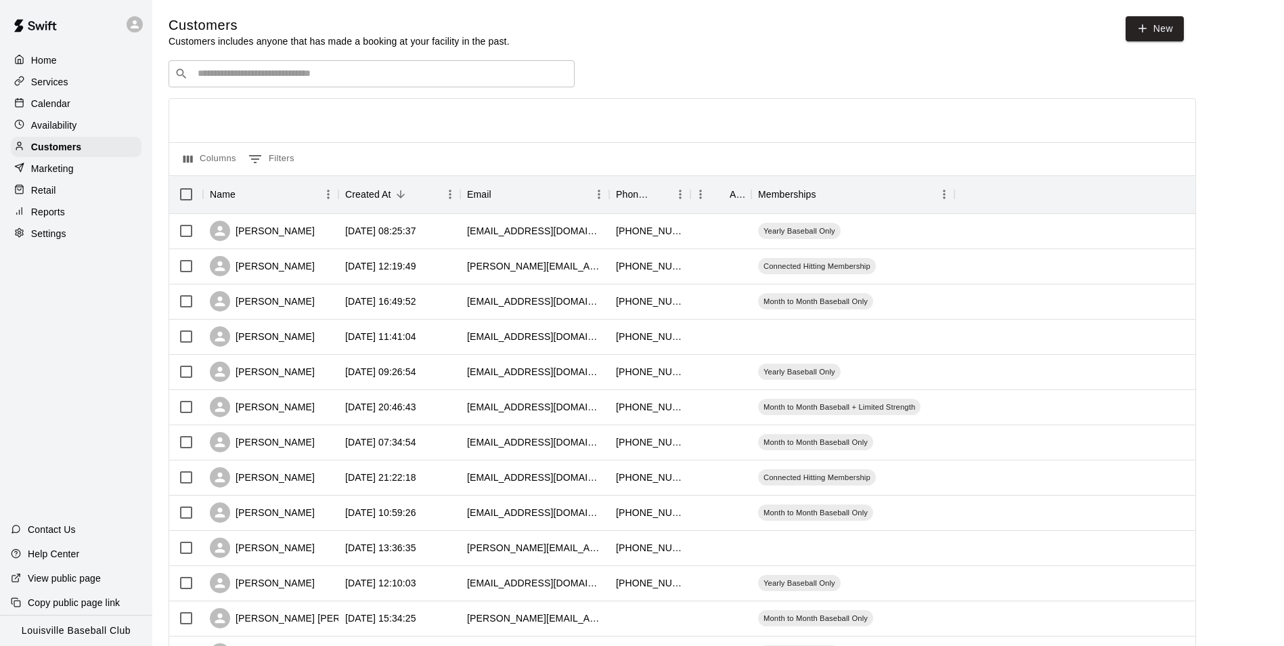
click at [380, 78] on input "Search customers by name or email" at bounding box center [381, 74] width 375 height 14
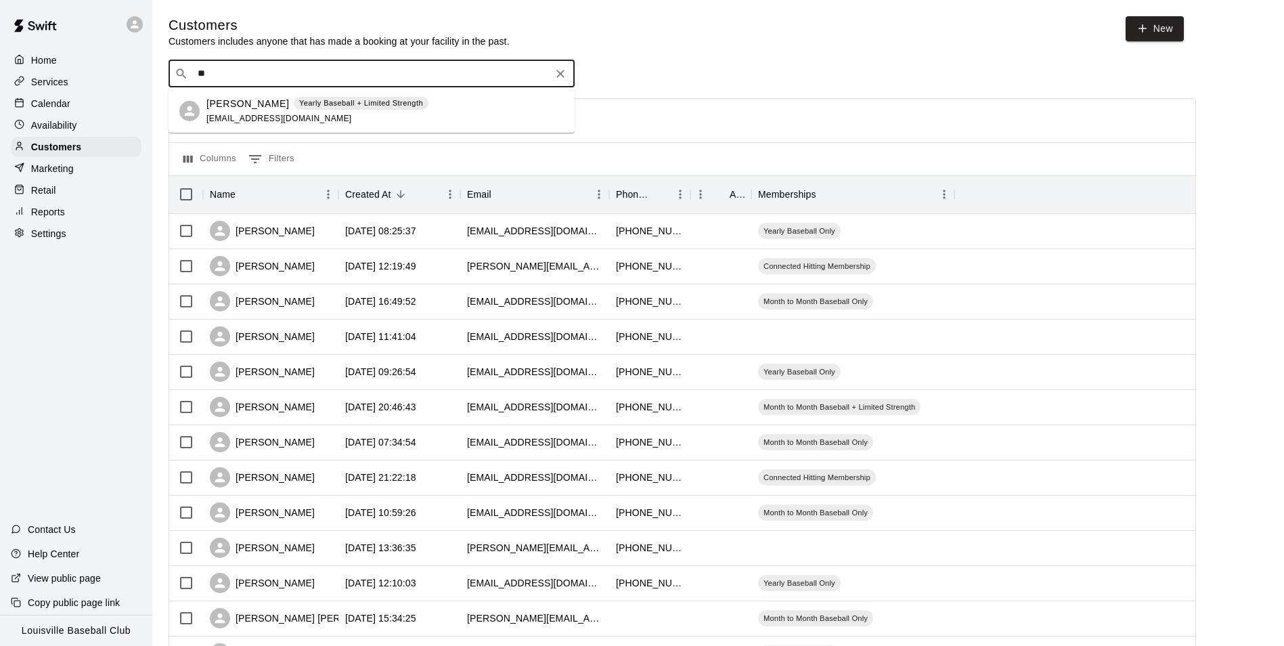
type input "*"
click at [59, 106] on p "Calendar" at bounding box center [50, 104] width 39 height 14
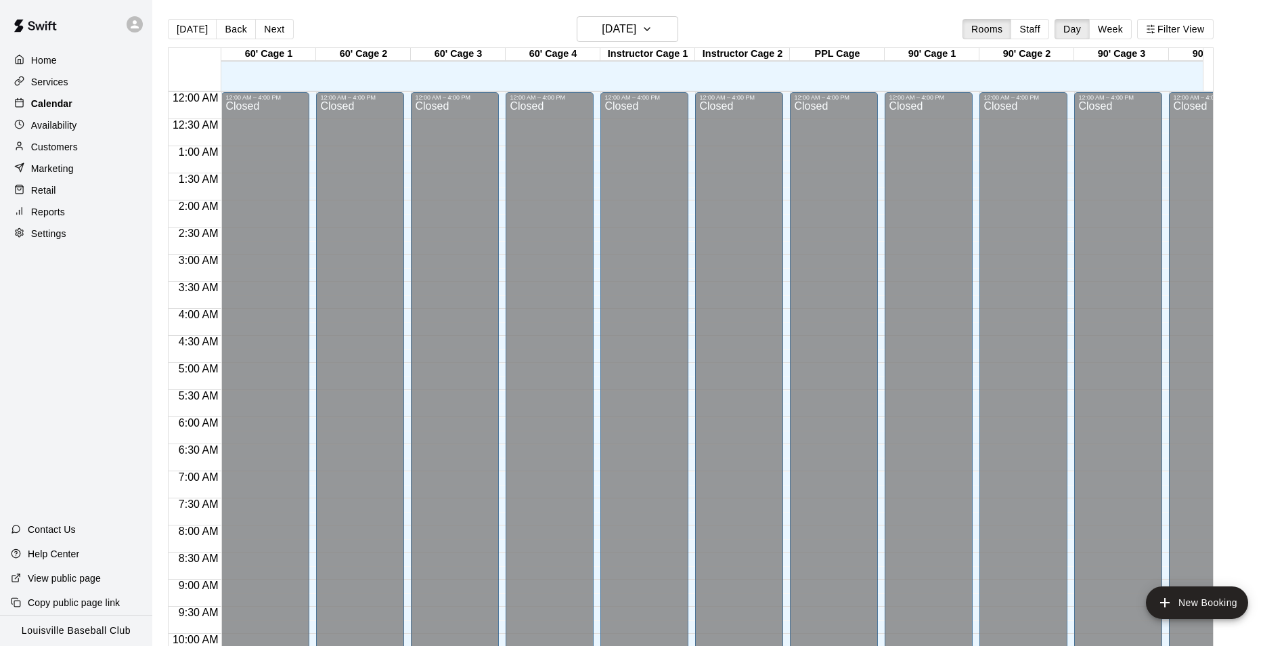
scroll to position [688, 0]
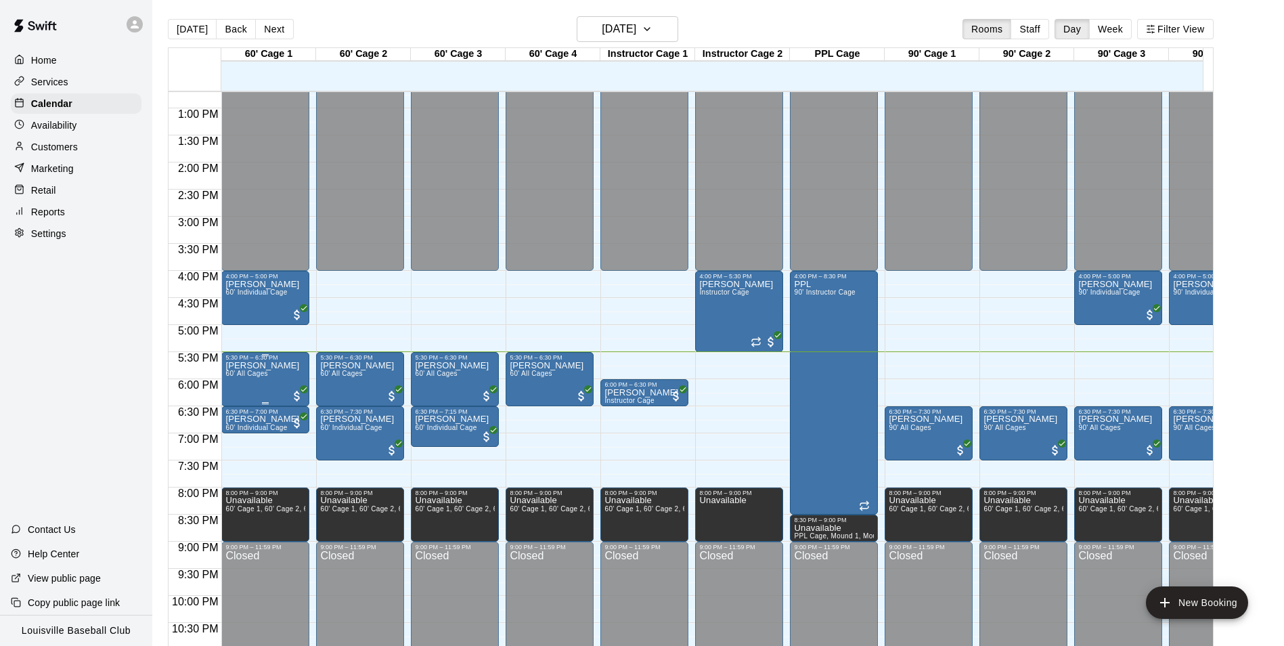
click at [260, 365] on p "[PERSON_NAME]" at bounding box center [262, 365] width 74 height 0
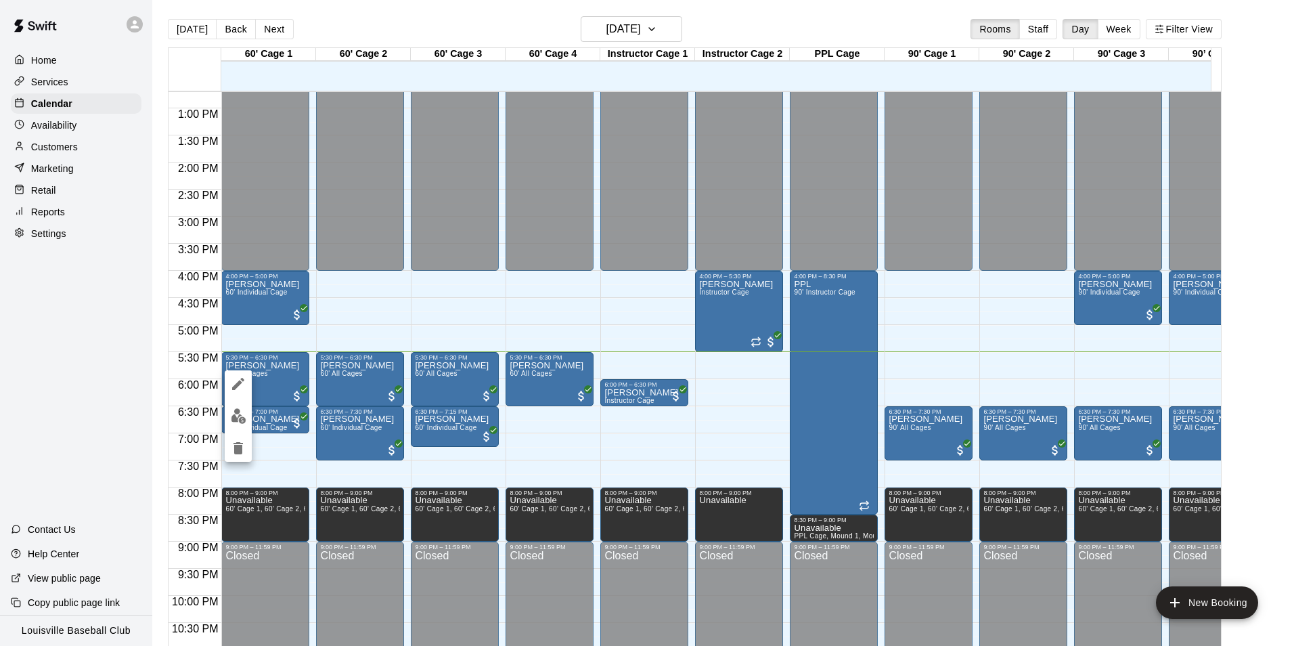
click at [240, 420] on img "edit" at bounding box center [239, 416] width 16 height 16
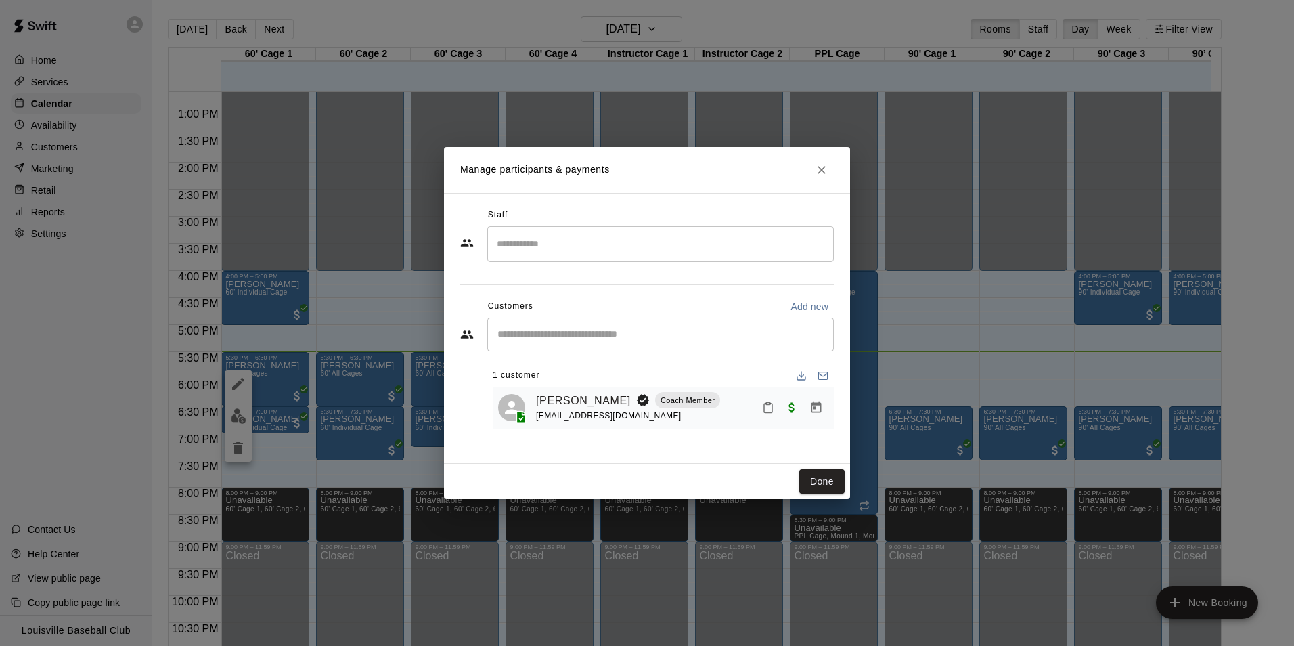
click at [765, 411] on icon "Mark attendance" at bounding box center [768, 407] width 12 height 12
click at [845, 407] on p "Mark attended" at bounding box center [861, 413] width 120 height 14
click at [811, 487] on button "Done" at bounding box center [821, 481] width 45 height 25
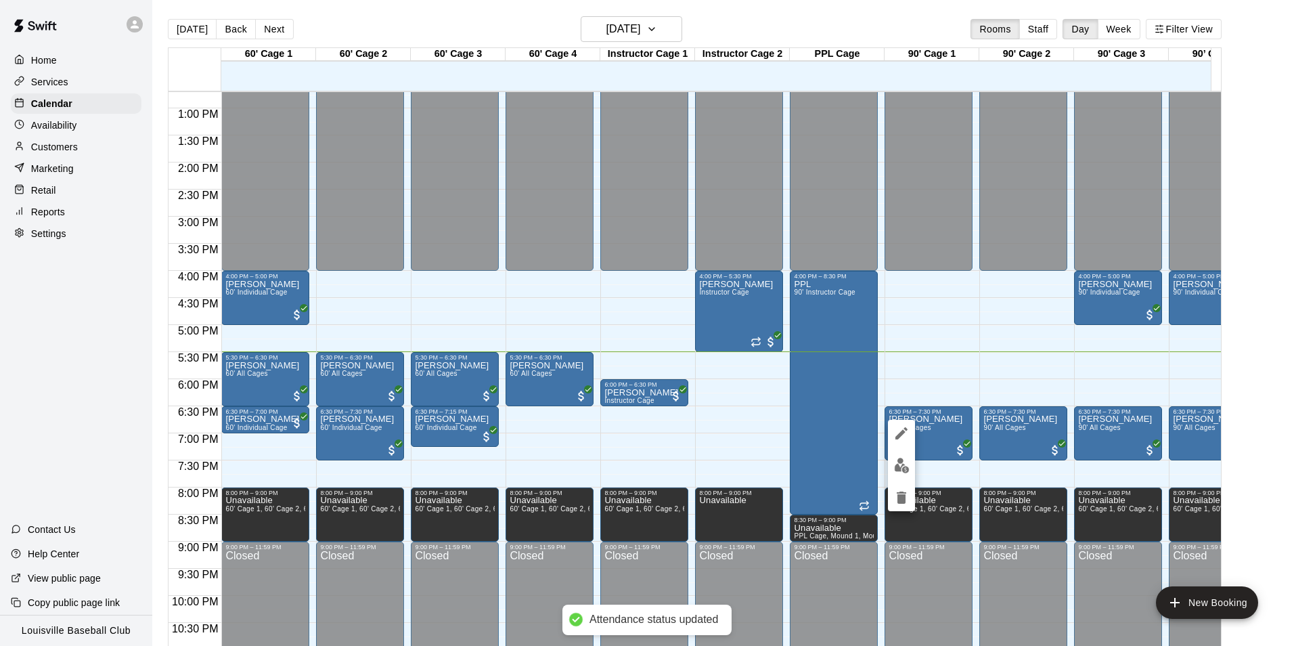
click at [899, 468] on img "edit" at bounding box center [902, 465] width 16 height 16
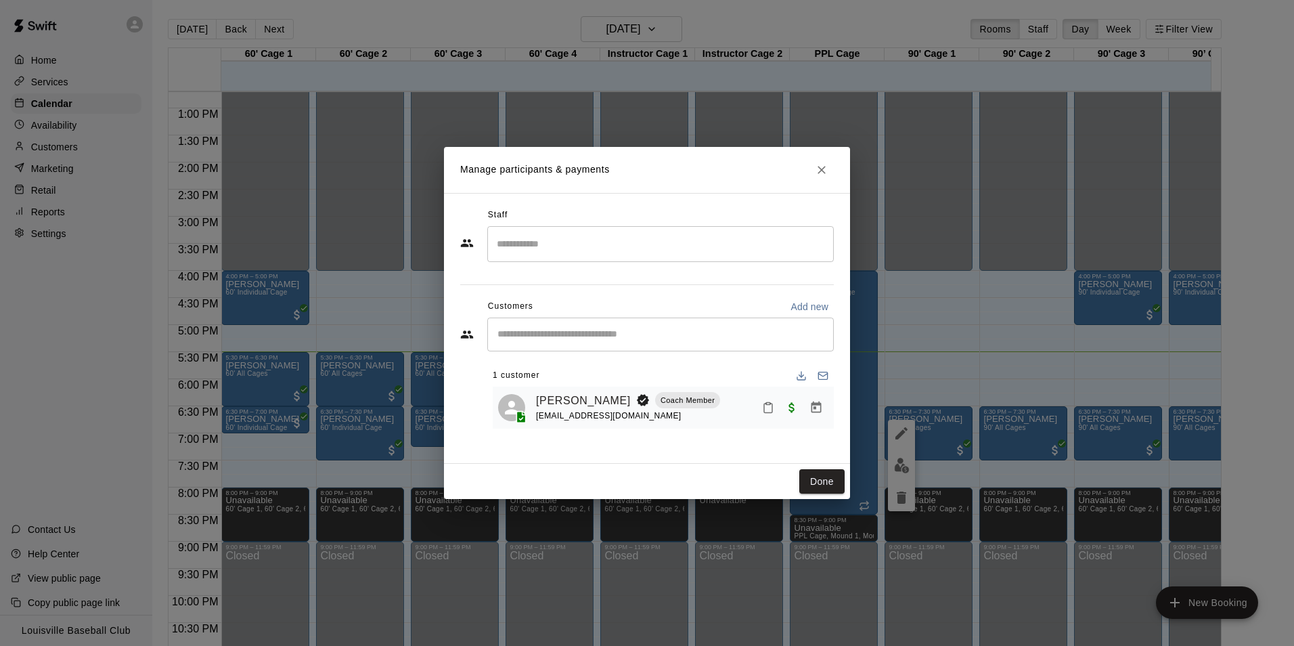
click at [768, 409] on icon "Mark attendance" at bounding box center [768, 407] width 12 height 12
click at [830, 405] on li "Mark attended" at bounding box center [852, 413] width 158 height 22
click at [821, 480] on button "Done" at bounding box center [821, 481] width 45 height 25
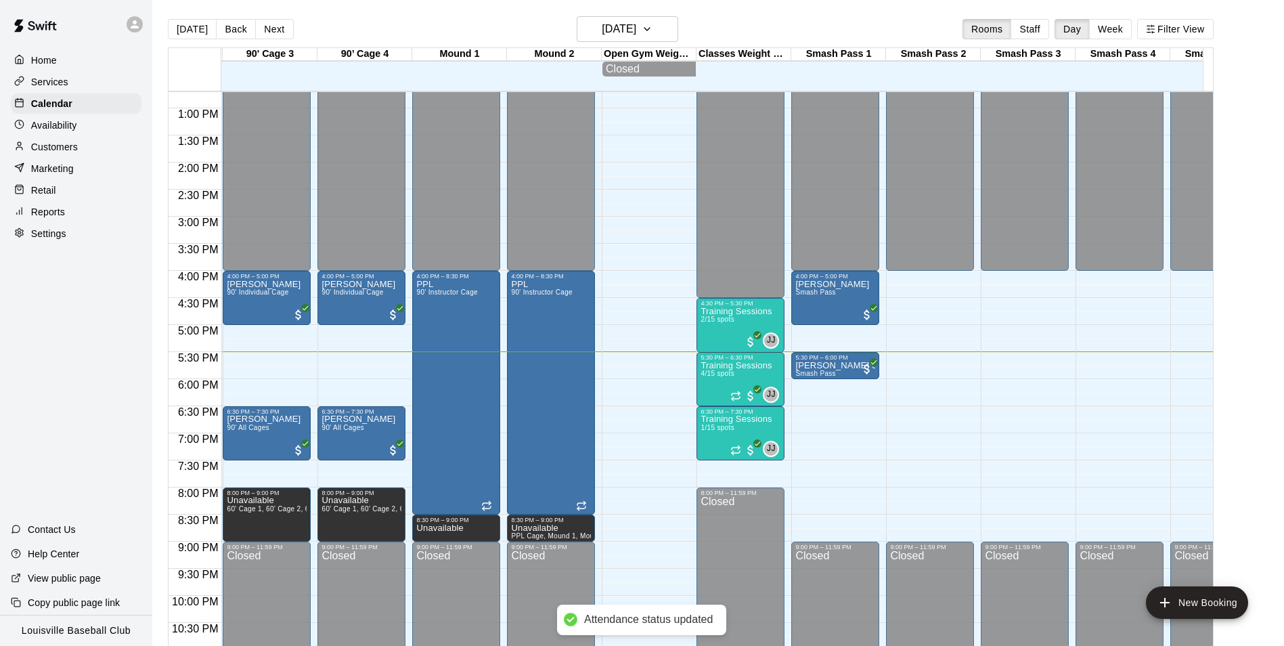
scroll to position [0, 851]
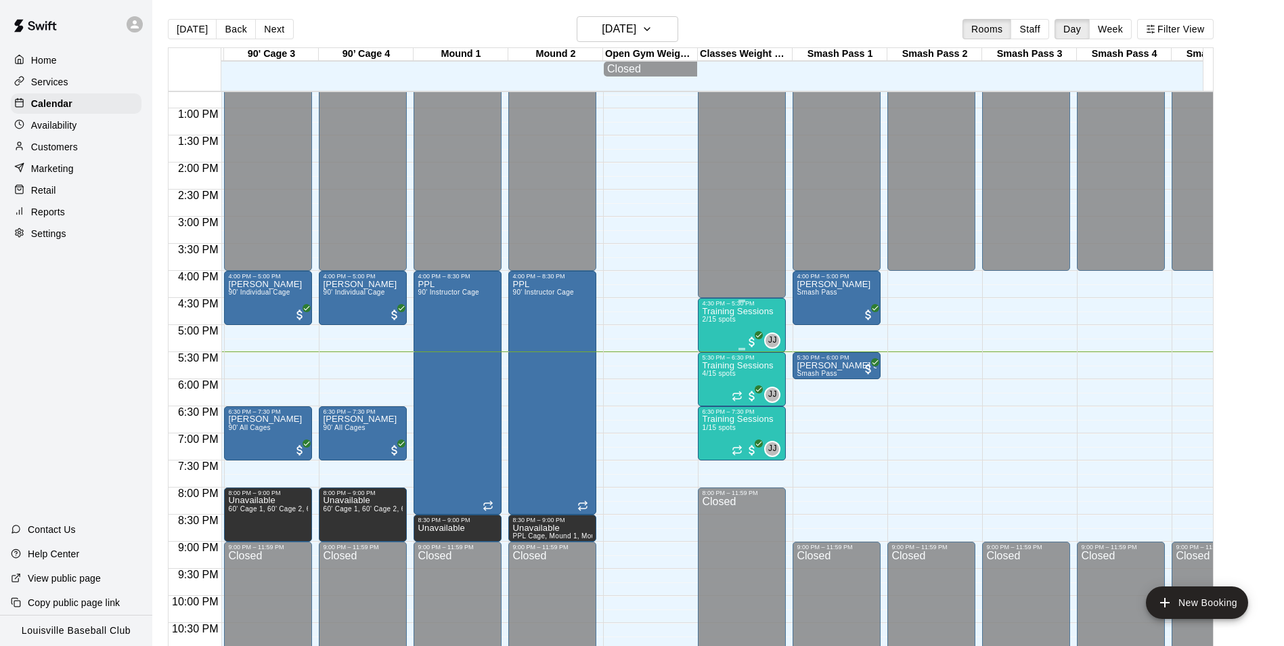
click at [740, 326] on div "Training Sessions 2/15 spots" at bounding box center [737, 630] width 71 height 646
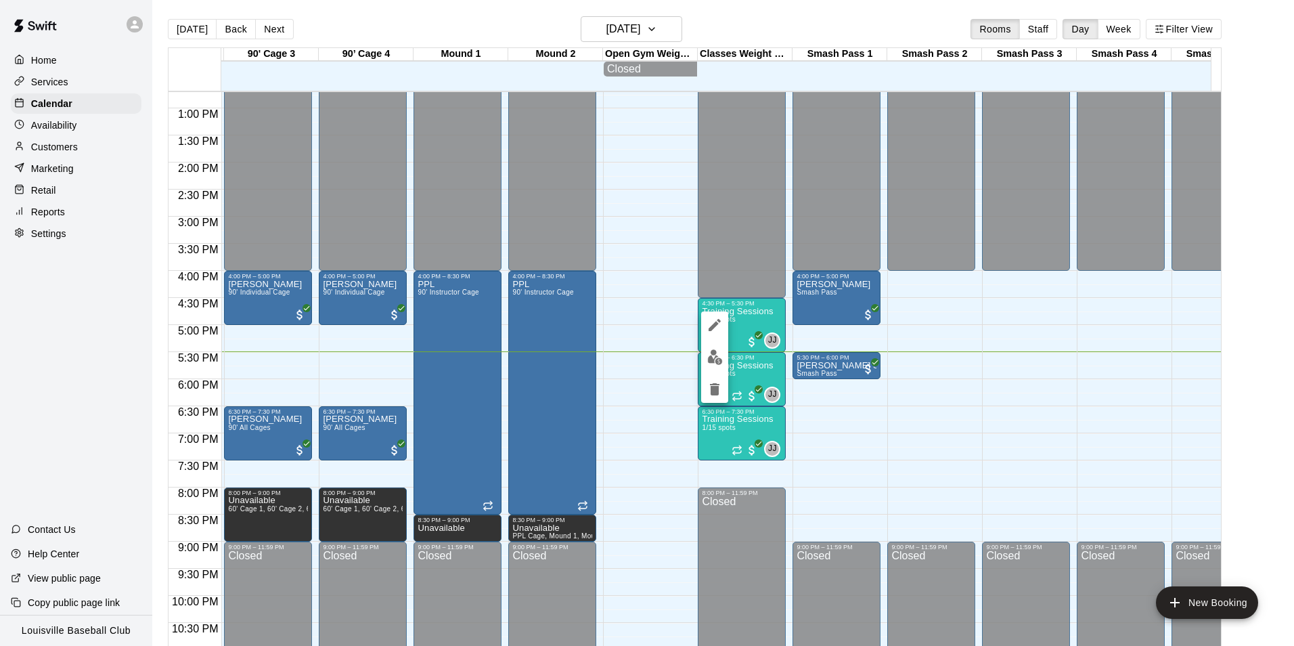
click at [717, 359] on img "edit" at bounding box center [715, 357] width 16 height 16
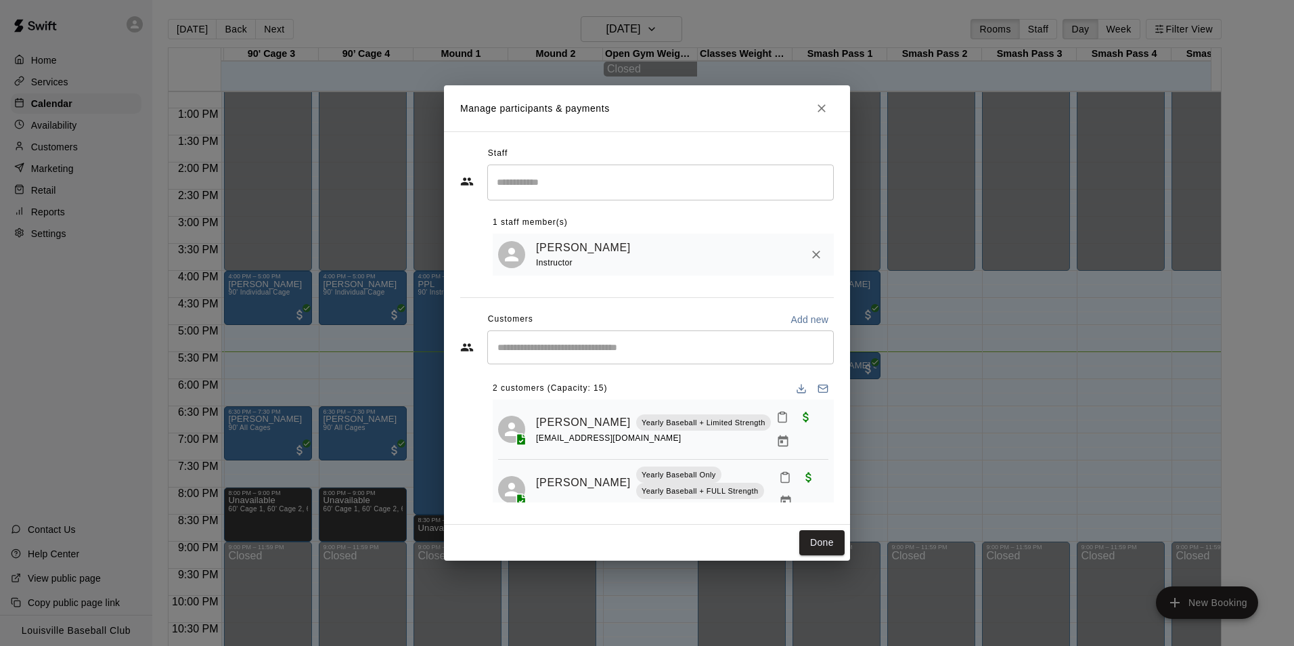
scroll to position [26, 0]
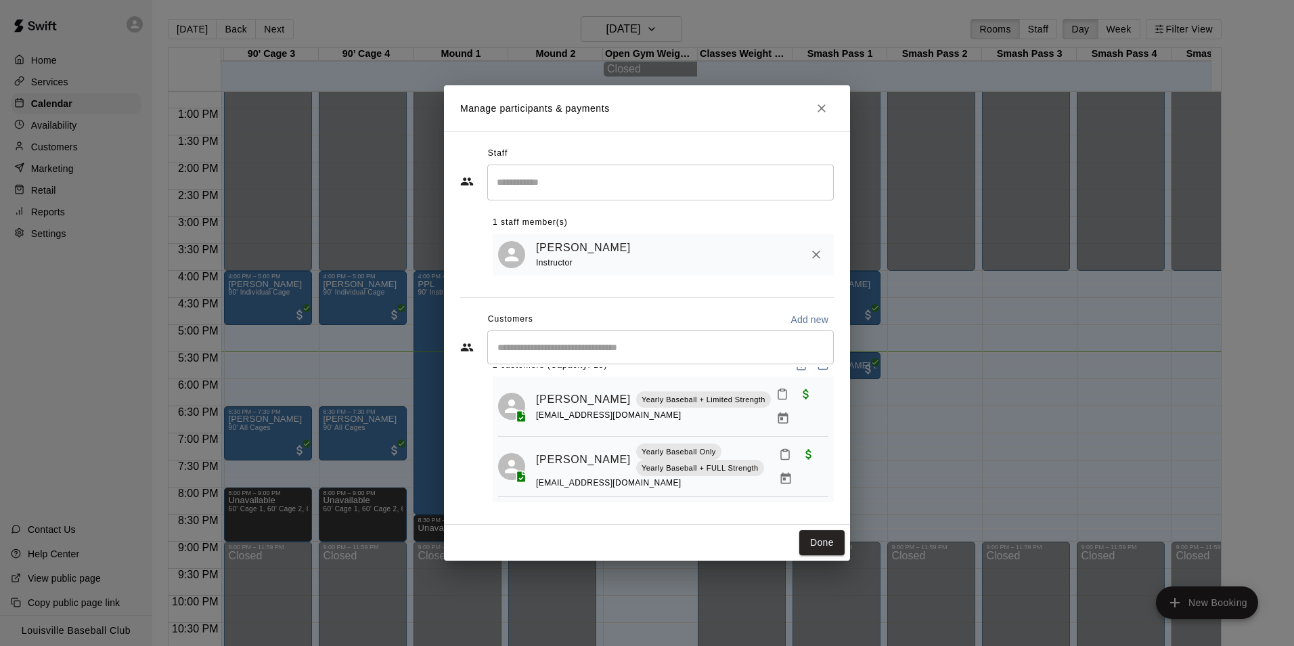
click at [776, 395] on icon "Mark attendance" at bounding box center [782, 394] width 12 height 12
click at [806, 397] on p "Mark attended" at bounding box center [851, 398] width 120 height 14
click at [779, 460] on icon "Mark attendance" at bounding box center [785, 454] width 12 height 12
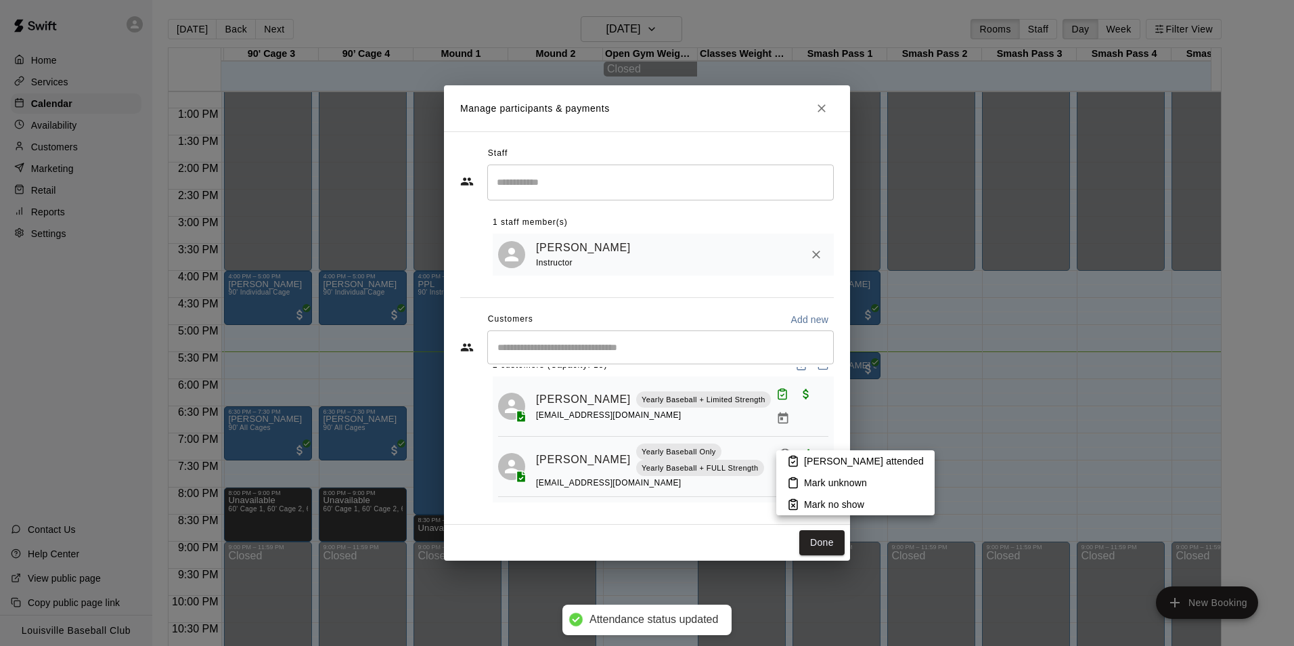
click at [807, 459] on p "Mark attended" at bounding box center [864, 461] width 120 height 14
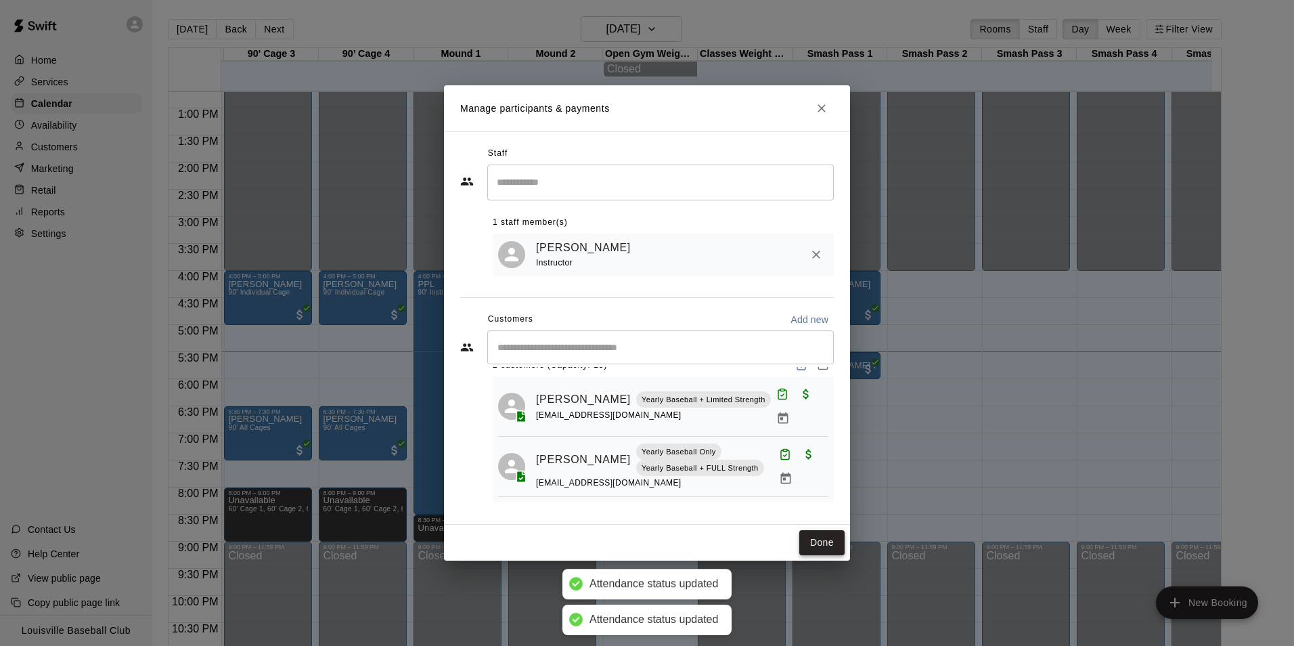
click at [826, 550] on button "Done" at bounding box center [821, 542] width 45 height 25
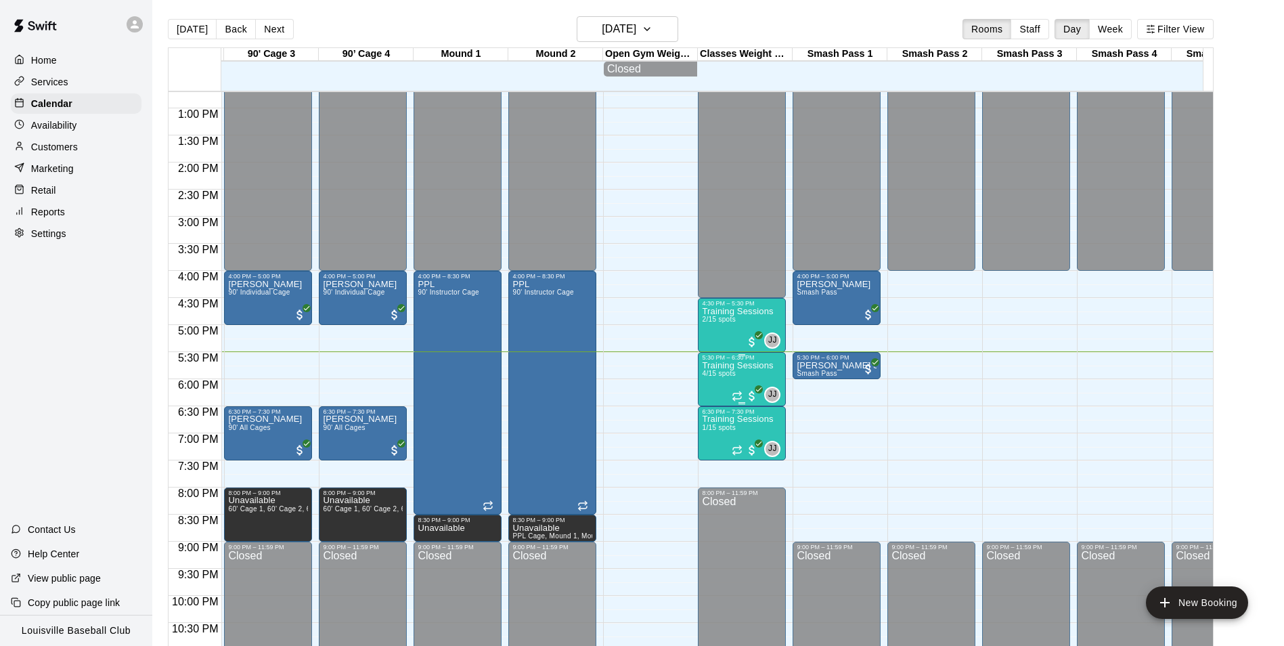
click at [743, 389] on div "JJ 0" at bounding box center [756, 394] width 49 height 16
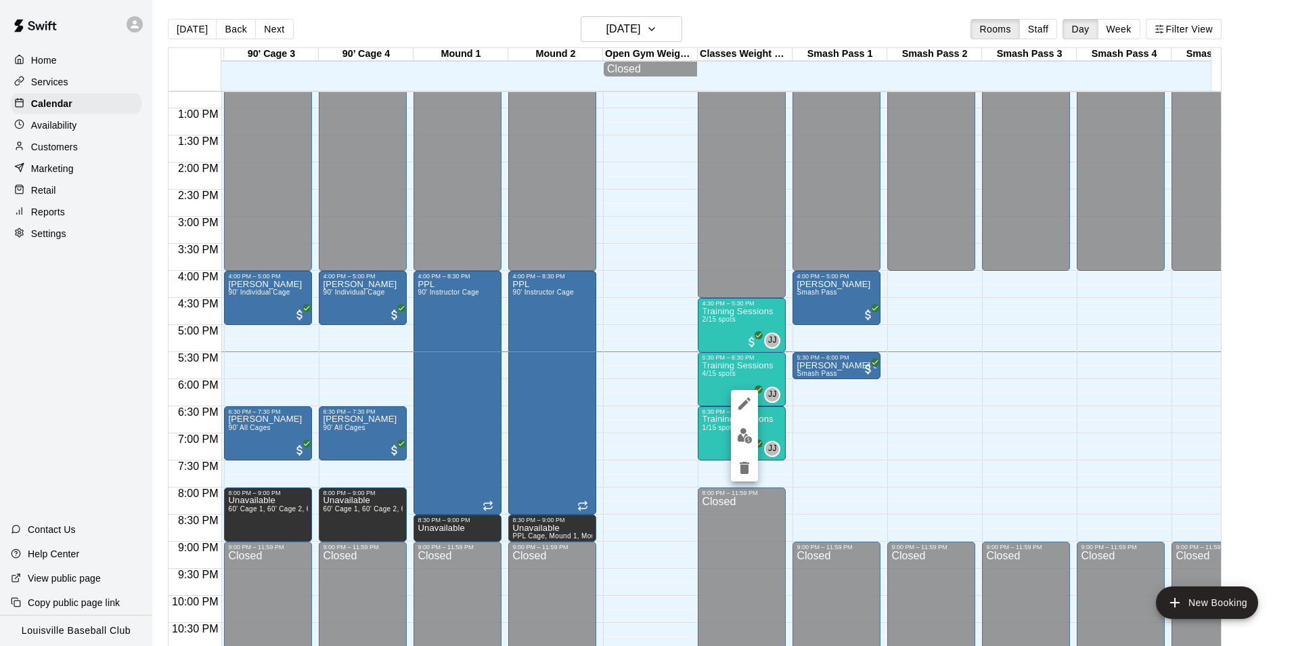
click at [747, 434] on img "edit" at bounding box center [745, 436] width 16 height 16
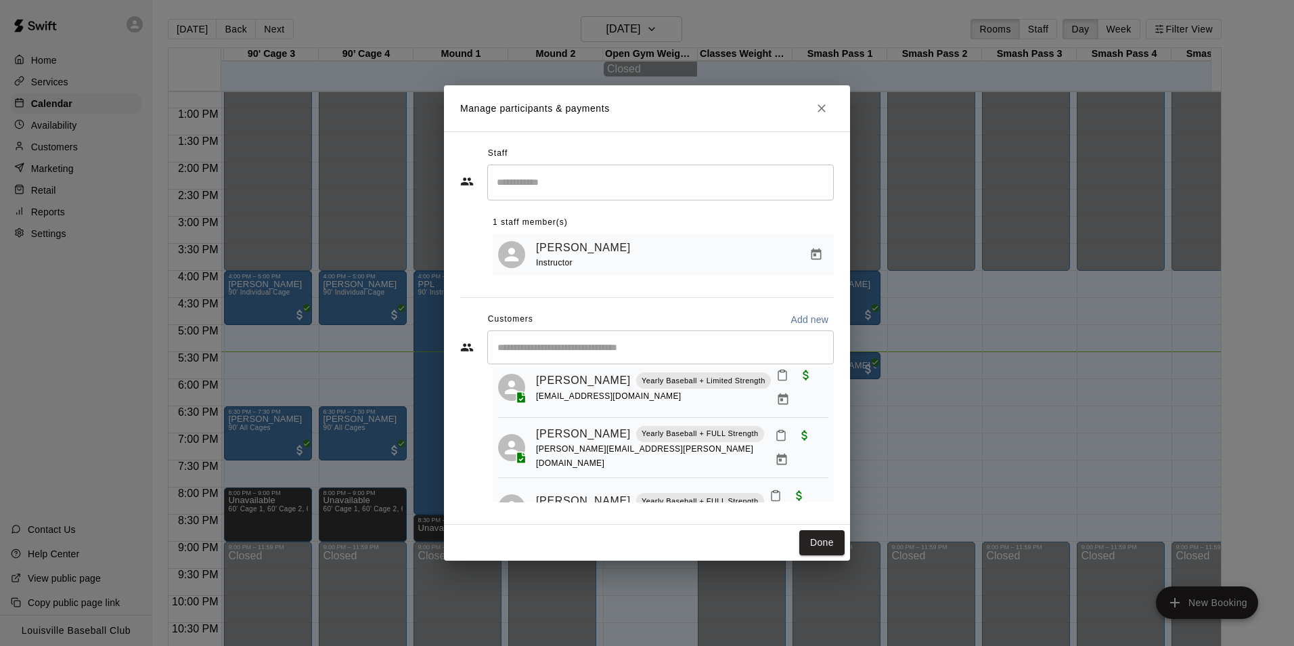
scroll to position [41, 0]
click at [776, 379] on icon "Mark attendance" at bounding box center [782, 375] width 12 height 12
click at [839, 382] on p "Mark attended" at bounding box center [850, 387] width 120 height 14
click at [775, 430] on icon "Mark attendance" at bounding box center [781, 436] width 12 height 12
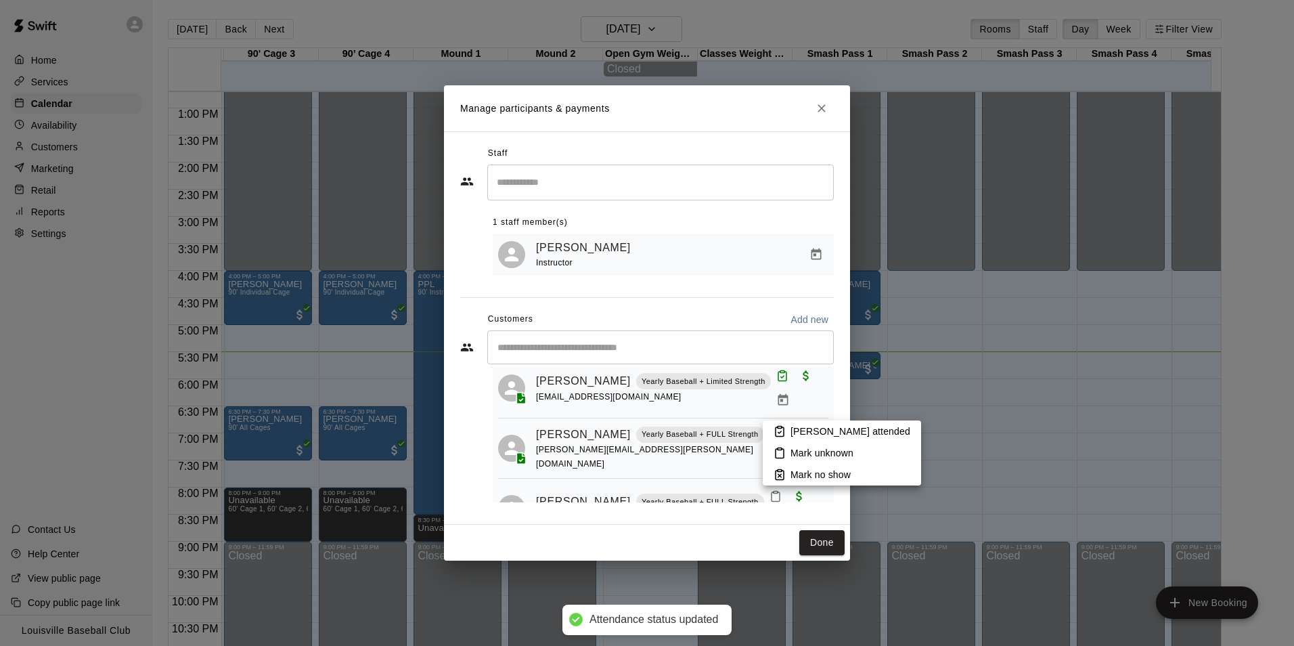
click at [810, 428] on p "Mark attended" at bounding box center [850, 431] width 120 height 14
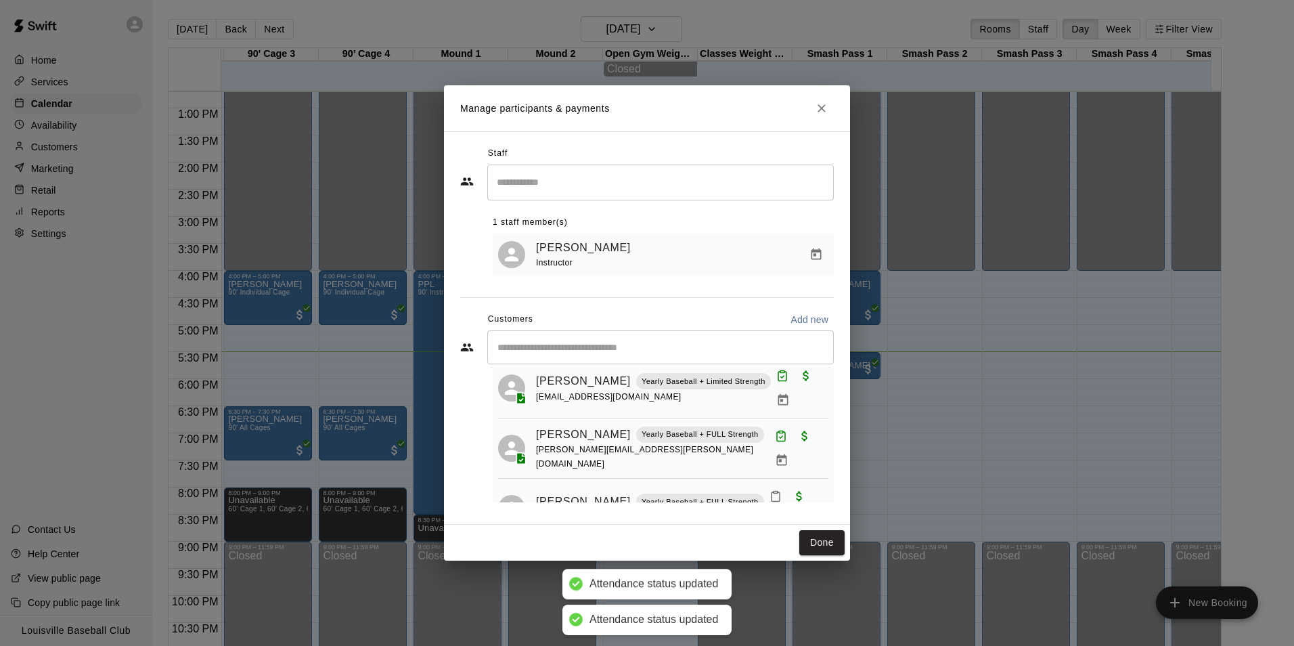
click at [771, 492] on icon "Mark attendance" at bounding box center [775, 496] width 8 height 9
click at [785, 478] on icon at bounding box center [781, 478] width 12 height 12
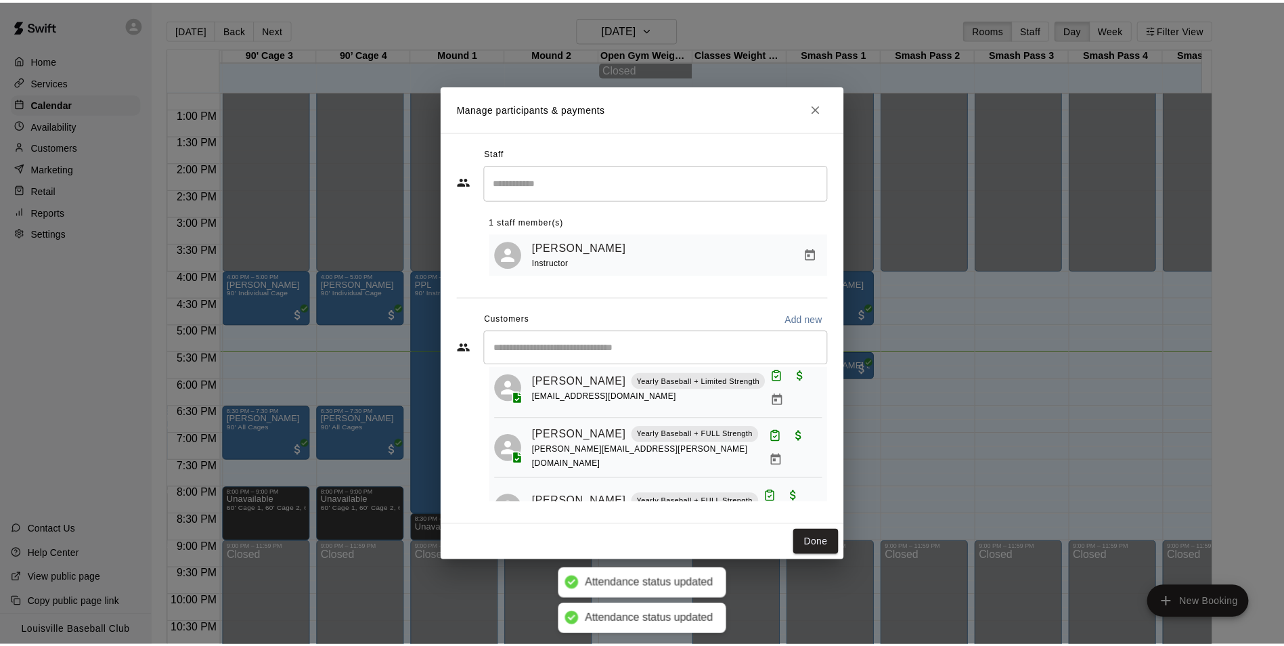
scroll to position [83, 0]
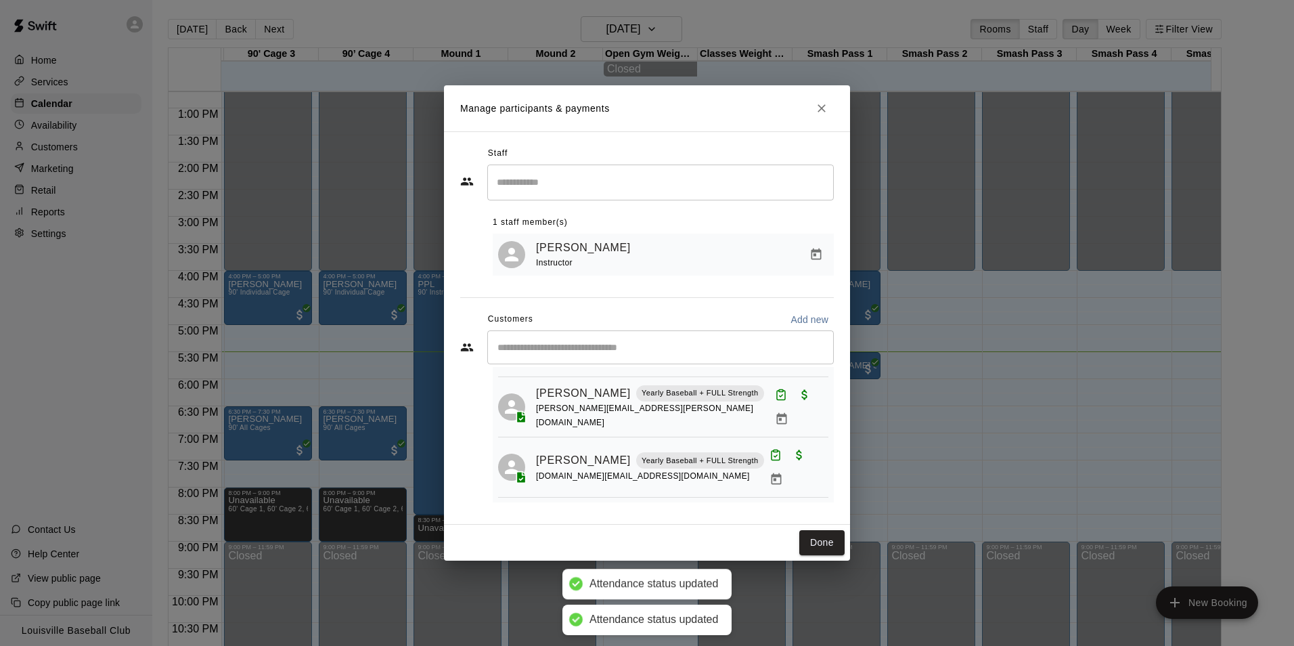
click at [769, 509] on icon "Mark attendance" at bounding box center [775, 515] width 12 height 12
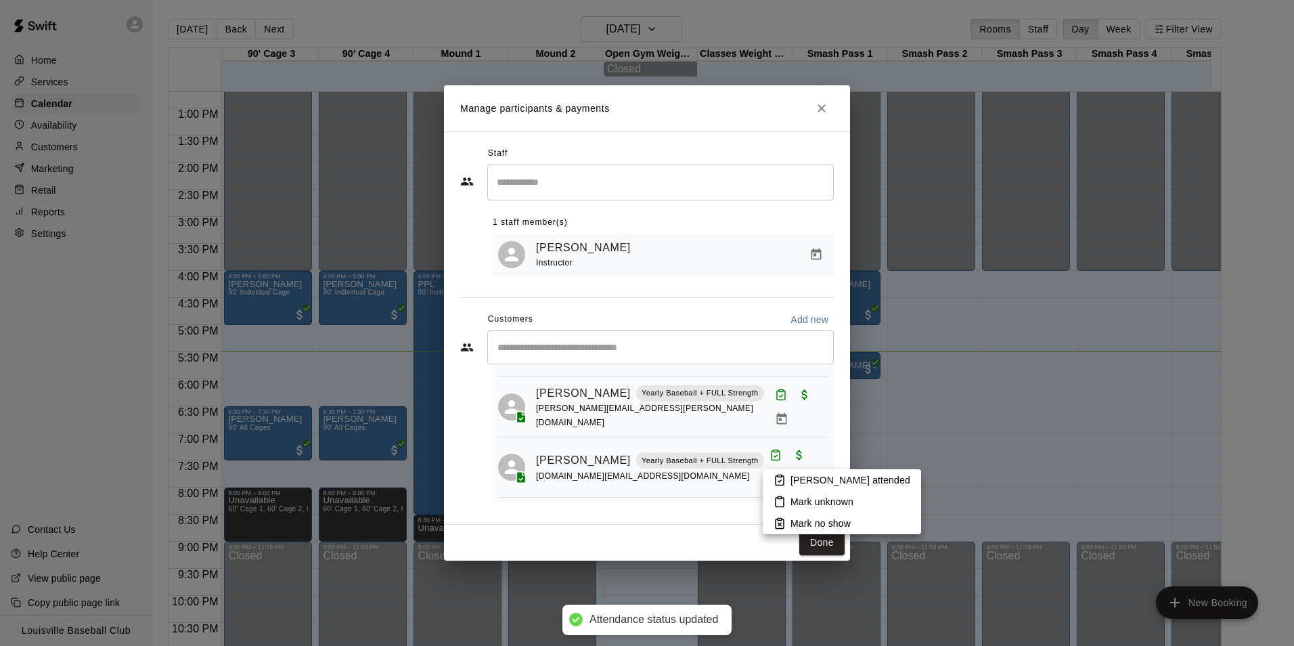
click at [816, 479] on p "Mark attended" at bounding box center [850, 480] width 120 height 14
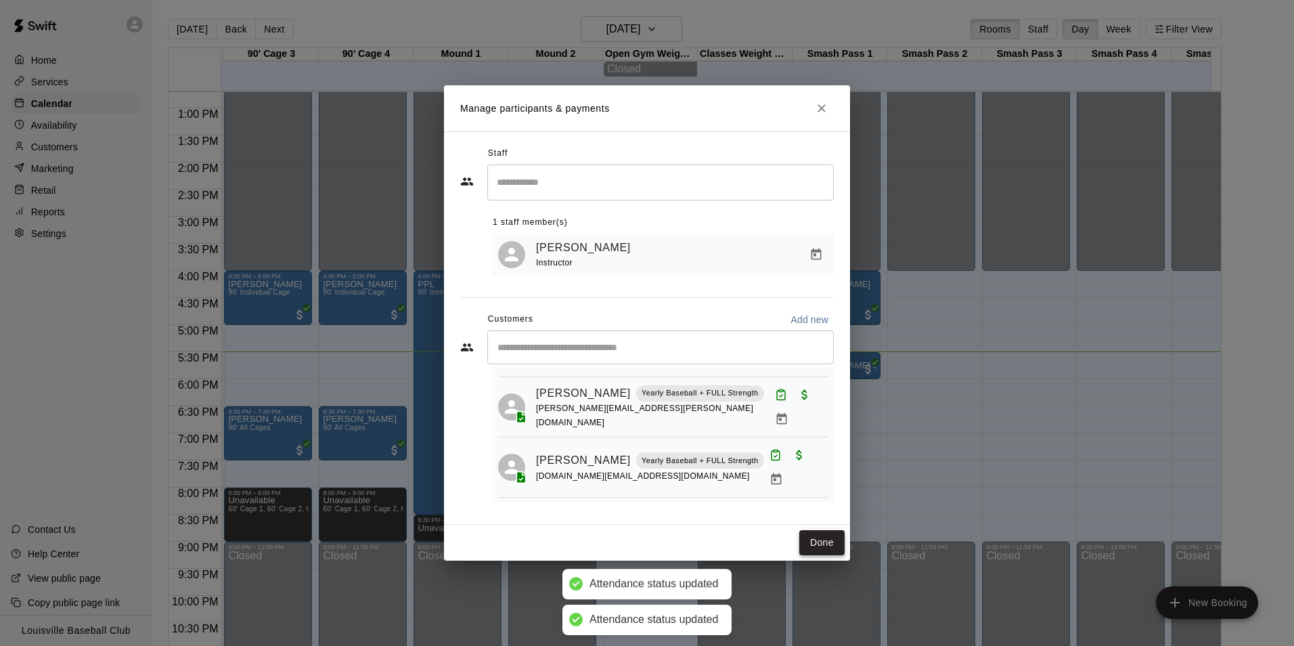
click at [811, 549] on button "Done" at bounding box center [821, 542] width 45 height 25
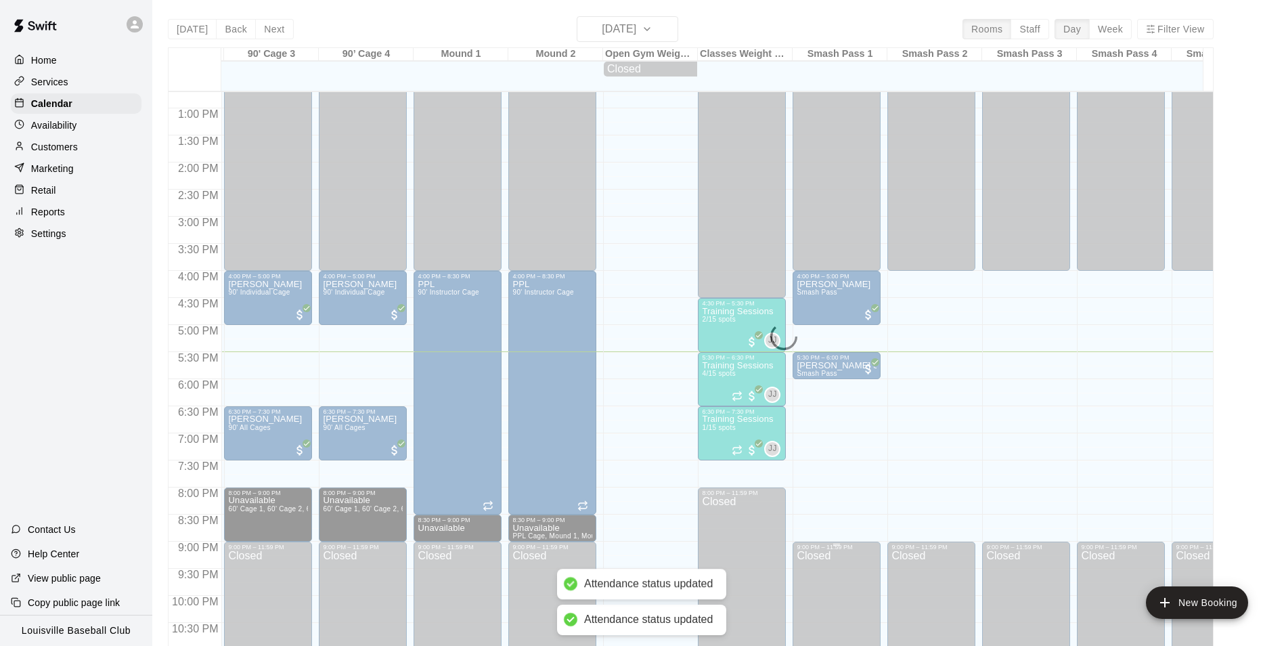
click at [817, 549] on div "9:00 PM – 11:59 PM" at bounding box center [836, 546] width 80 height 7
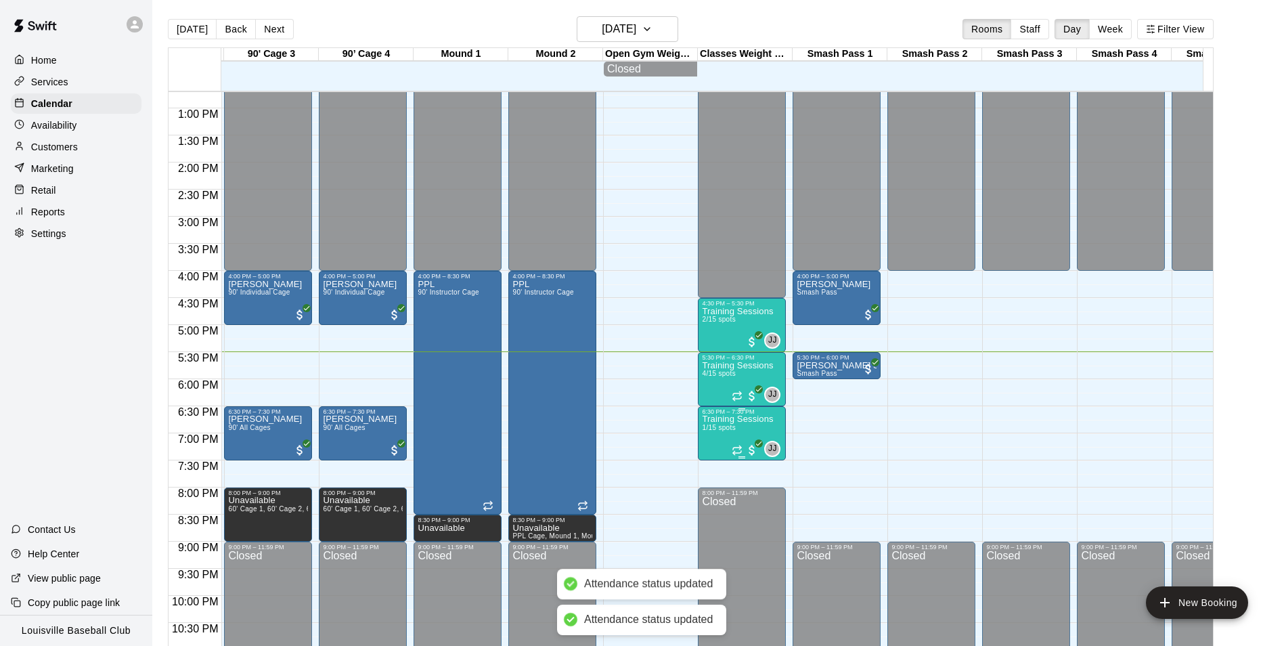
click at [758, 447] on icon "All customers have paid" at bounding box center [759, 443] width 8 height 8
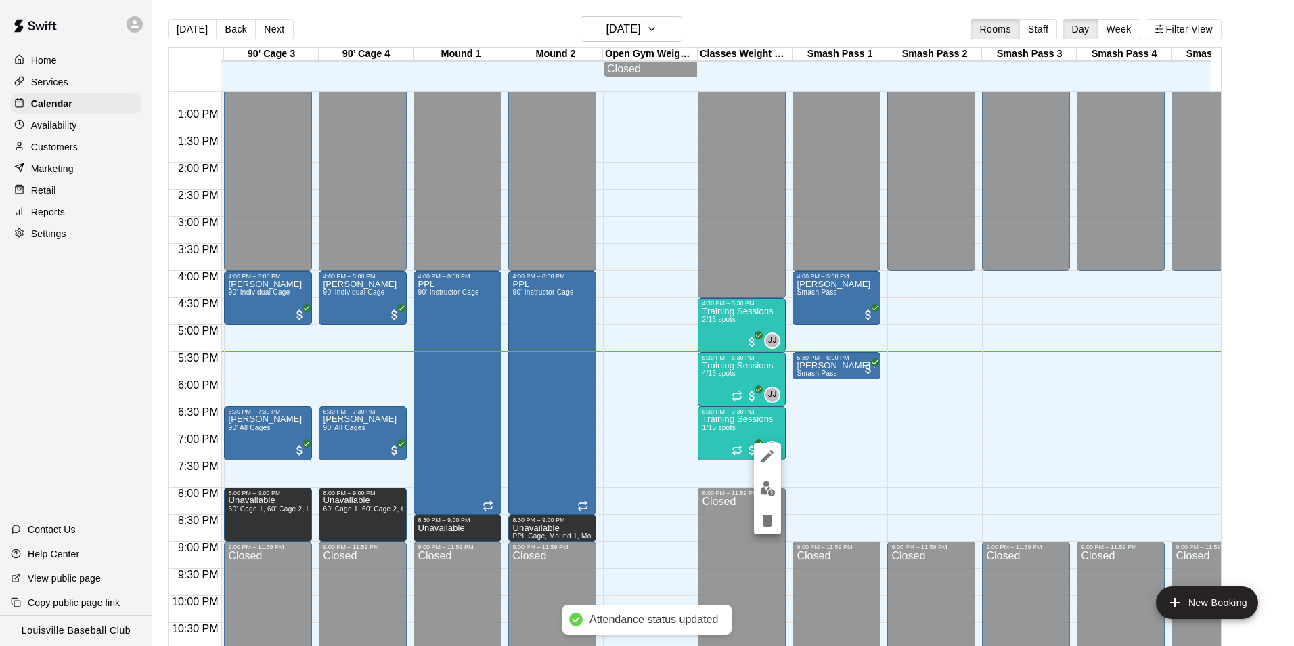
click at [771, 491] on img "edit" at bounding box center [768, 488] width 16 height 16
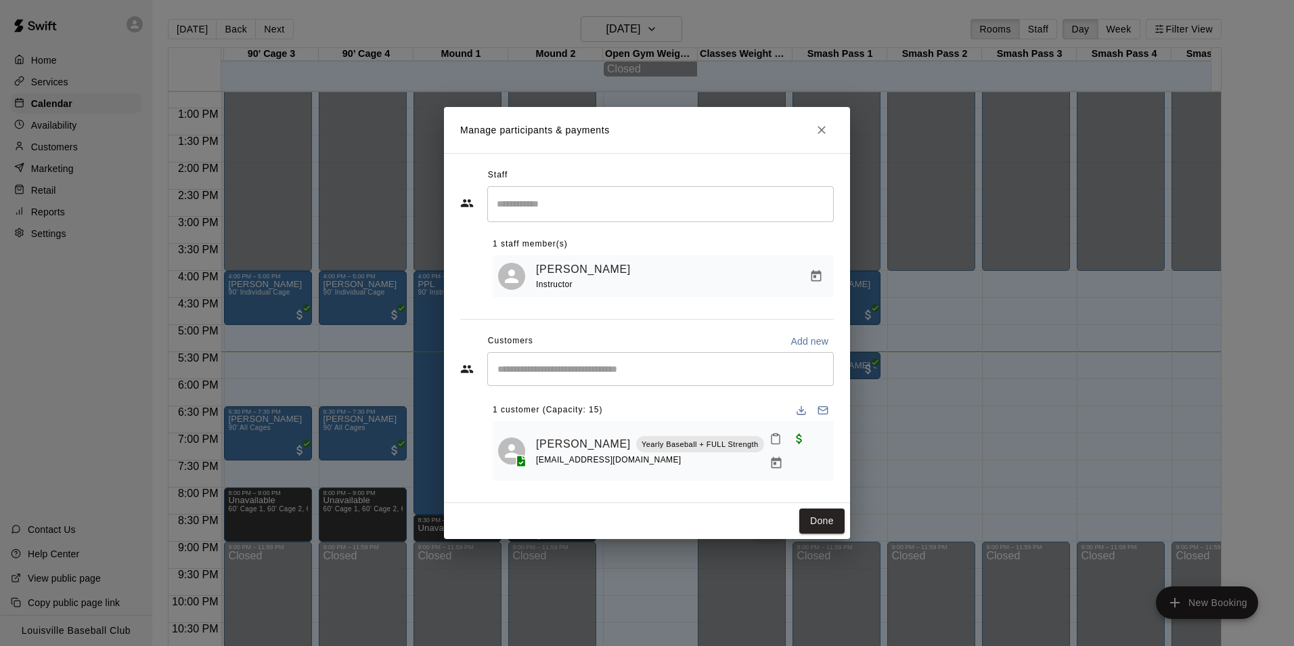
click at [828, 135] on button "Close" at bounding box center [821, 130] width 24 height 24
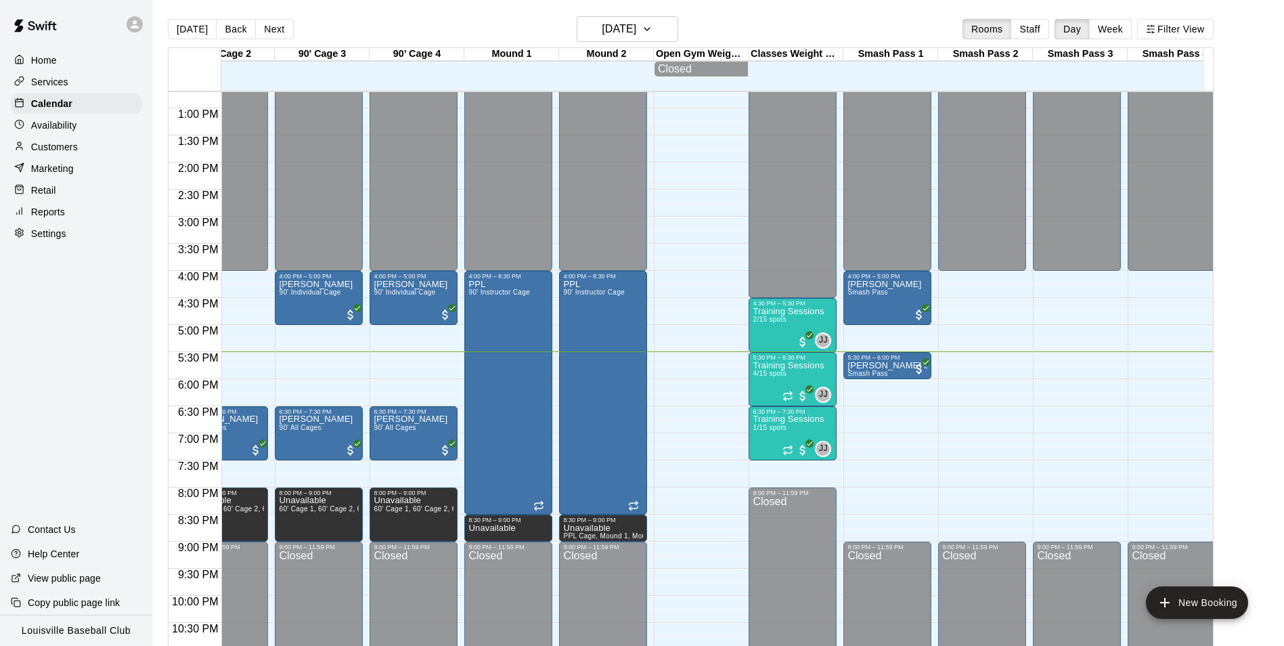
scroll to position [0, 815]
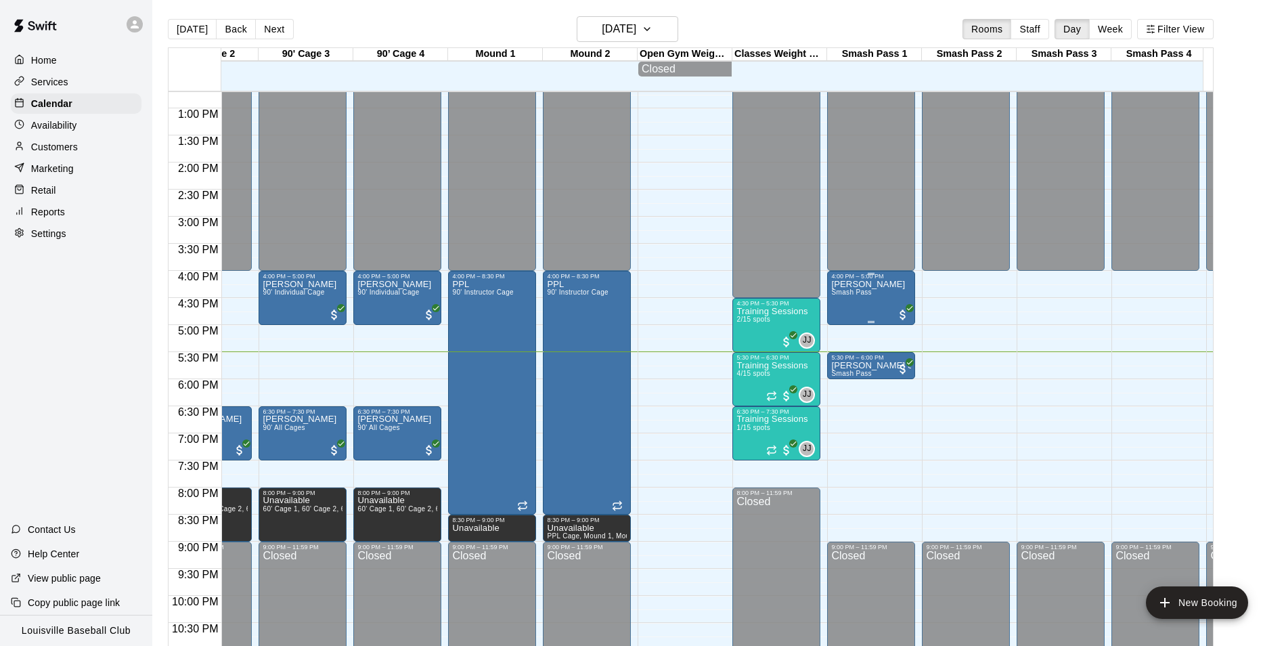
click at [858, 296] on span "Smash Pass" at bounding box center [851, 291] width 40 height 7
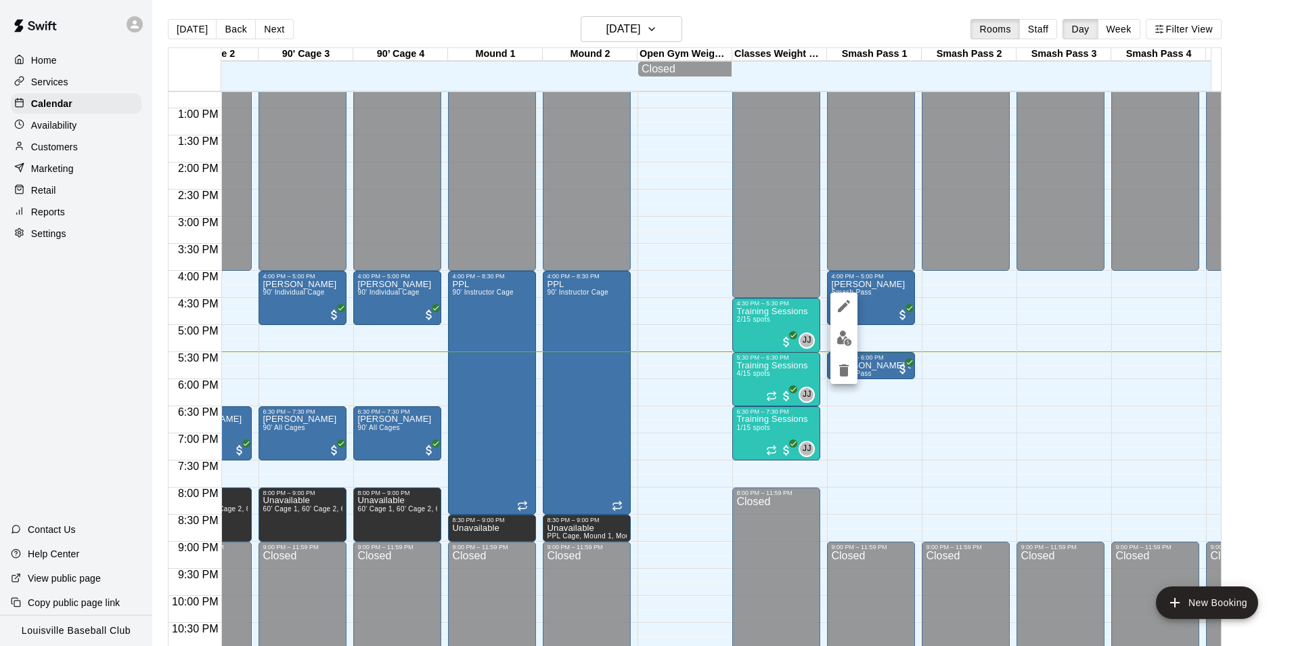
click at [849, 342] on img "edit" at bounding box center [844, 338] width 16 height 16
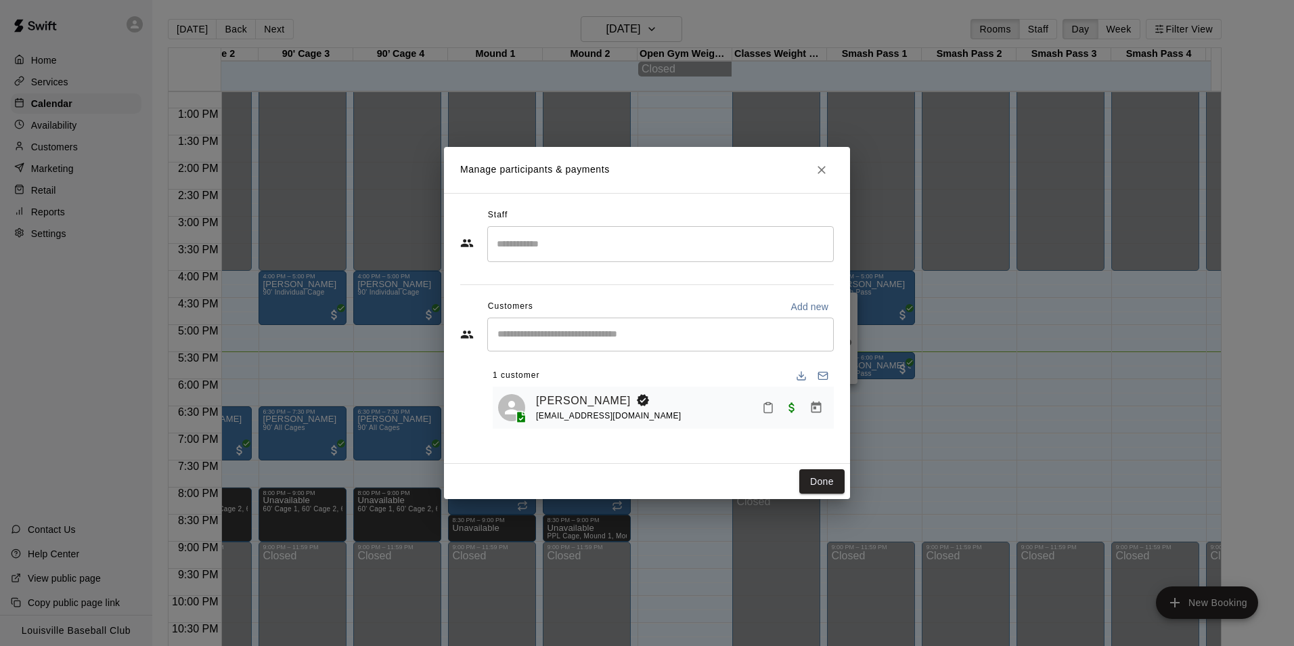
click at [767, 408] on icon "Mark attendance" at bounding box center [768, 407] width 12 height 12
click at [813, 405] on li "Mark attended" at bounding box center [852, 413] width 158 height 22
click at [817, 489] on button "Done" at bounding box center [821, 481] width 45 height 25
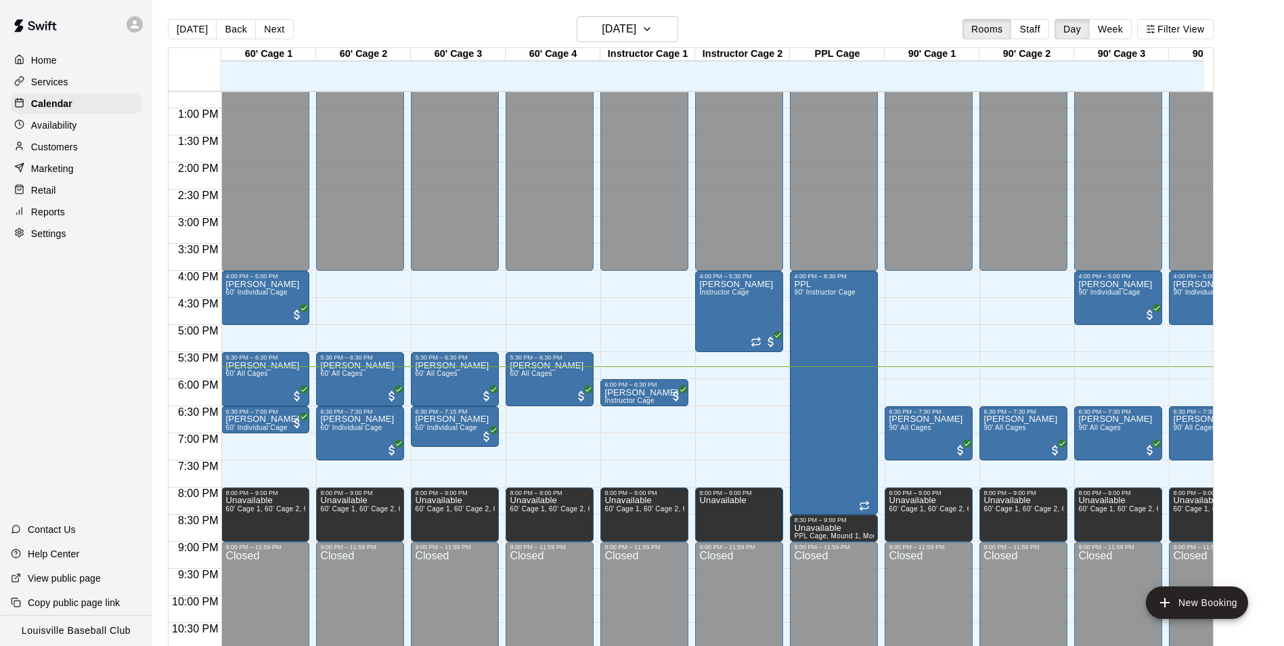
click at [95, 150] on div "Customers" at bounding box center [76, 147] width 131 height 20
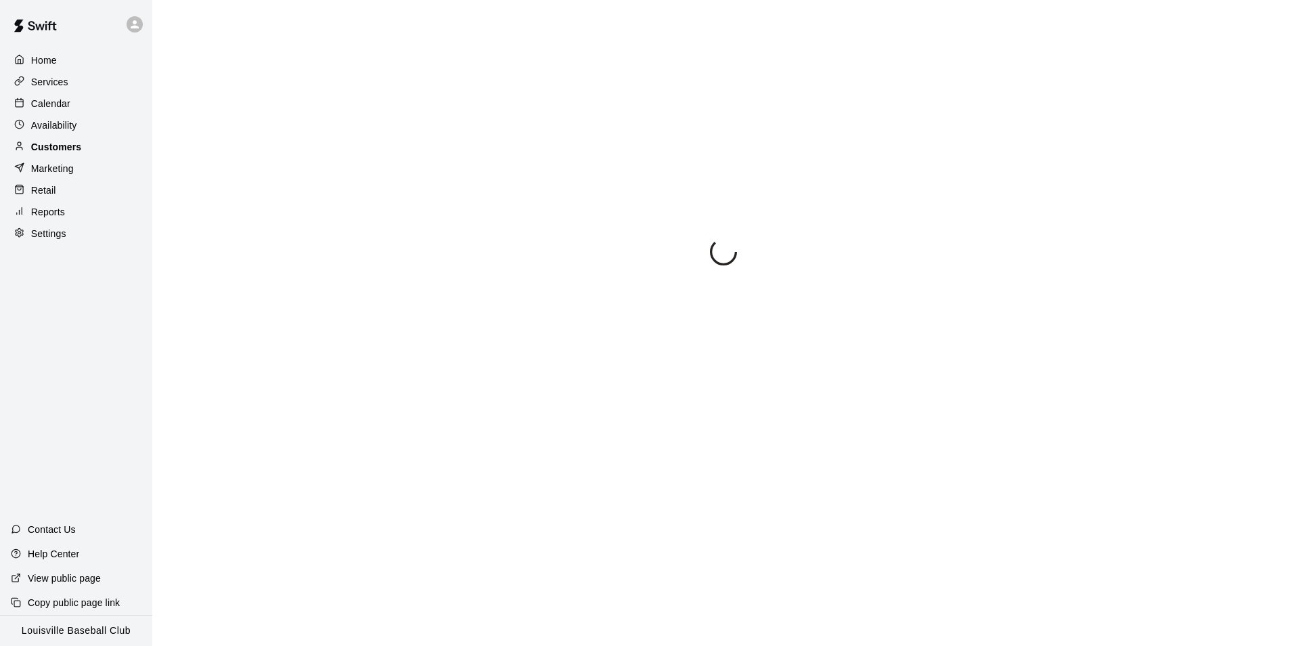
click at [424, 100] on div at bounding box center [722, 140] width 1109 height 249
click at [97, 152] on div "Customers" at bounding box center [76, 147] width 131 height 20
click at [78, 179] on div "Marketing" at bounding box center [76, 168] width 131 height 20
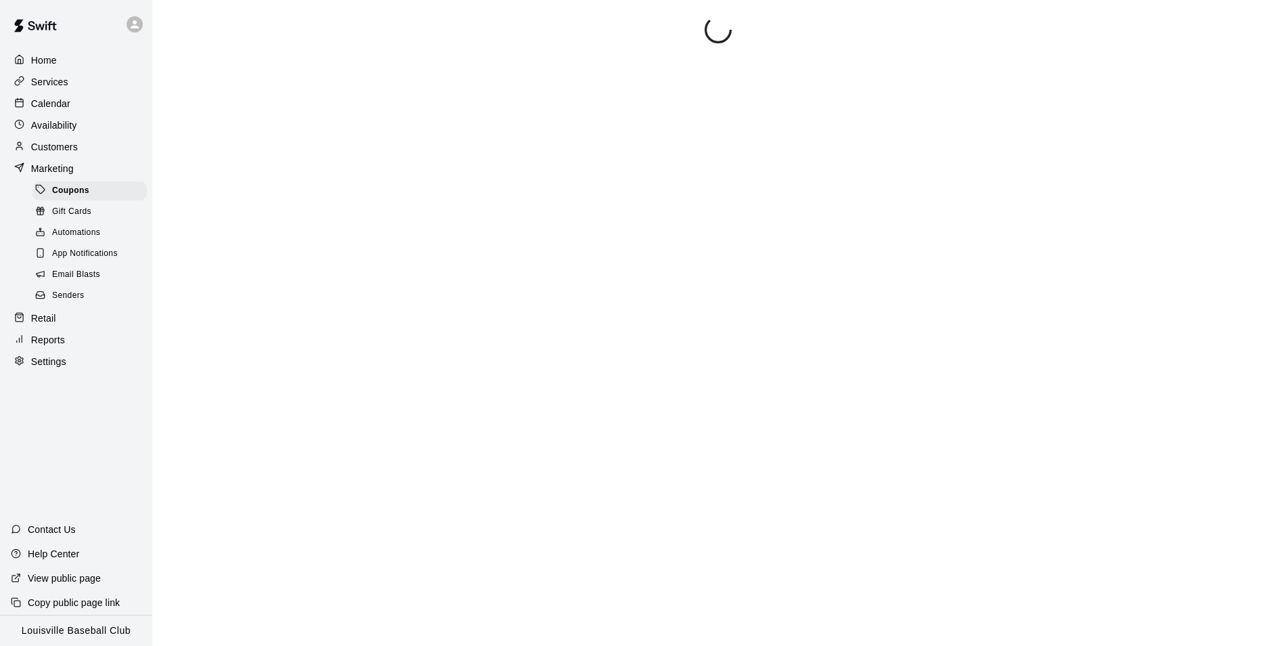
click at [85, 157] on div "Customers" at bounding box center [76, 147] width 131 height 20
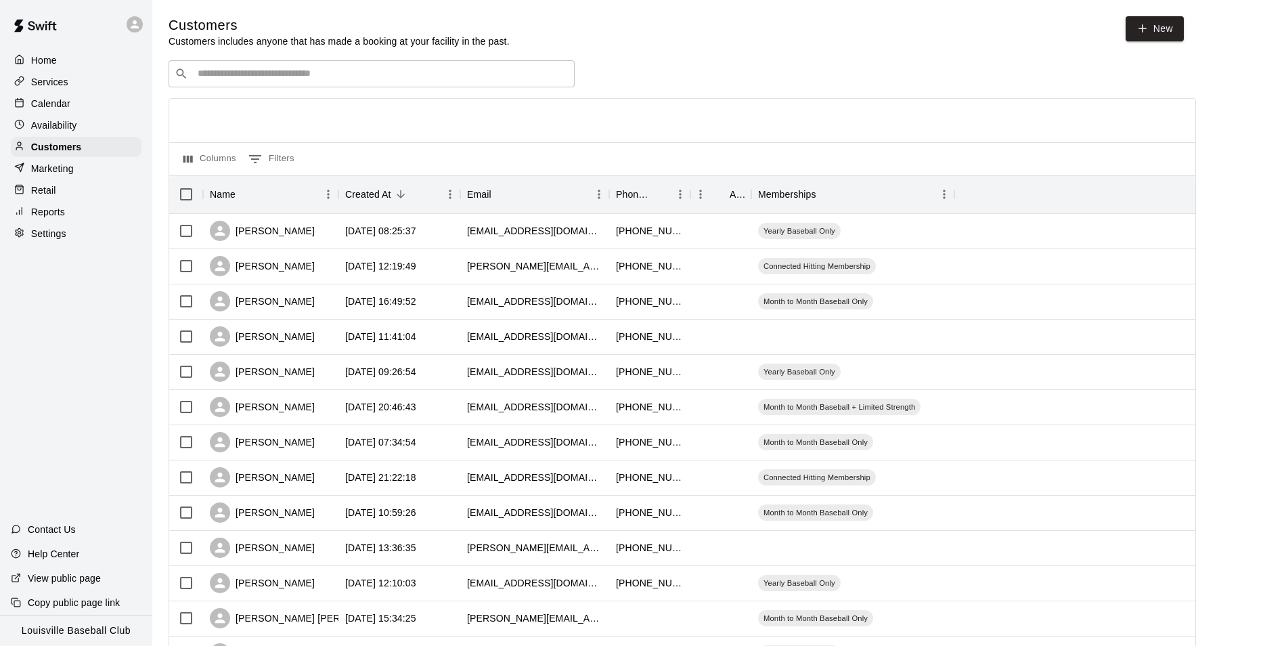
click at [464, 79] on input "Search customers by name or email" at bounding box center [381, 74] width 375 height 14
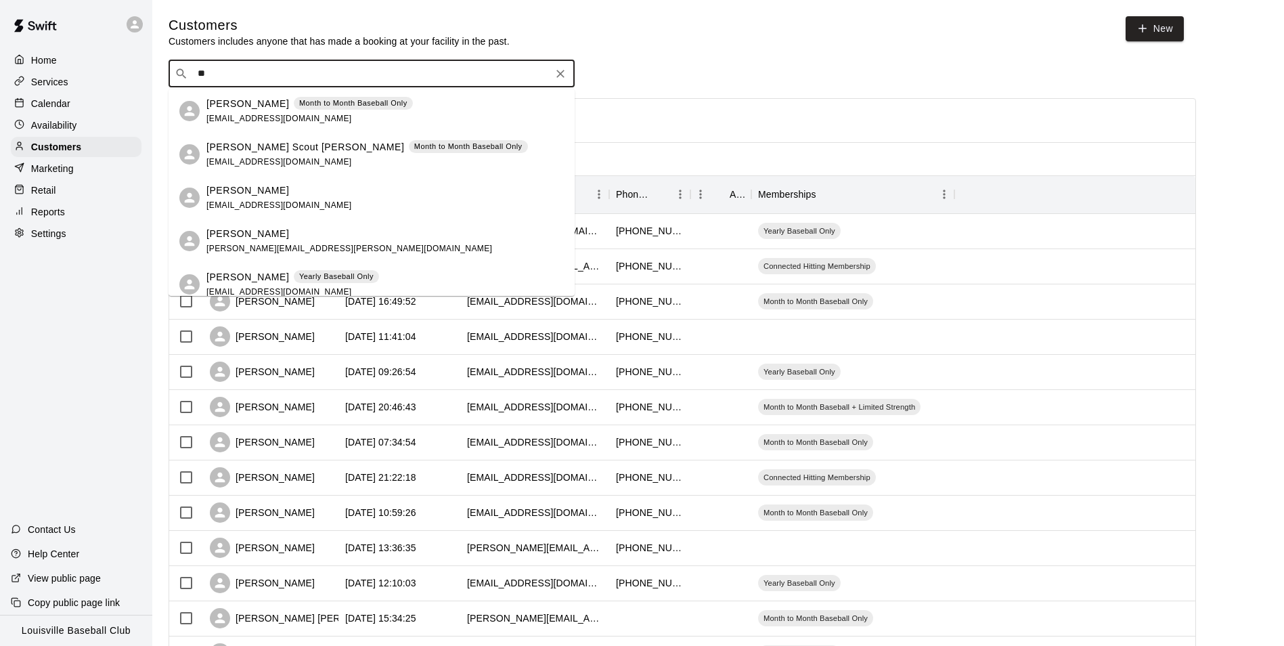
type input "*"
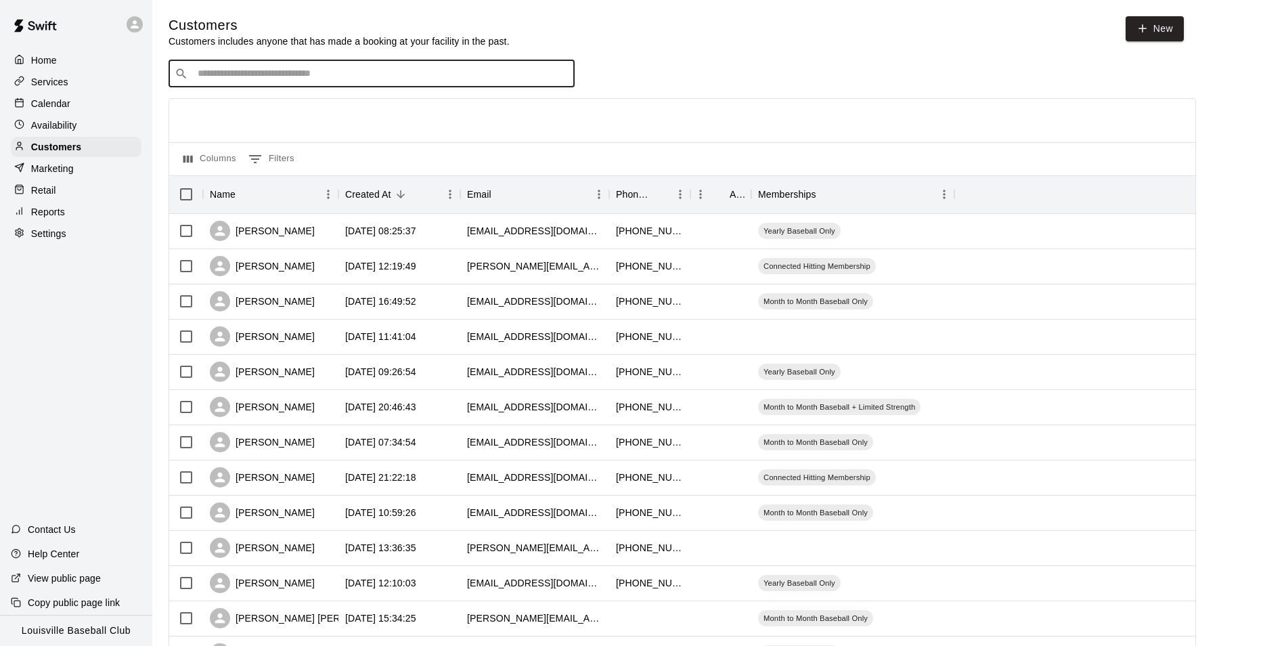
click at [74, 107] on div "Calendar" at bounding box center [76, 103] width 131 height 20
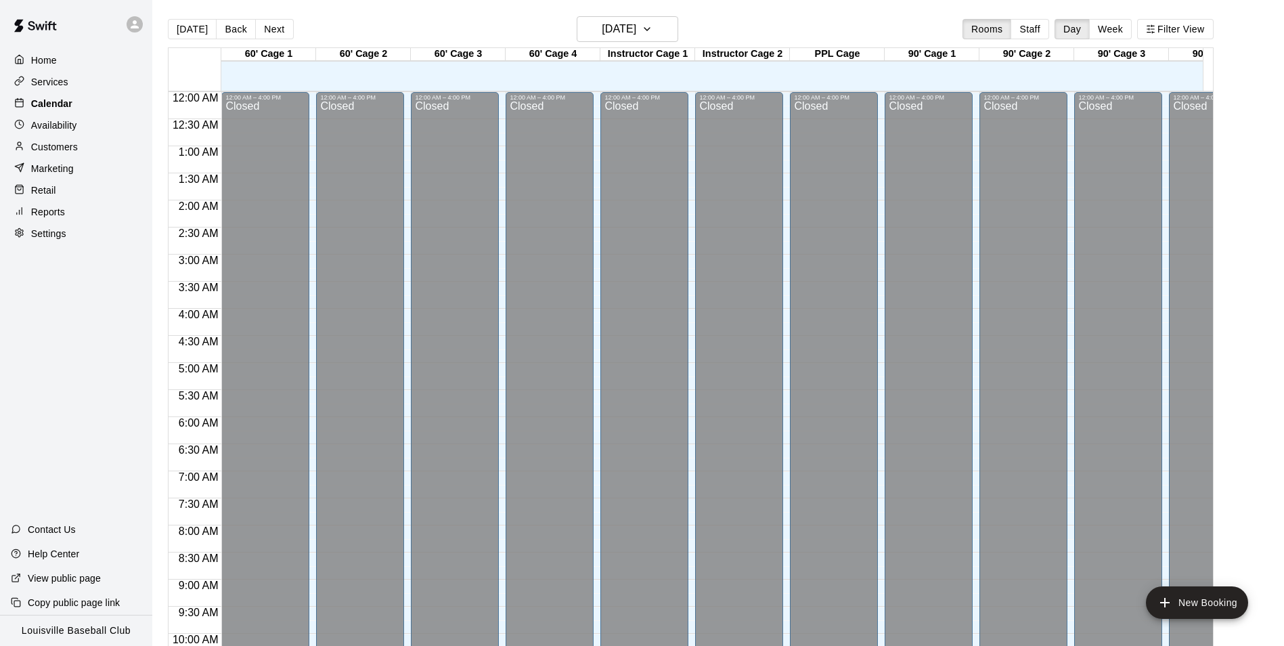
scroll to position [688, 0]
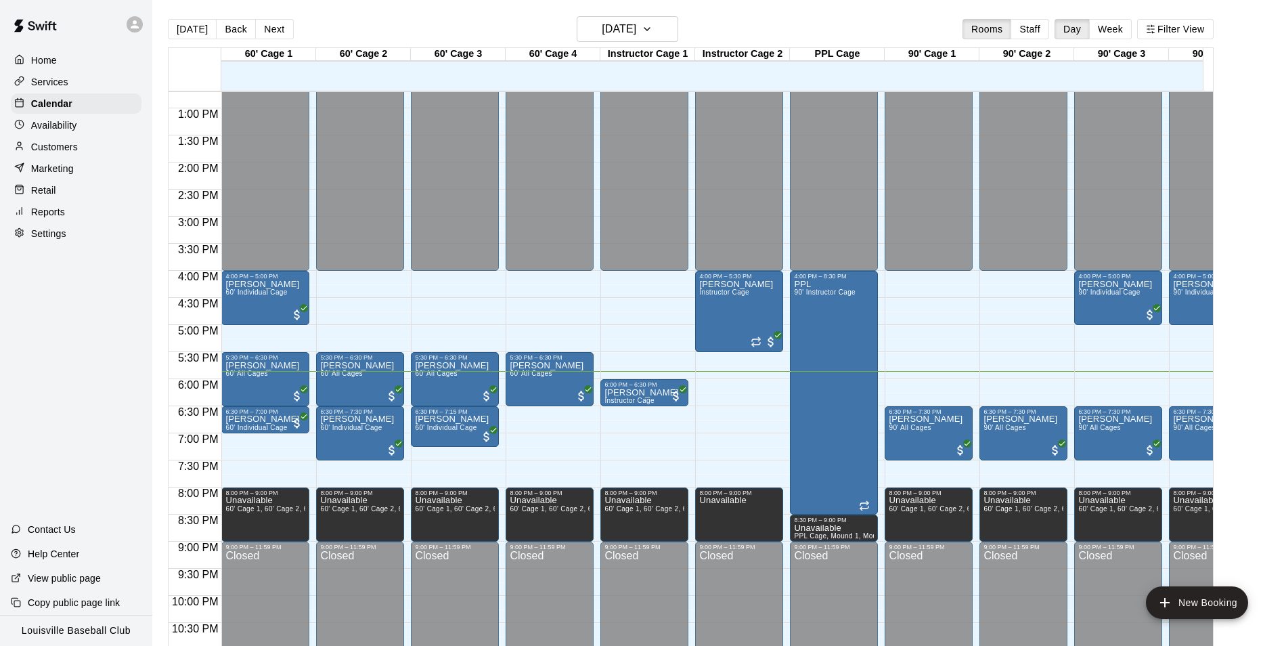
click at [68, 148] on p "Customers" at bounding box center [54, 147] width 47 height 14
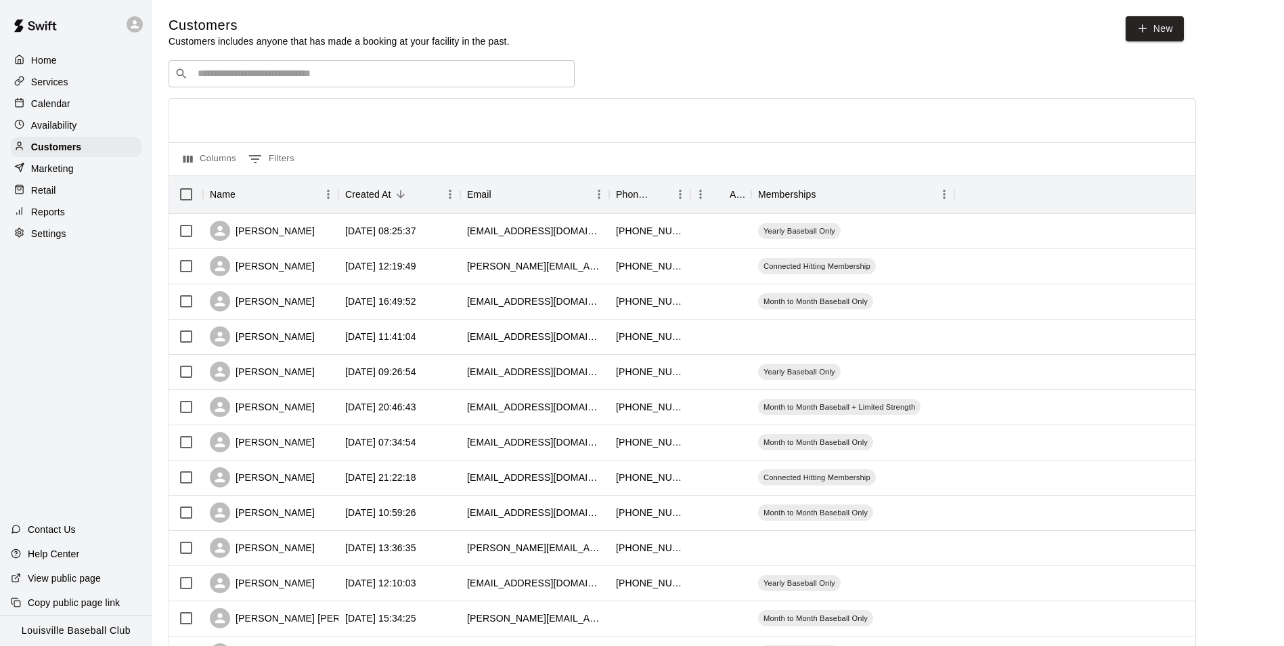
click at [284, 72] on input "Search customers by name or email" at bounding box center [381, 74] width 375 height 14
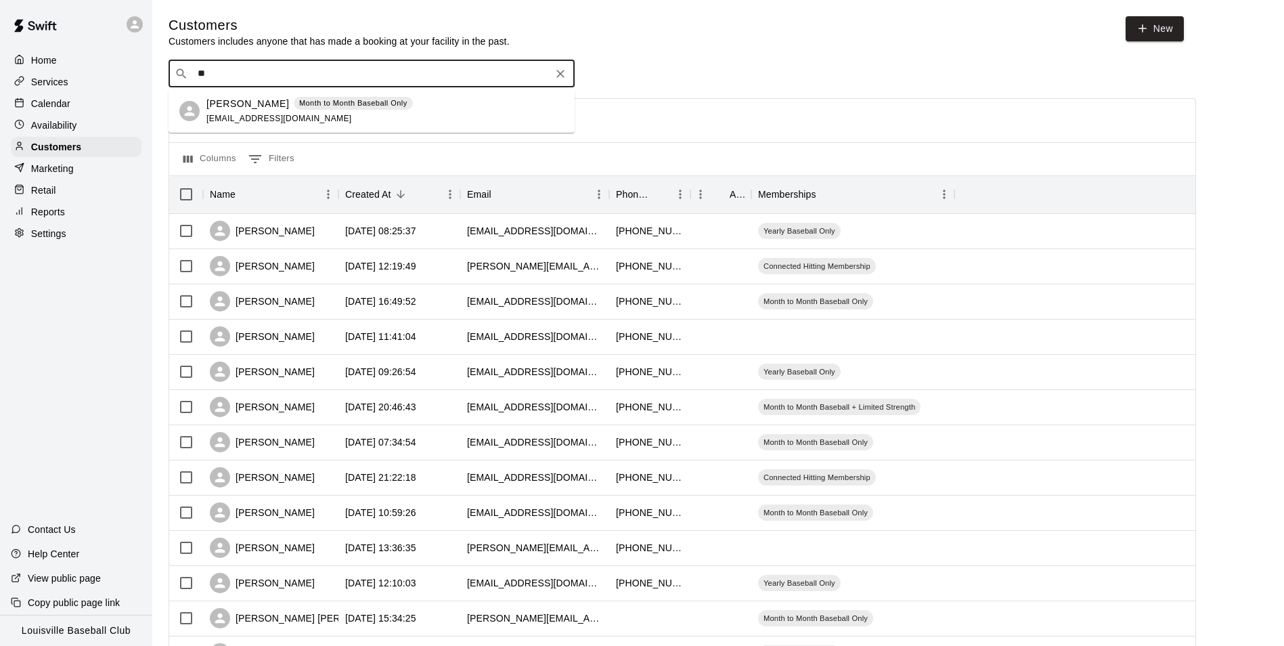
type input "*"
click at [89, 110] on div "Calendar" at bounding box center [76, 103] width 131 height 20
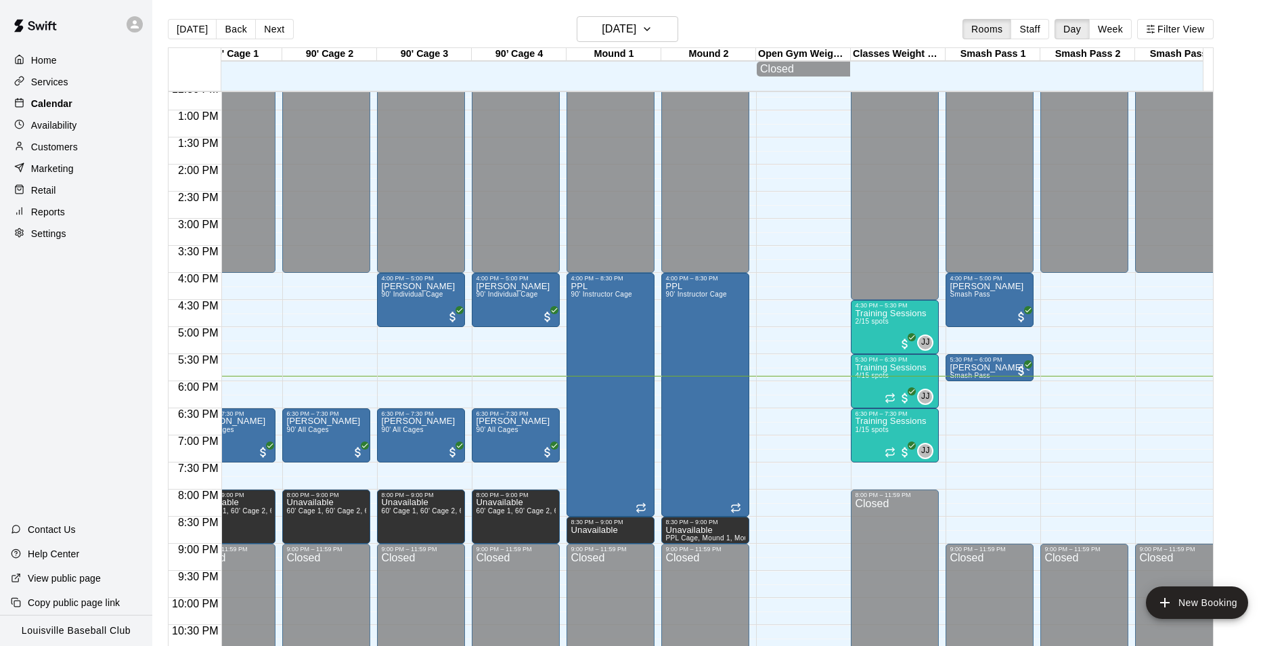
scroll to position [0, 809]
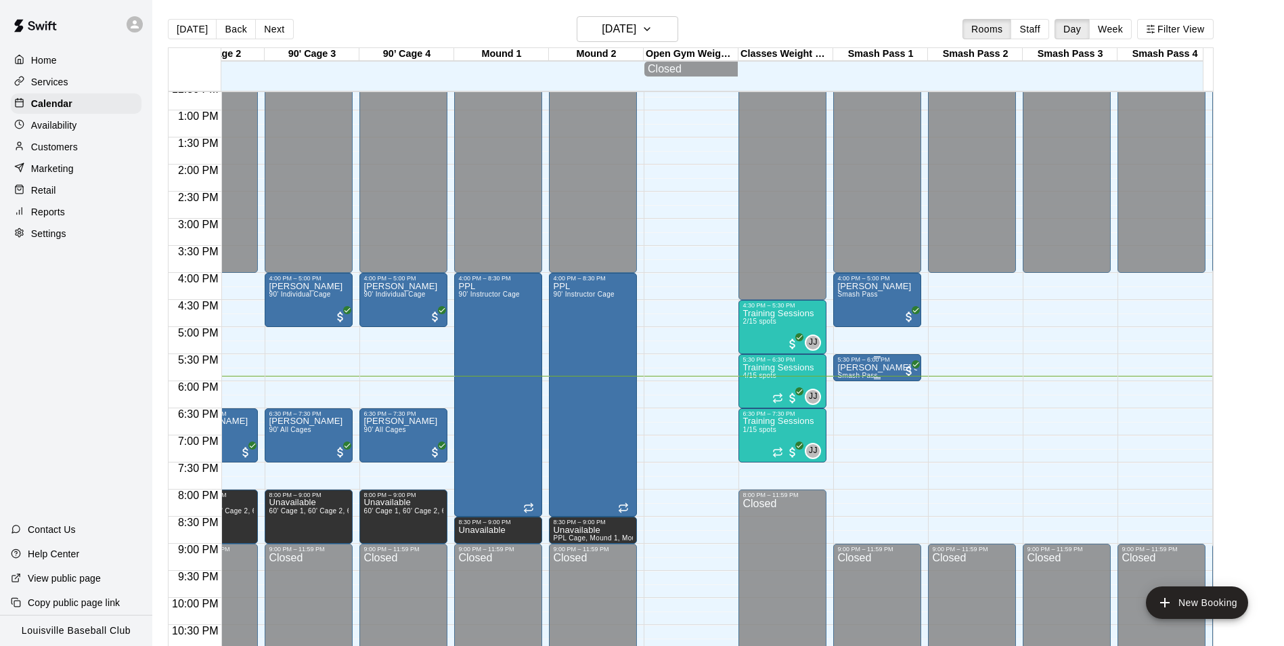
click at [872, 367] on p "[PERSON_NAME] Smash Pass" at bounding box center [877, 367] width 80 height 0
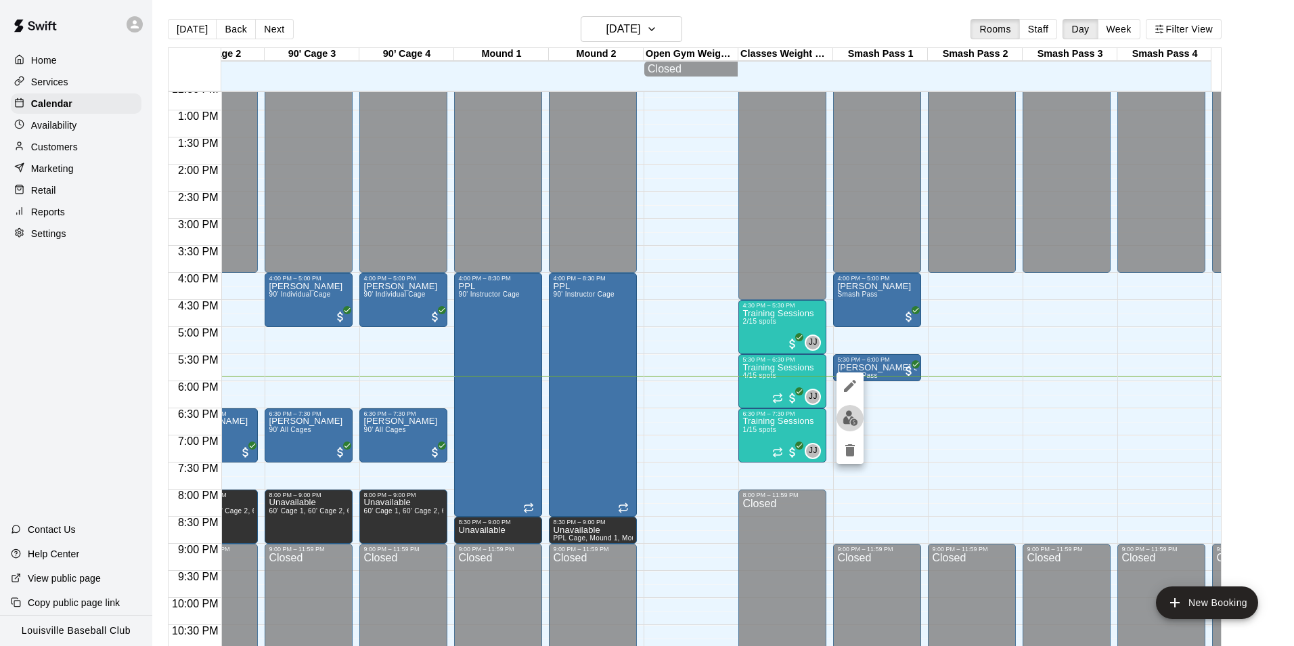
click at [855, 420] on img "edit" at bounding box center [850, 418] width 16 height 16
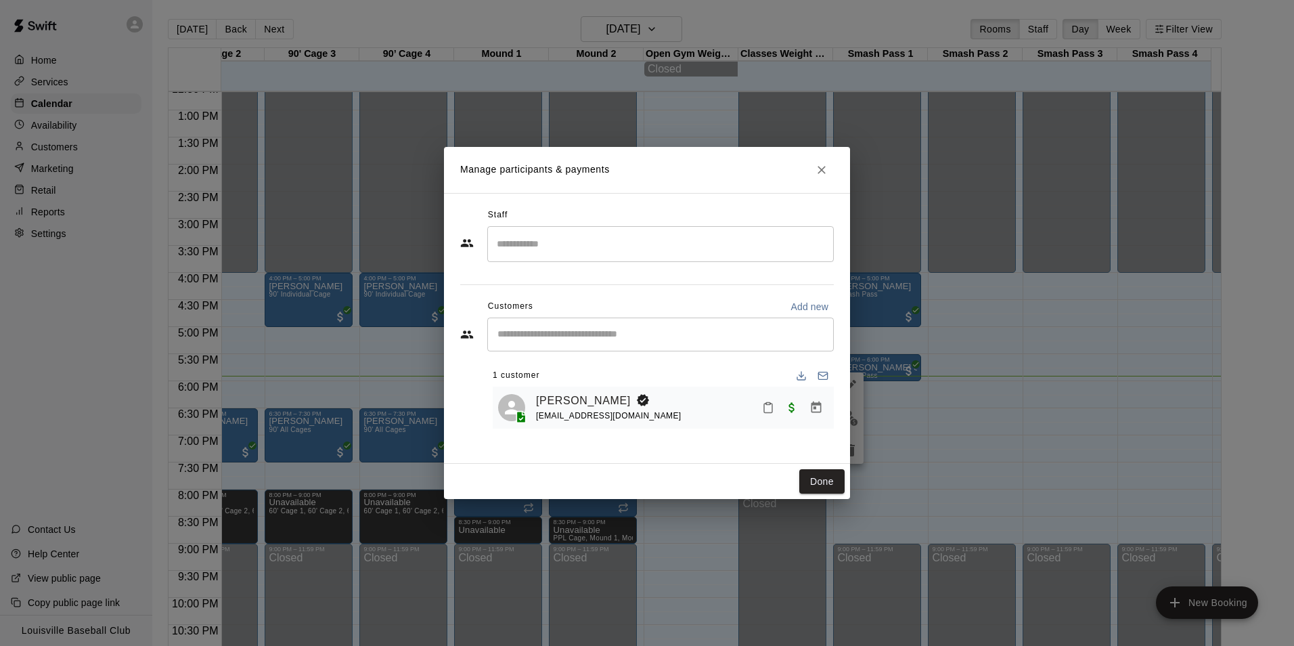
click at [768, 411] on icon "Mark attendance" at bounding box center [768, 407] width 12 height 12
click at [841, 409] on p "Mark attended" at bounding box center [861, 413] width 120 height 14
click at [822, 483] on button "Done" at bounding box center [821, 481] width 45 height 25
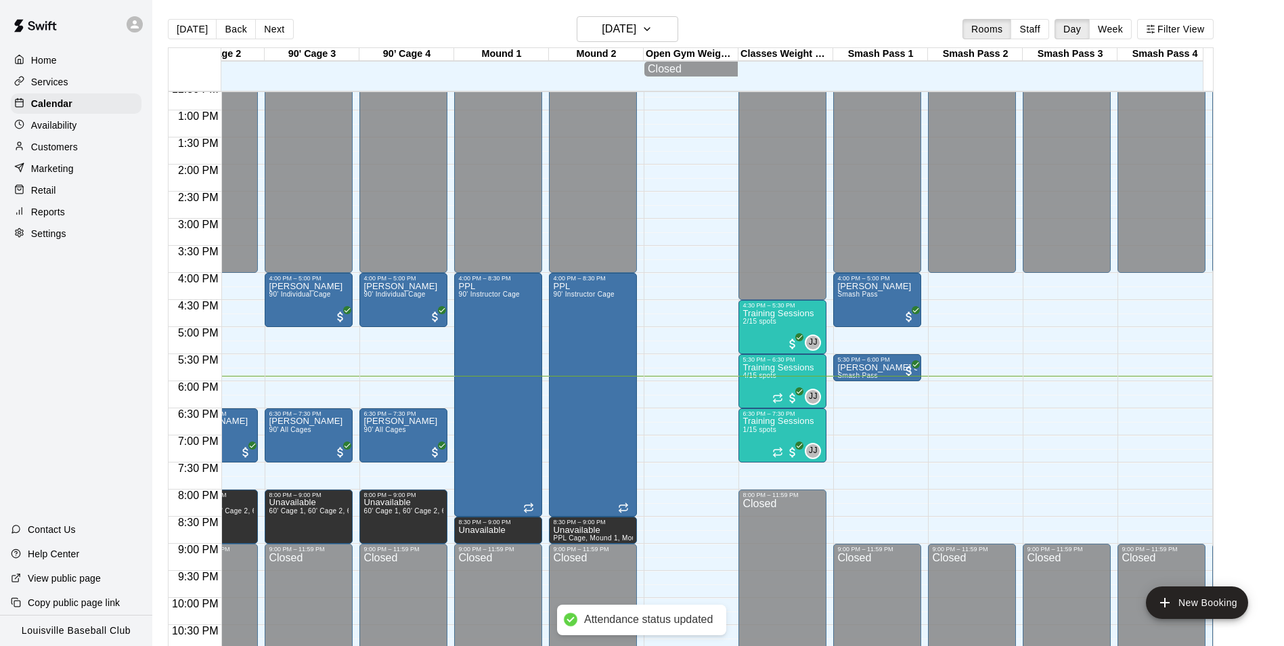
click at [74, 148] on p "Customers" at bounding box center [54, 147] width 47 height 14
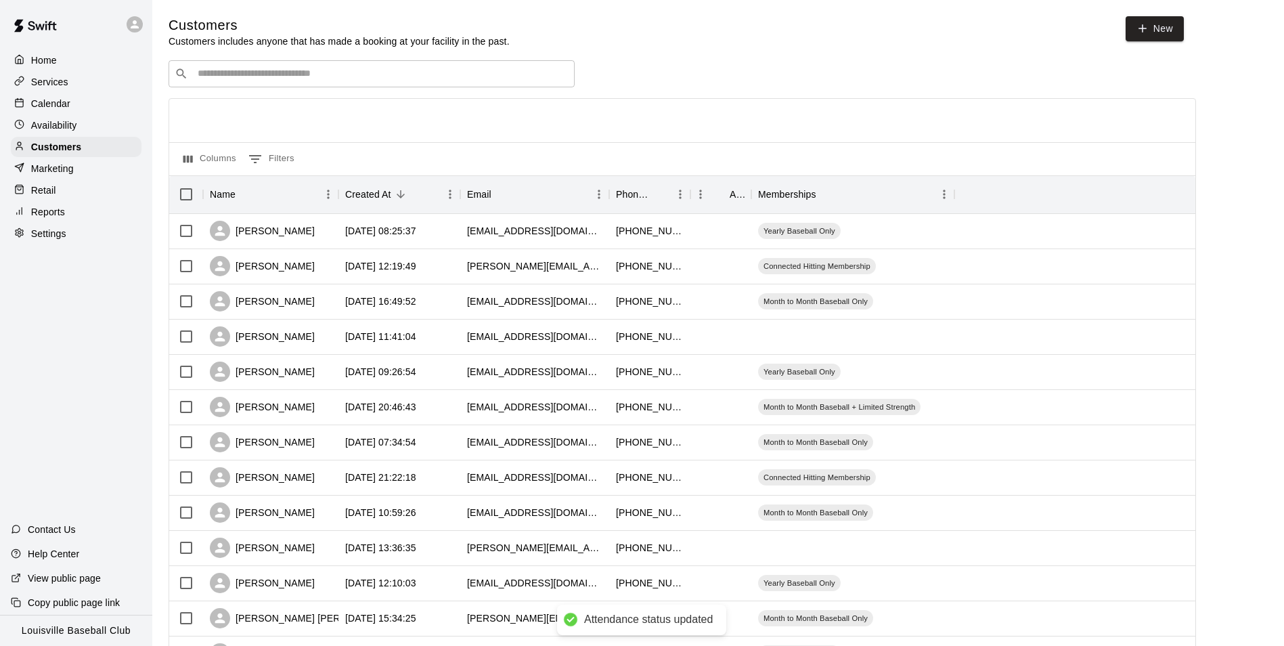
click at [338, 76] on input "Search customers by name or email" at bounding box center [381, 74] width 375 height 14
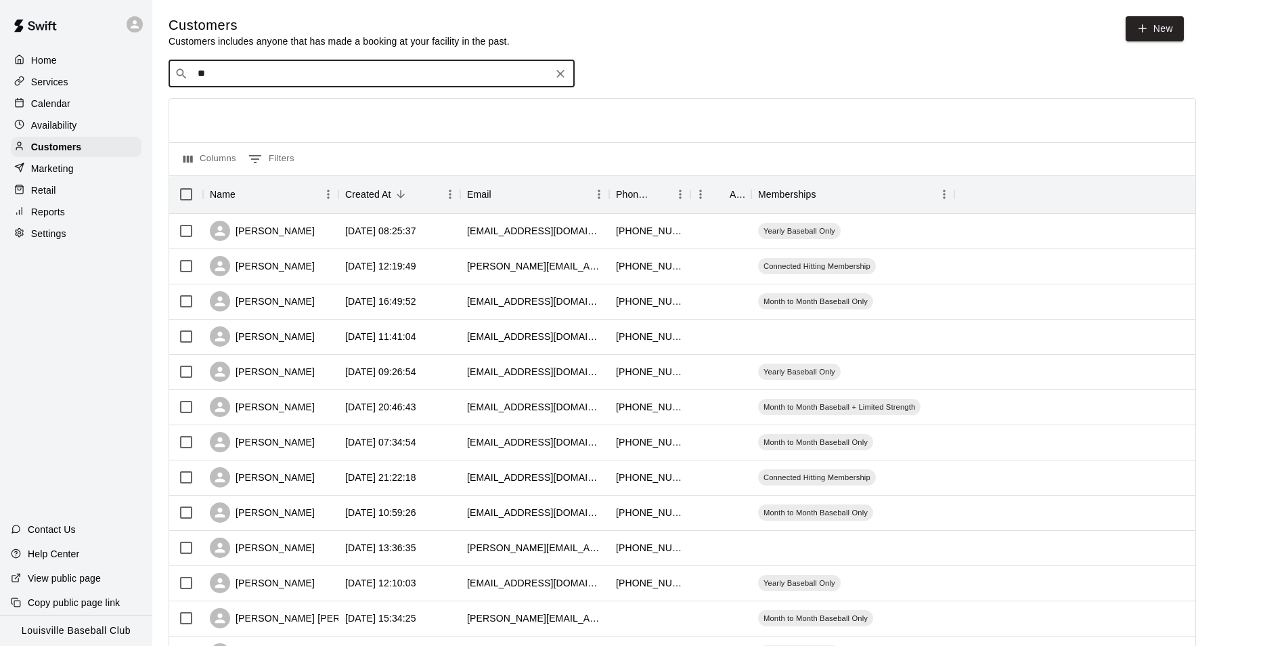
type input "***"
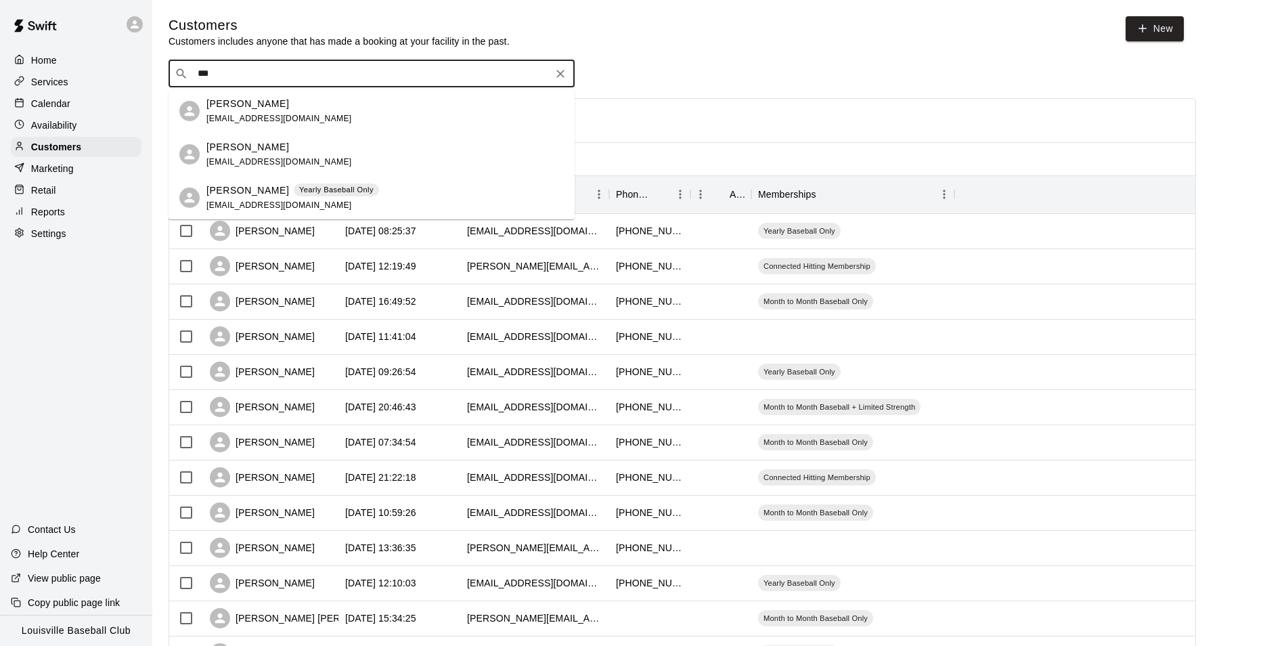
click at [355, 200] on div "Lewis Mather Yearly Baseball Only marthasmather@gmail.com" at bounding box center [292, 197] width 173 height 29
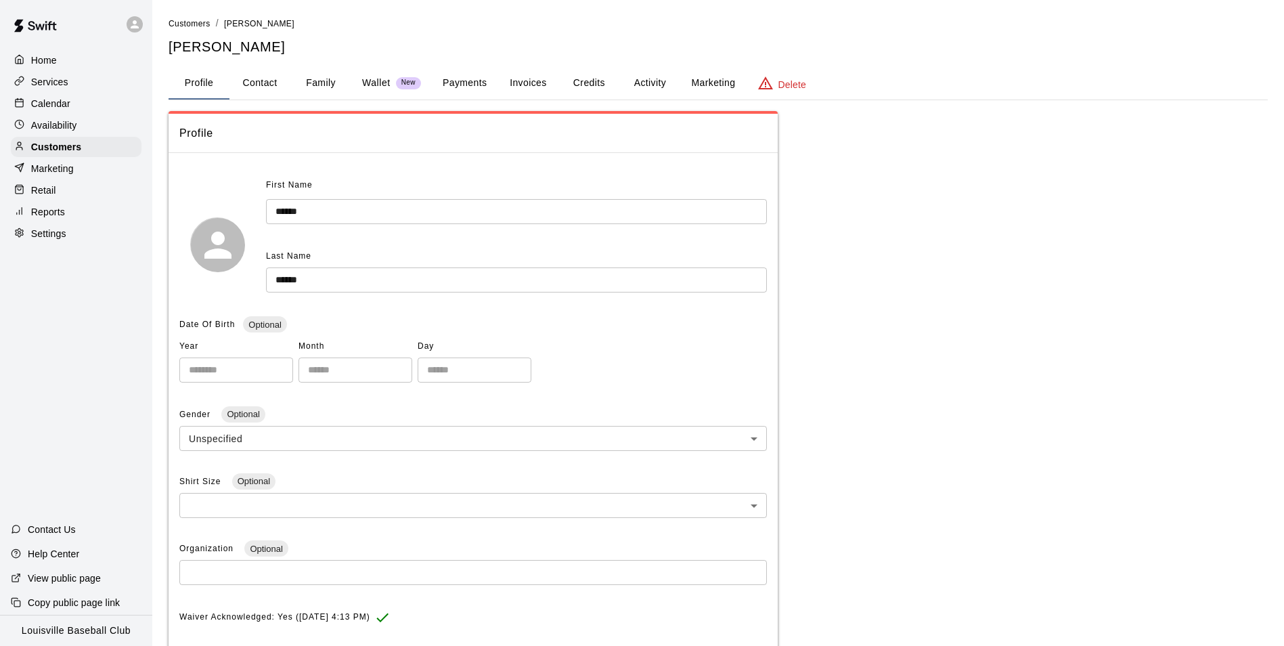
click at [641, 85] on button "Activity" at bounding box center [649, 83] width 61 height 32
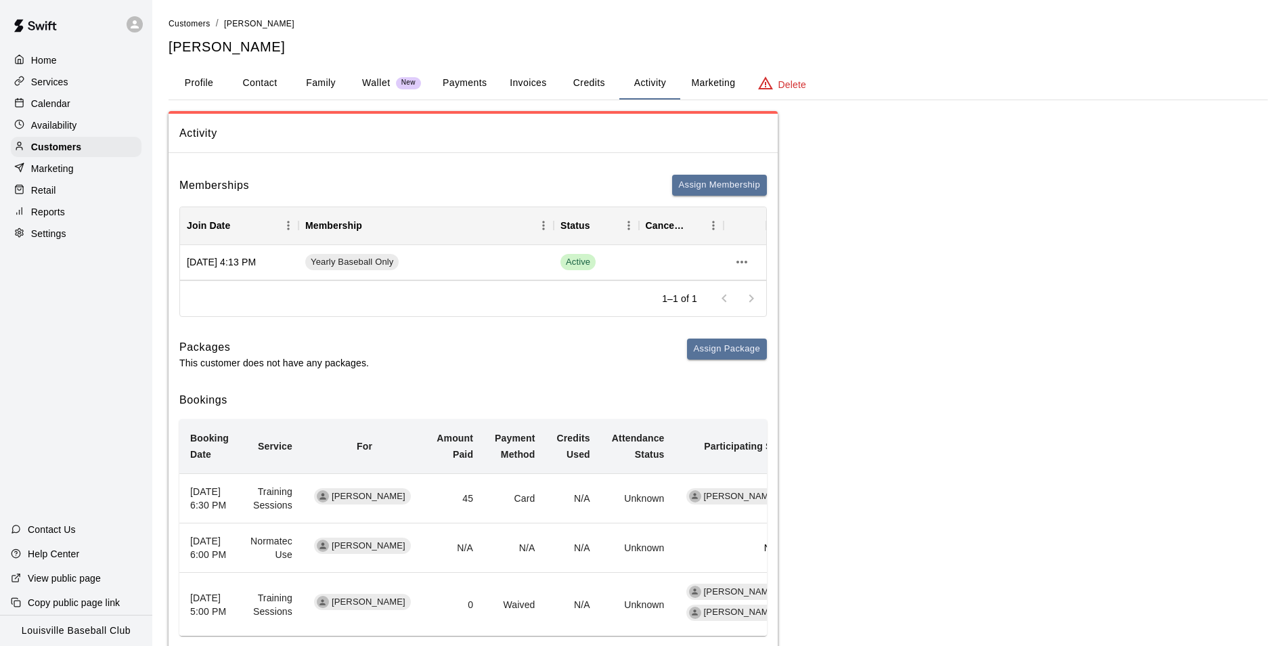
click at [42, 110] on p "Calendar" at bounding box center [50, 104] width 39 height 14
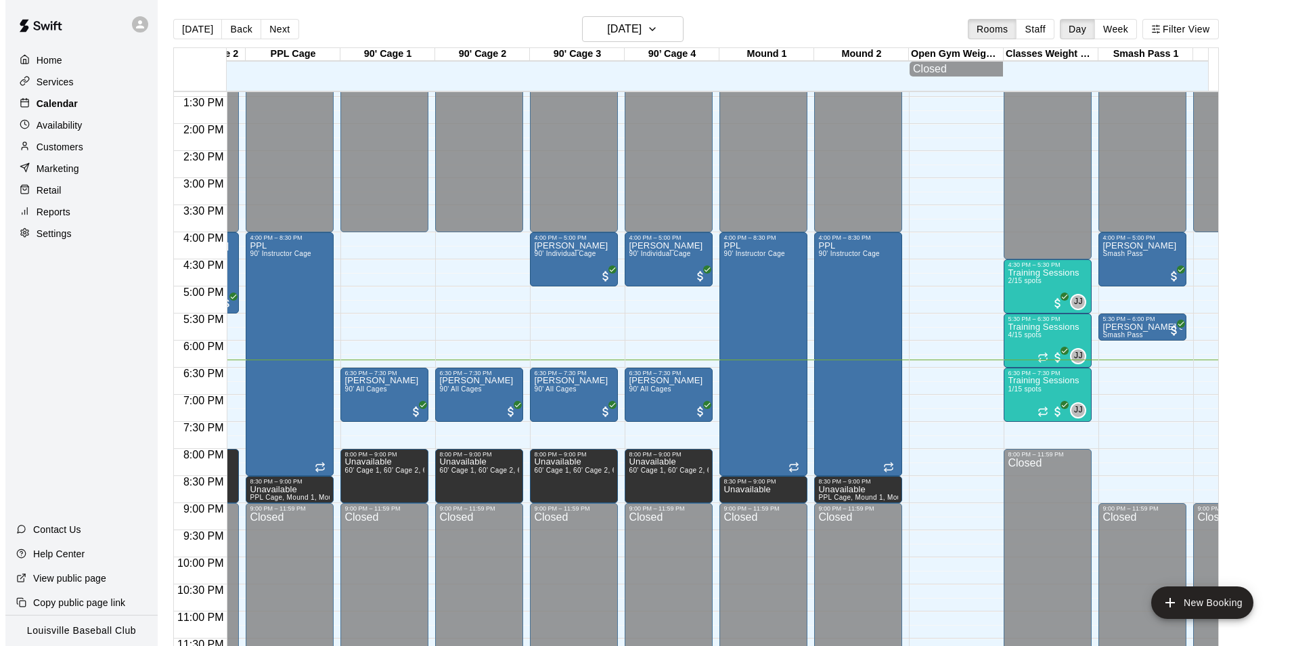
scroll to position [0, 550]
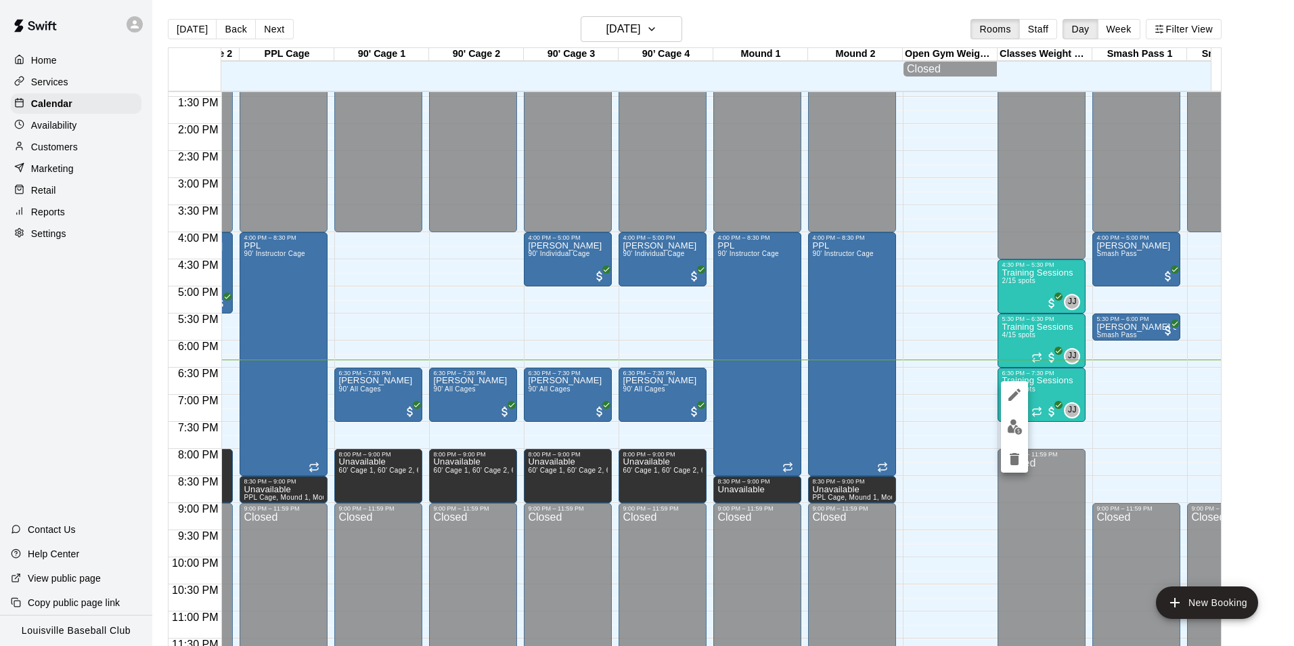
click at [1016, 430] on img "edit" at bounding box center [1015, 427] width 16 height 16
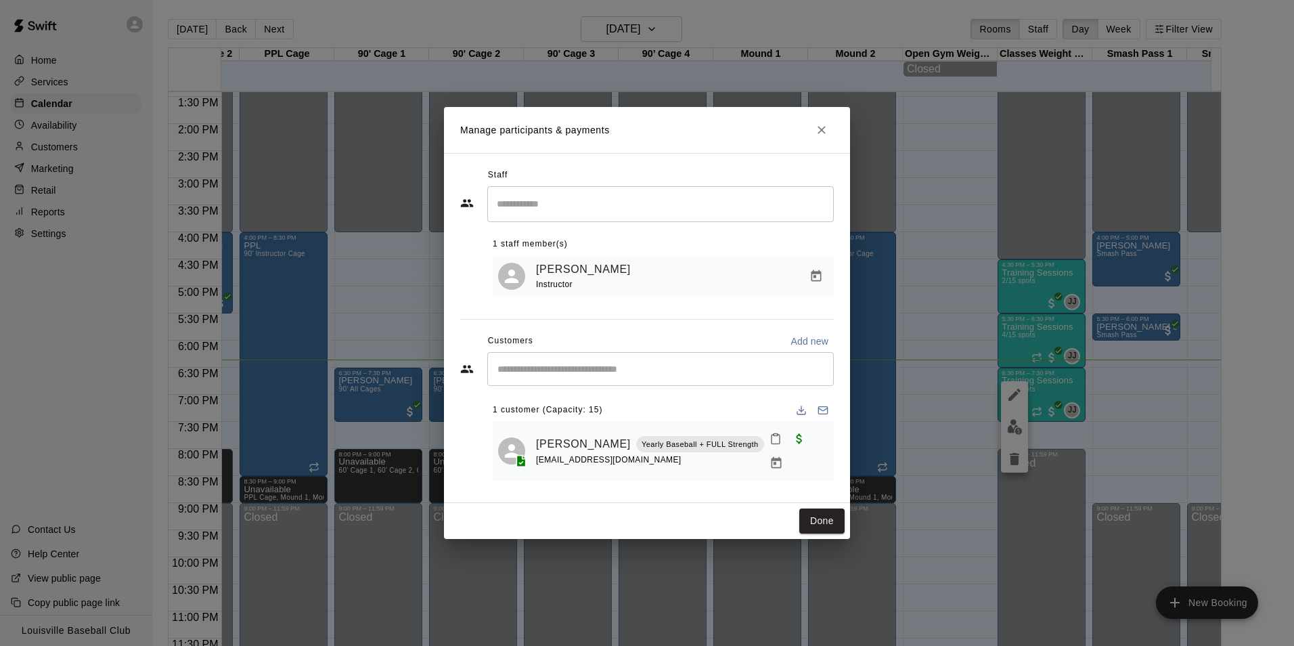
click at [660, 386] on div "​" at bounding box center [660, 369] width 346 height 34
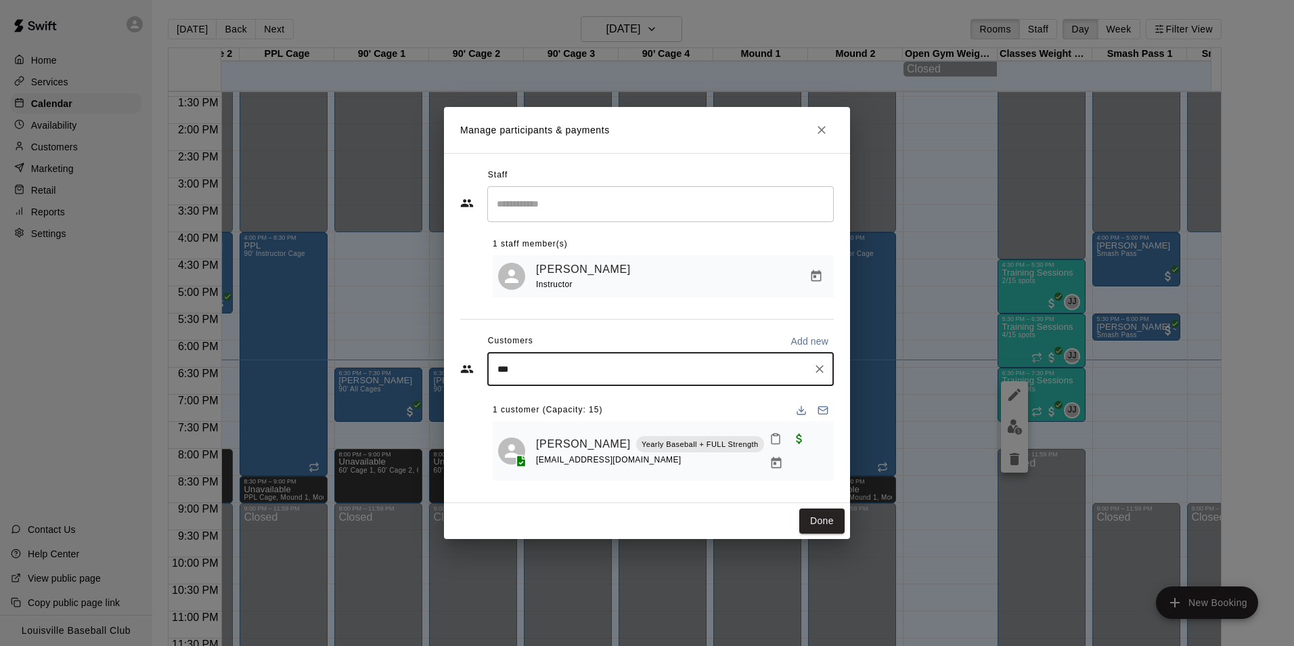
type input "****"
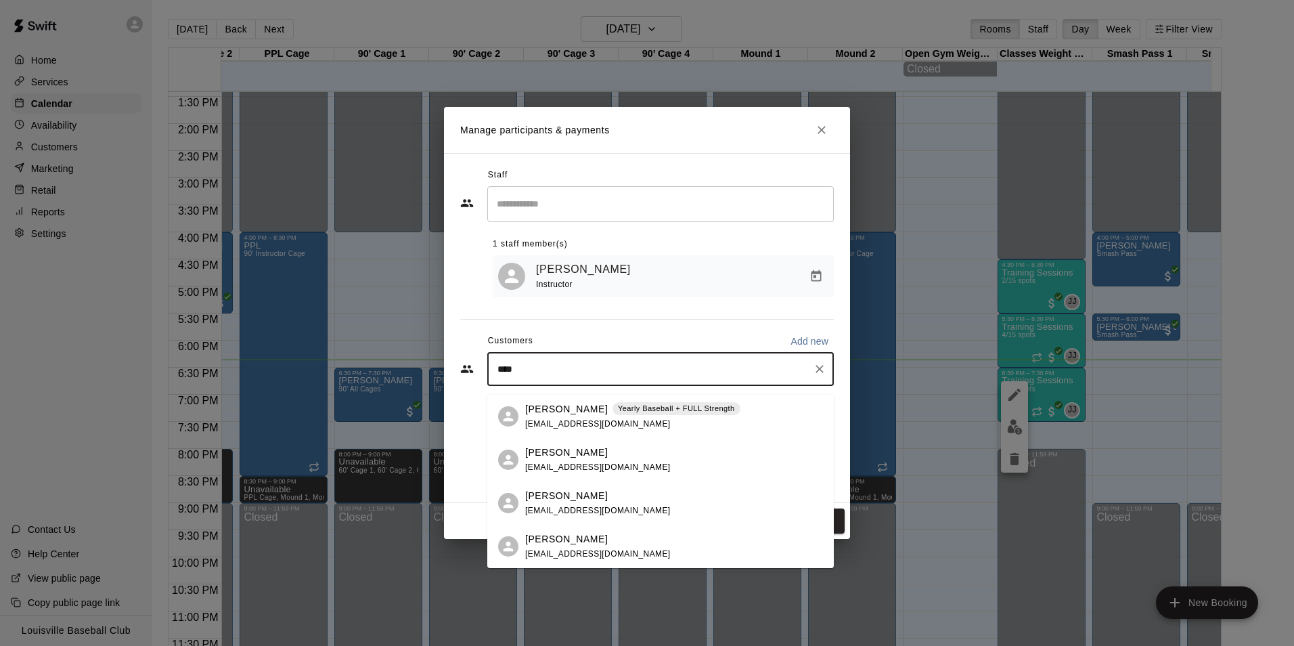
click at [651, 418] on div "Kaden Dickhaut Yearly Baseball + FULL Strength kdchiro@yahoo.com" at bounding box center [632, 416] width 215 height 29
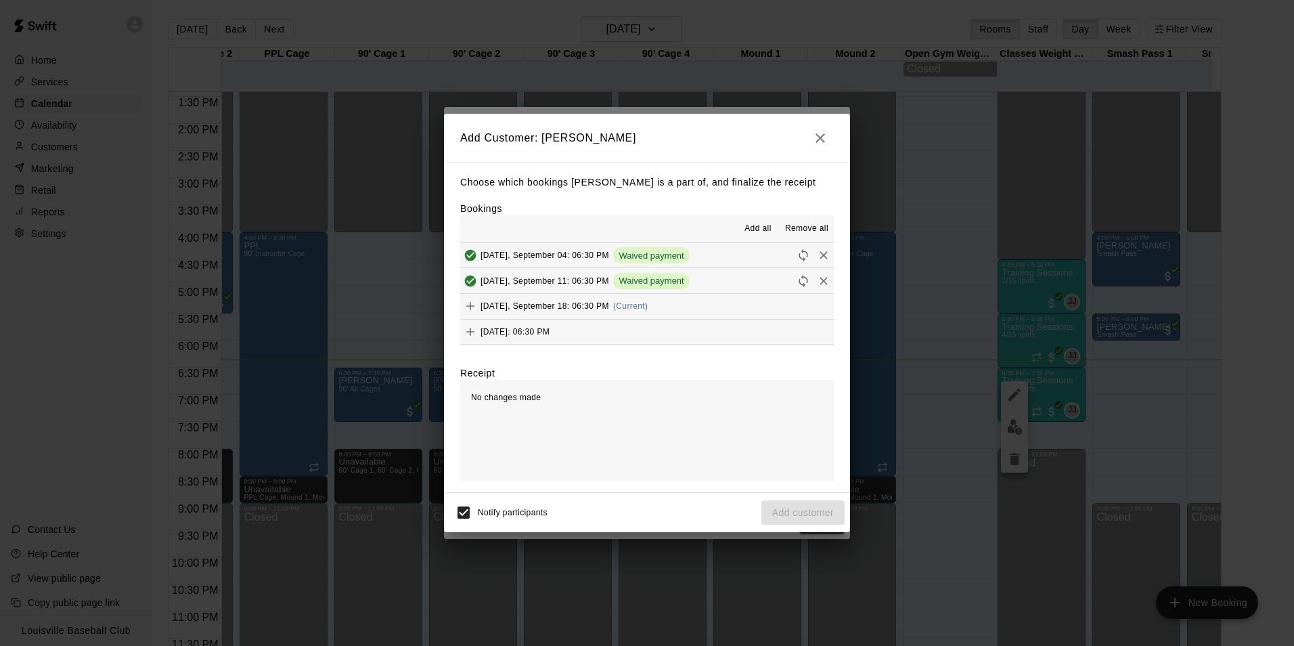
click at [683, 308] on button "Thursday, September 18: 06:30 PM (Current)" at bounding box center [647, 306] width 374 height 25
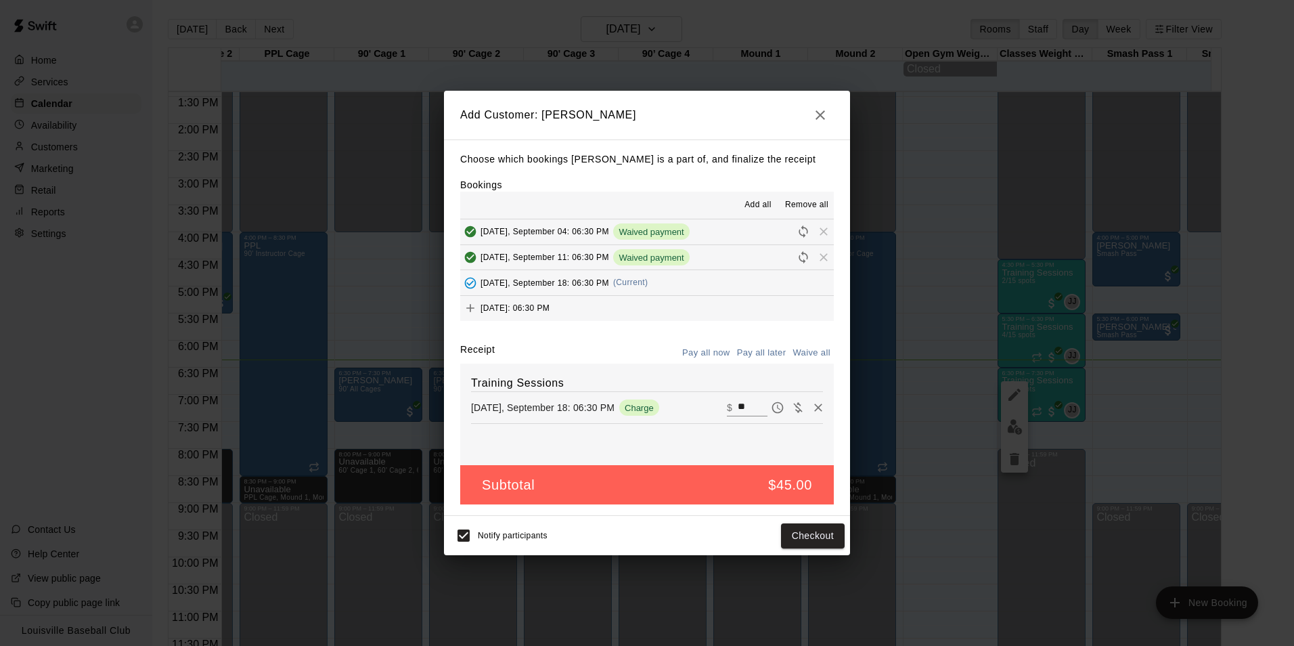
click at [744, 407] on input "**" at bounding box center [753, 408] width 30 height 18
type input "*"
click at [808, 541] on button "Add customer" at bounding box center [802, 535] width 83 height 25
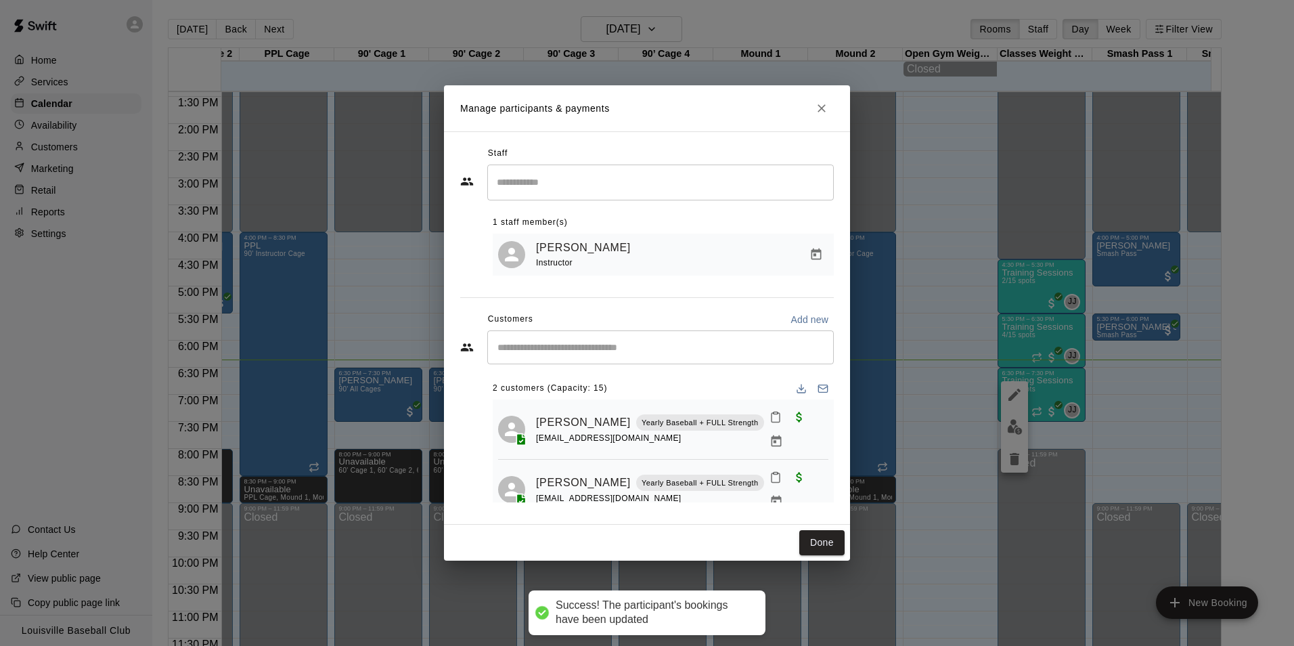
click at [819, 123] on h2 "Manage participants & payments" at bounding box center [647, 108] width 406 height 46
click at [822, 111] on icon "Close" at bounding box center [821, 108] width 8 height 8
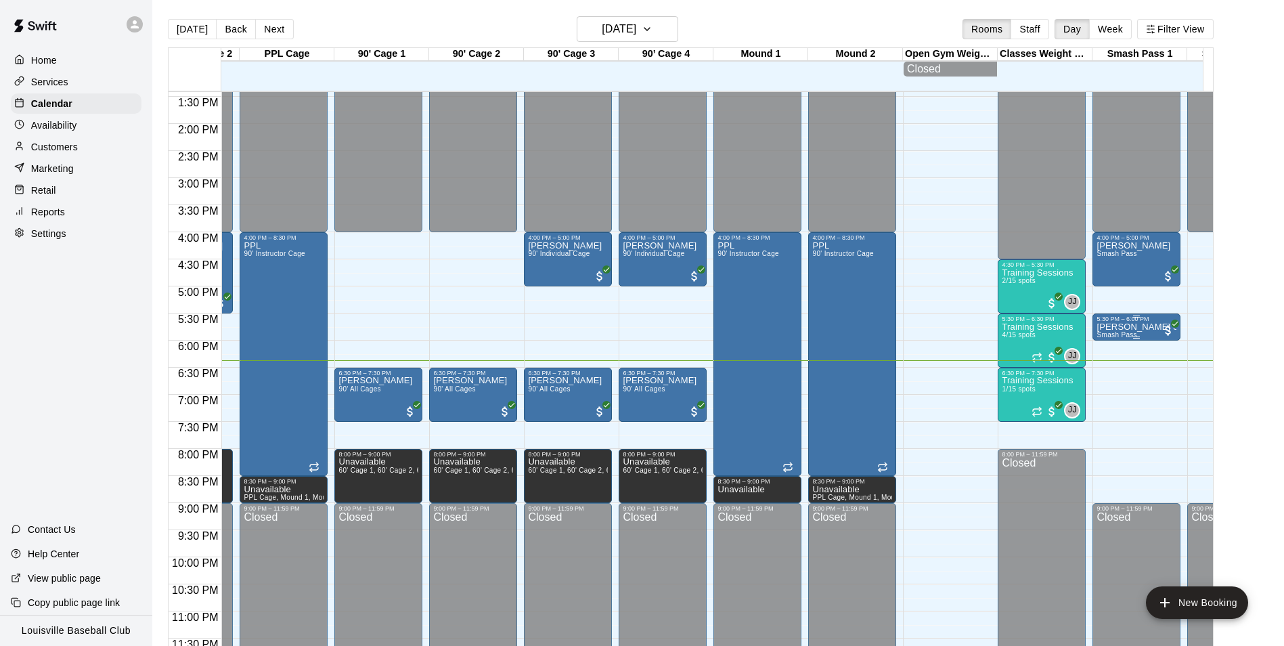
click at [1139, 338] on div at bounding box center [1136, 337] width 7 height 2
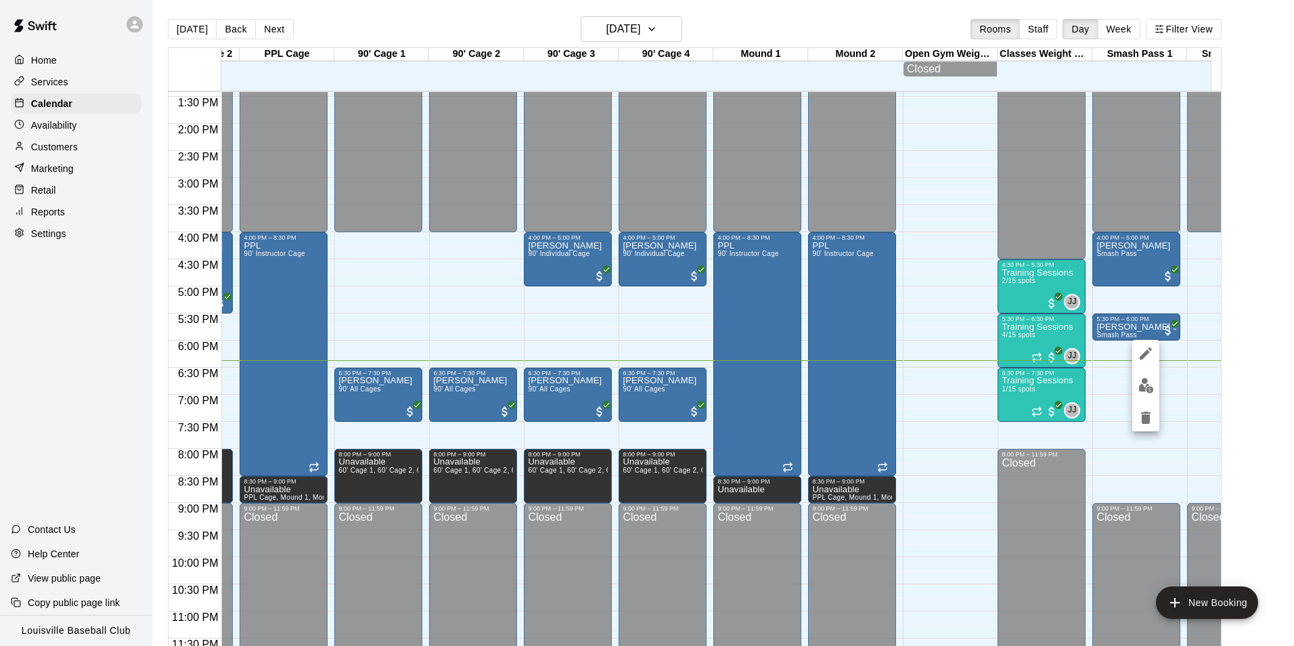
click at [1154, 386] on button "edit" at bounding box center [1145, 385] width 27 height 26
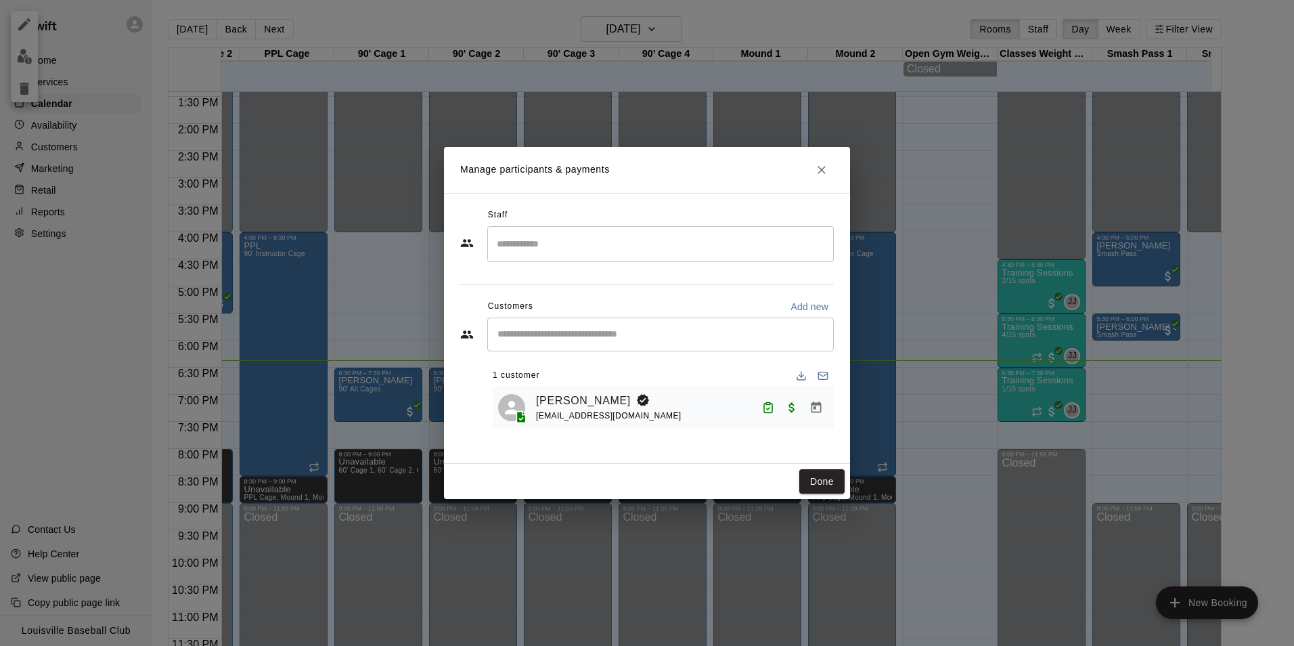
click at [820, 166] on icon "Close" at bounding box center [822, 170] width 14 height 14
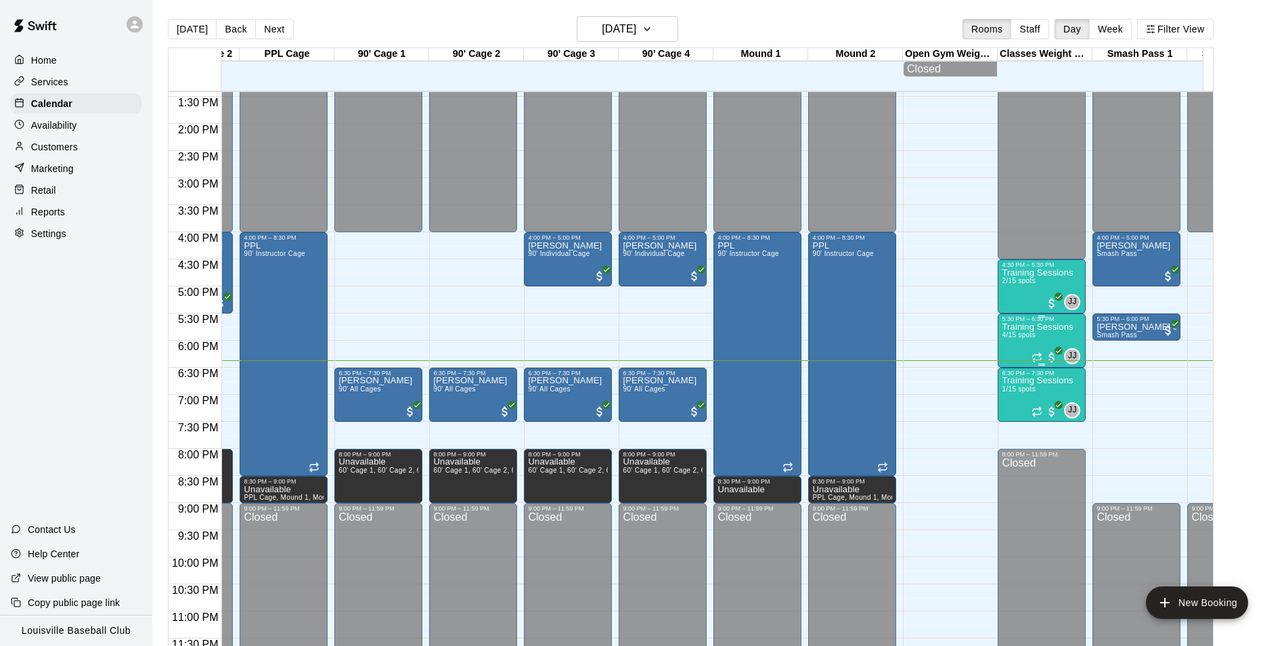
click at [1016, 357] on div "Training Sessions 4/15 spots" at bounding box center [1037, 645] width 71 height 646
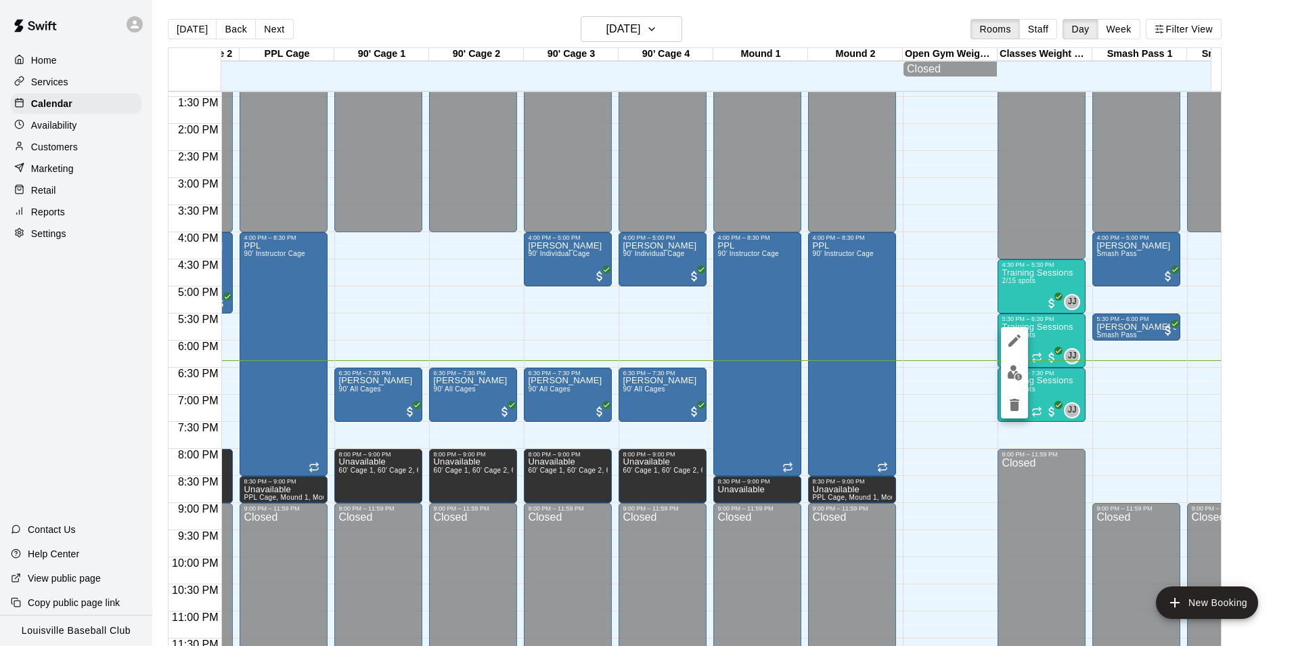
click at [1012, 371] on img "edit" at bounding box center [1015, 373] width 16 height 16
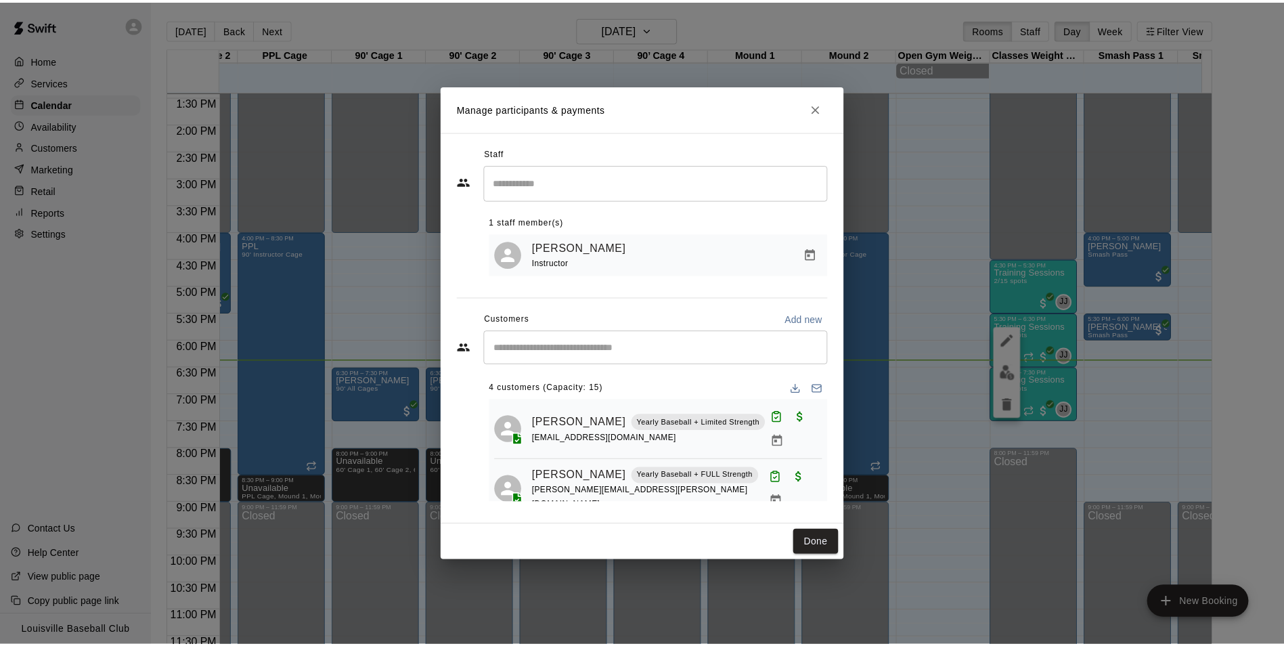
scroll to position [83, 0]
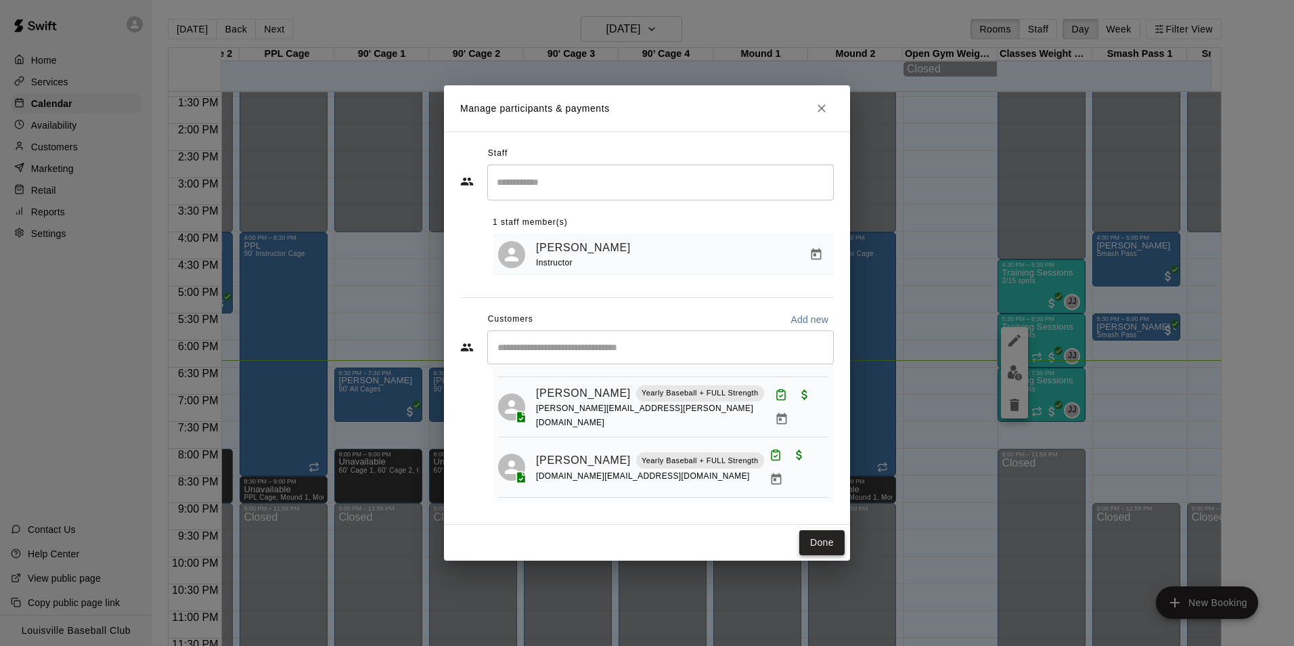
click at [821, 551] on button "Done" at bounding box center [821, 542] width 45 height 25
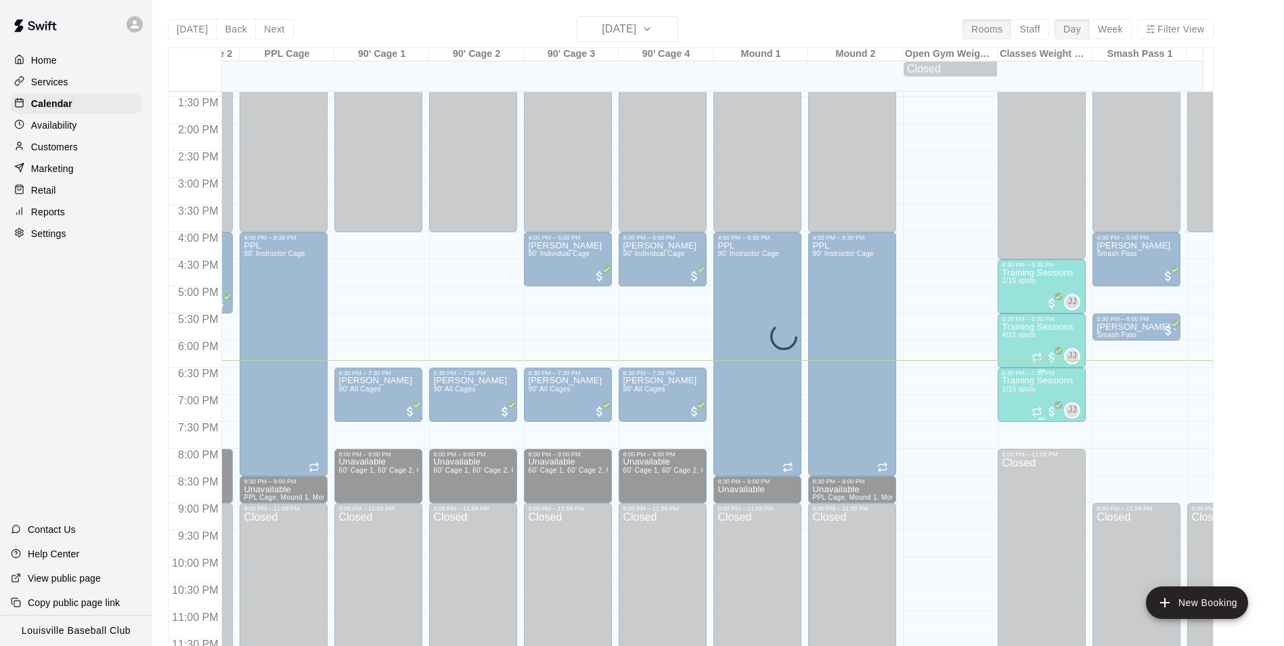
click at [1027, 376] on div "6:30 PM – 7:30 PM" at bounding box center [1042, 372] width 80 height 7
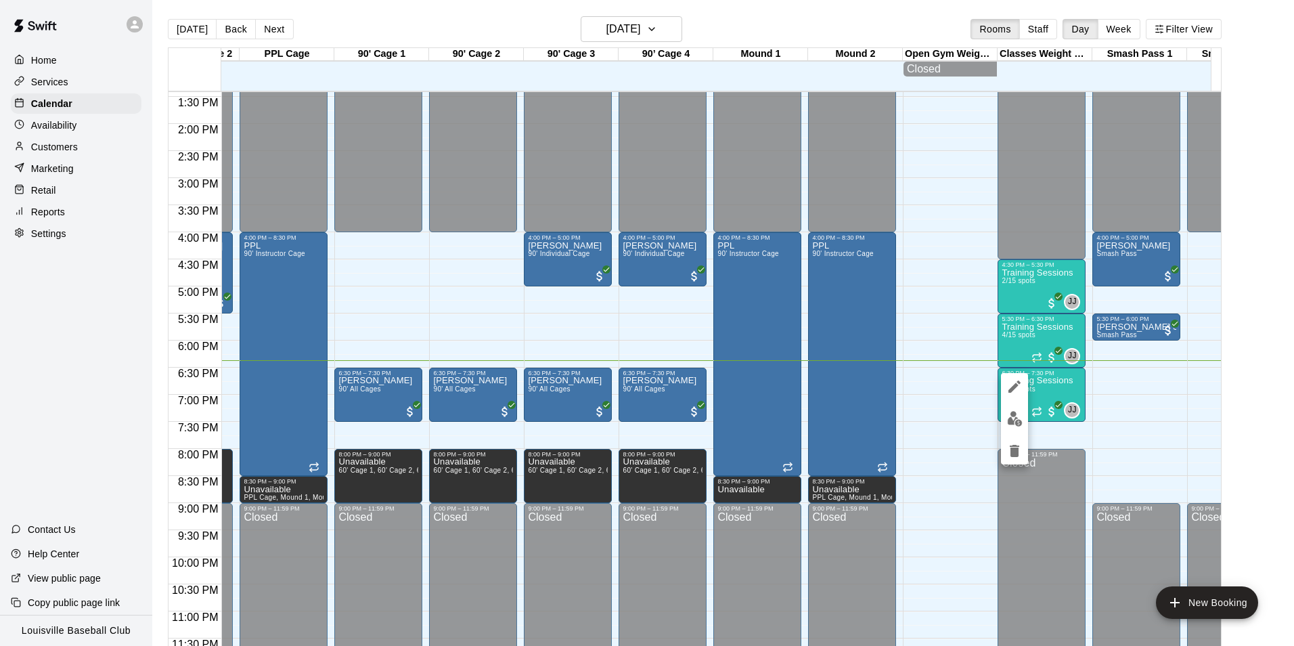
click at [1011, 424] on img "edit" at bounding box center [1015, 419] width 16 height 16
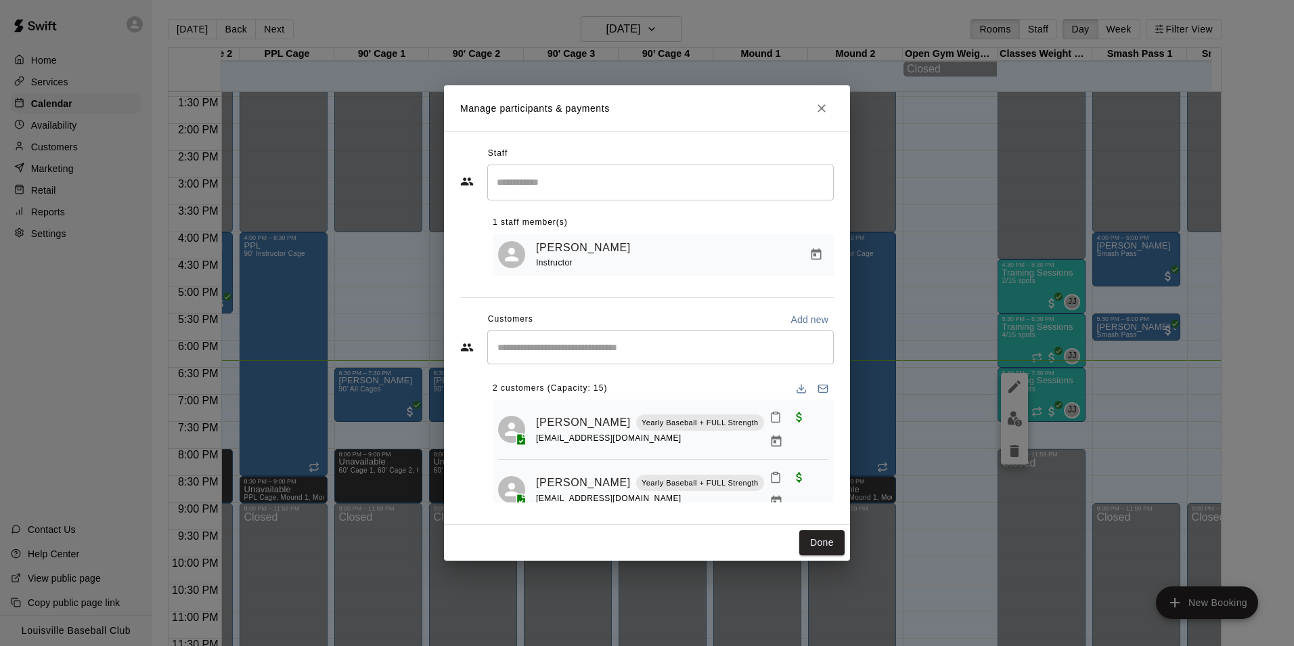
click at [773, 472] on rect "Mark attendance" at bounding box center [775, 473] width 4 height 2
click at [826, 475] on p "Mark attended" at bounding box center [865, 477] width 120 height 14
click at [816, 543] on button "Done" at bounding box center [821, 542] width 45 height 25
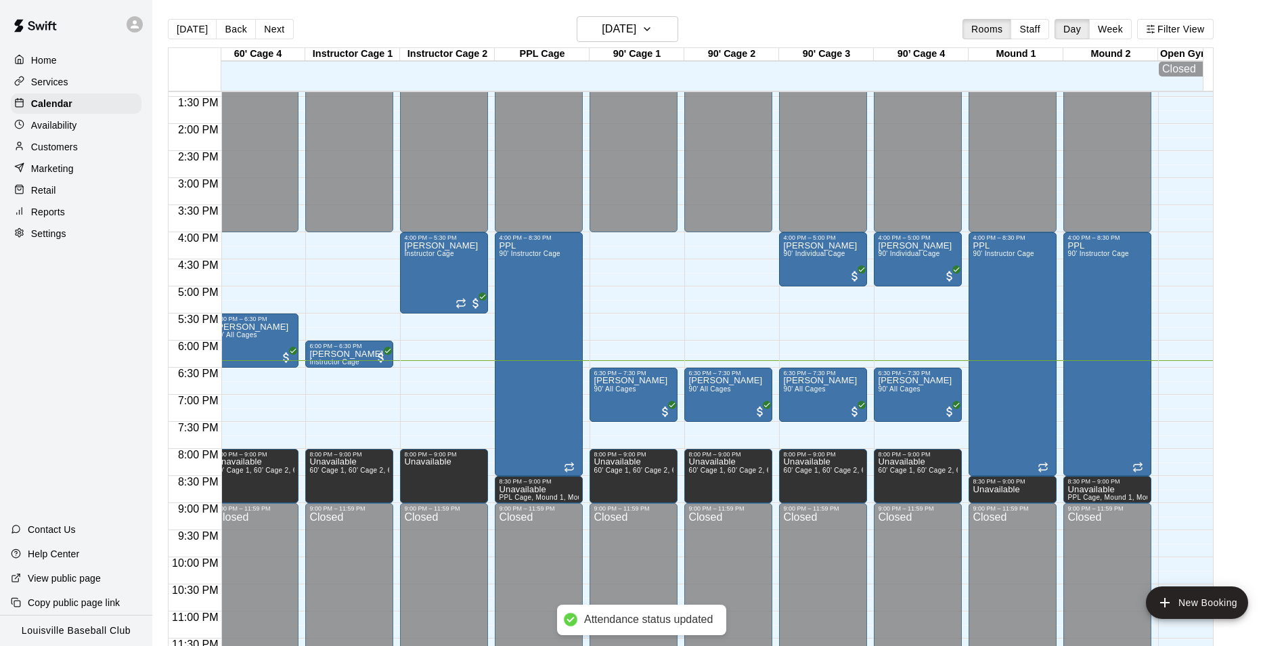
scroll to position [0, 0]
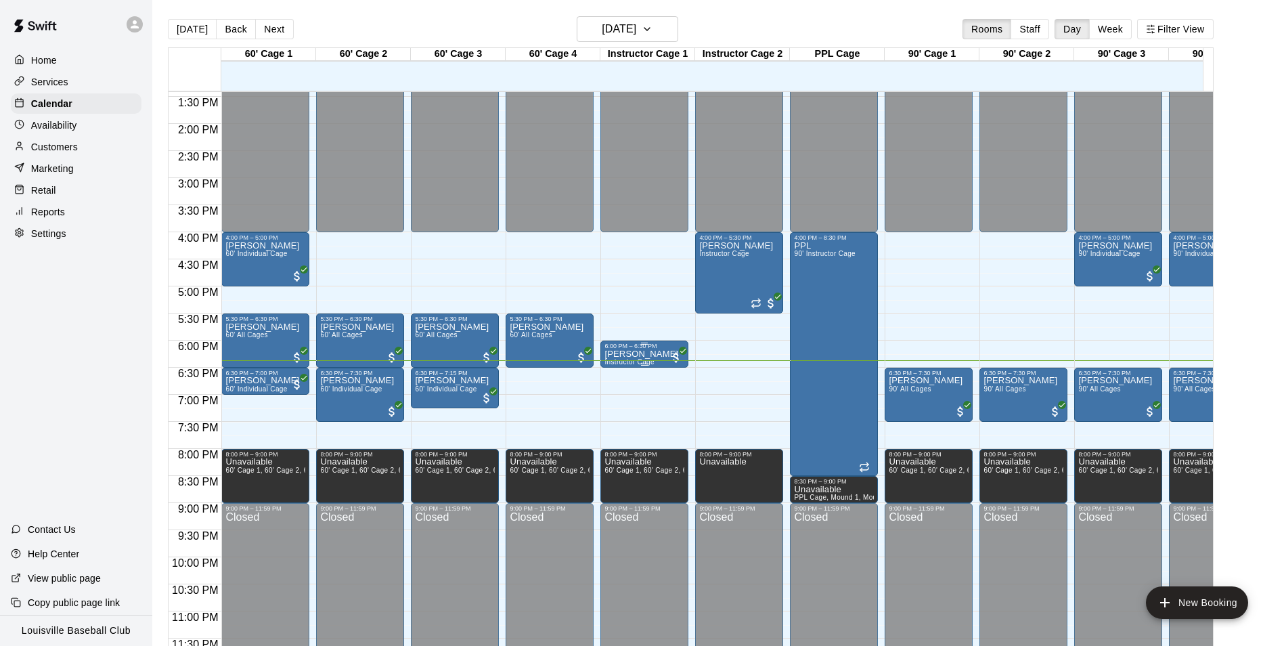
click at [645, 349] on div "6:00 PM – 6:30 PM" at bounding box center [644, 345] width 80 height 7
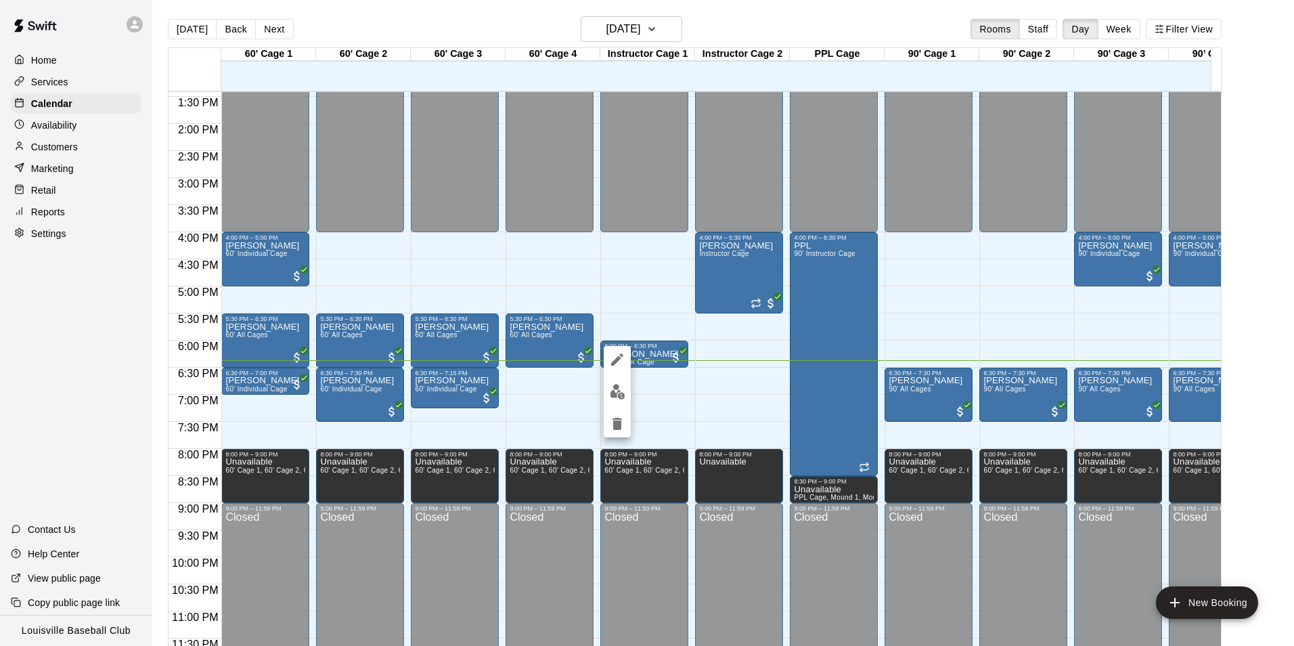
click at [615, 399] on img "edit" at bounding box center [618, 392] width 16 height 16
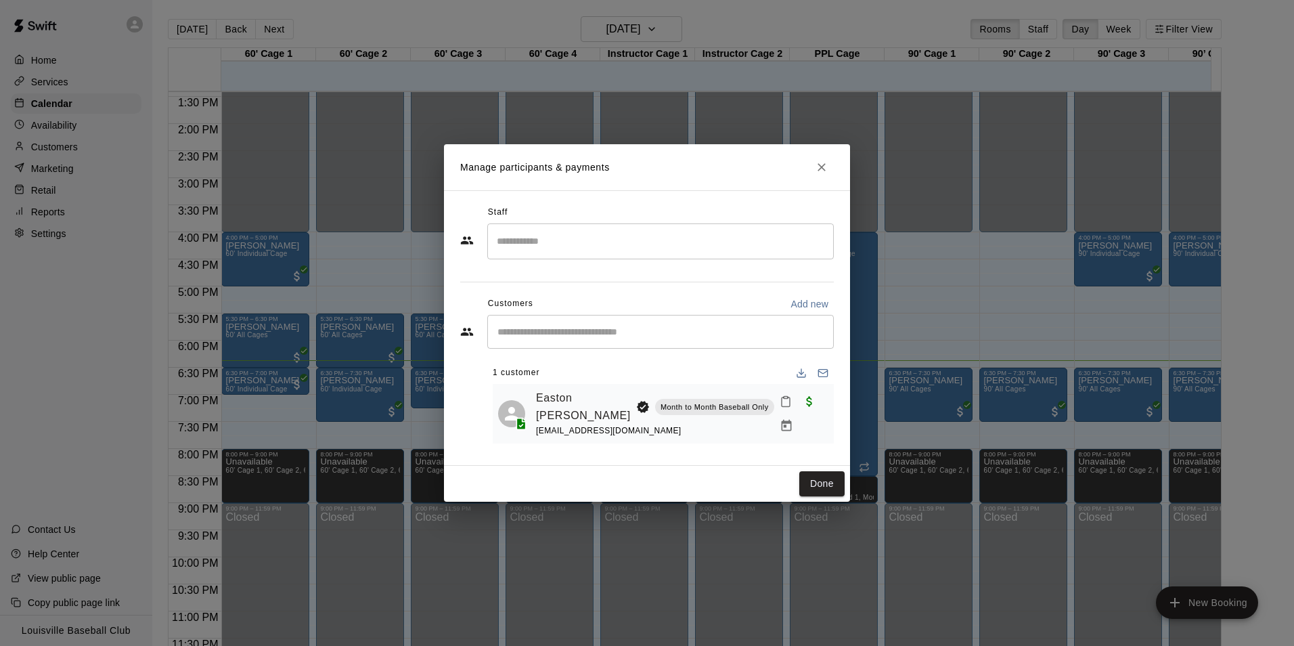
click at [780, 397] on icon "Mark attendance" at bounding box center [786, 401] width 12 height 12
click at [852, 401] on p "Mark attended" at bounding box center [861, 406] width 120 height 14
click at [819, 485] on button "Done" at bounding box center [821, 483] width 45 height 25
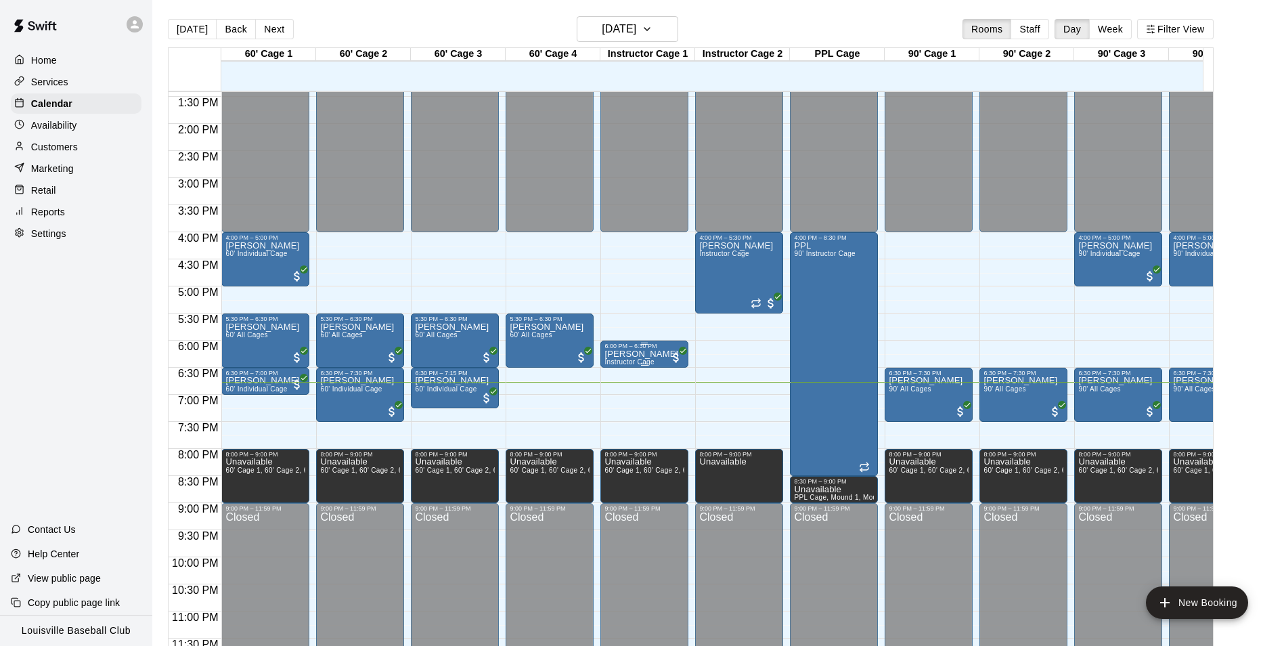
click at [644, 354] on p "[PERSON_NAME]" at bounding box center [641, 354] width 74 height 0
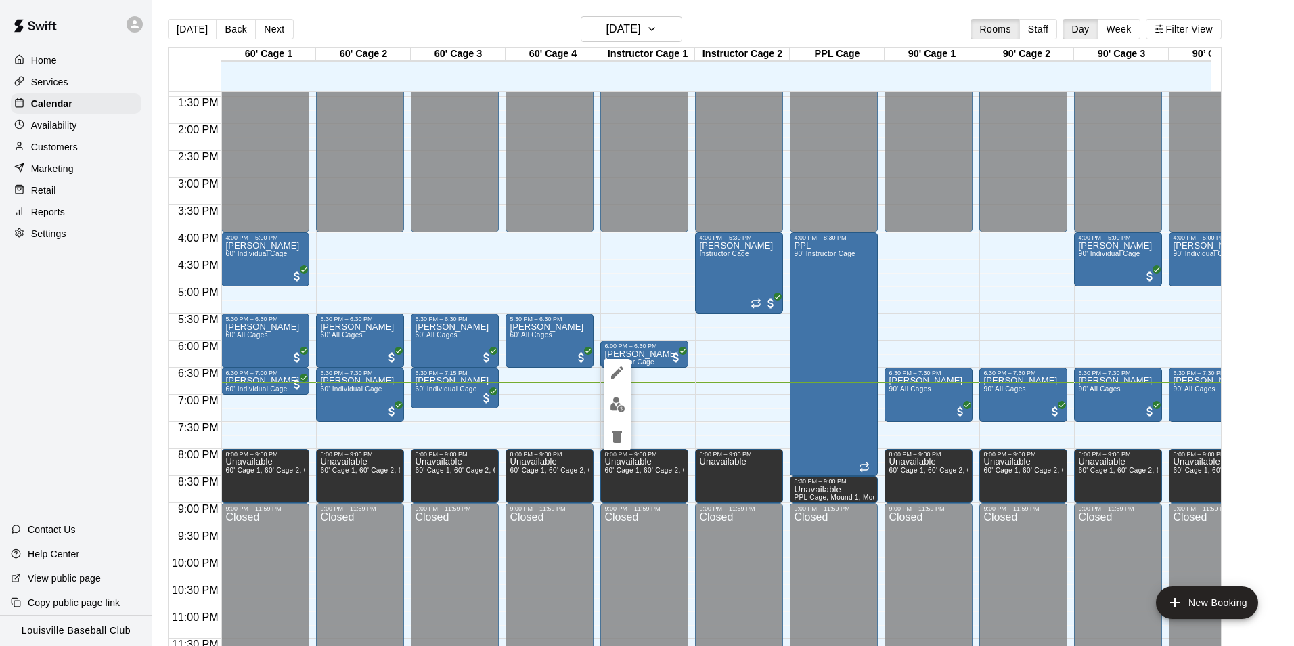
click at [614, 404] on img "edit" at bounding box center [618, 405] width 16 height 16
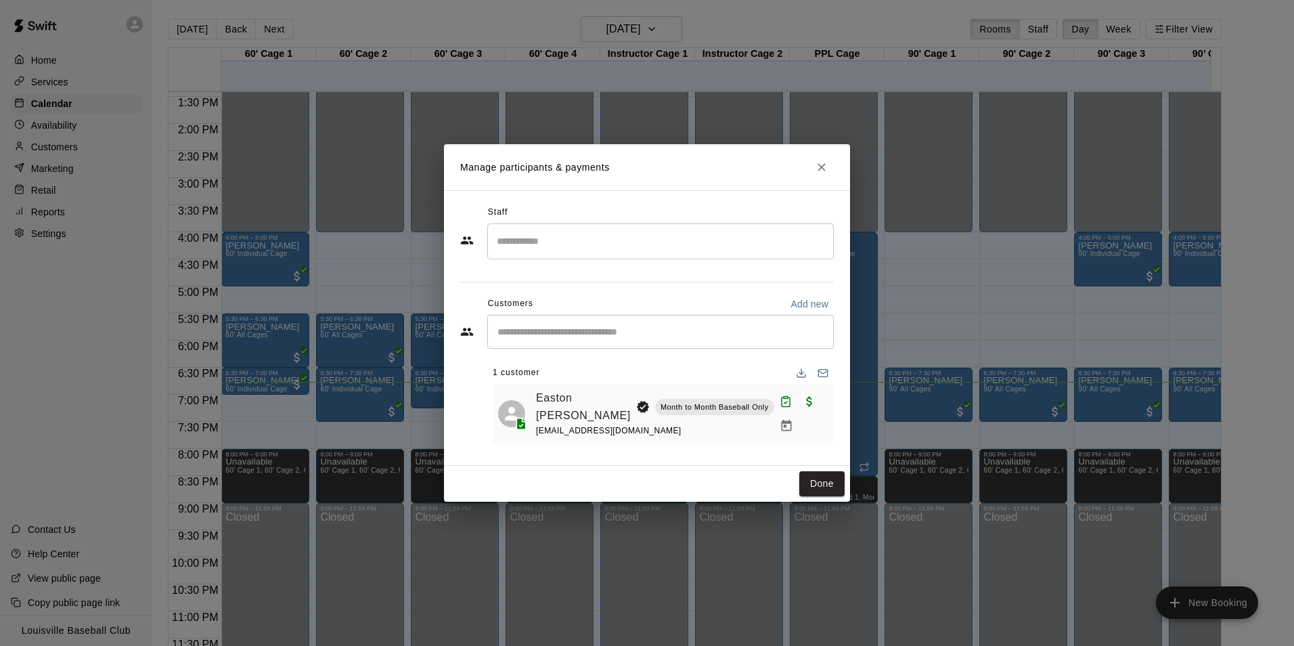
click at [822, 166] on icon "Close" at bounding box center [821, 167] width 8 height 8
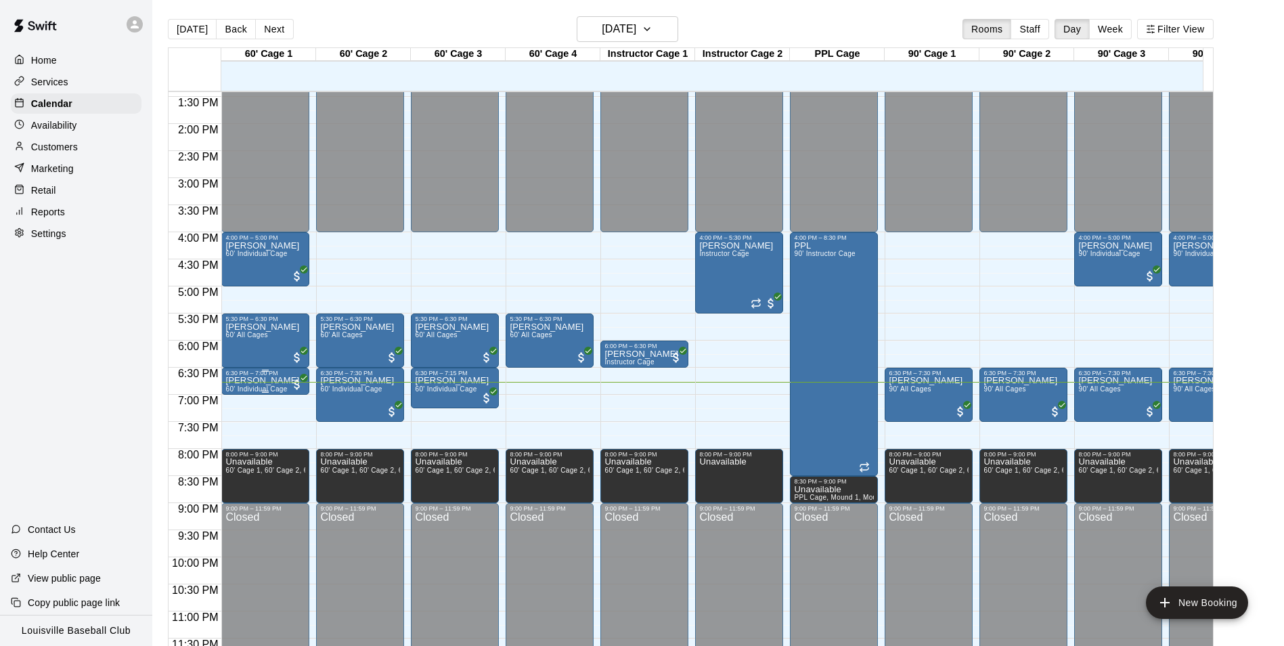
click at [252, 380] on p "[PERSON_NAME]" at bounding box center [262, 380] width 74 height 0
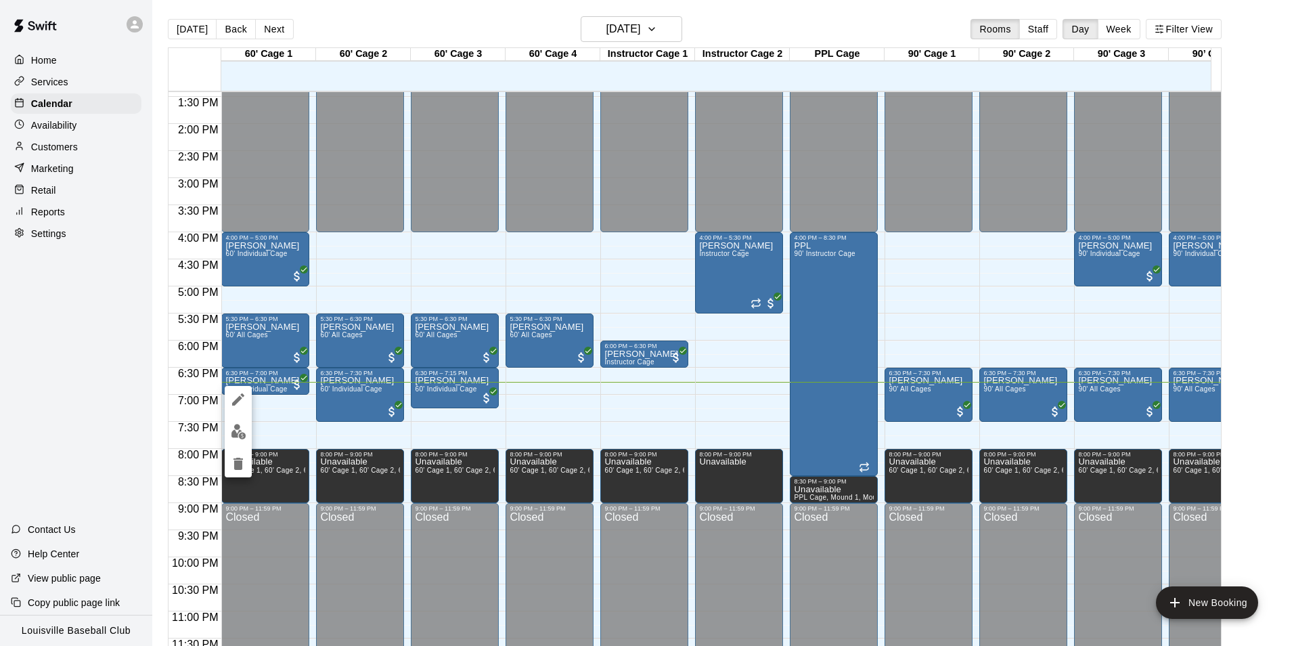
click at [229, 439] on button "edit" at bounding box center [238, 431] width 27 height 26
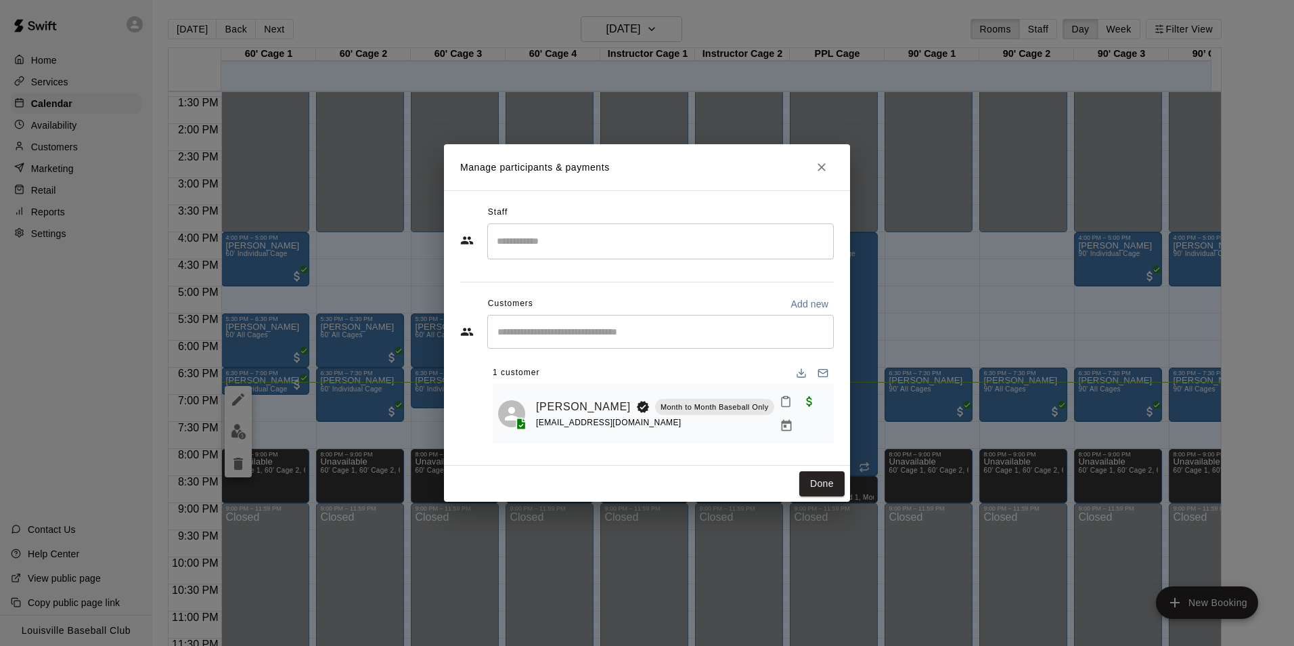
click at [780, 407] on icon "Mark attendance" at bounding box center [786, 401] width 12 height 12
click at [809, 411] on p "Mark attended" at bounding box center [861, 413] width 120 height 14
click at [819, 489] on button "Done" at bounding box center [821, 483] width 45 height 25
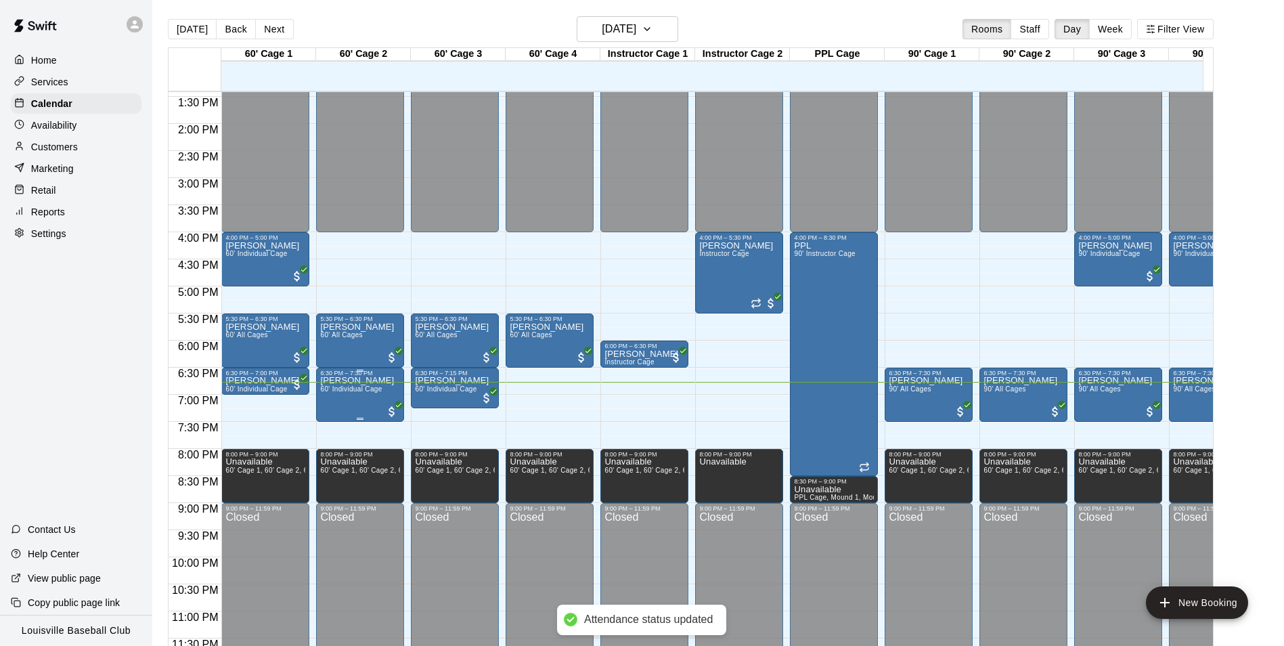
click at [376, 392] on span "60' Individual Cage" at bounding box center [351, 388] width 62 height 7
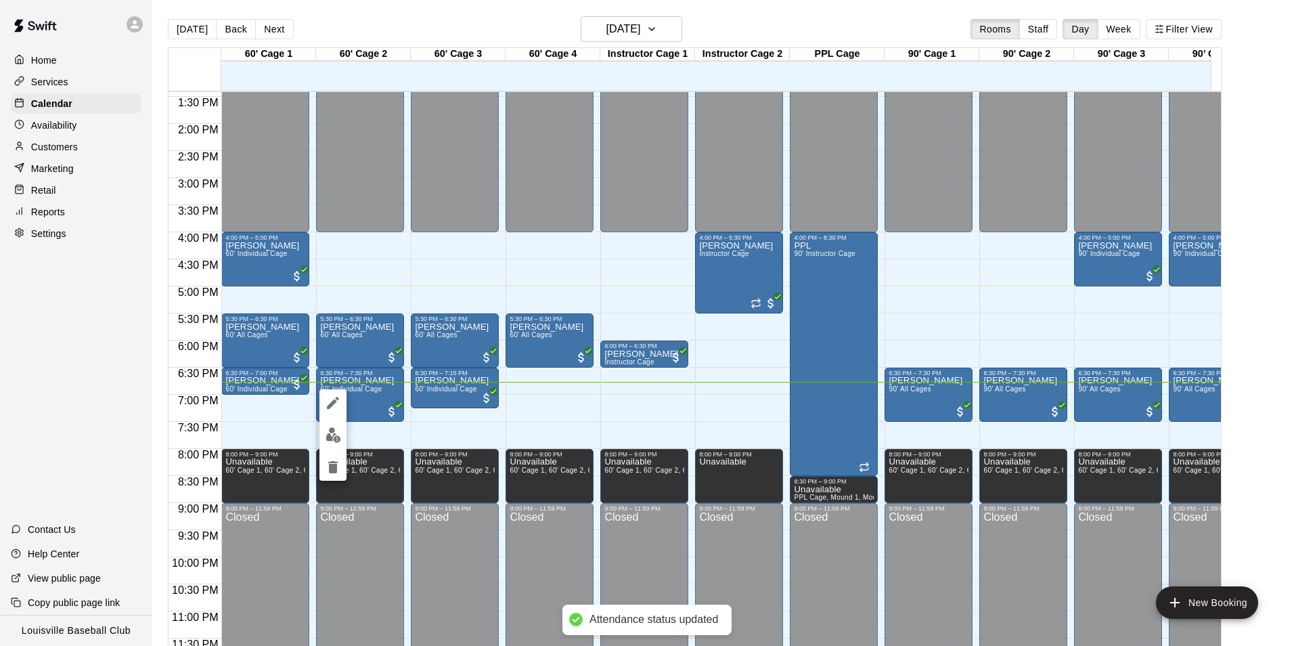
click at [331, 443] on button "edit" at bounding box center [332, 435] width 27 height 26
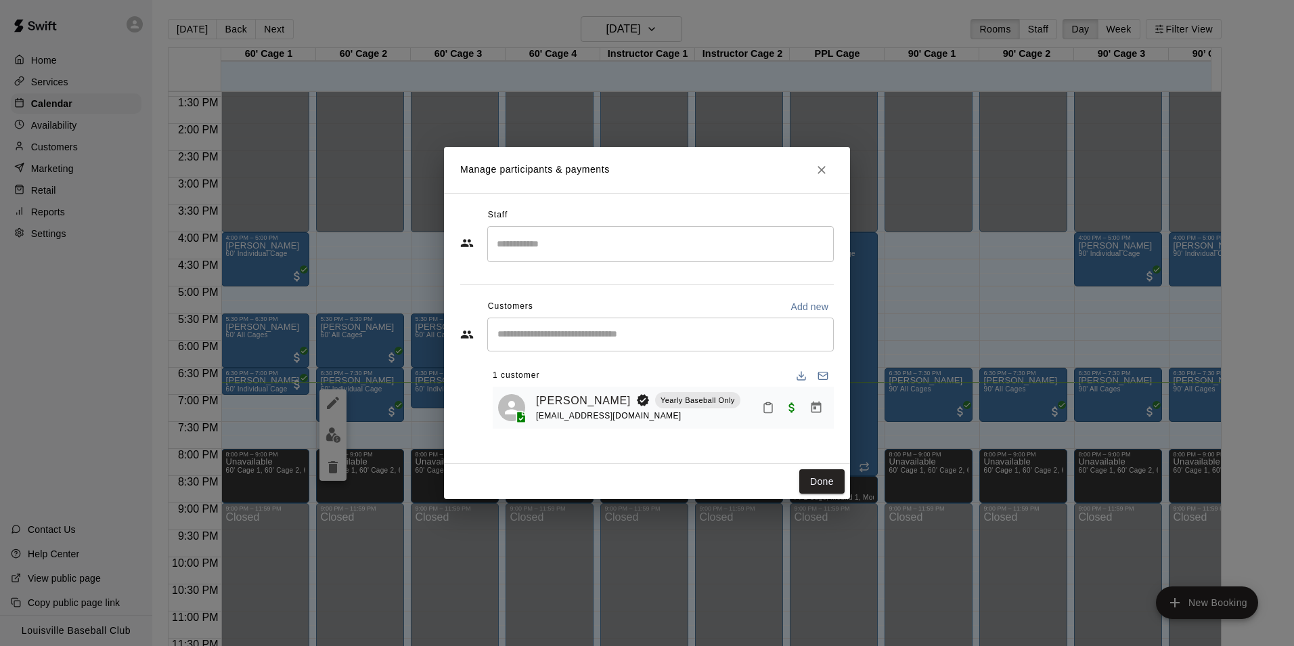
click at [767, 409] on icon "Mark attendance" at bounding box center [768, 407] width 12 height 12
click at [824, 415] on p "Mark attended" at bounding box center [861, 413] width 120 height 14
click at [825, 471] on button "Done" at bounding box center [821, 481] width 45 height 25
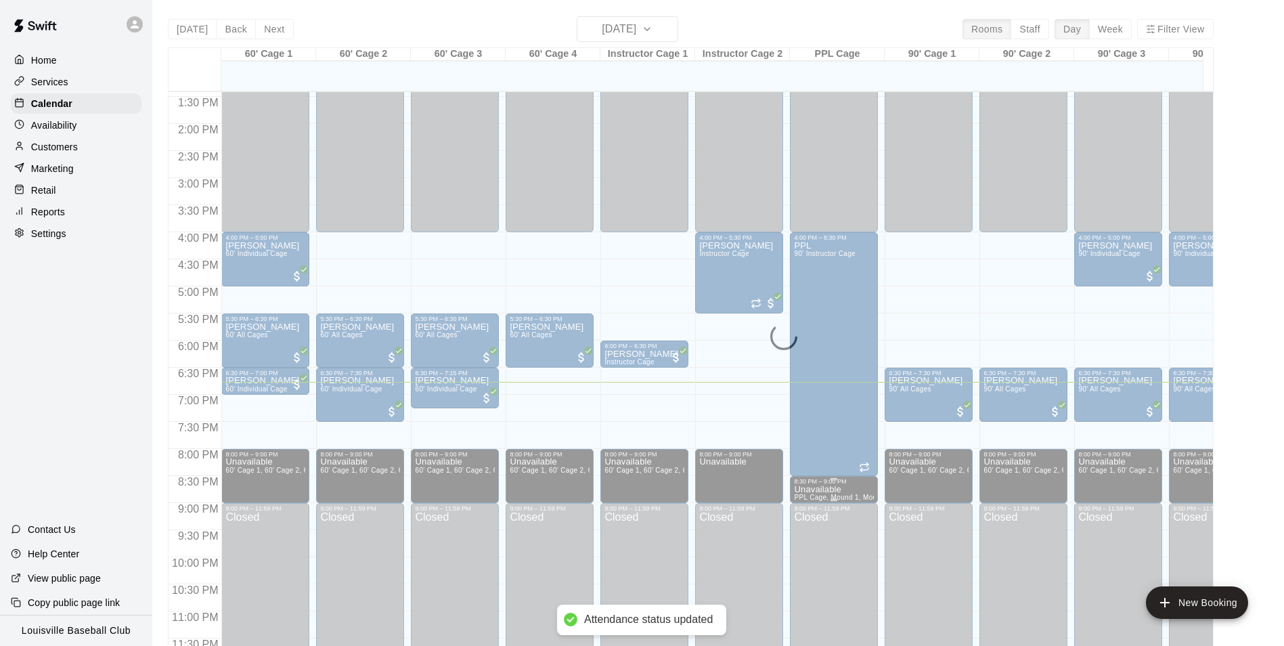
click at [827, 489] on p "Unavailable" at bounding box center [834, 489] width 80 height 0
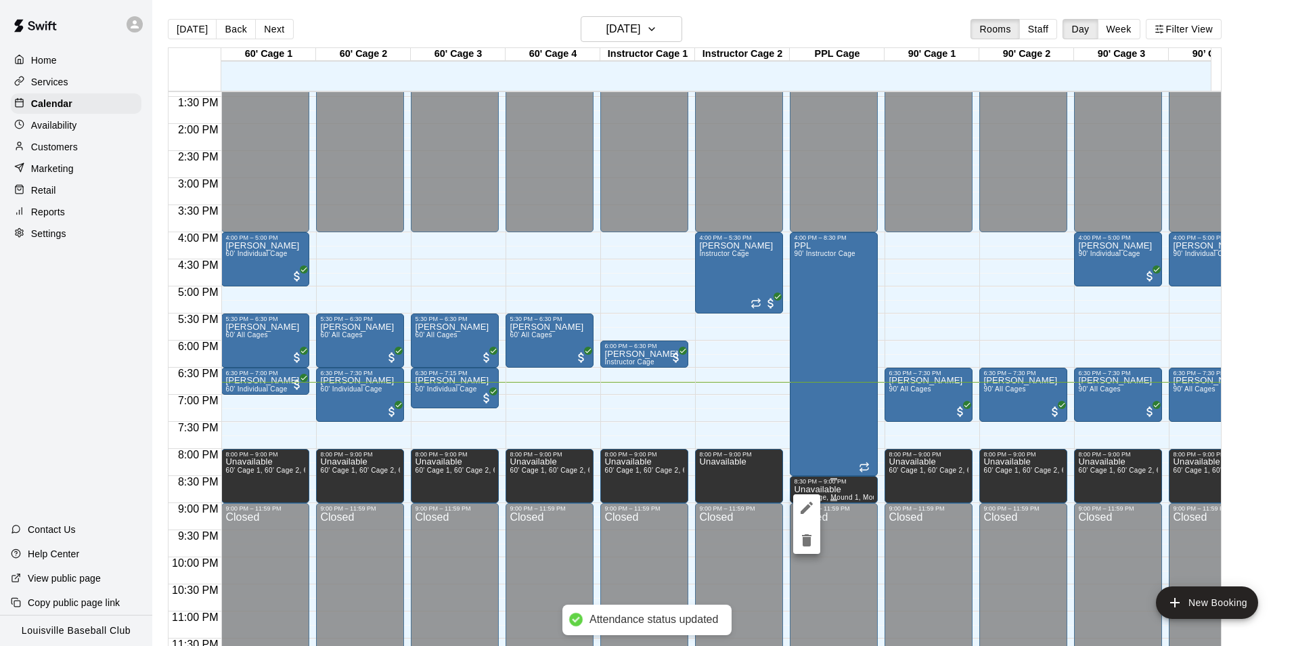
click at [480, 411] on div at bounding box center [647, 323] width 1294 height 646
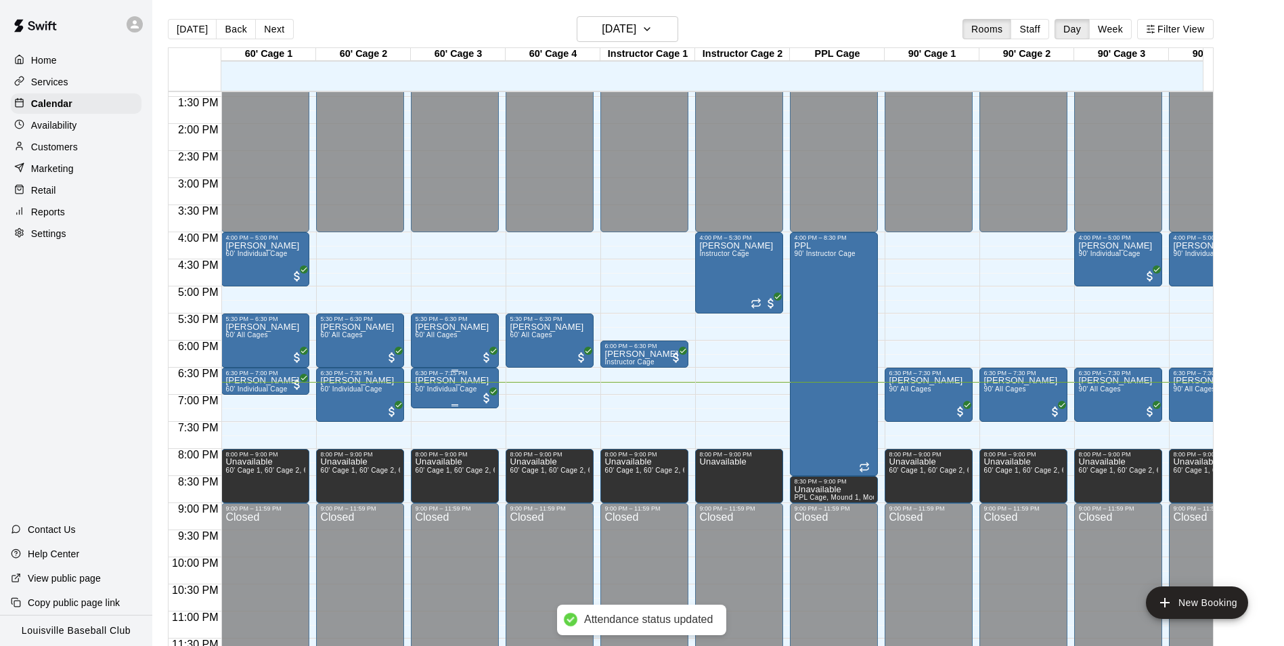
click at [470, 392] on span "60' Individual Cage" at bounding box center [446, 388] width 62 height 7
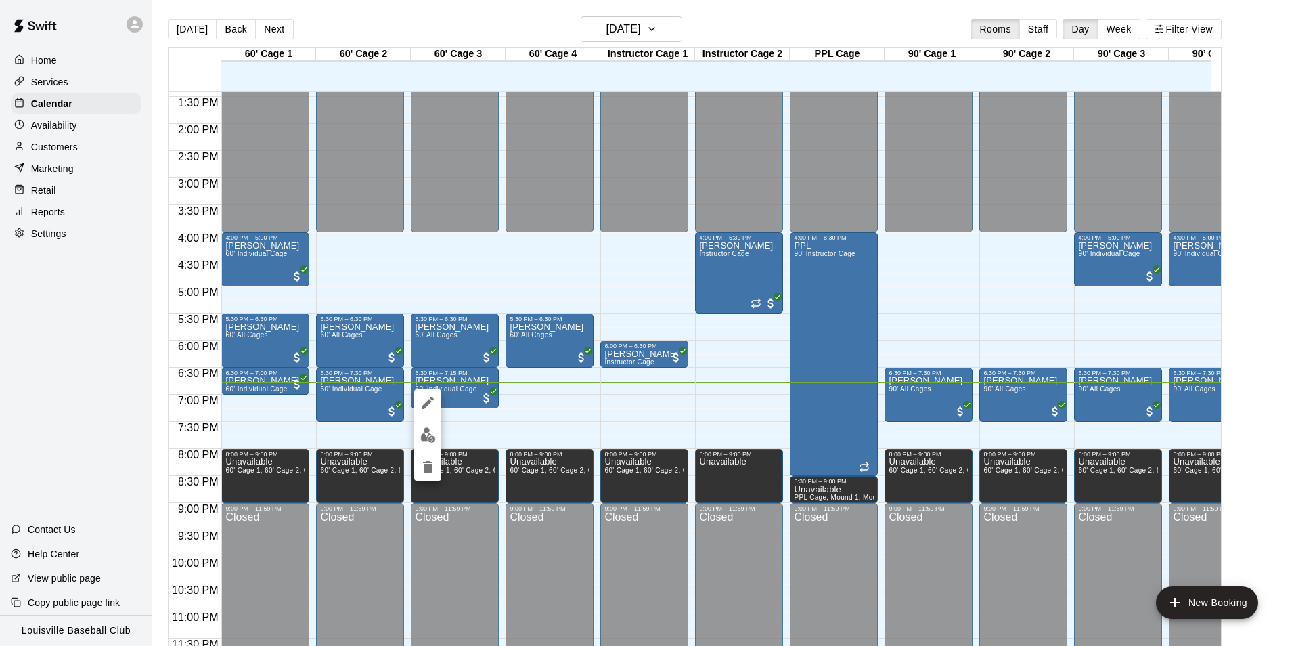
click at [424, 432] on img "edit" at bounding box center [428, 435] width 16 height 16
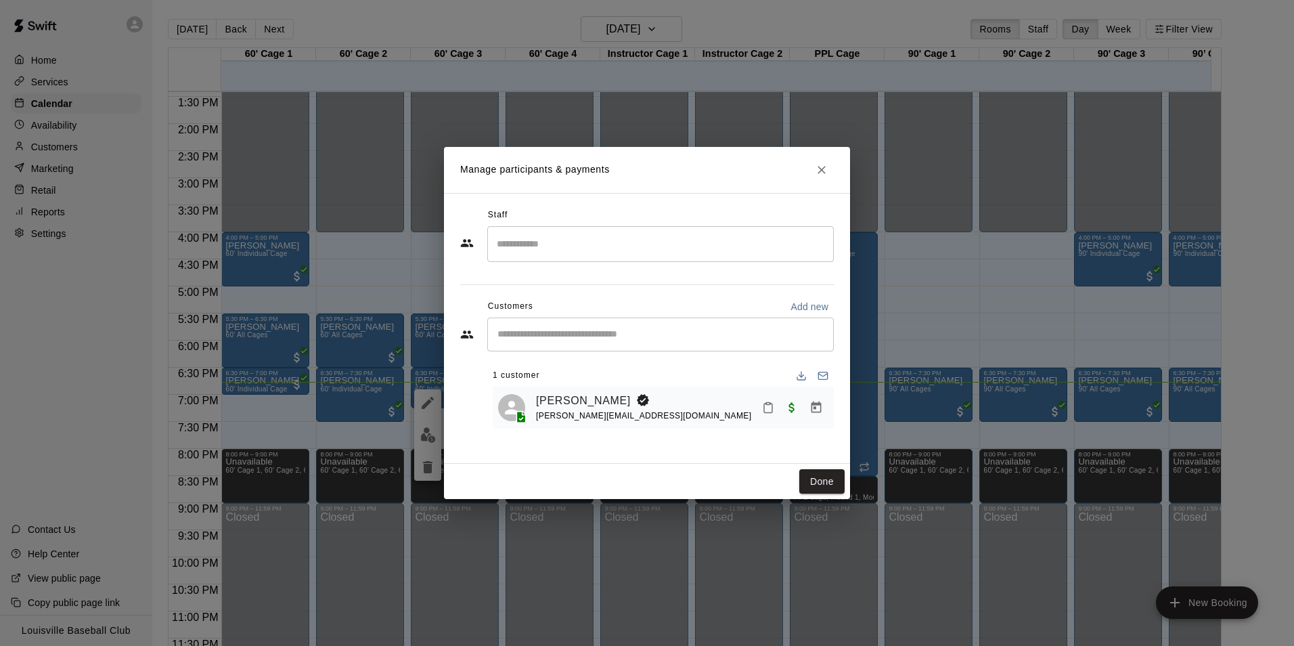
click at [769, 409] on icon "Mark attendance" at bounding box center [768, 407] width 12 height 12
click at [821, 413] on p "Mark attended" at bounding box center [861, 413] width 120 height 14
click at [835, 488] on button "Done" at bounding box center [821, 481] width 45 height 25
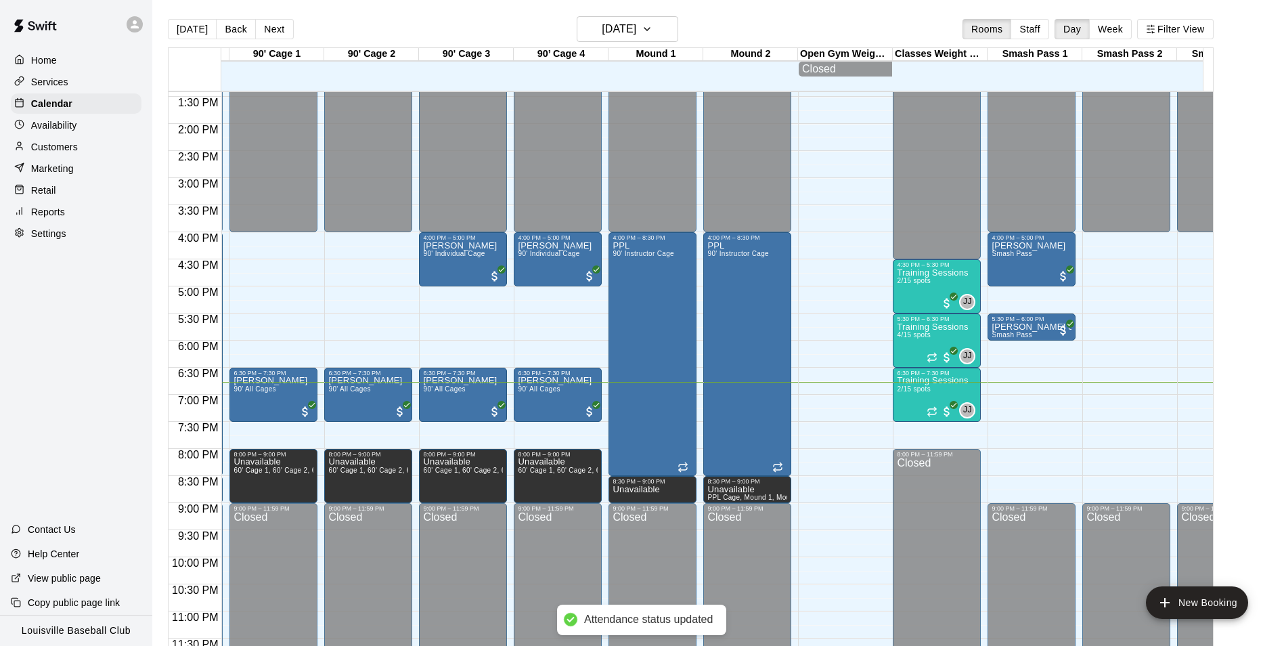
scroll to position [0, 658]
